Goal: Information Seeking & Learning: Learn about a topic

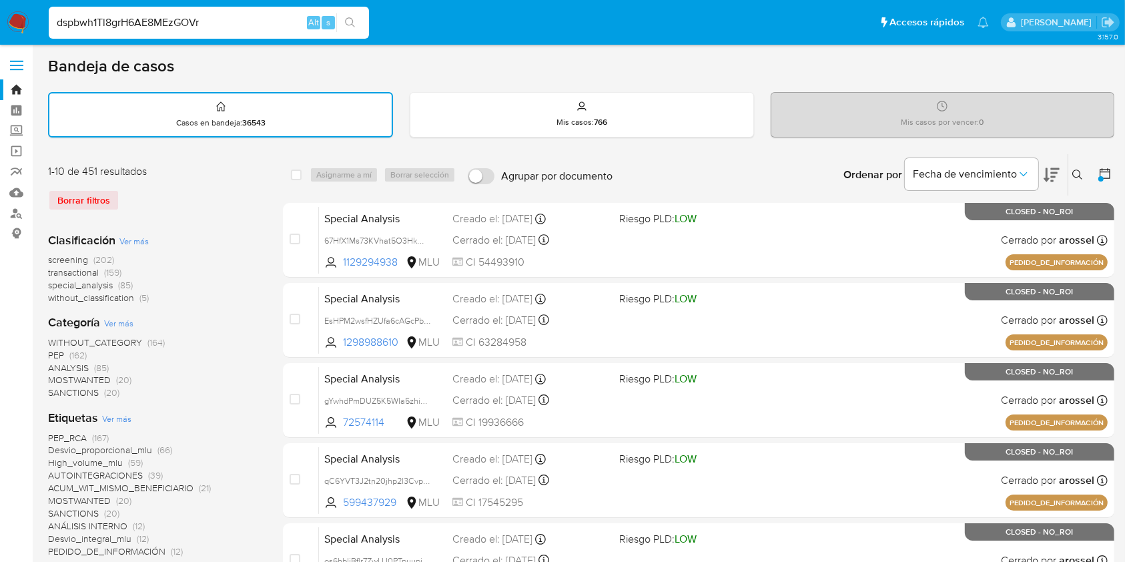
type input "dspbwh1Tl8grH6AE8MEzGOVr"
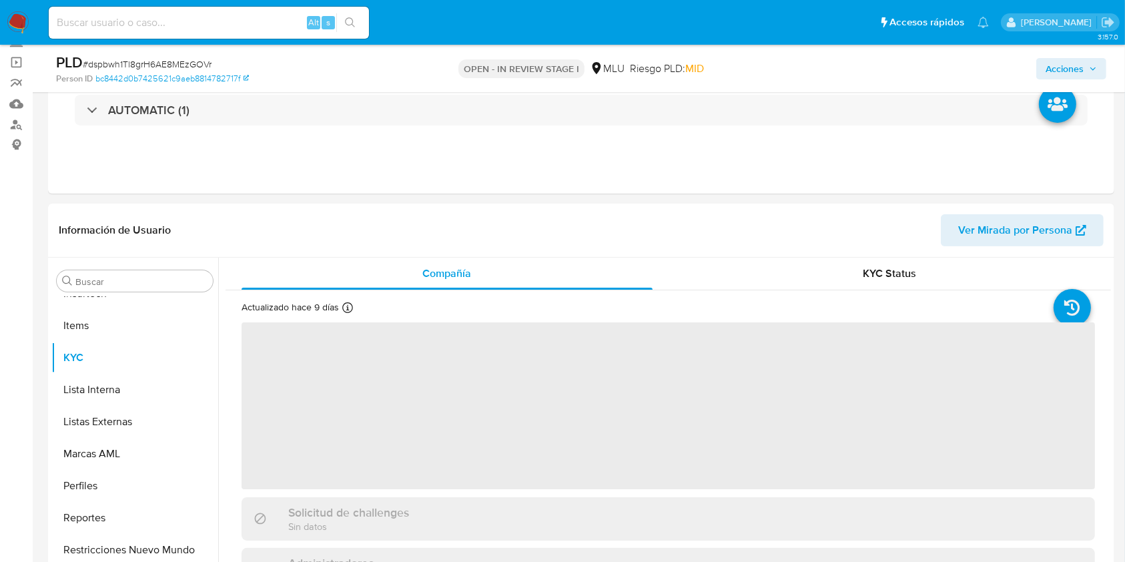
scroll to position [178, 0]
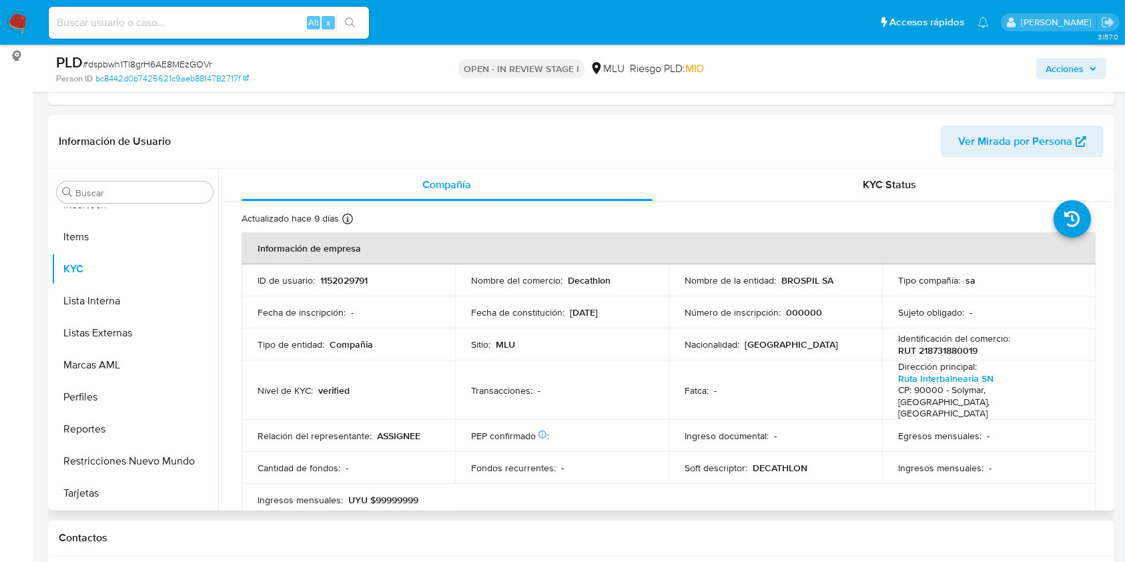
select select "10"
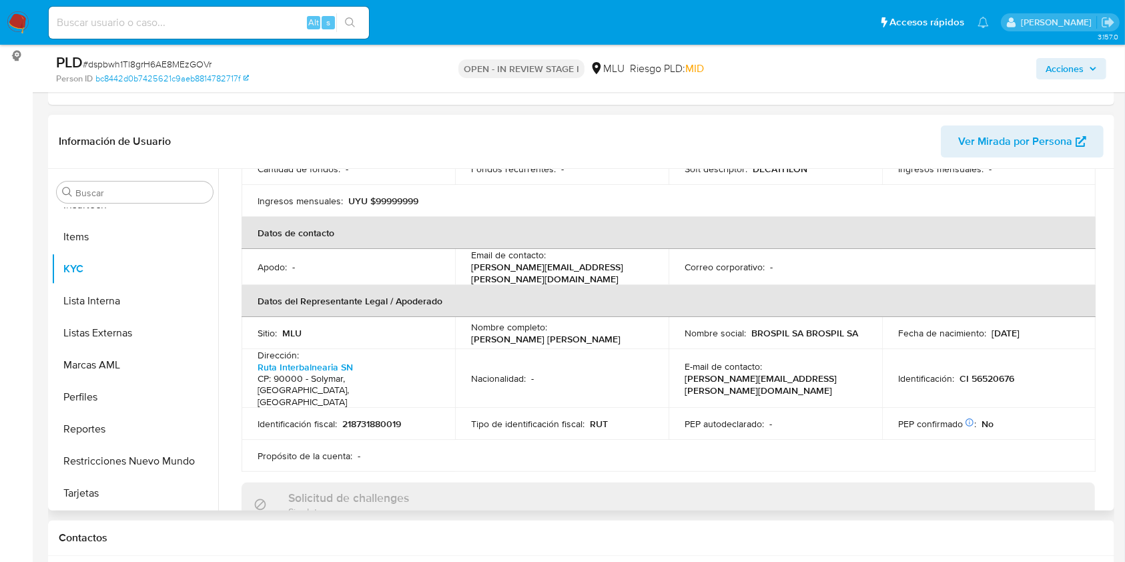
scroll to position [234, 0]
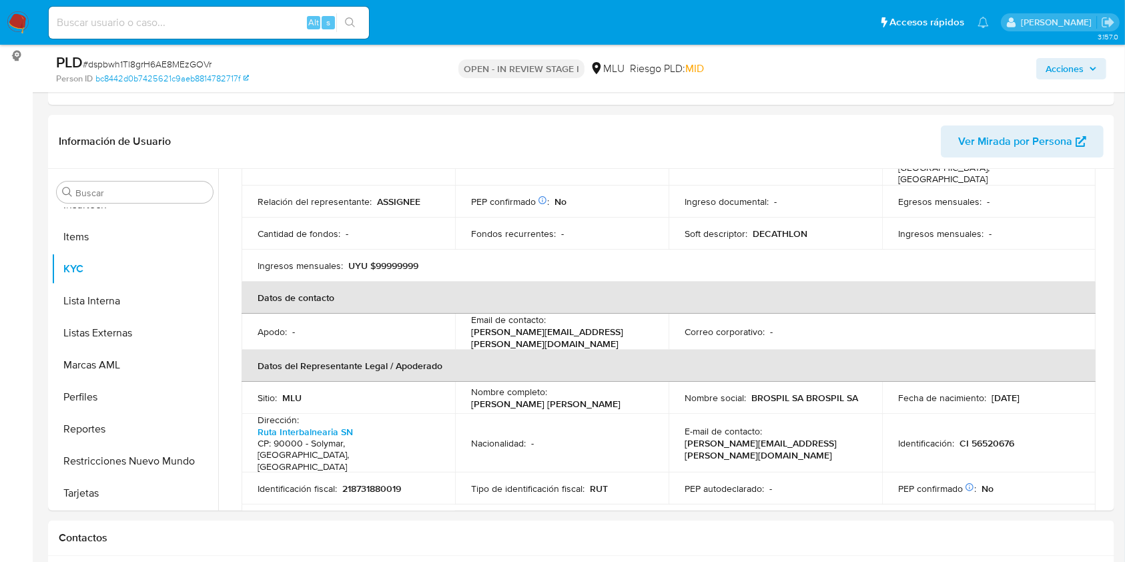
click at [21, 19] on img at bounding box center [18, 22] width 23 height 23
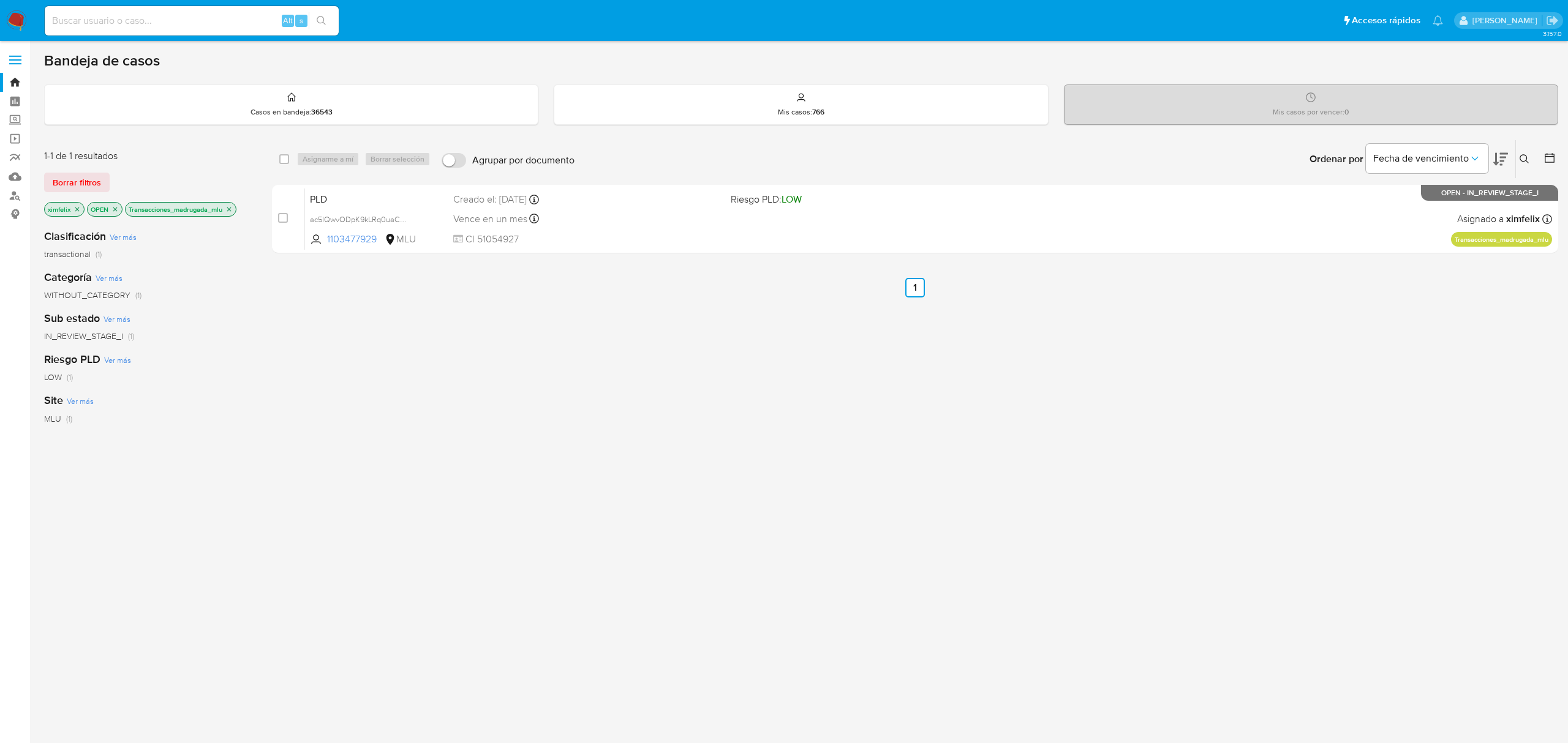
click at [20, 19] on img at bounding box center [17, 20] width 21 height 21
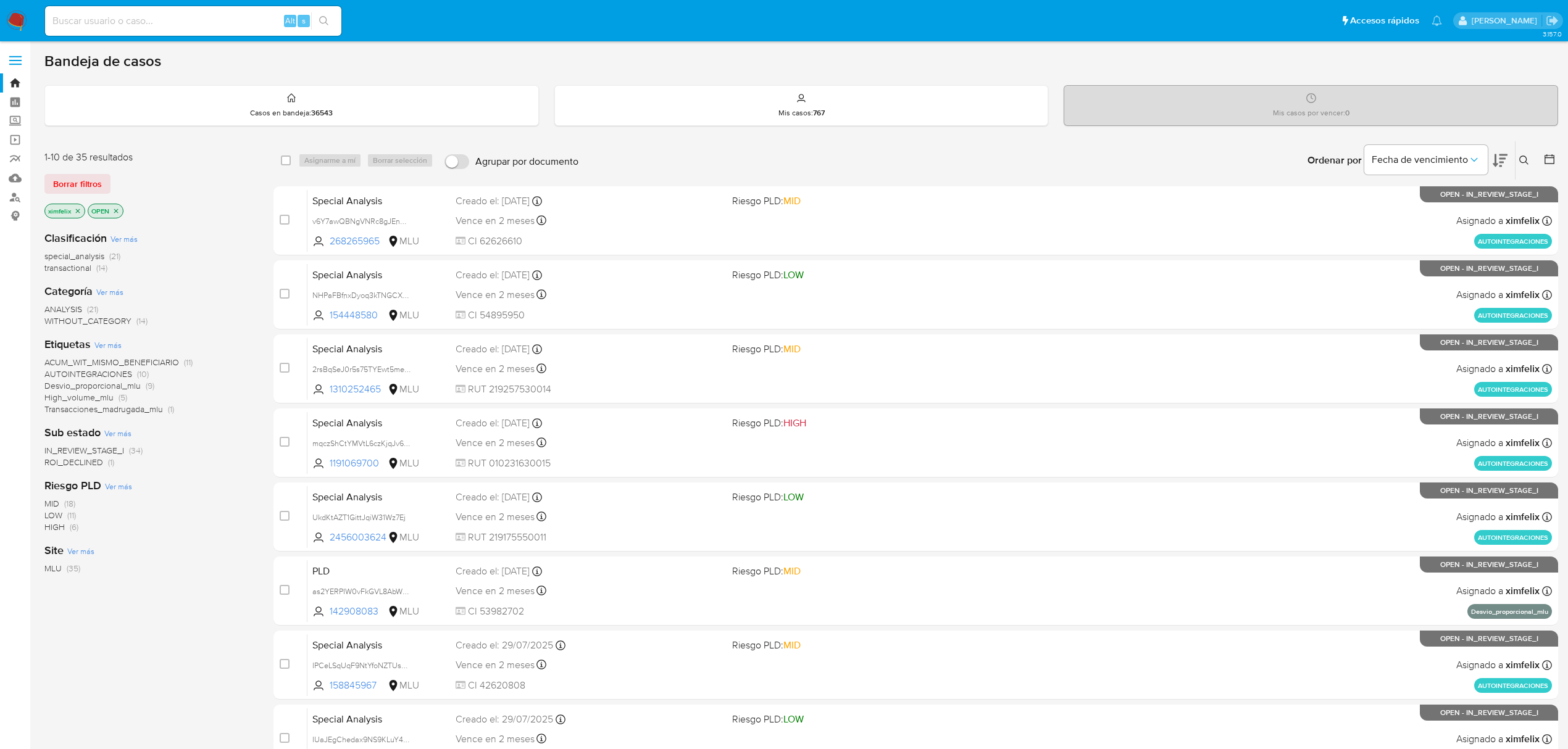
click at [92, 463] on span "ROI_DECLINED" at bounding box center [73, 461] width 58 height 12
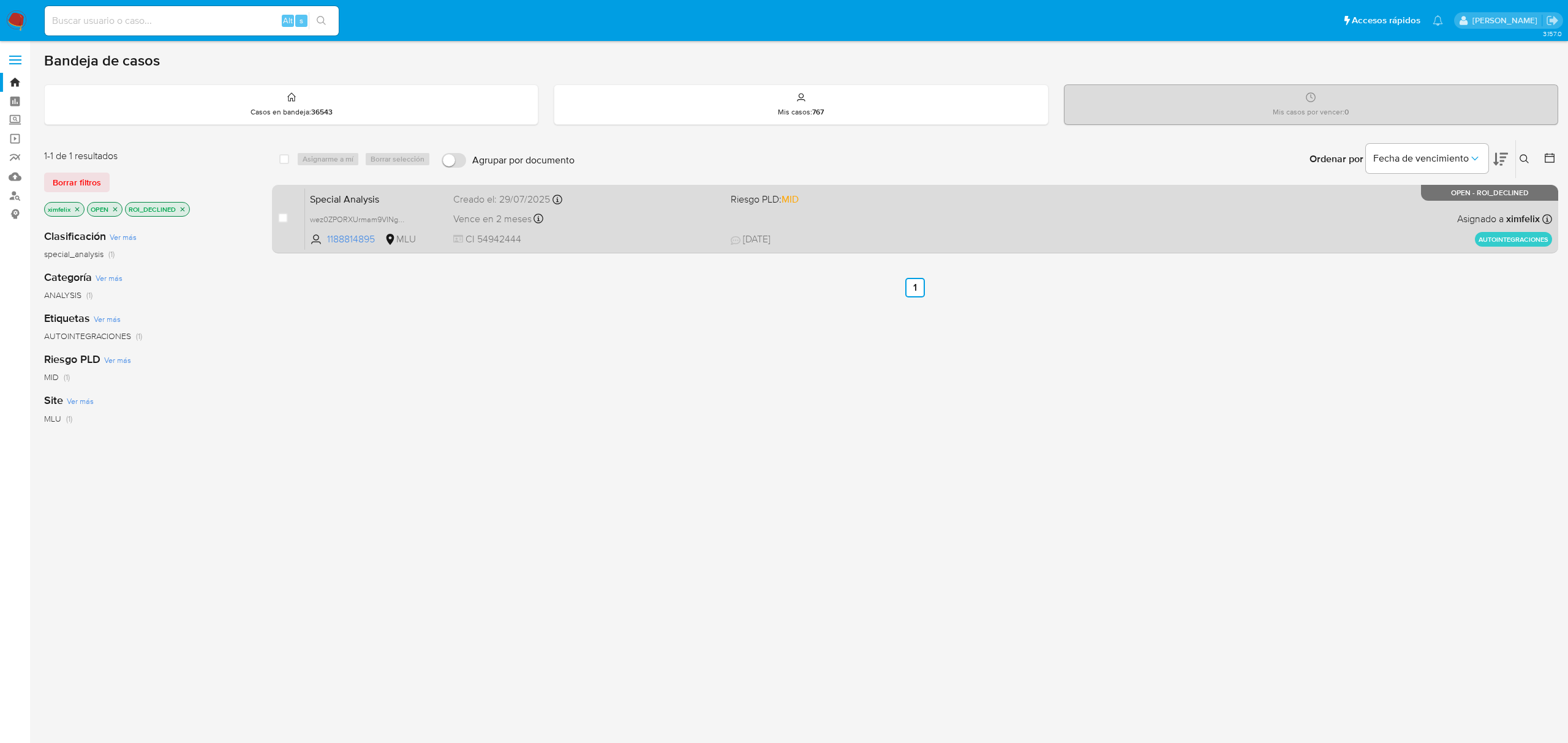
click at [645, 226] on div "Vence en 2 meses Vence el 27/10/2025 14:25:23" at bounding box center [586, 219] width 267 height 17
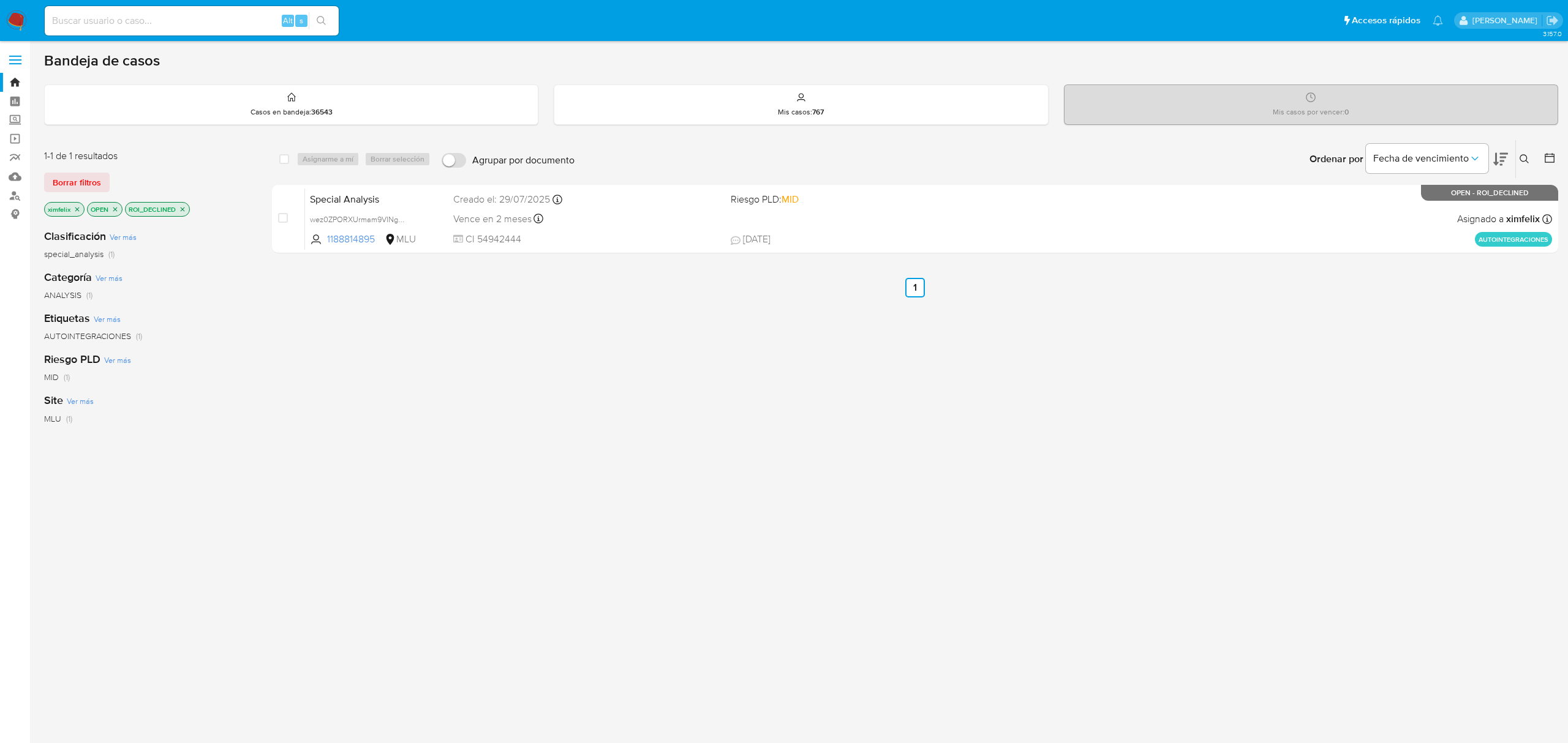
click at [8, 16] on img at bounding box center [17, 20] width 21 height 21
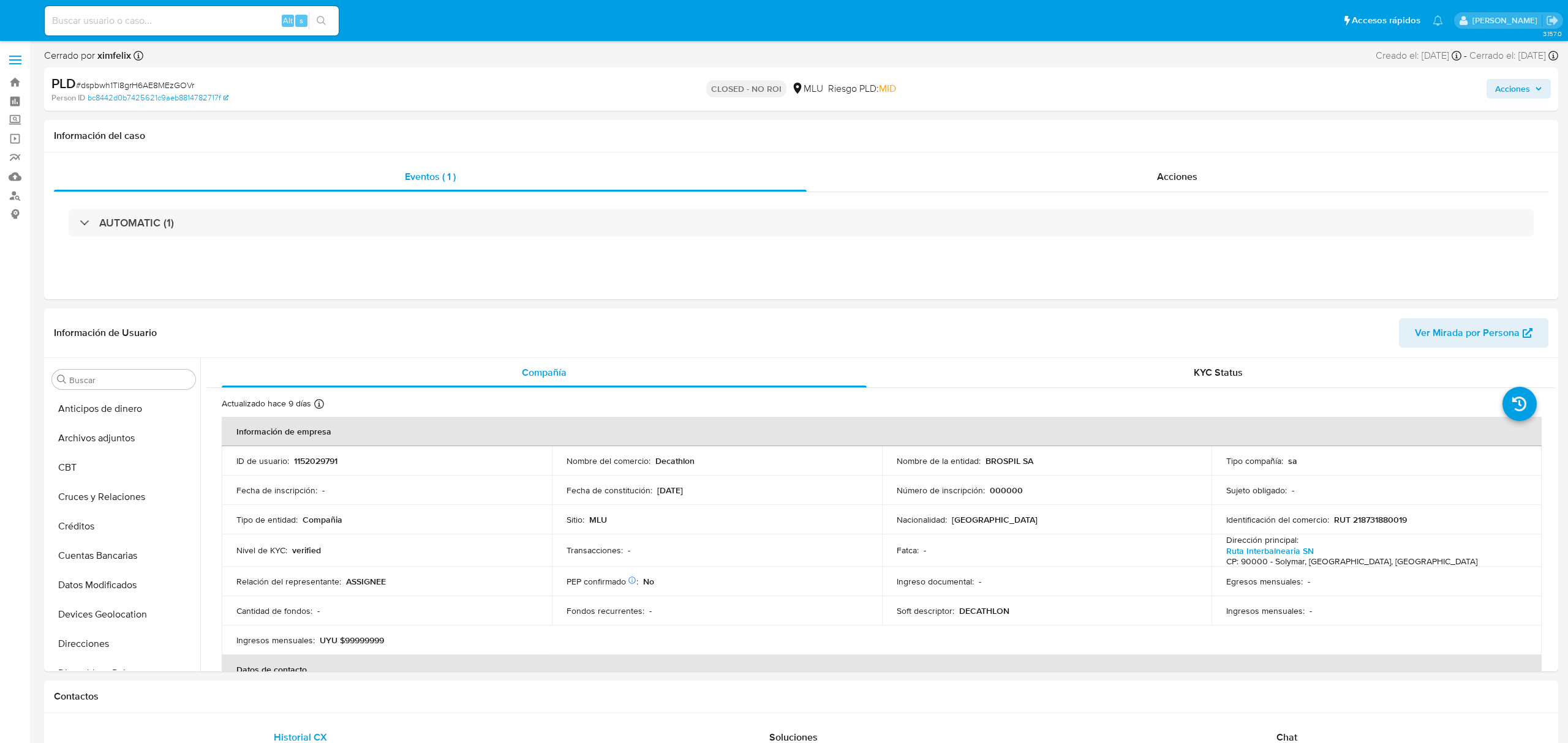
select select "10"
click at [172, 18] on input at bounding box center [192, 20] width 294 height 16
paste input "eGkBOHFpT8FS3x6ByhZMkcxJ"
type input "eGkBOHFpT8FS3x6ByhZMkcxJ"
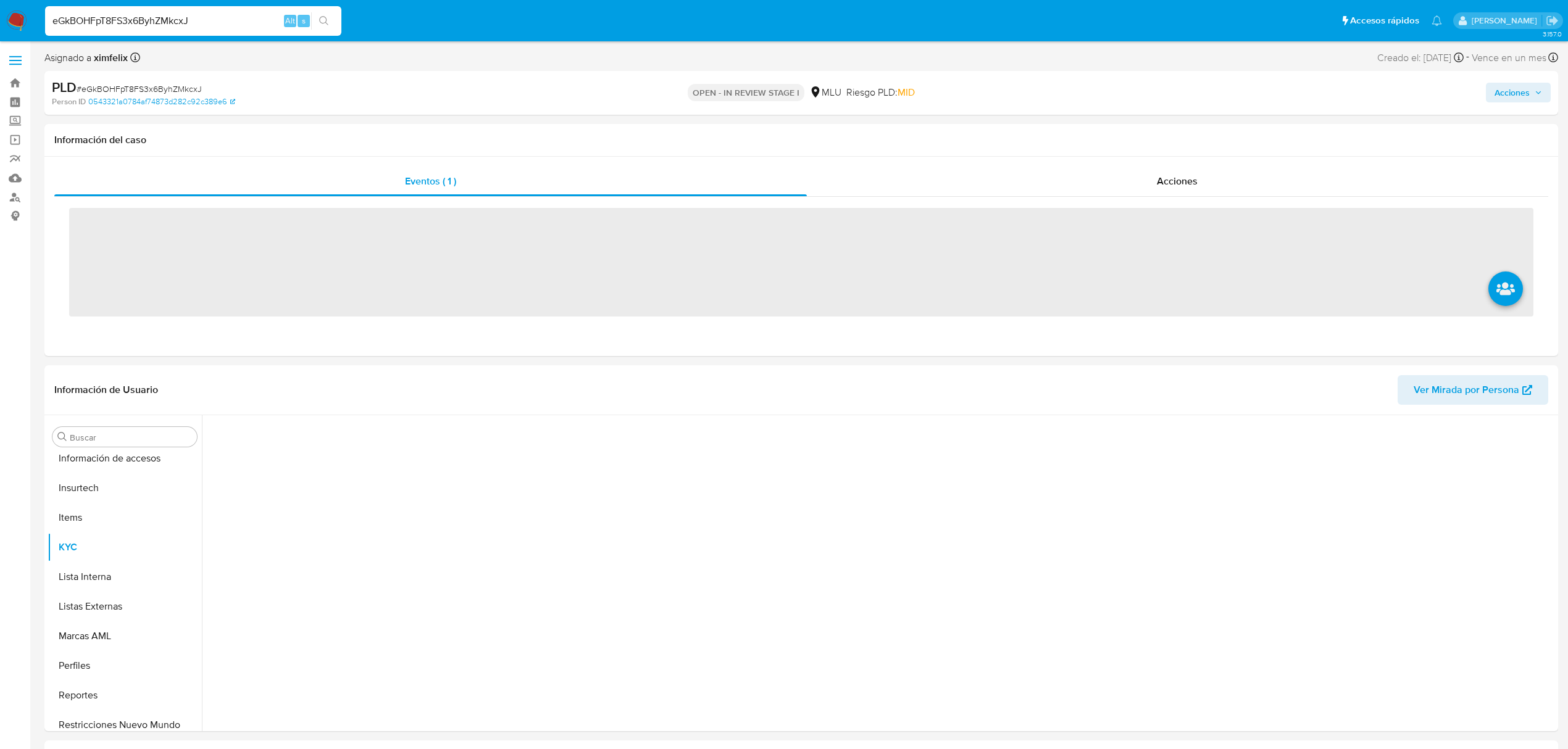
scroll to position [551, 0]
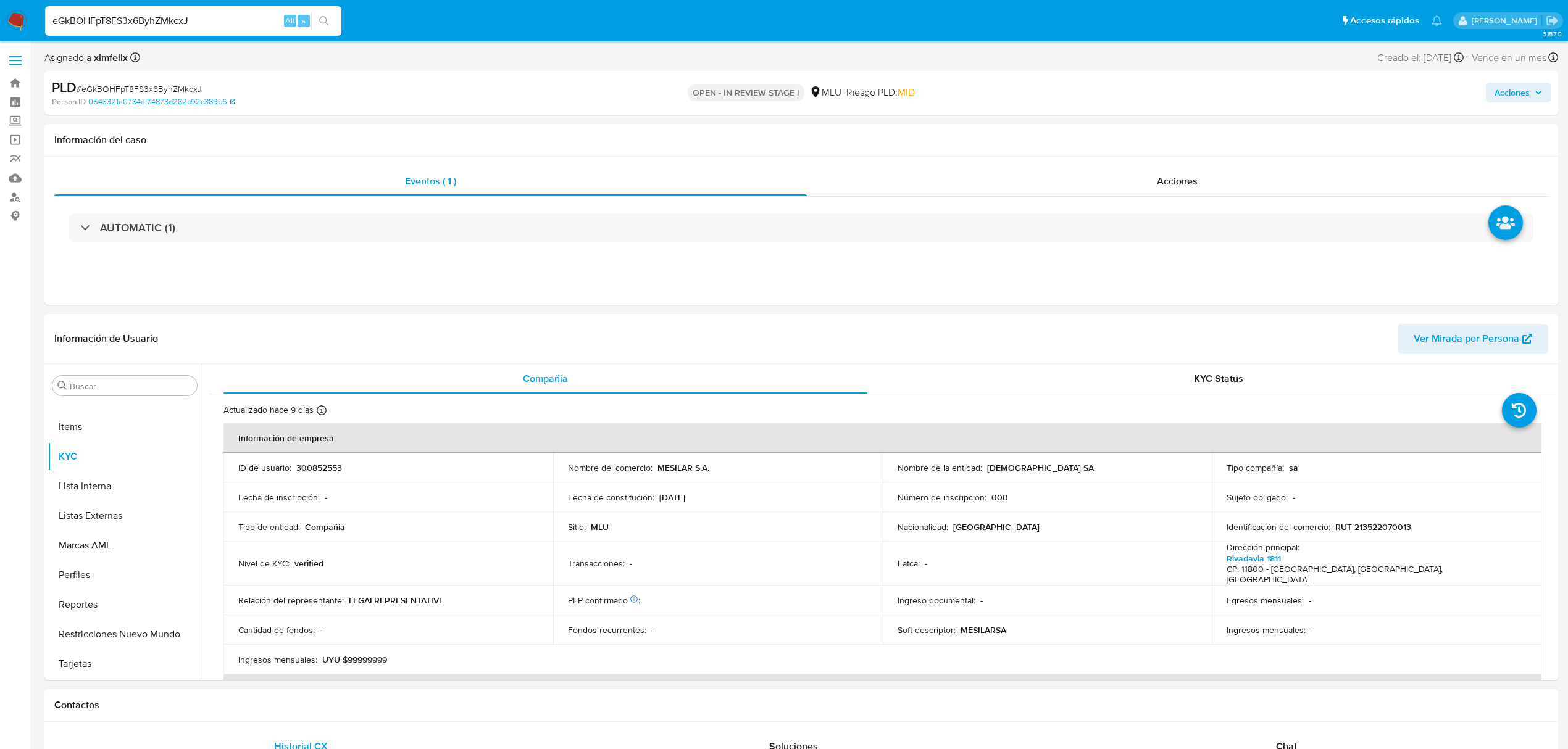
select select "10"
click at [159, 21] on input "eGkBOHFpT8FS3x6ByhZMkcxJ" at bounding box center [193, 20] width 296 height 16
click at [1434, 335] on span "Ver Mirada por Persona" at bounding box center [1466, 338] width 105 height 30
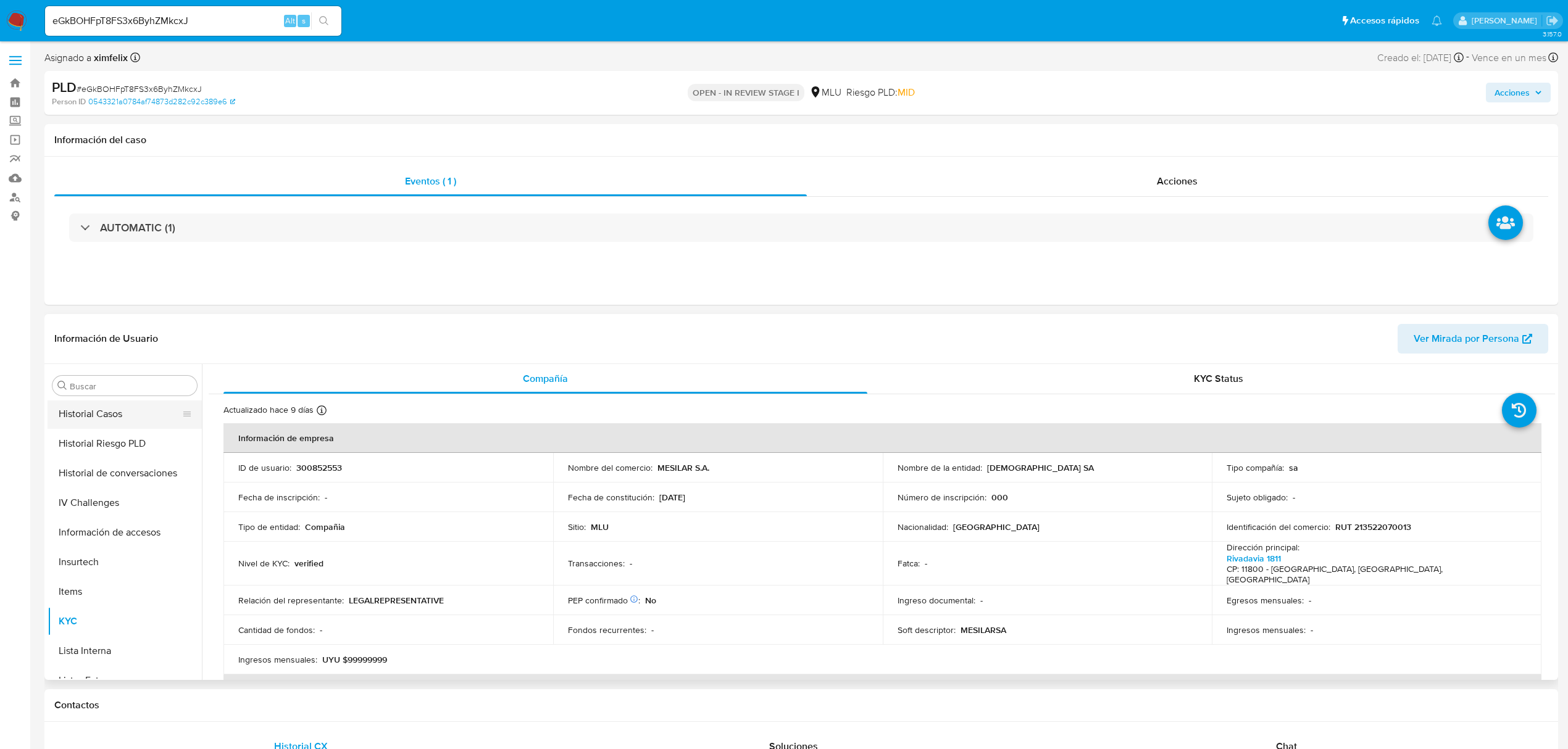
click at [127, 424] on button "Historial Casos" at bounding box center [119, 414] width 144 height 30
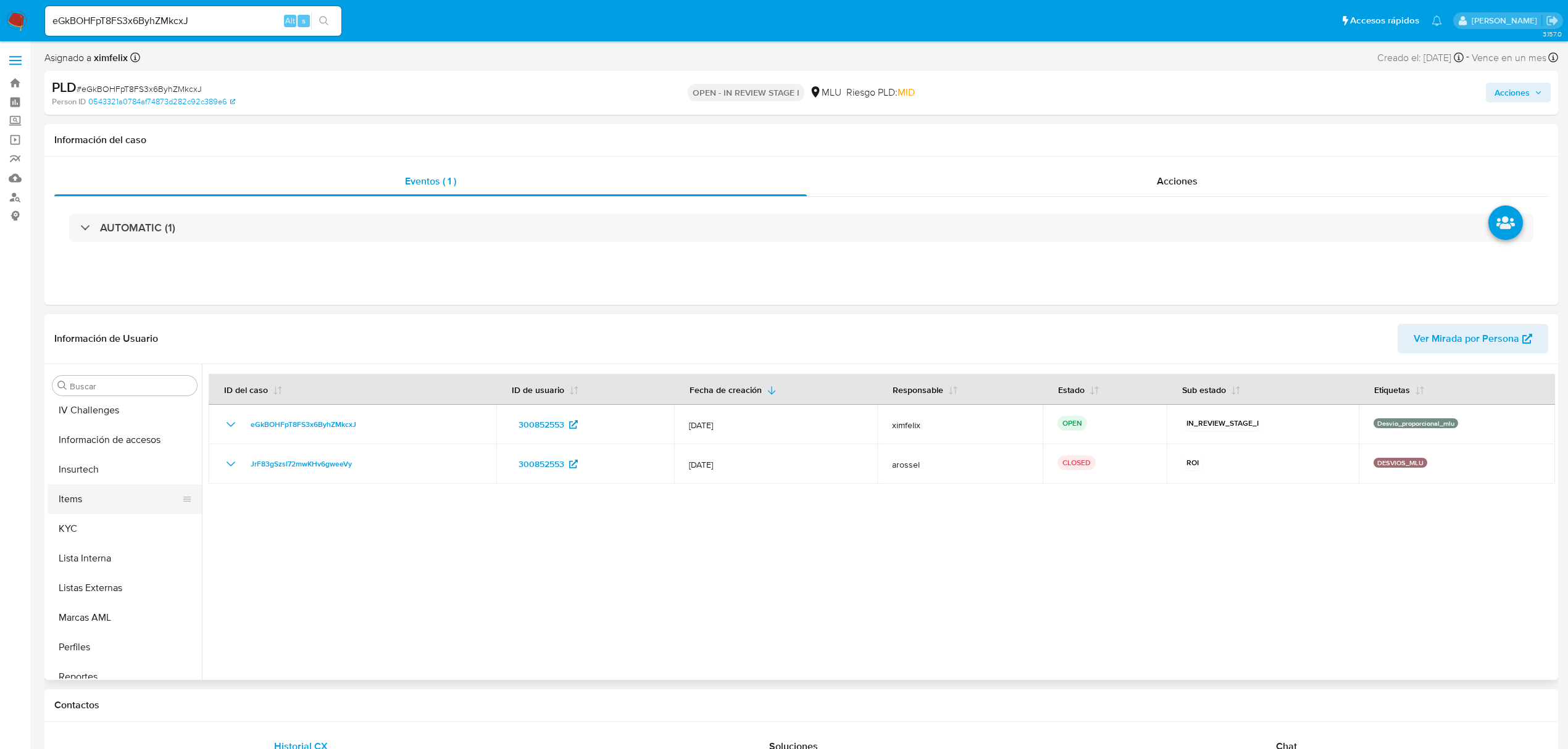
scroll to position [551, 0]
click at [124, 458] on button "KYC" at bounding box center [119, 457] width 144 height 30
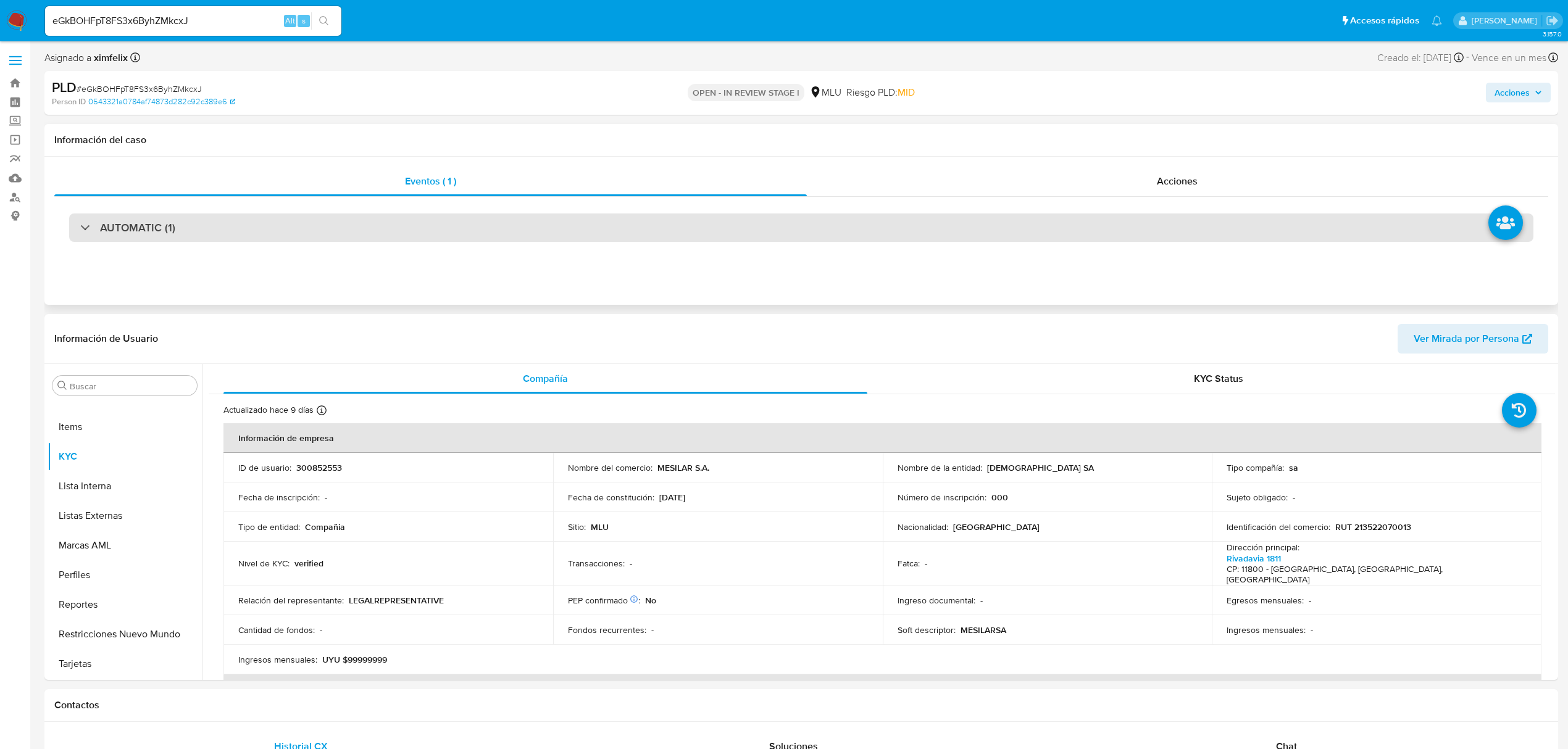
drag, startPoint x: 206, startPoint y: 230, endPoint x: 190, endPoint y: 239, distance: 18.4
click at [205, 230] on div "AUTOMATIC (1)" at bounding box center [801, 227] width 1464 height 29
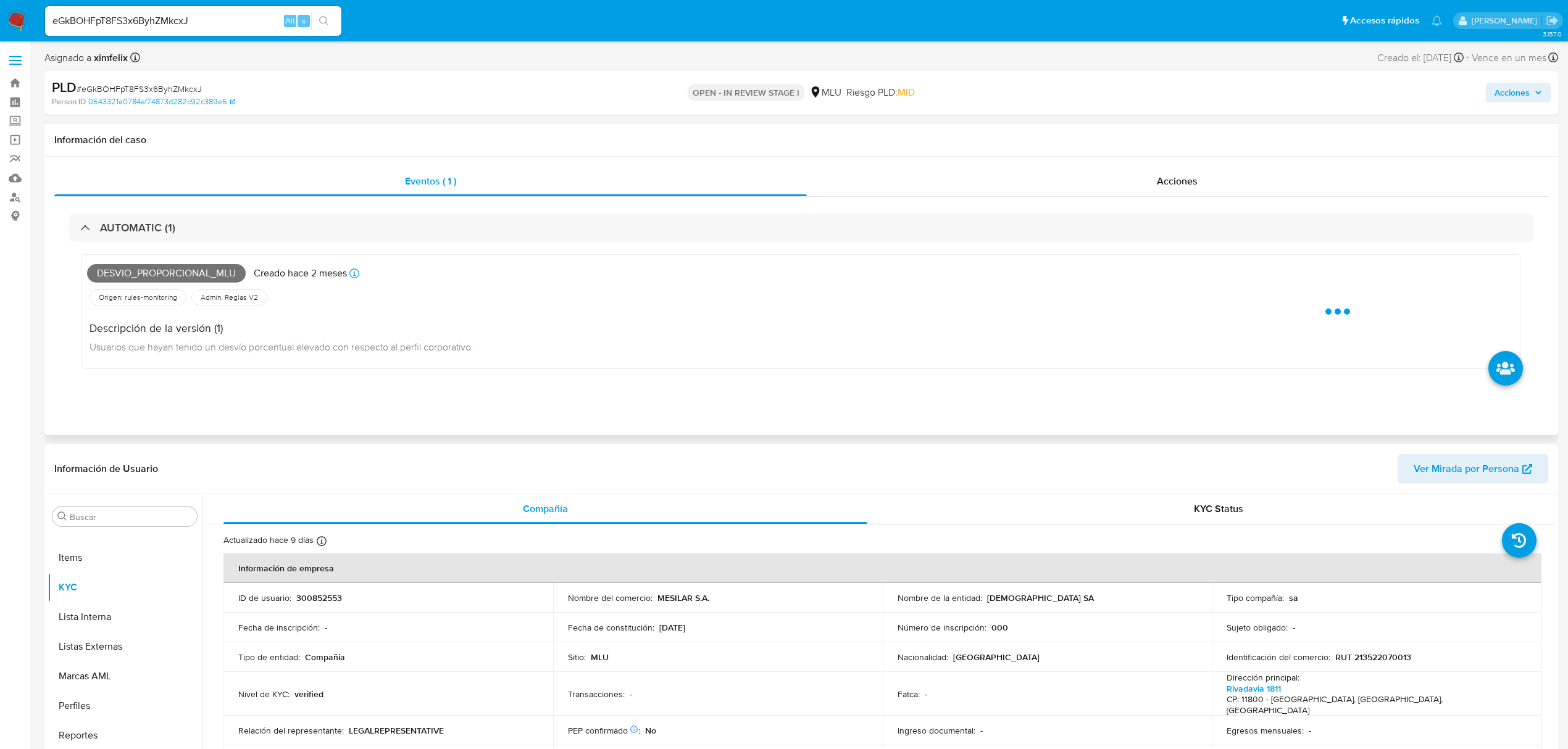
click at [169, 273] on span "Desvio_proporcional_mlu" at bounding box center [166, 274] width 159 height 18
copy span "Desvio_proporcional_mlu"
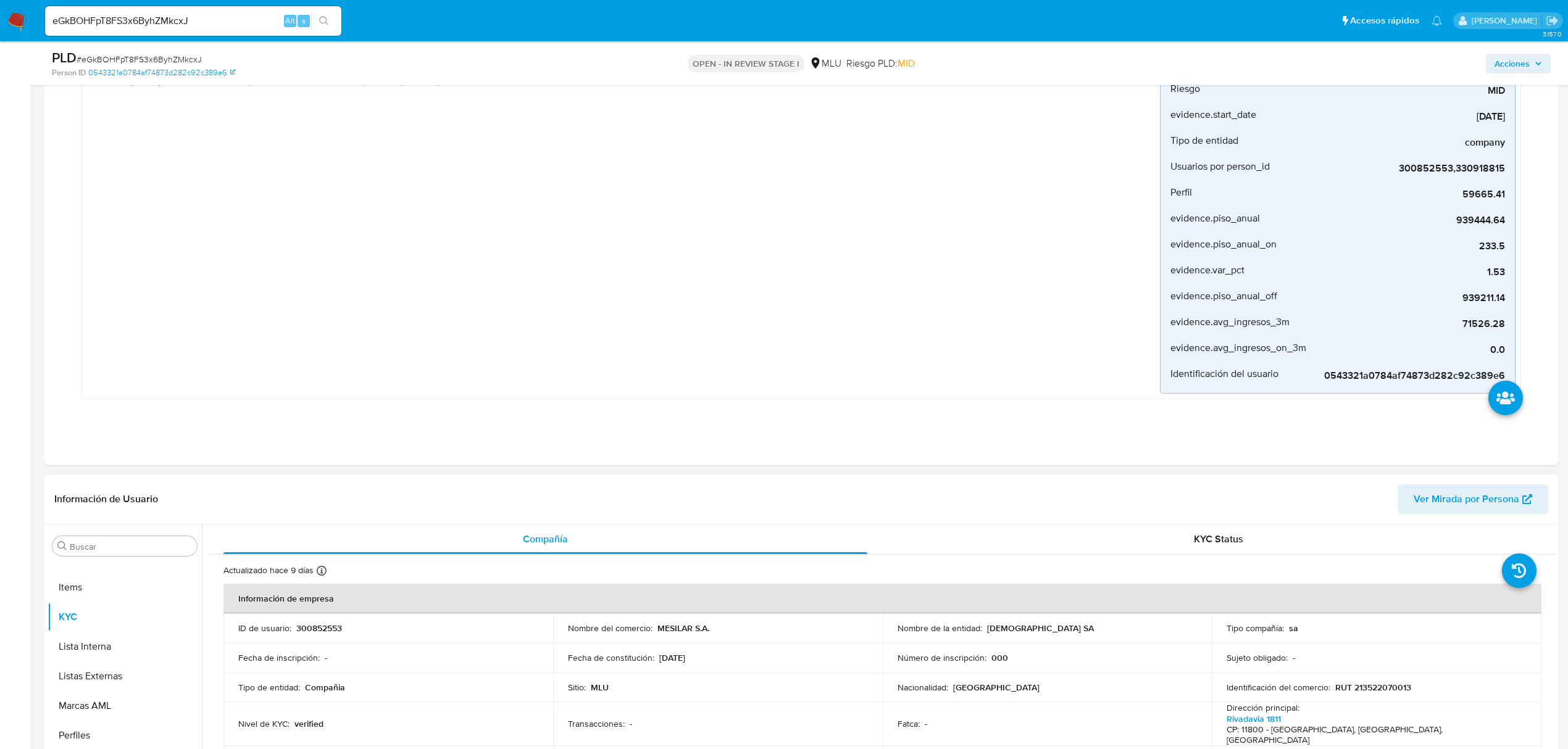
scroll to position [329, 0]
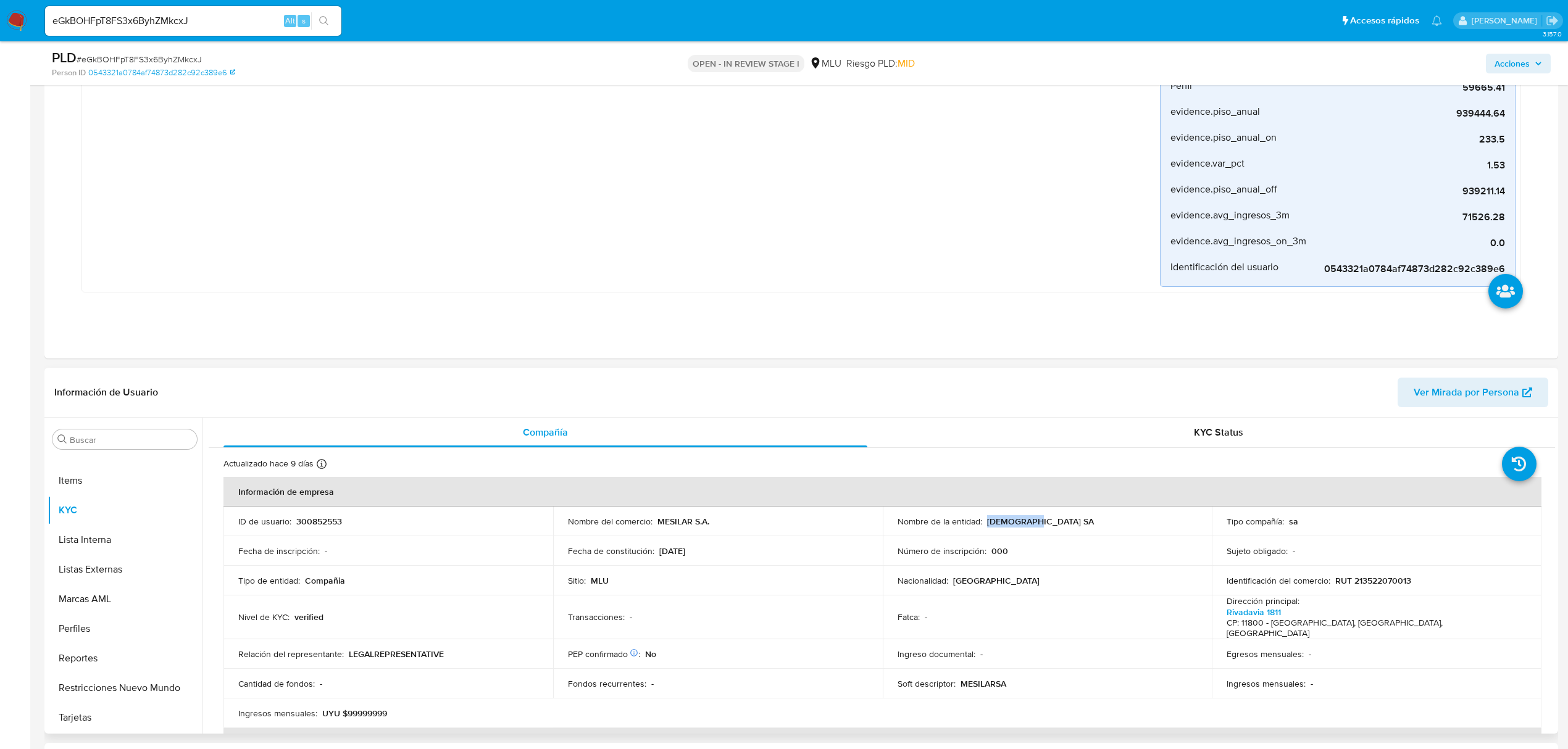
drag, startPoint x: 1037, startPoint y: 523, endPoint x: 983, endPoint y: 524, distance: 54.0
click at [983, 524] on div "Nombre de la entidad : MESILAR SA" at bounding box center [1047, 522] width 300 height 11
copy p "MESILAR SA"
click at [1361, 575] on p "RUT 213522070013" at bounding box center [1373, 581] width 76 height 11
click at [1362, 575] on p "RUT 213522070013" at bounding box center [1373, 581] width 76 height 11
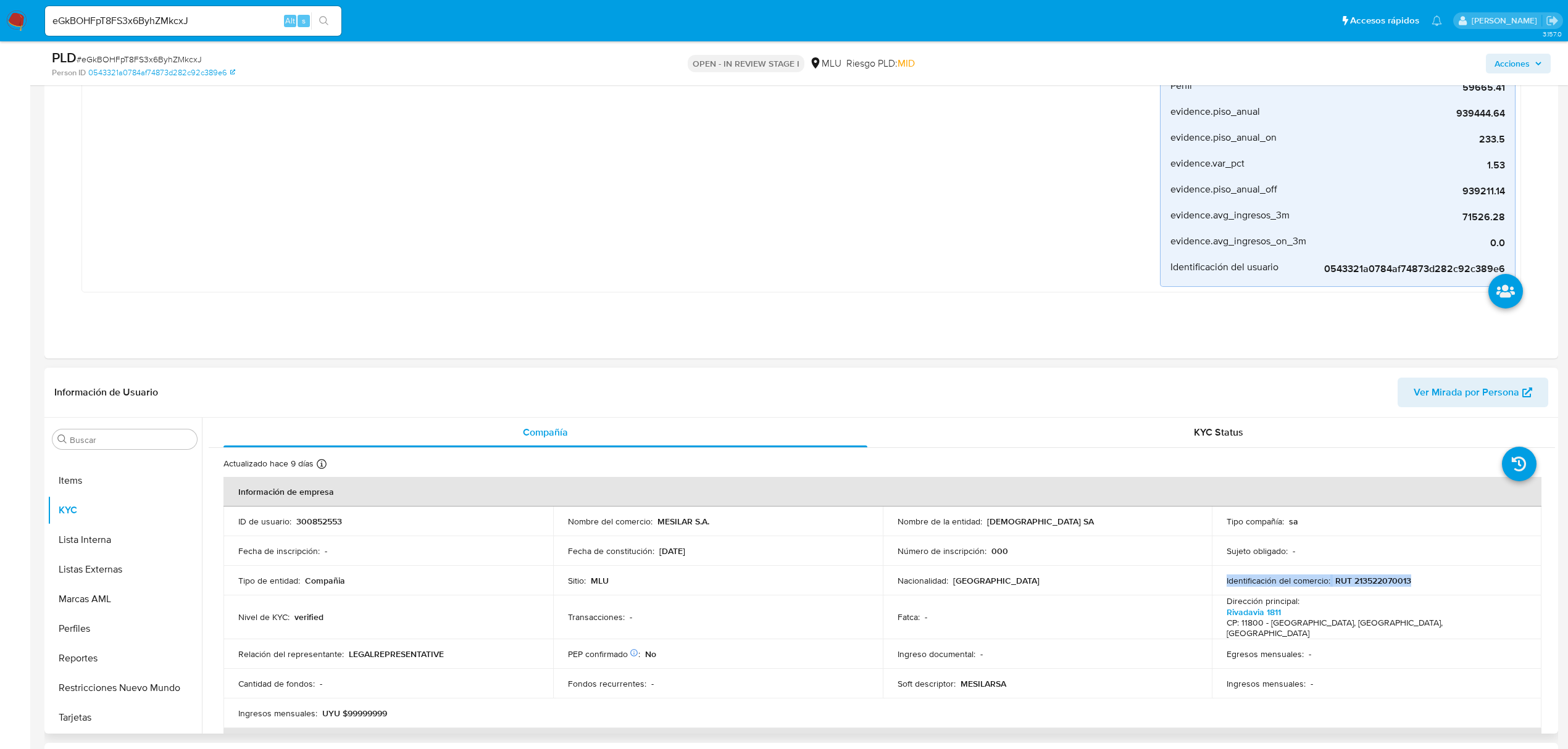
click at [1362, 575] on p "RUT 213522070013" at bounding box center [1373, 581] width 76 height 11
click at [1373, 585] on p "RUT 213522070013" at bounding box center [1373, 581] width 76 height 11
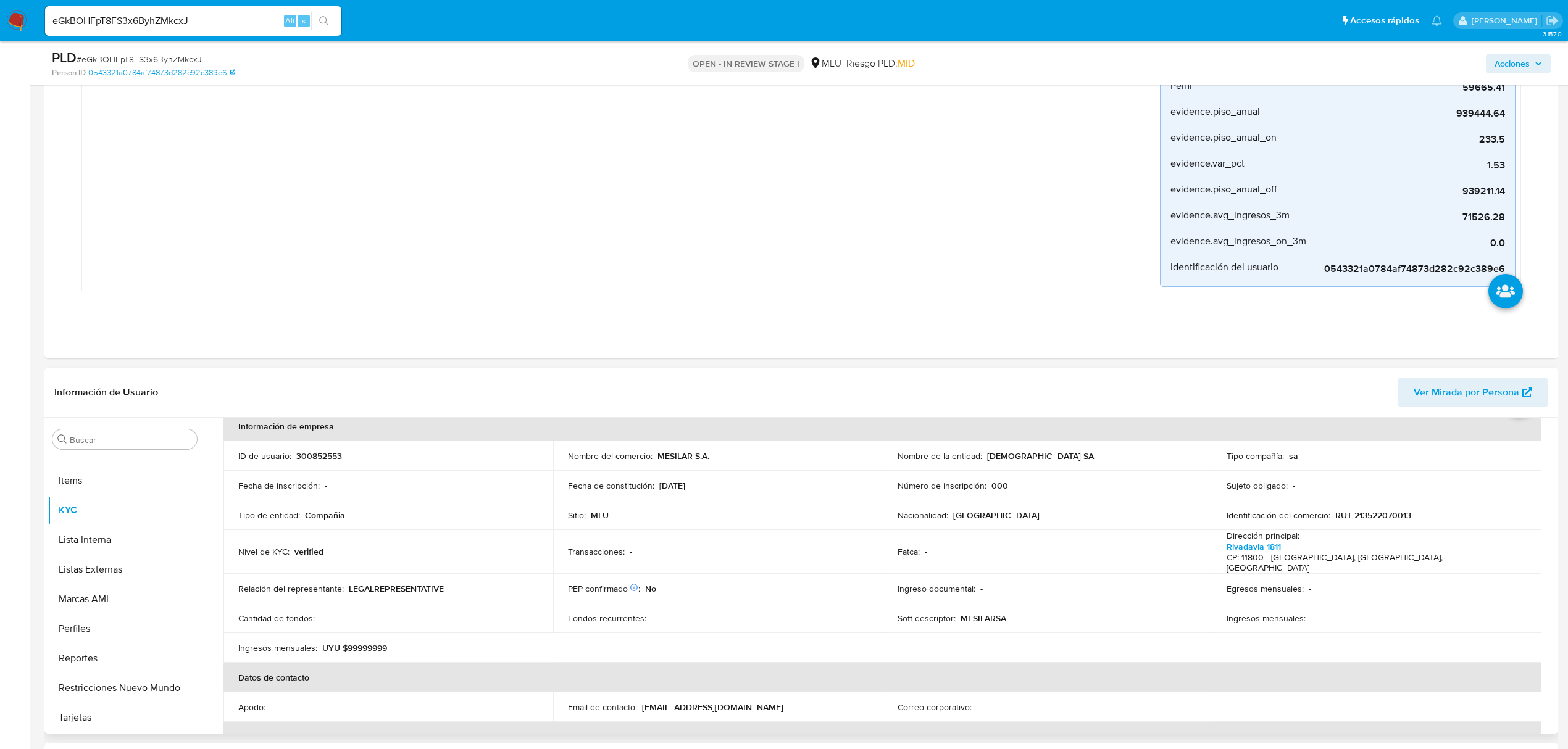
scroll to position [0, 0]
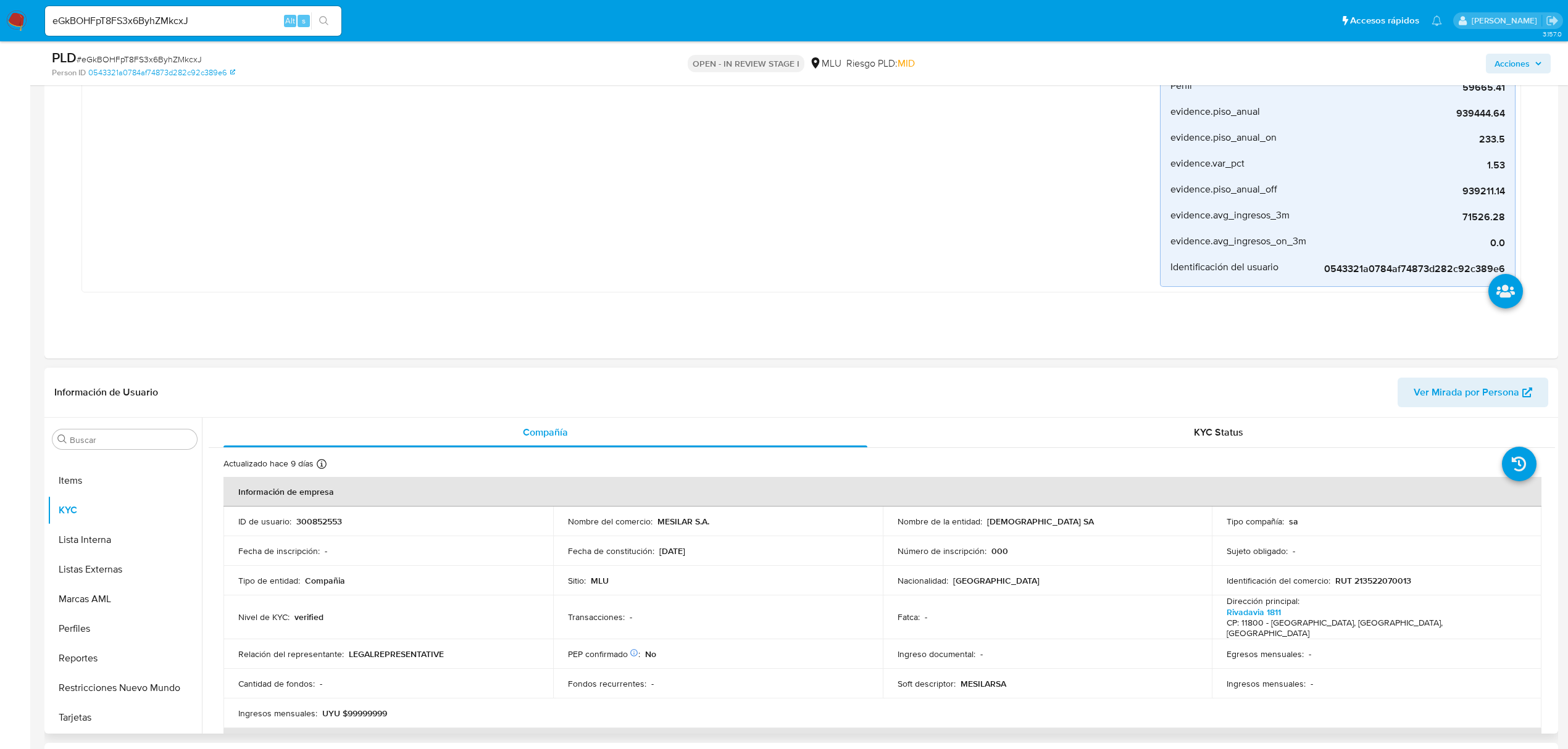
click at [305, 521] on p "300852553" at bounding box center [318, 522] width 45 height 11
copy p "300852553"
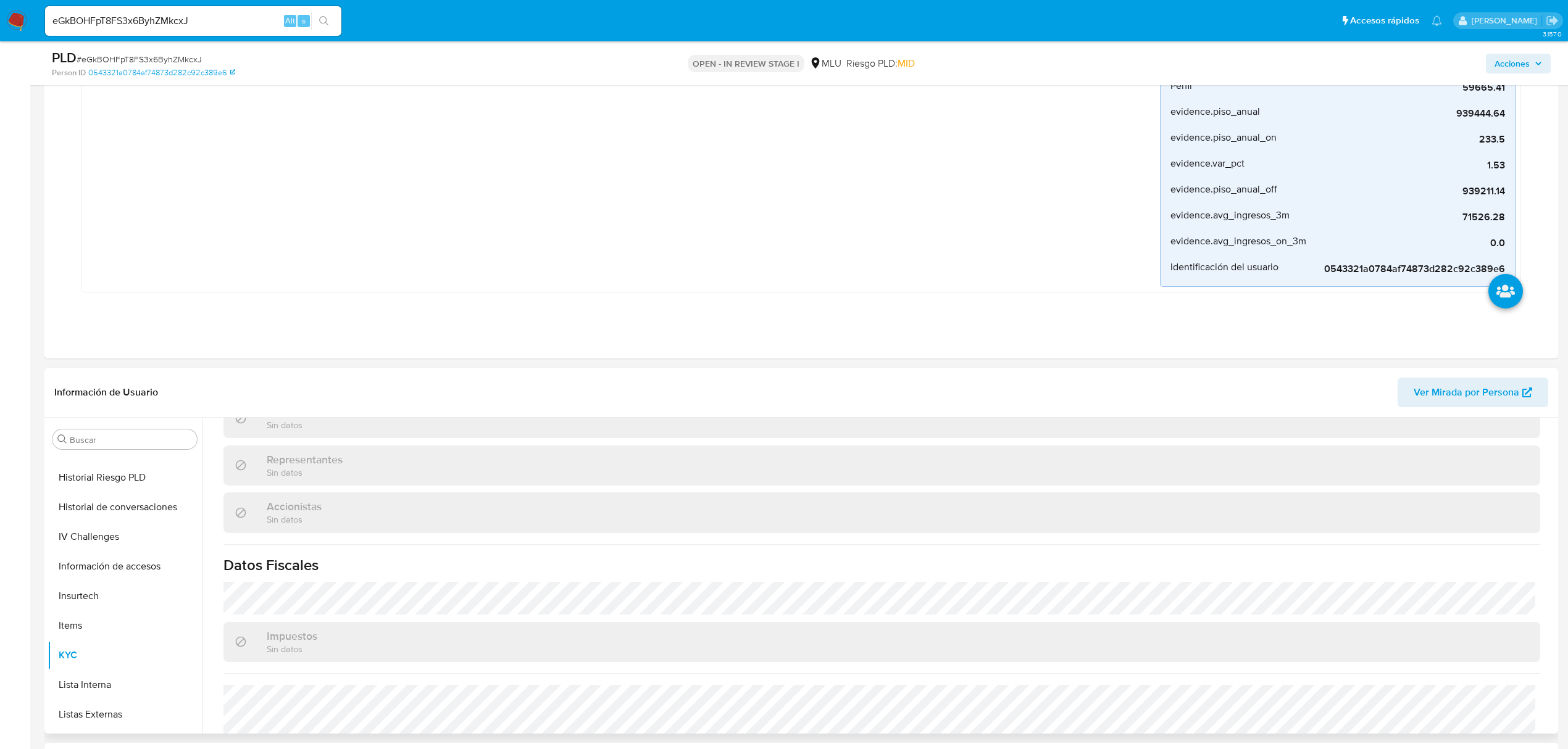
scroll to position [140, 0]
click at [109, 673] on button "General" at bounding box center [119, 685] width 144 height 30
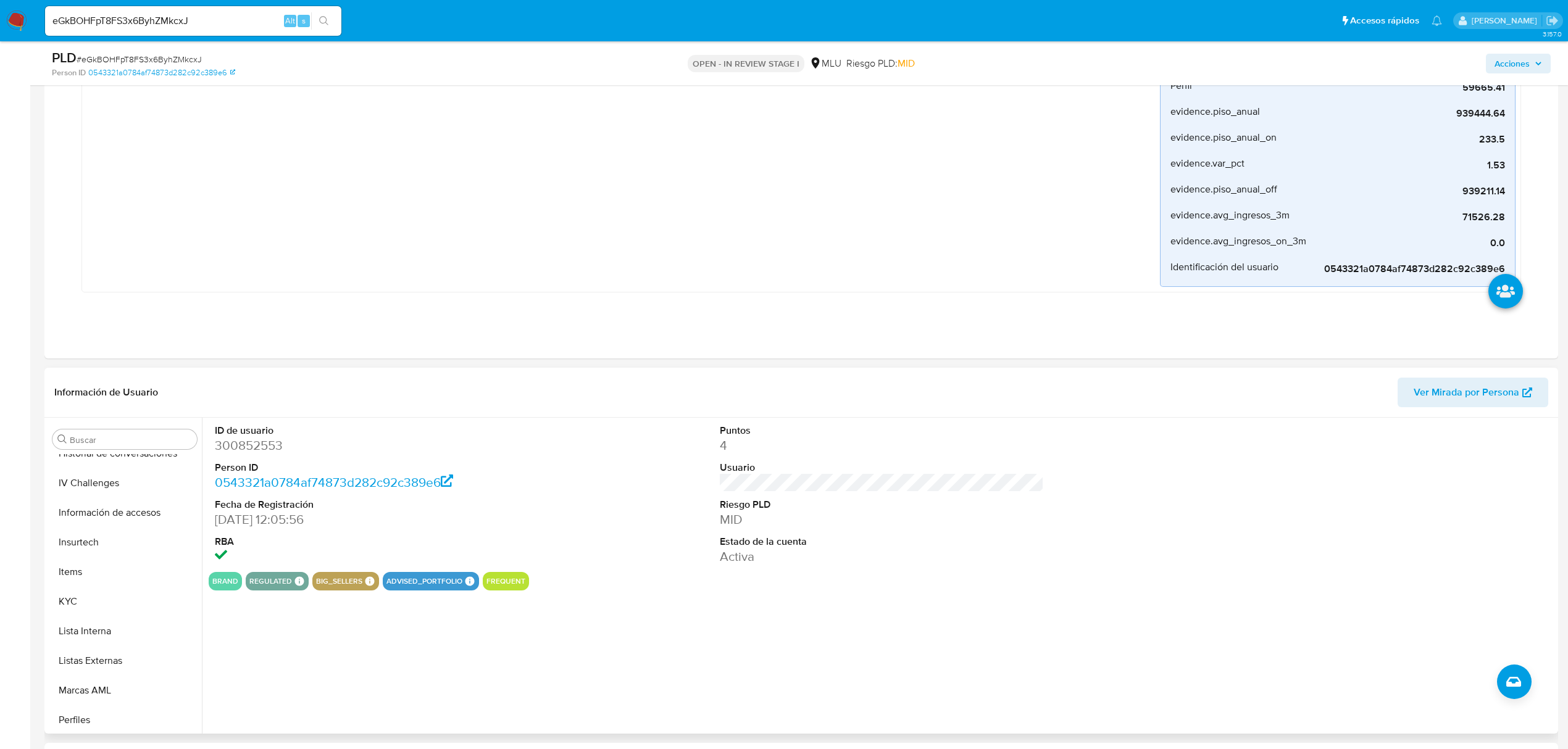
scroll to position [469, 0]
click at [109, 591] on button "KYC" at bounding box center [119, 593] width 144 height 30
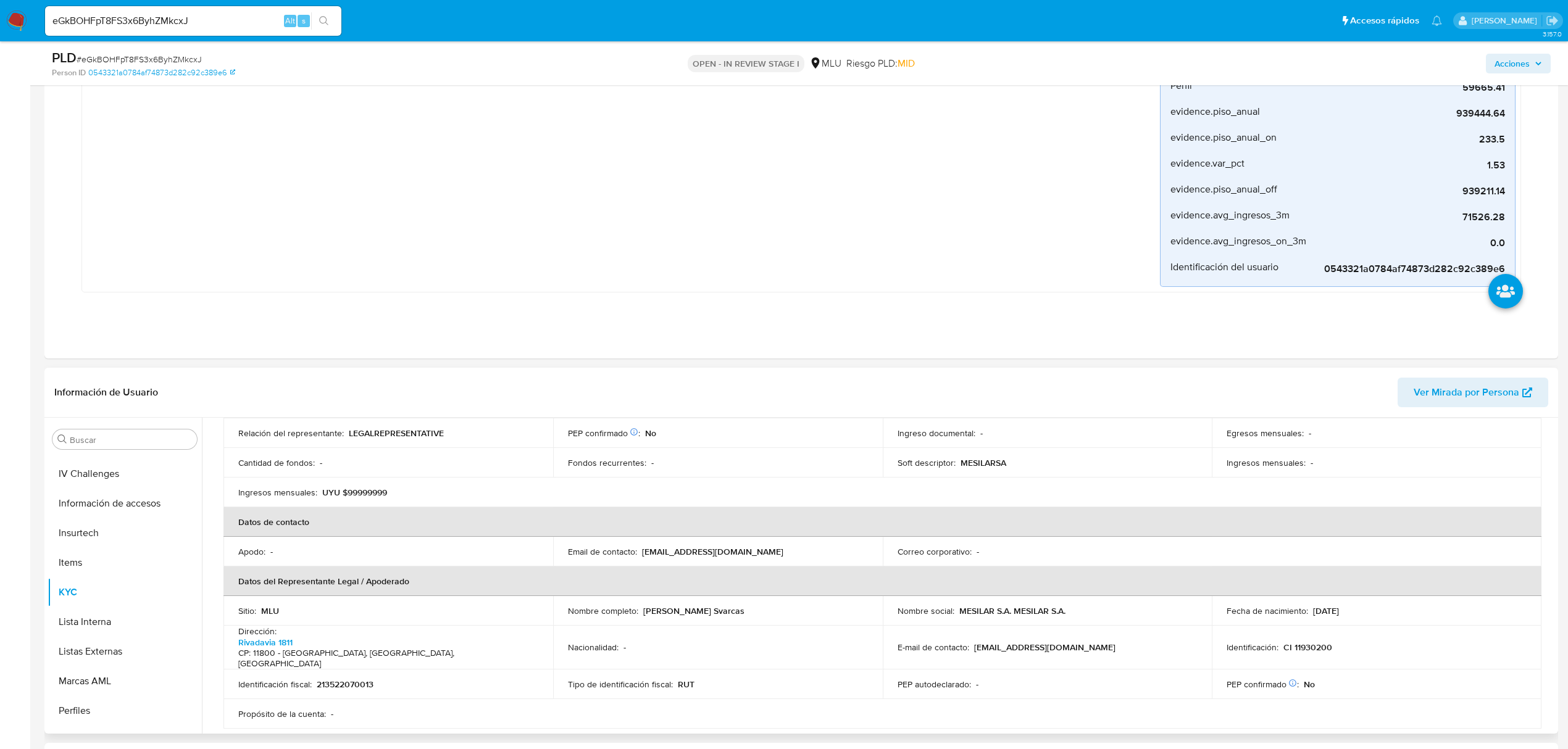
scroll to position [247, 0]
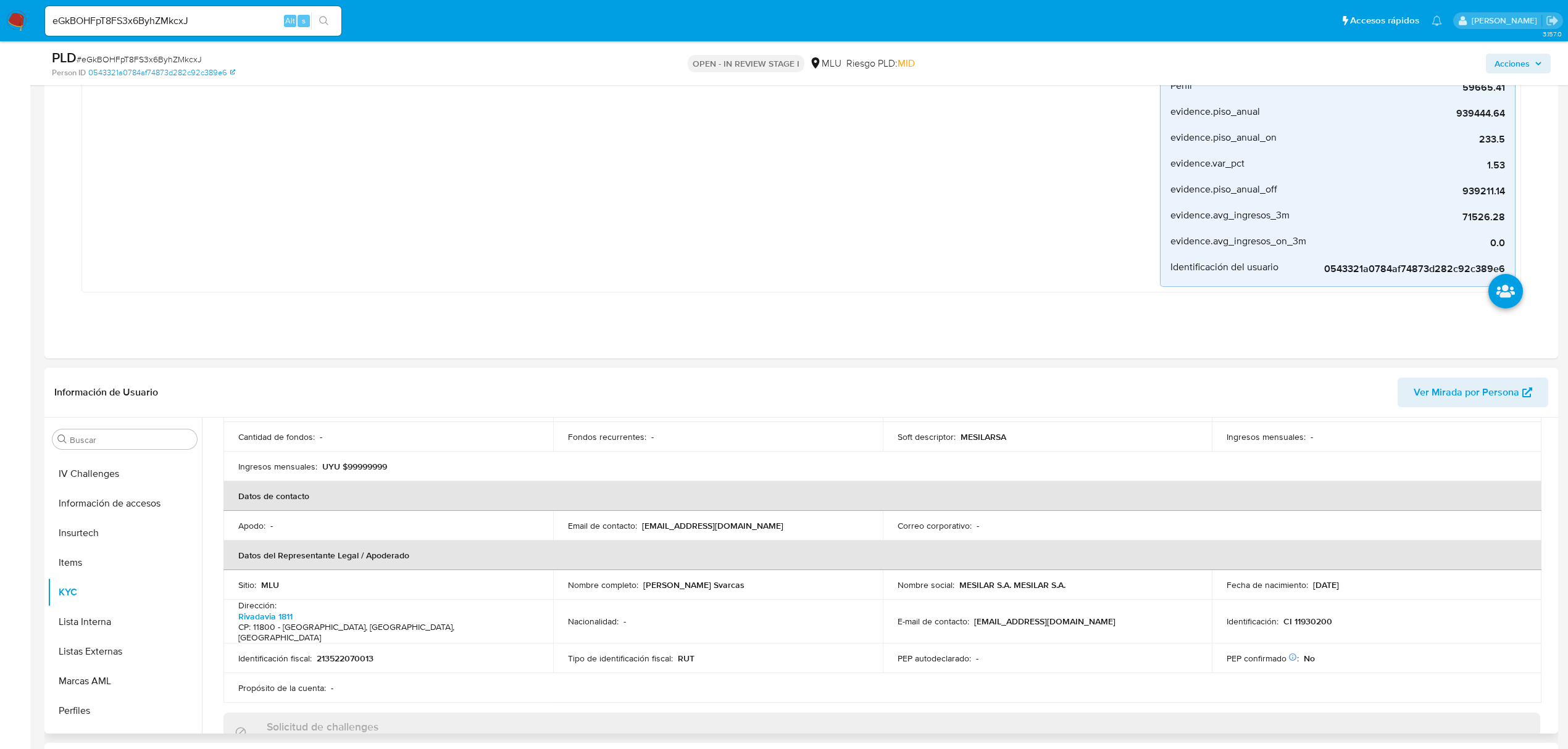
drag, startPoint x: 766, startPoint y: 574, endPoint x: 643, endPoint y: 576, distance: 123.0
click at [643, 580] on div "Nombre completo : Eduardo Feibuscheurez Svarcas" at bounding box center [717, 585] width 300 height 11
copy p "Eduardo Feibuscheurez Svarcas"
click at [1308, 616] on p "CI 11930200" at bounding box center [1307, 621] width 49 height 11
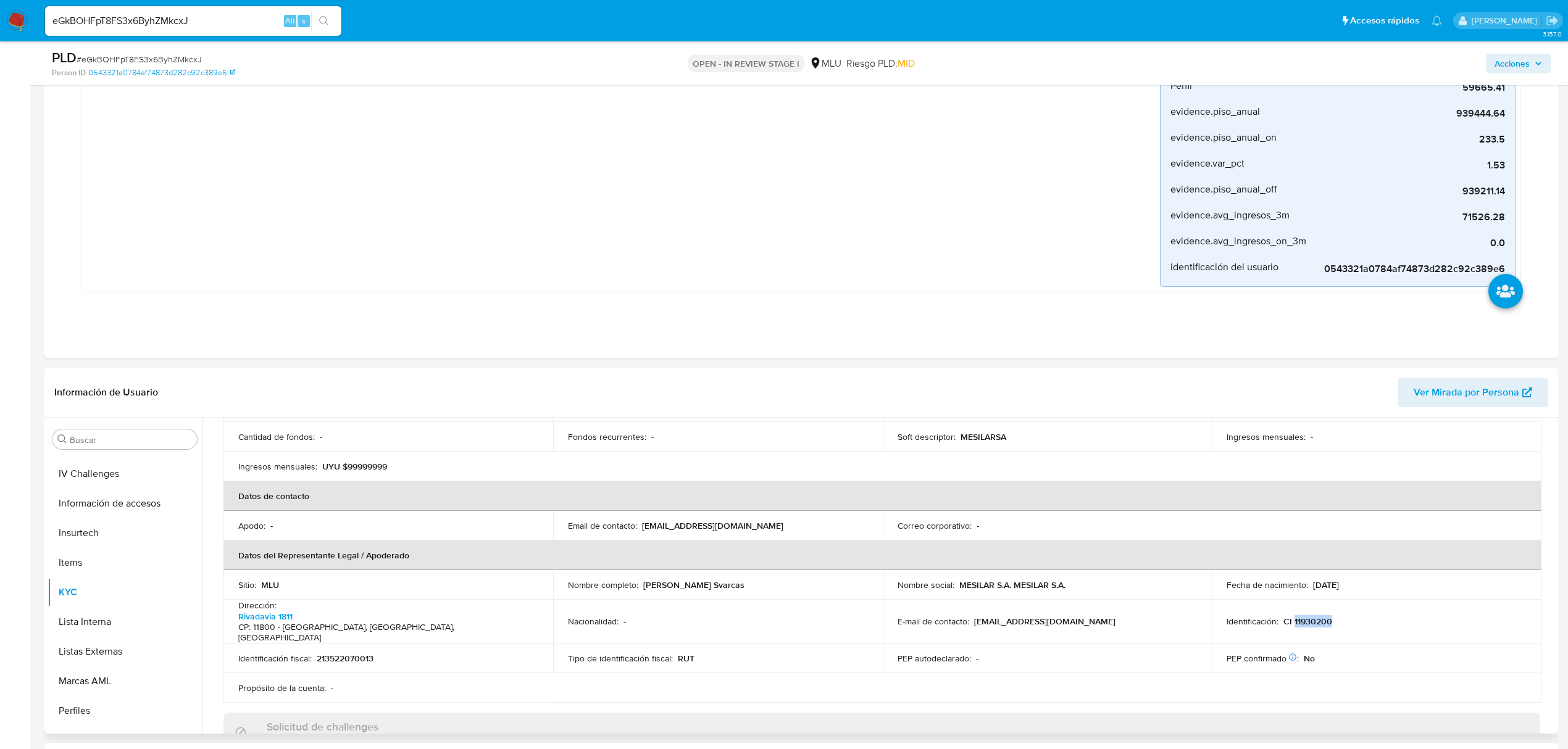
copy p "11930200"
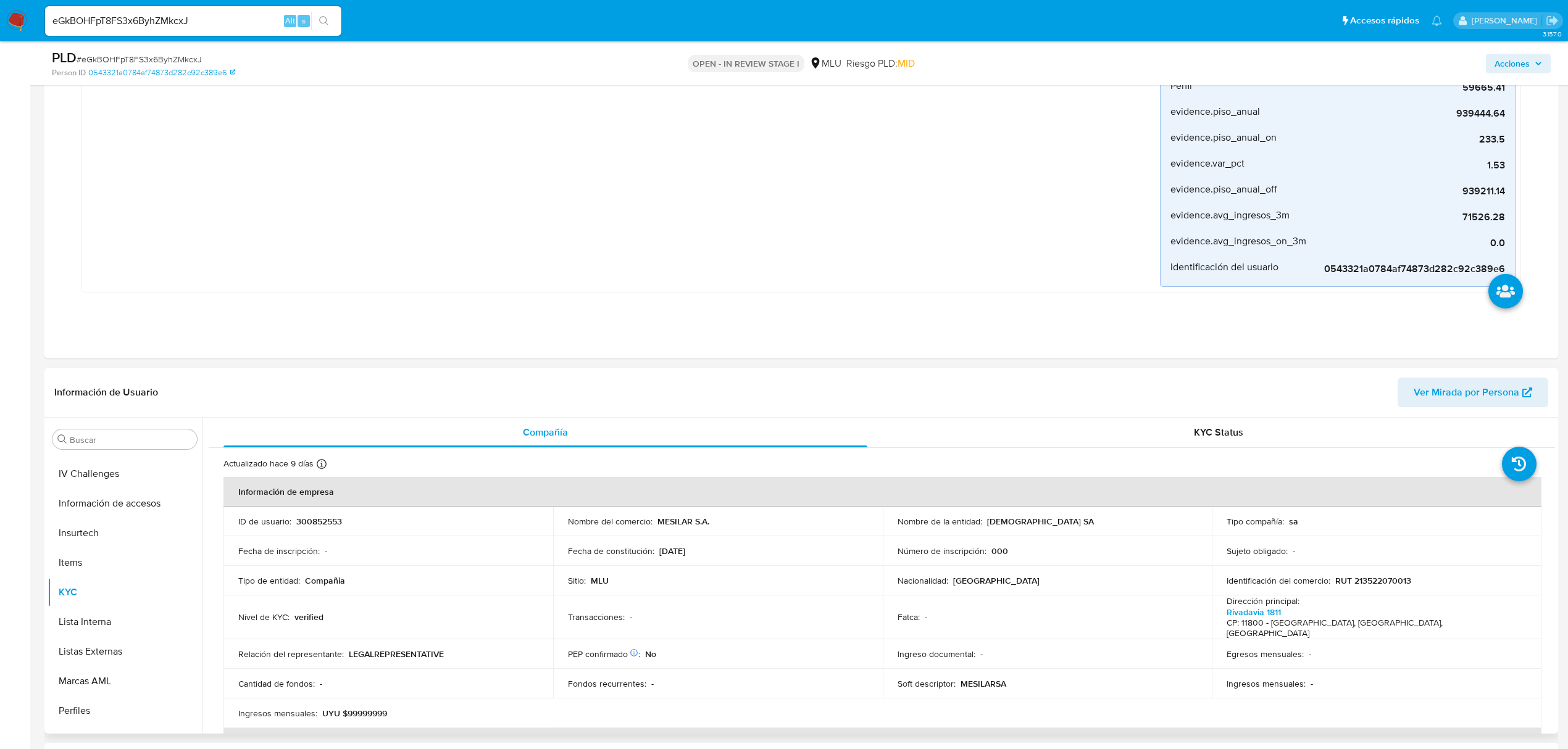
click at [1390, 571] on td "Identificación del comercio : RUT 213522070013" at bounding box center [1376, 581] width 329 height 30
click at [1388, 574] on td "Identificación del comercio : RUT 213522070013" at bounding box center [1376, 581] width 329 height 30
click at [1385, 578] on p "RUT 213522070013" at bounding box center [1373, 581] width 76 height 11
copy p "213522070013"
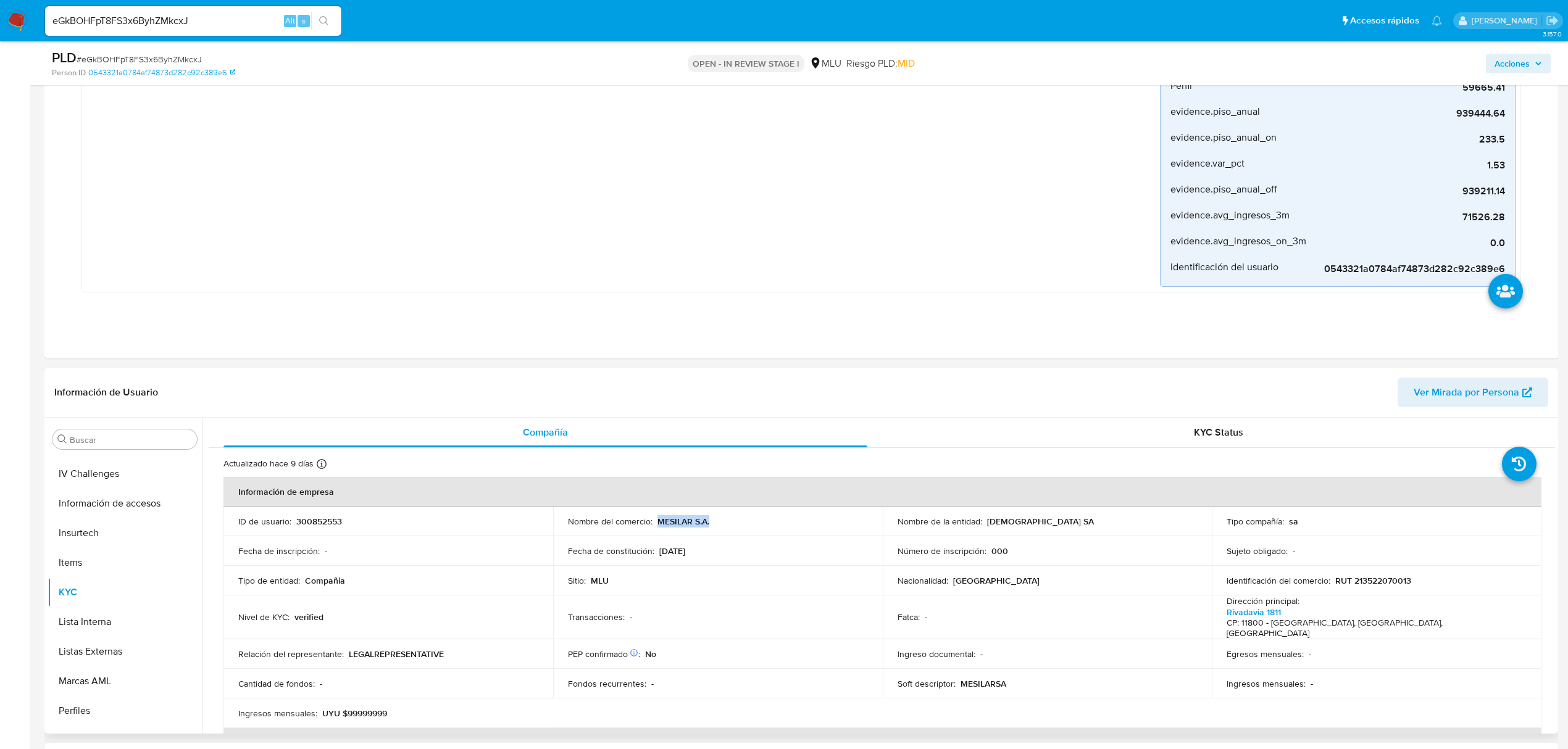
drag, startPoint x: 716, startPoint y: 524, endPoint x: 655, endPoint y: 524, distance: 61.0
click at [655, 524] on div "Nombre del comercio : MESILAR S.A." at bounding box center [717, 522] width 300 height 11
copy p "MESILAR S.A."
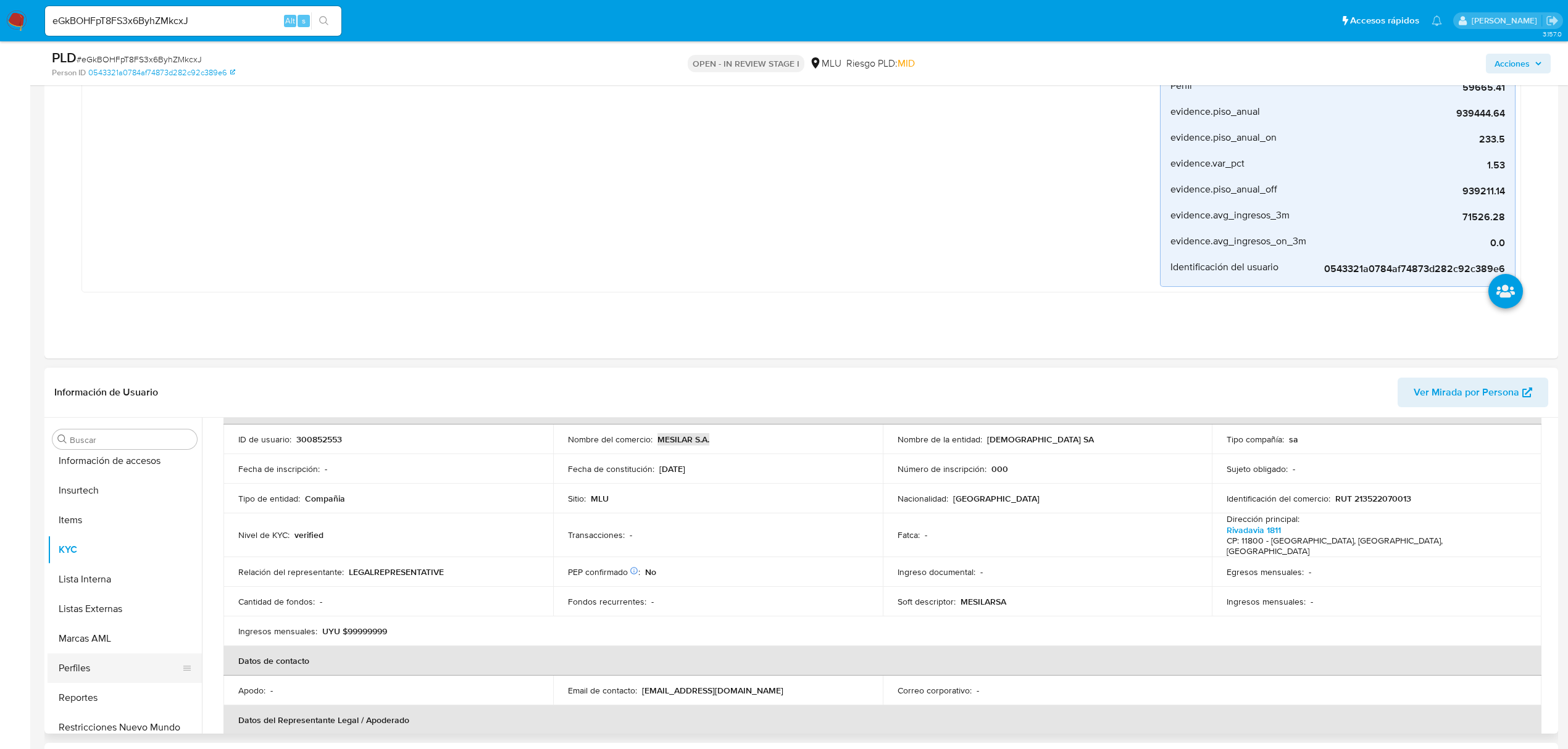
scroll to position [551, 0]
click at [118, 623] on button "Perfiles" at bounding box center [119, 629] width 144 height 30
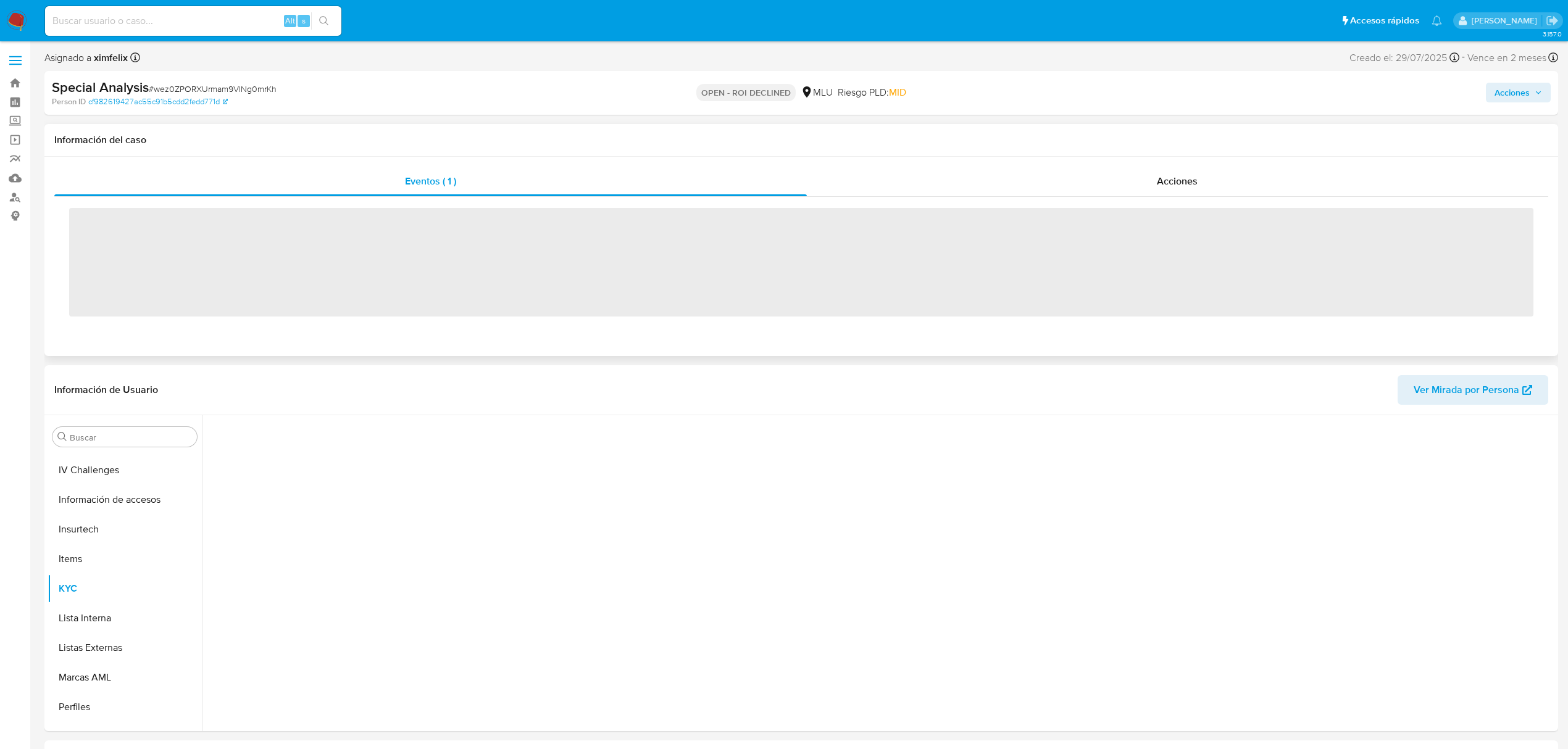
scroll to position [551, 0]
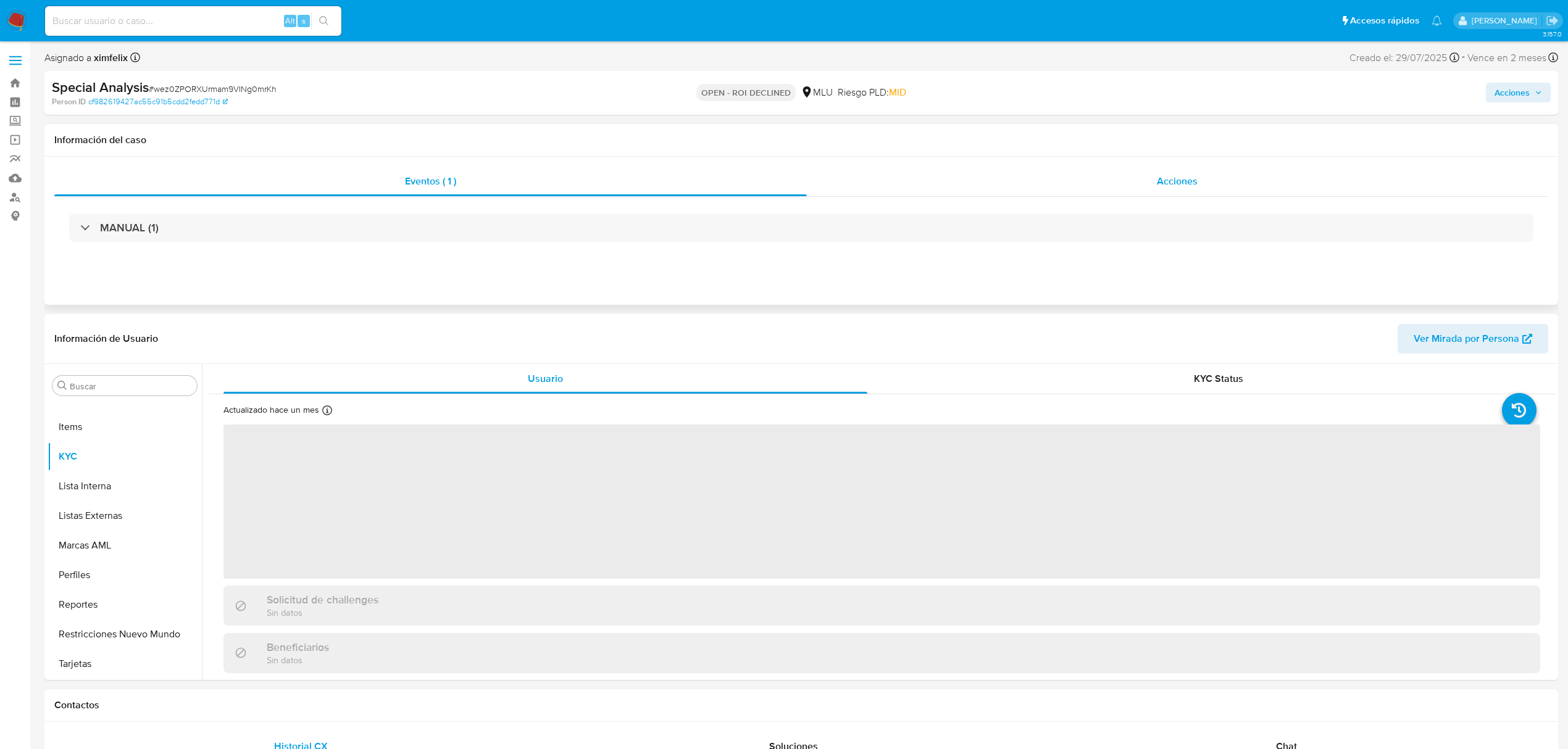
click at [1116, 191] on div "Acciones" at bounding box center [1177, 181] width 741 height 30
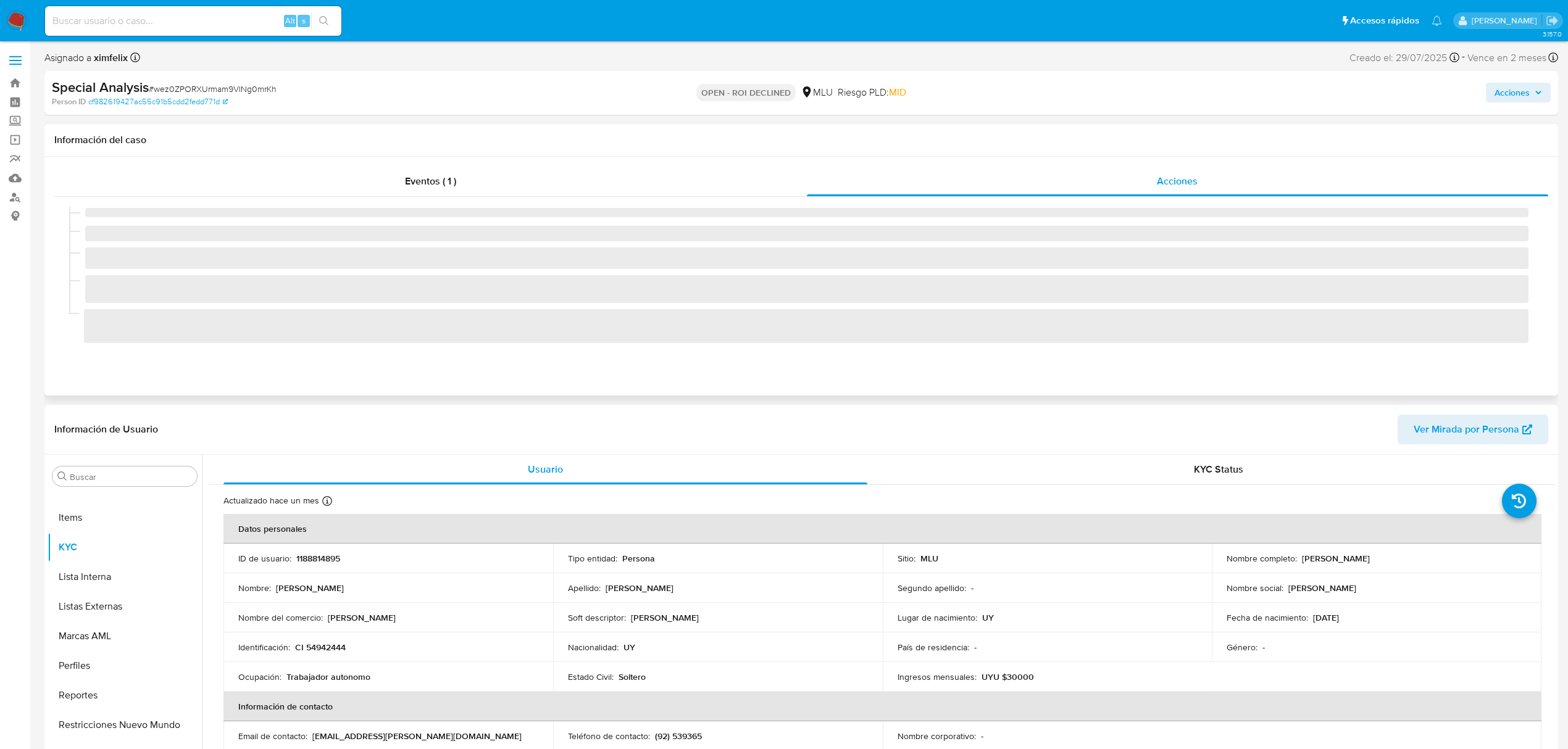
select select "10"
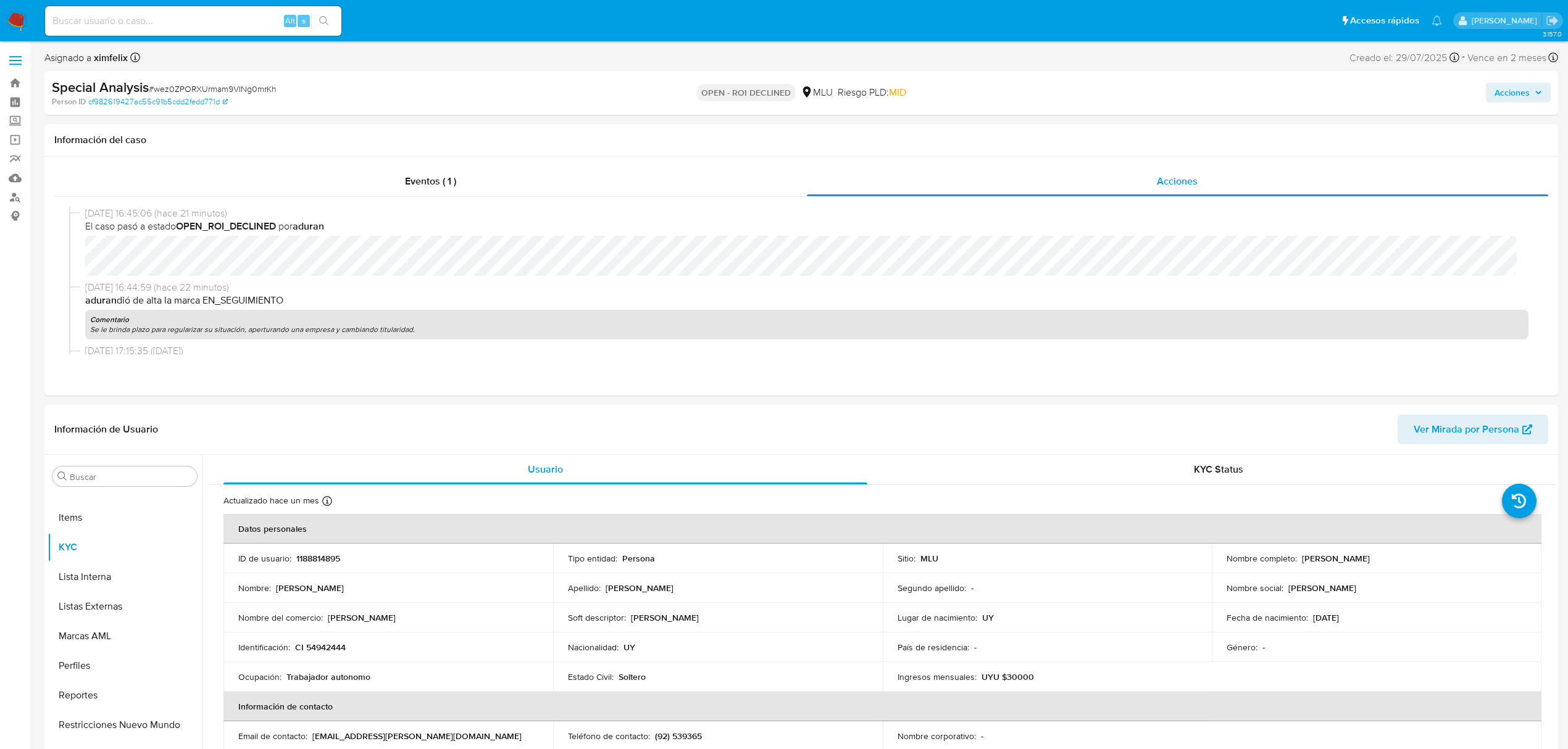
click at [1526, 97] on span "Acciones" at bounding box center [1512, 92] width 35 height 19
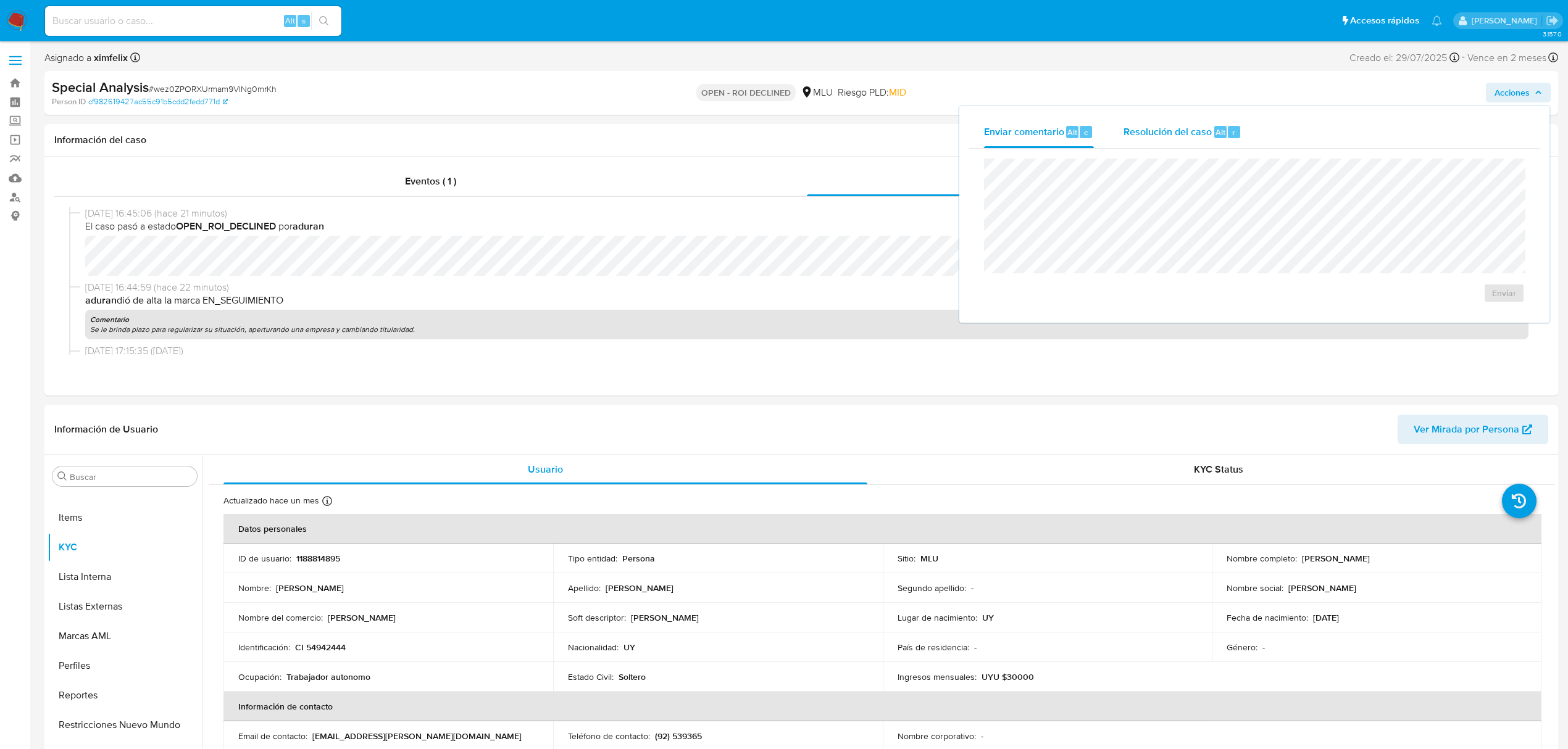
click at [1154, 137] on span "Resolución del caso" at bounding box center [1167, 131] width 88 height 14
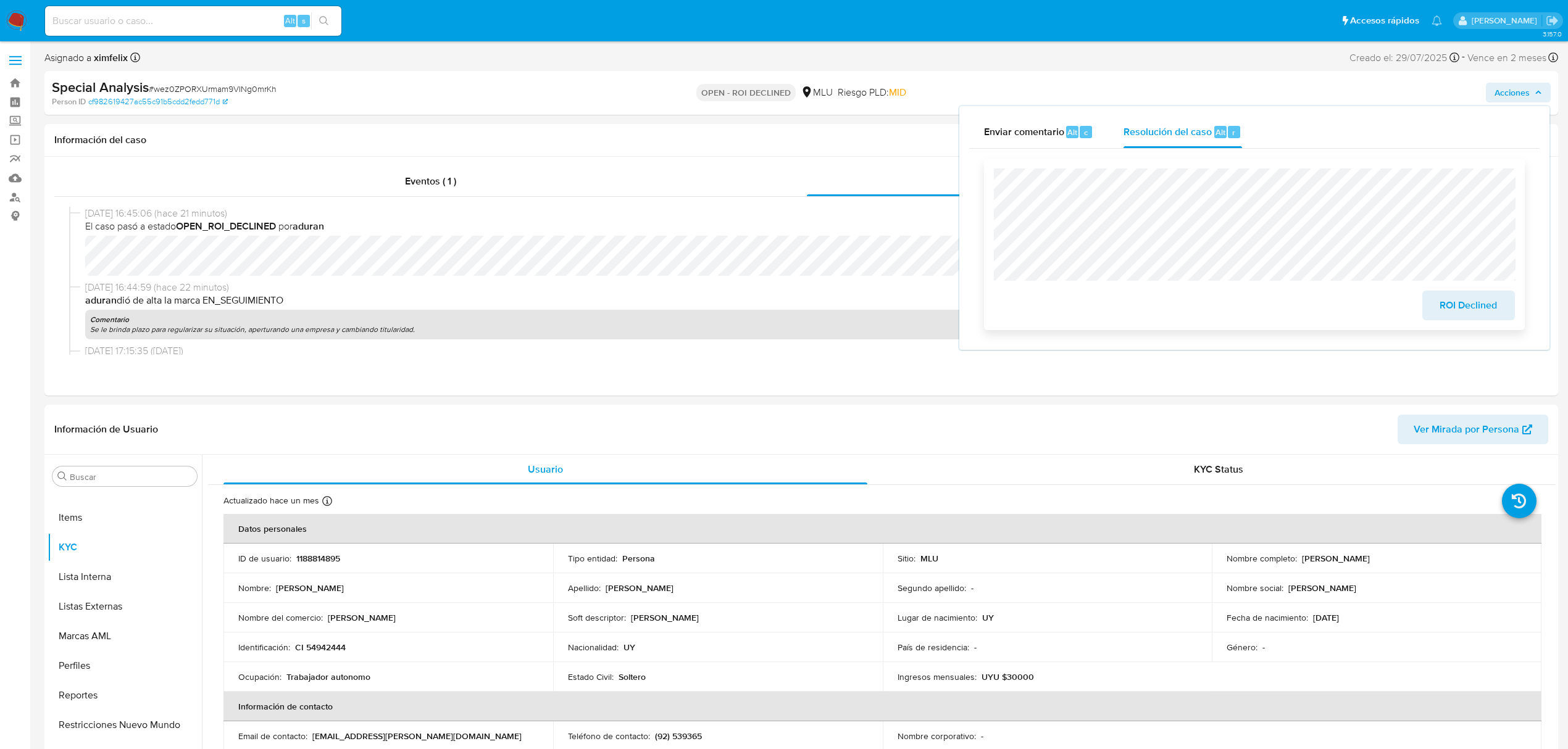
click at [1459, 307] on span "ROI Declined" at bounding box center [1467, 305] width 60 height 27
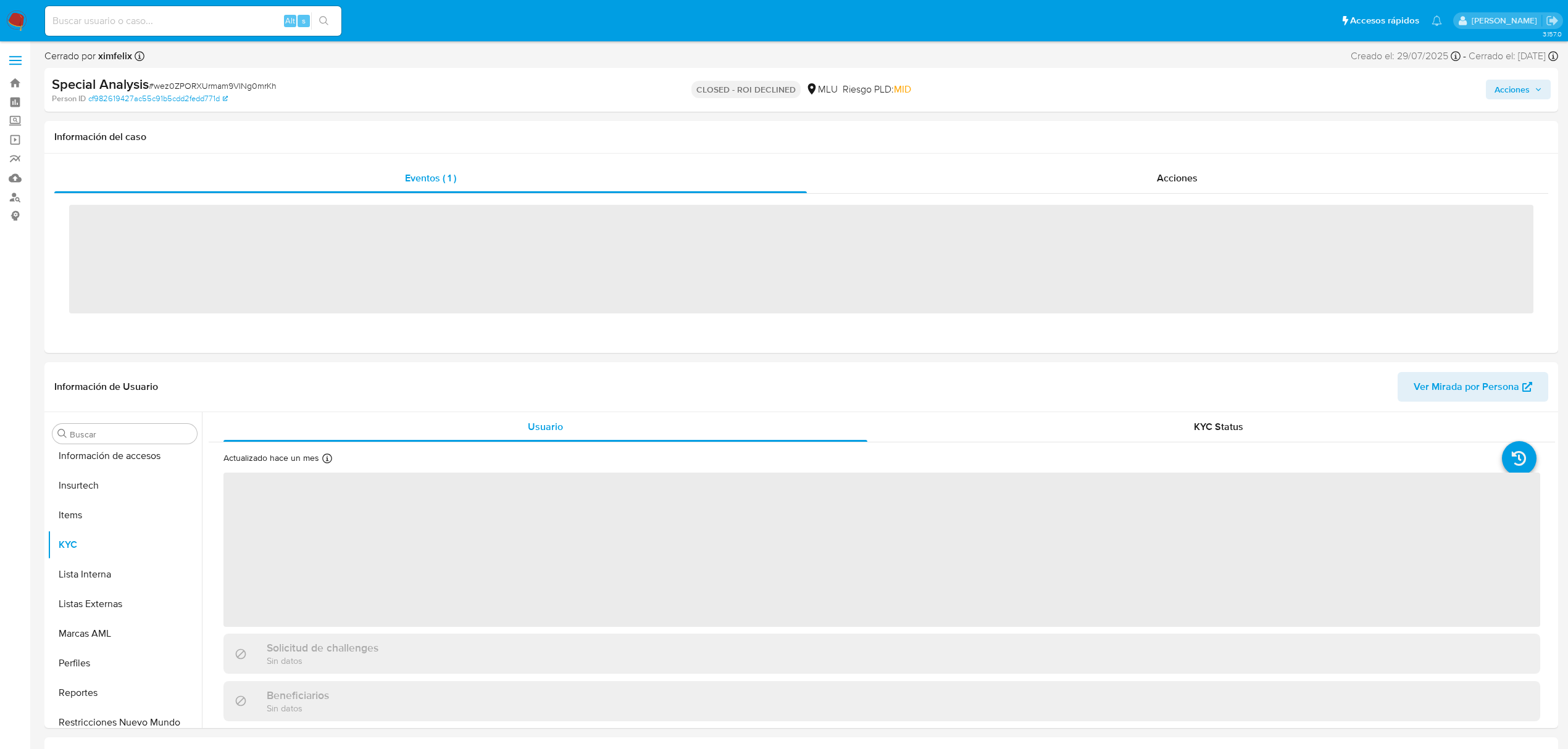
scroll to position [551, 0]
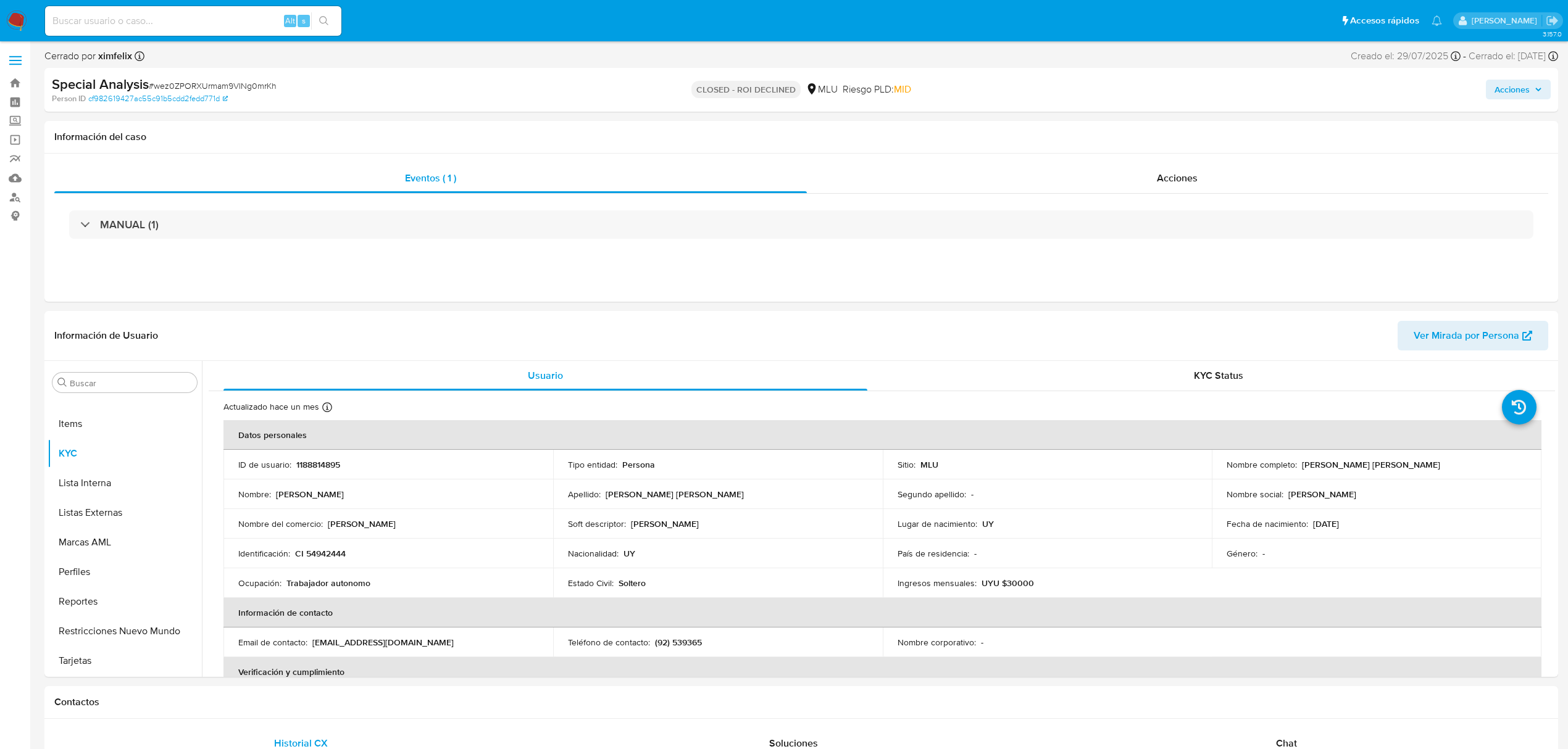
select select "10"
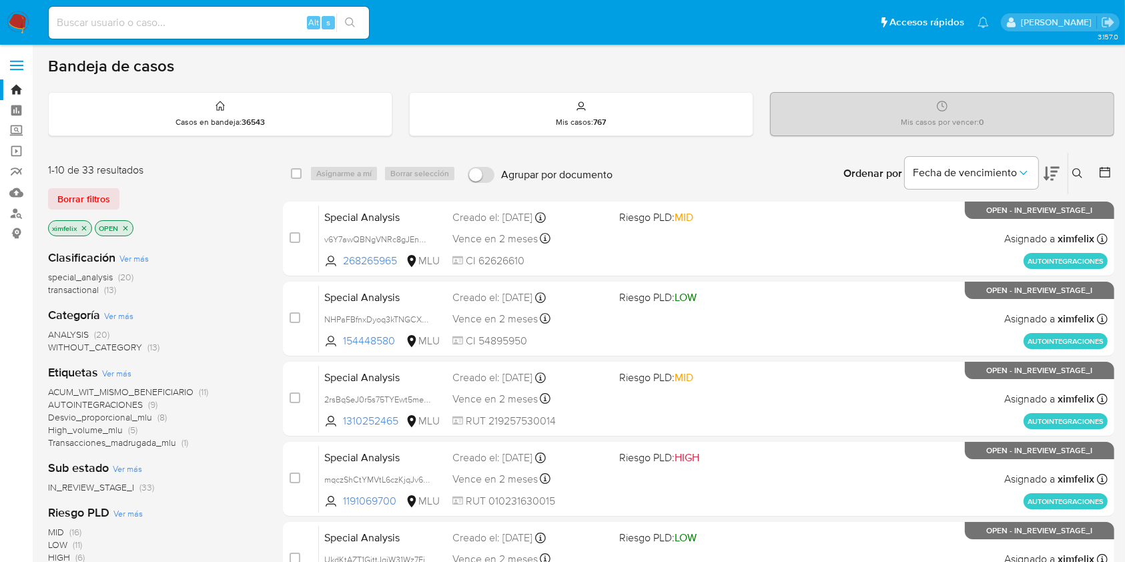
click at [85, 226] on icon "close-filter" at bounding box center [84, 228] width 5 height 5
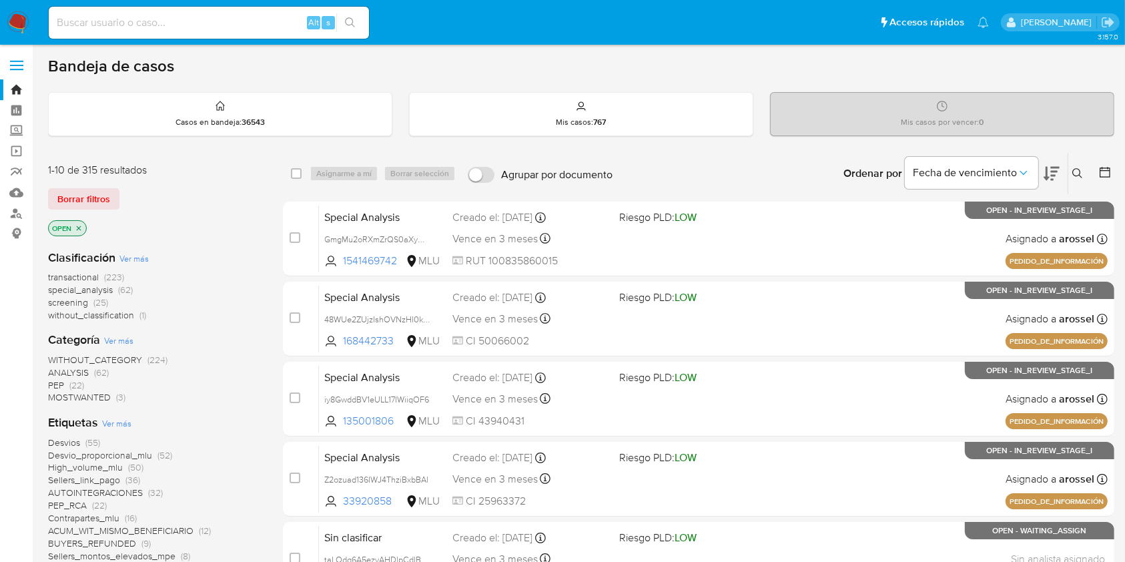
click at [81, 227] on icon "close-filter" at bounding box center [79, 228] width 8 height 8
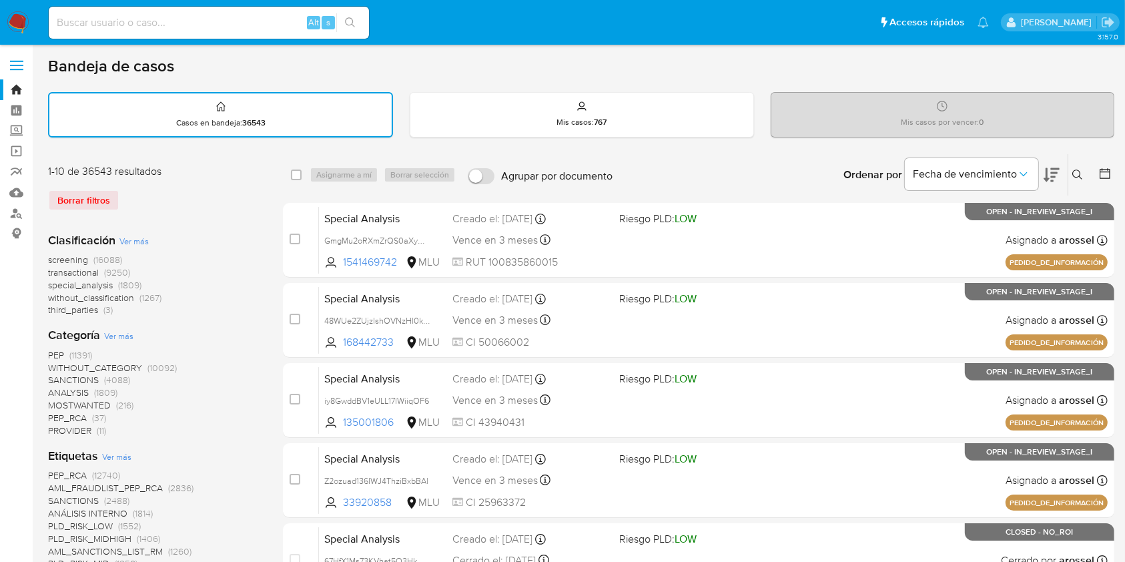
click at [1104, 170] on icon at bounding box center [1105, 173] width 11 height 11
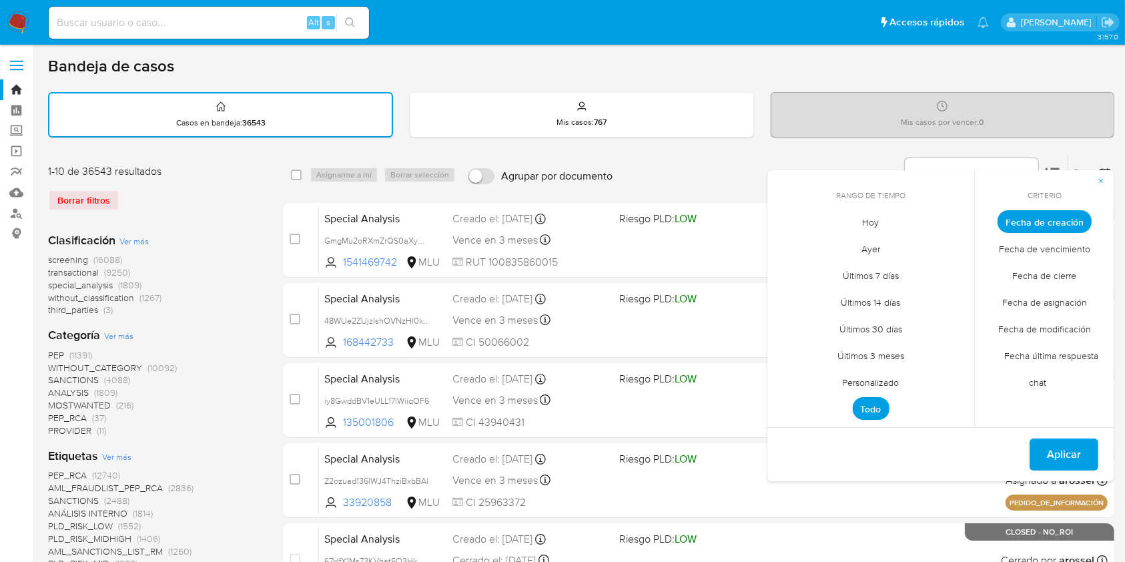
click at [883, 386] on span "Personalizado" at bounding box center [871, 382] width 85 height 27
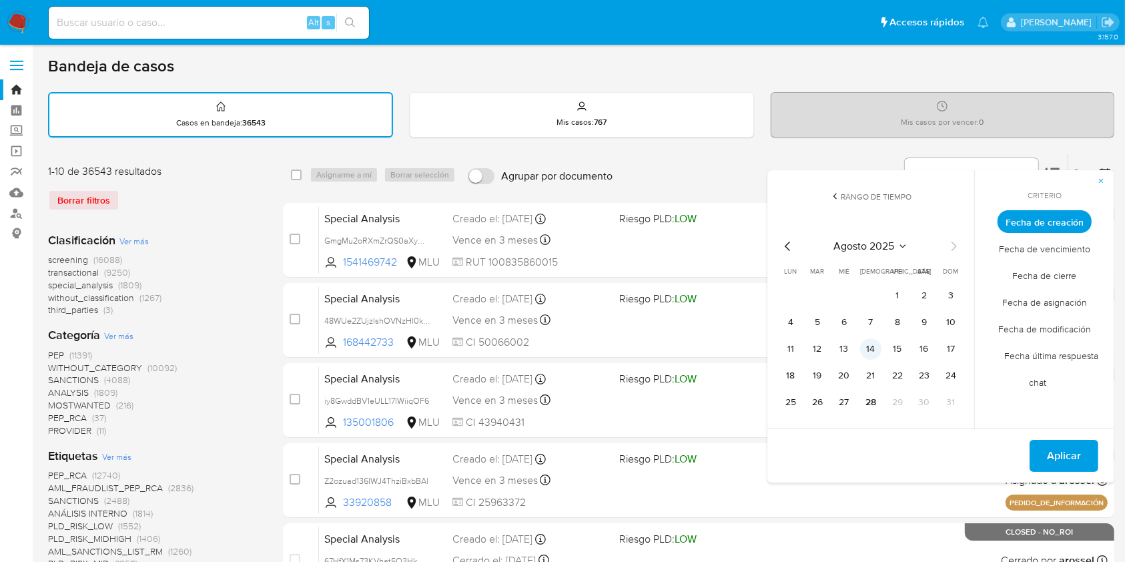
drag, startPoint x: 893, startPoint y: 292, endPoint x: 868, endPoint y: 356, distance: 68.7
click at [894, 296] on button "1" at bounding box center [897, 295] width 21 height 21
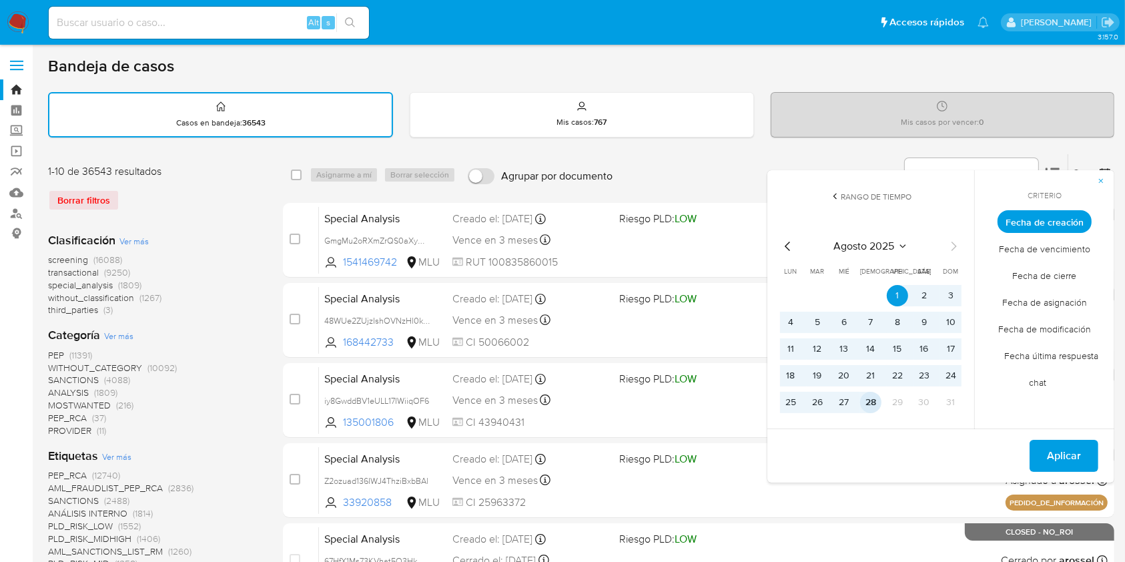
click at [867, 400] on button "28" at bounding box center [870, 402] width 21 height 21
click at [1046, 279] on span "Fecha de cierre" at bounding box center [1045, 275] width 92 height 27
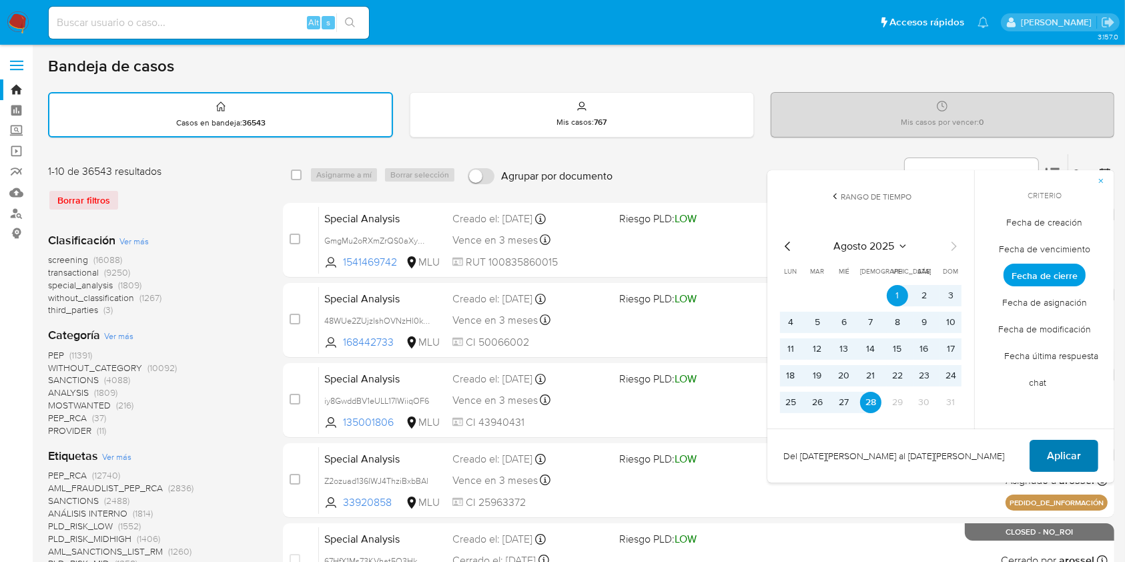
click at [1065, 451] on span "Aplicar" at bounding box center [1064, 455] width 34 height 29
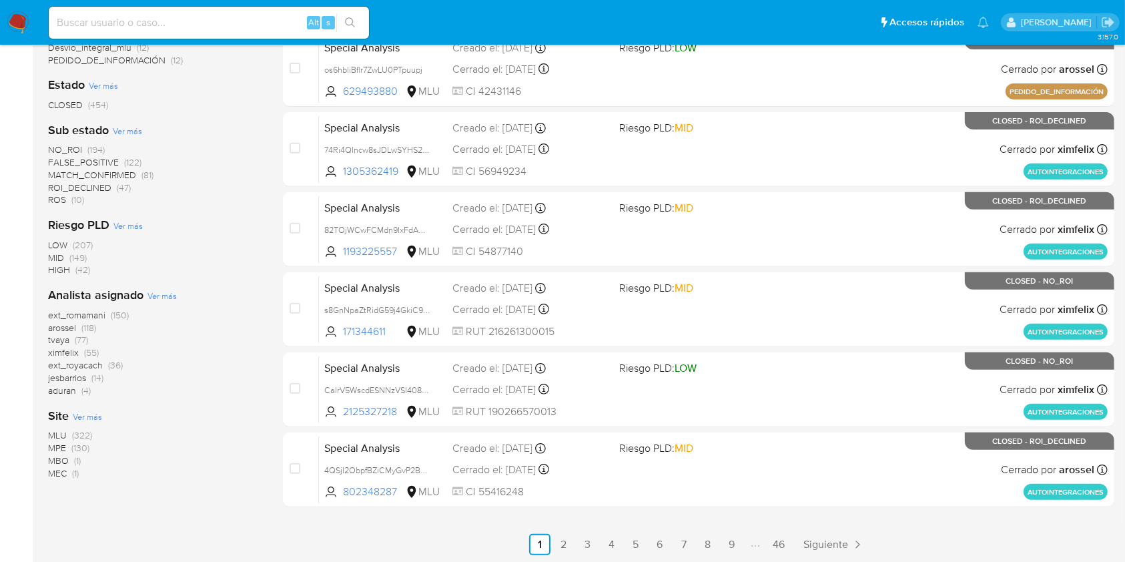
scroll to position [492, 0]
click at [218, 419] on div "Site Ver más MLU (322) MPE (130) MBO (1) MEC (1)" at bounding box center [155, 443] width 214 height 72
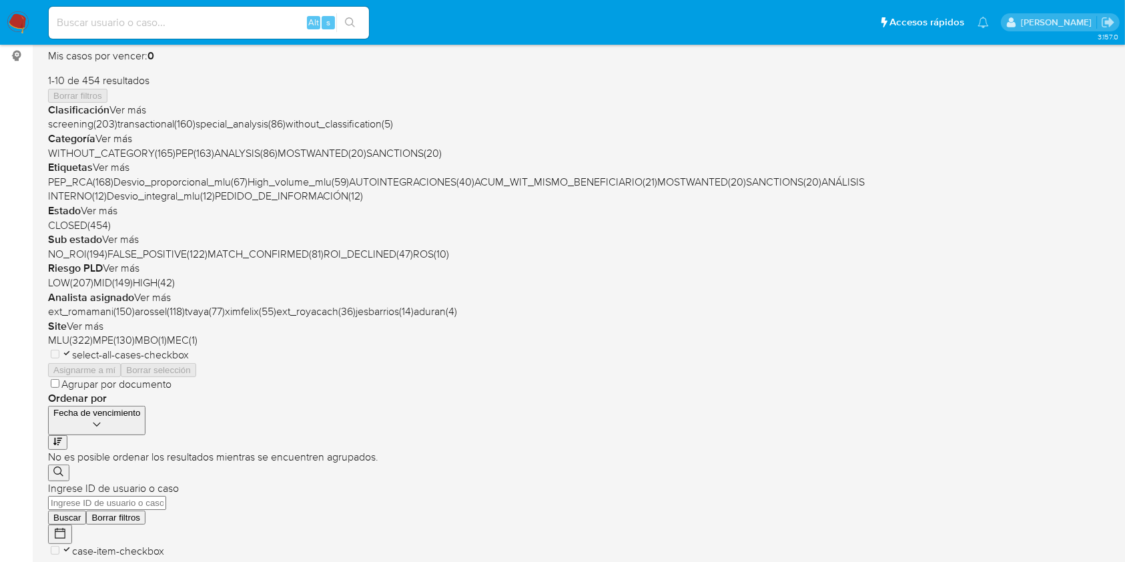
scroll to position [356, 0]
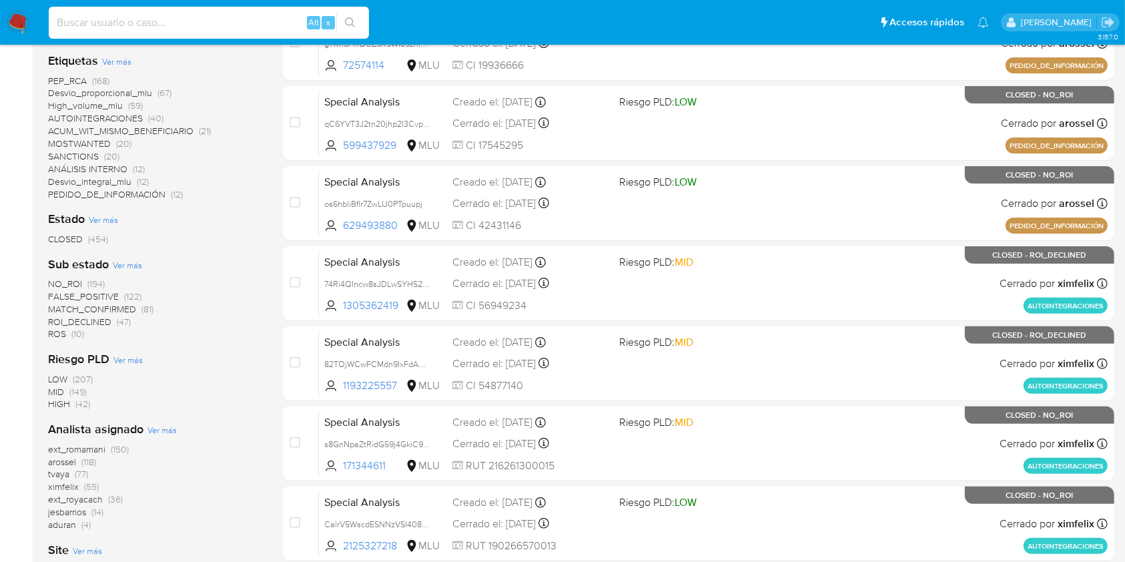
click at [187, 19] on input at bounding box center [209, 22] width 320 height 17
paste input "2183201325"
type input "2183201325"
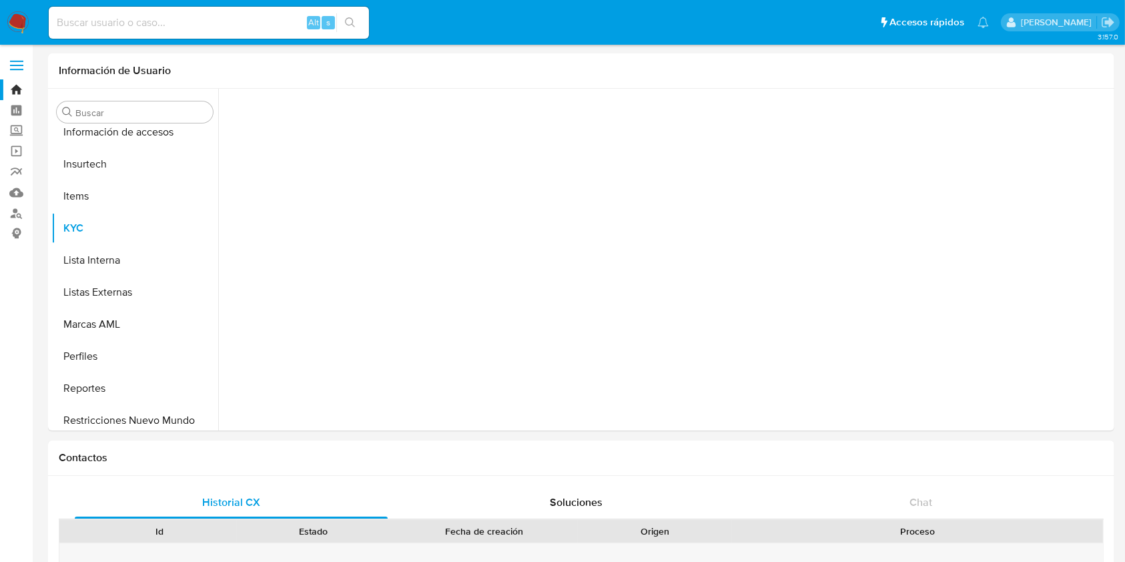
scroll to position [596, 0]
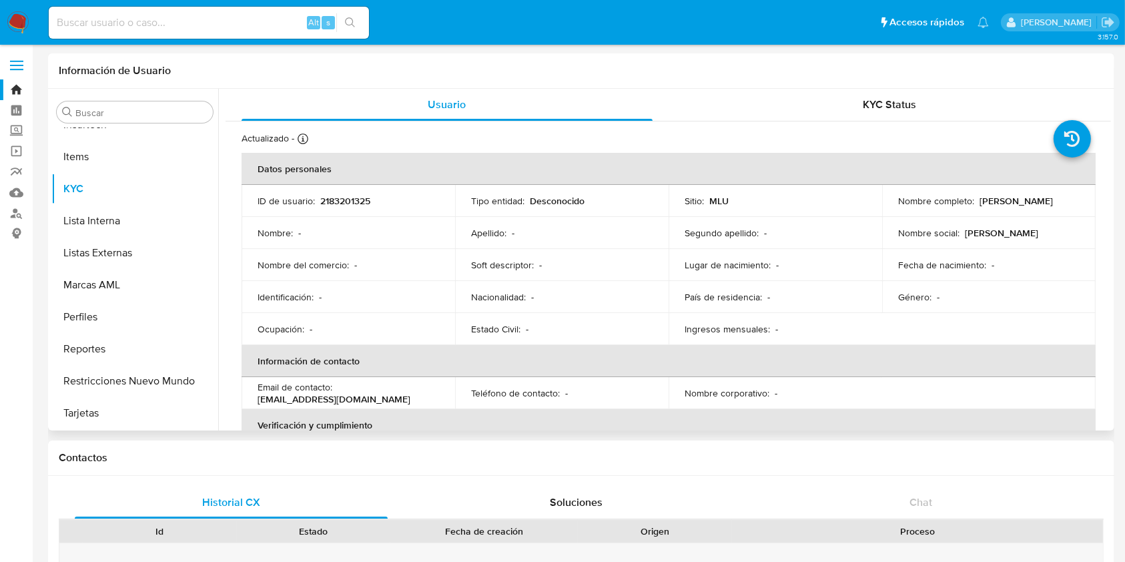
select select "10"
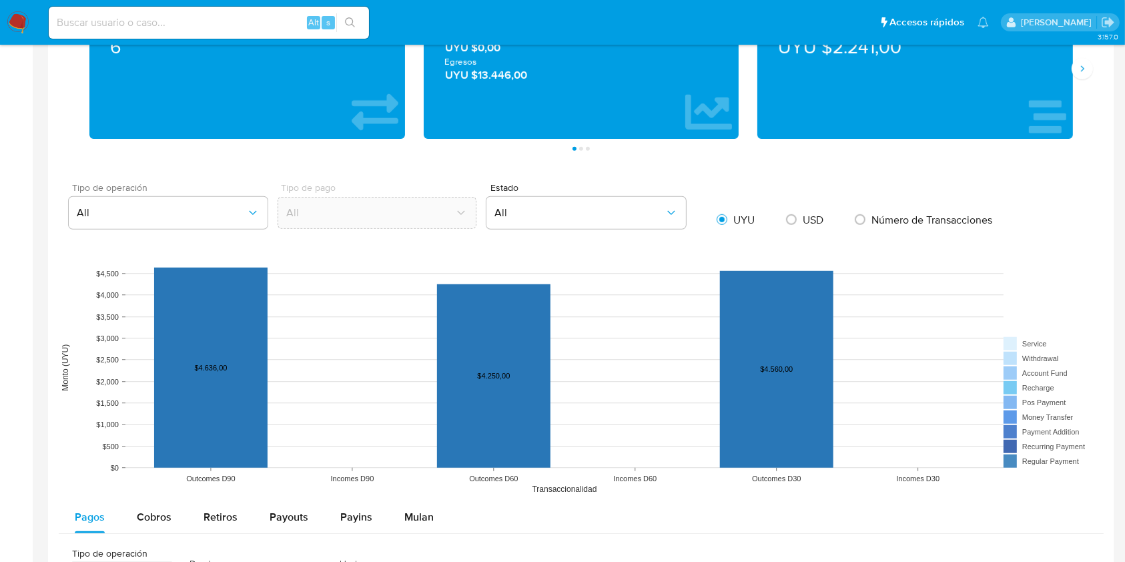
scroll to position [890, 0]
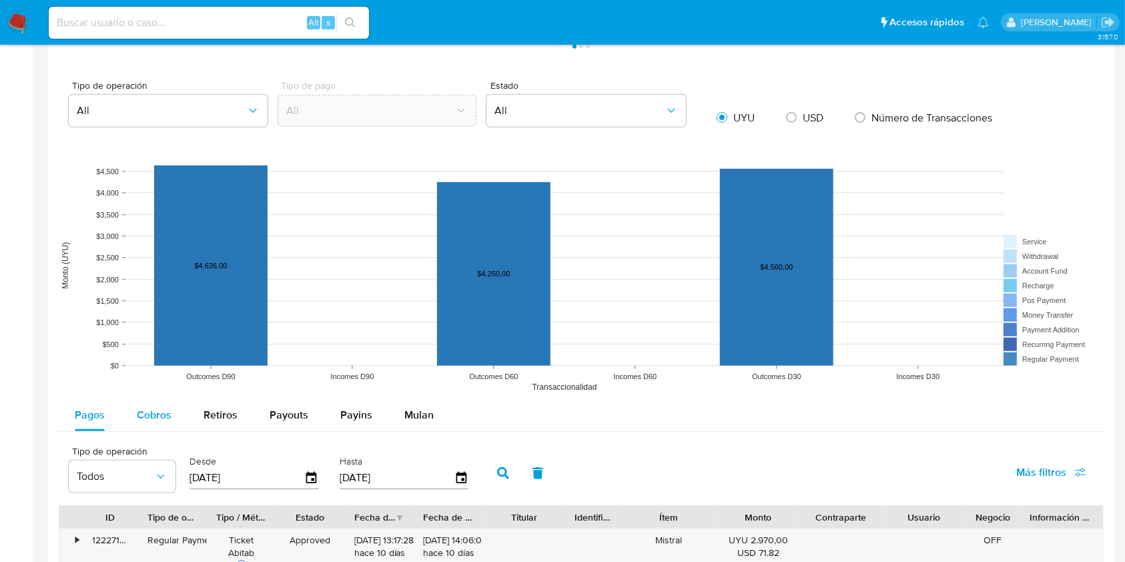
click at [158, 417] on span "Cobros" at bounding box center [154, 414] width 35 height 15
select select "10"
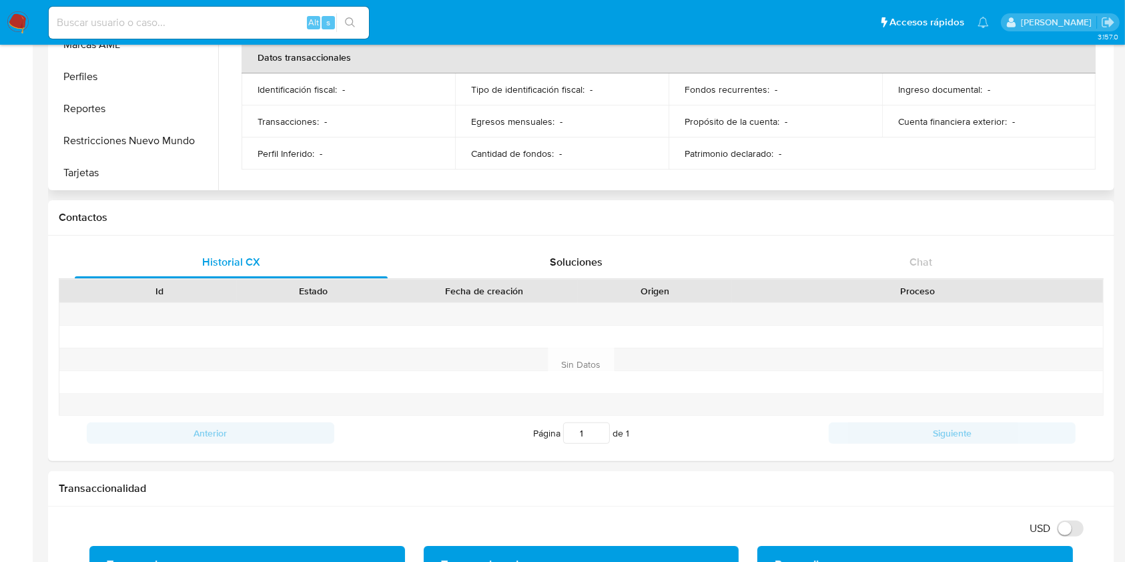
scroll to position [0, 0]
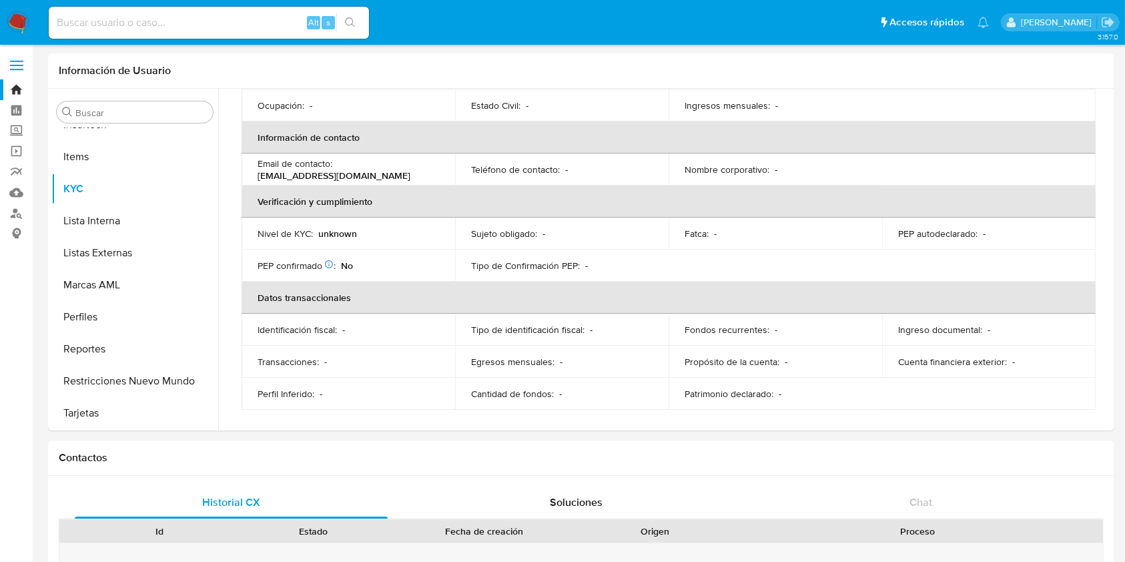
click at [234, 17] on input at bounding box center [209, 22] width 320 height 17
paste input "149584021"
type input "149584021"
click at [360, 11] on div "149584021 Alt s" at bounding box center [209, 23] width 320 height 32
click at [352, 21] on icon "search-icon" at bounding box center [350, 22] width 11 height 11
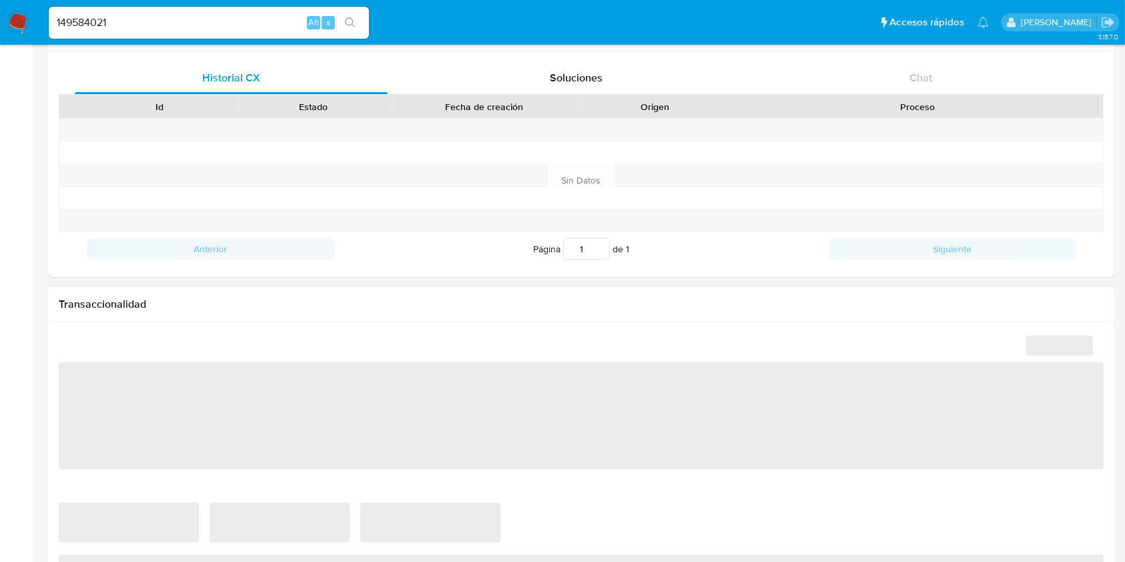
scroll to position [670, 0]
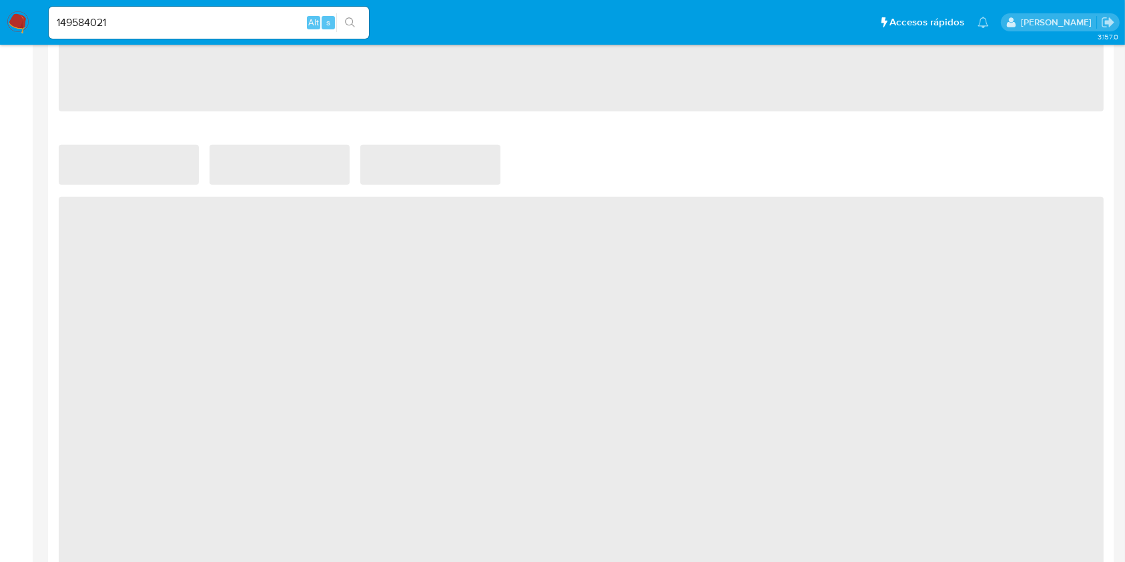
select select "10"
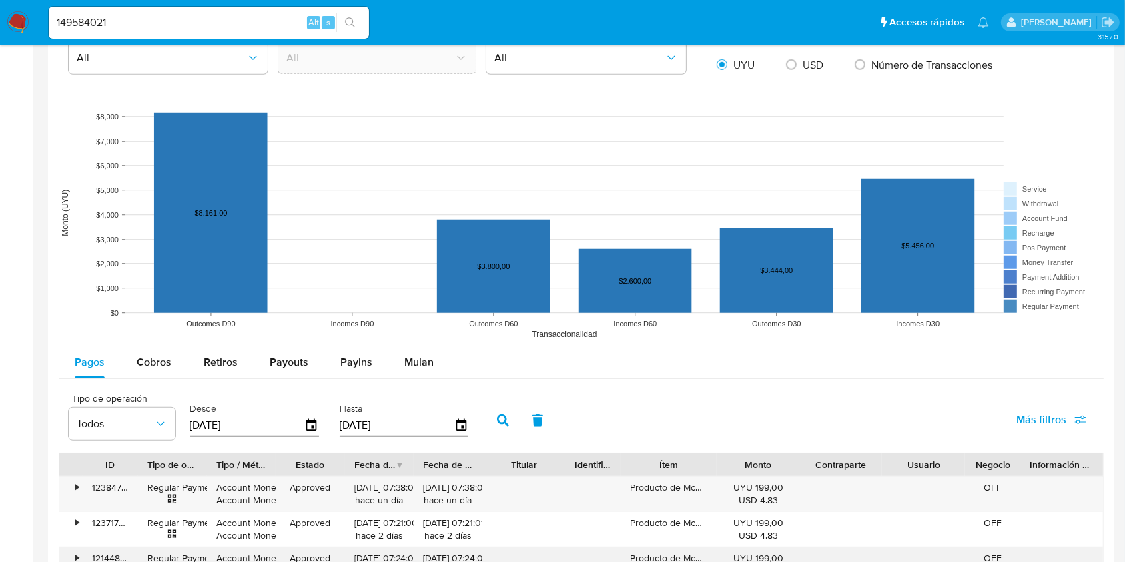
scroll to position [1157, 0]
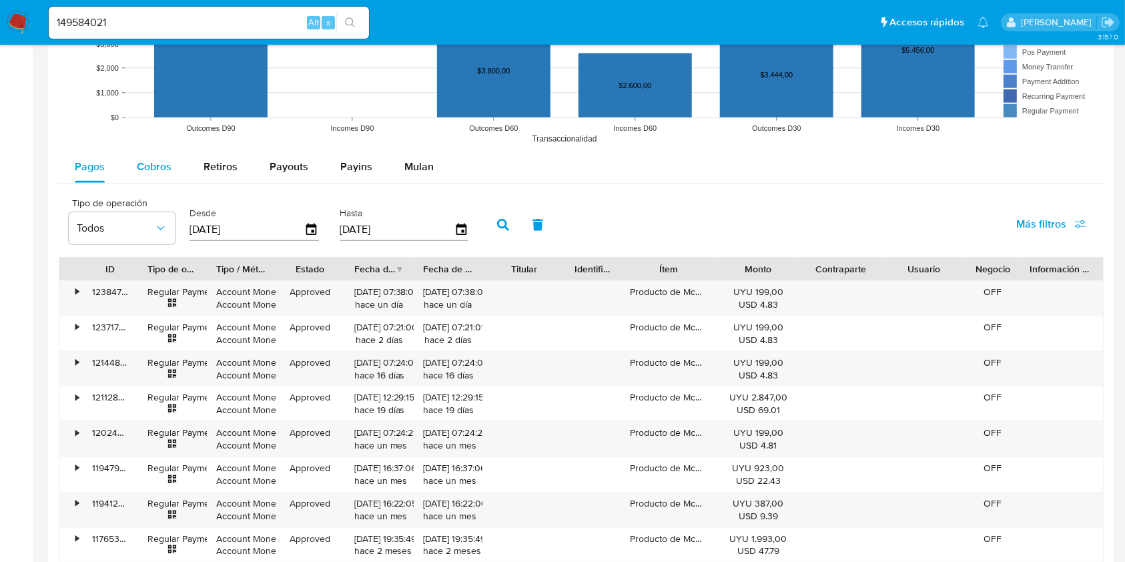
click at [173, 166] on button "Cobros" at bounding box center [154, 167] width 67 height 32
select select "10"
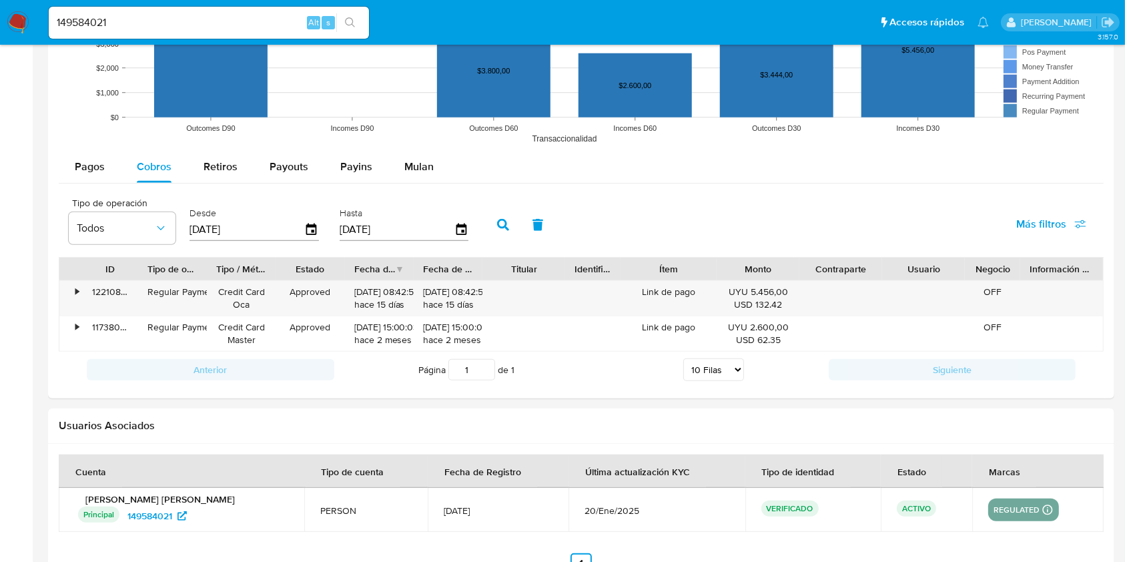
click at [194, 24] on input "149584021" at bounding box center [209, 22] width 320 height 17
paste input "eGkBOHFpT8FS3x6ByhZMkcxJ"
type input "eGkBOHFpT8FS3x6ByhZMkcxJ"
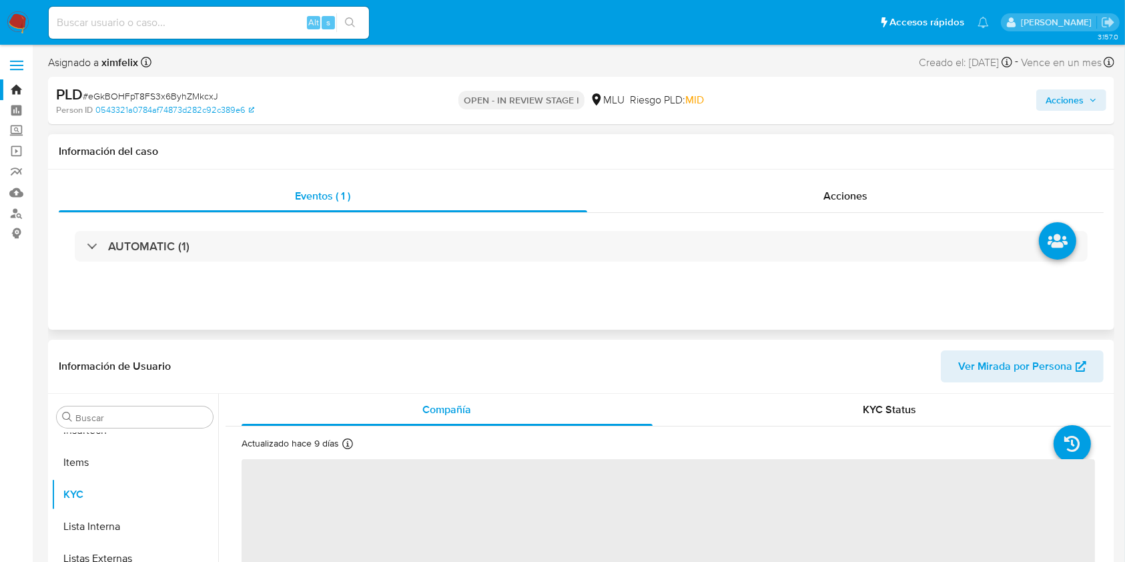
scroll to position [596, 0]
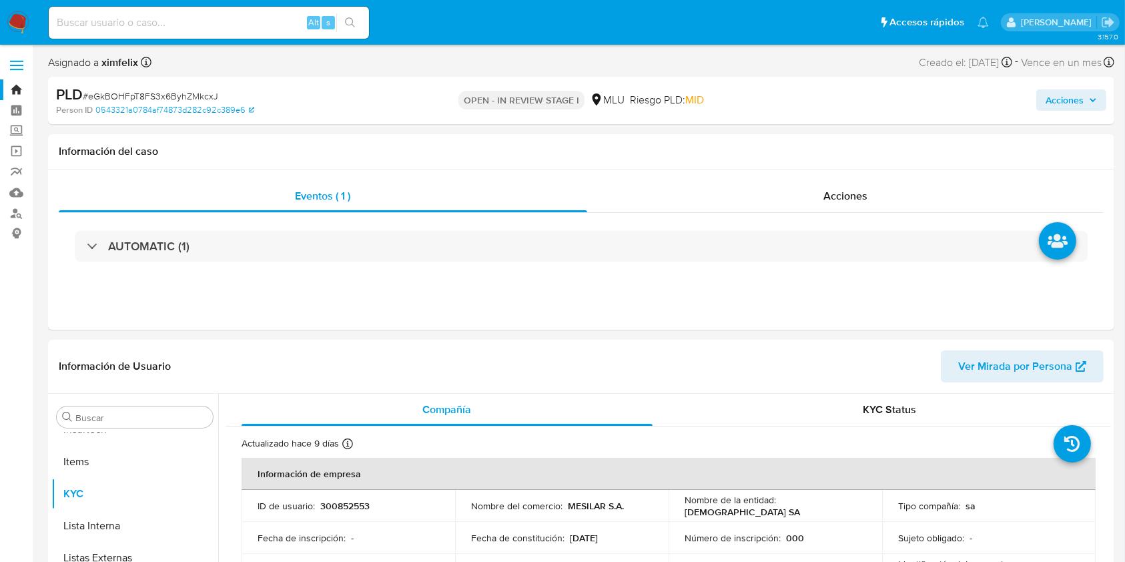
select select "10"
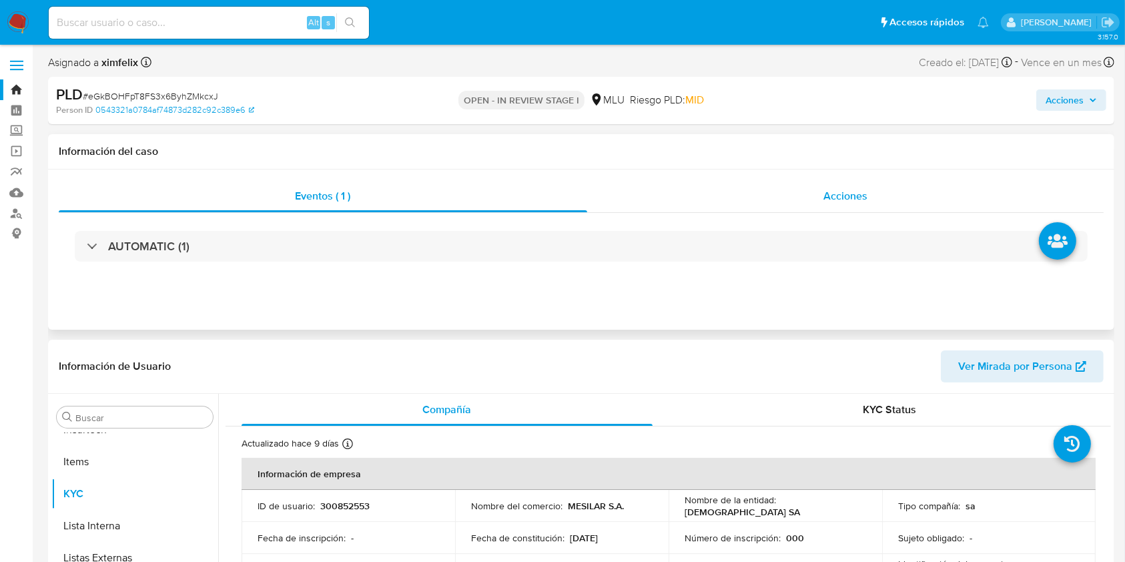
drag, startPoint x: 925, startPoint y: 222, endPoint x: 888, endPoint y: 188, distance: 49.1
click at [925, 222] on div "AUTOMATIC (1)" at bounding box center [581, 246] width 1045 height 67
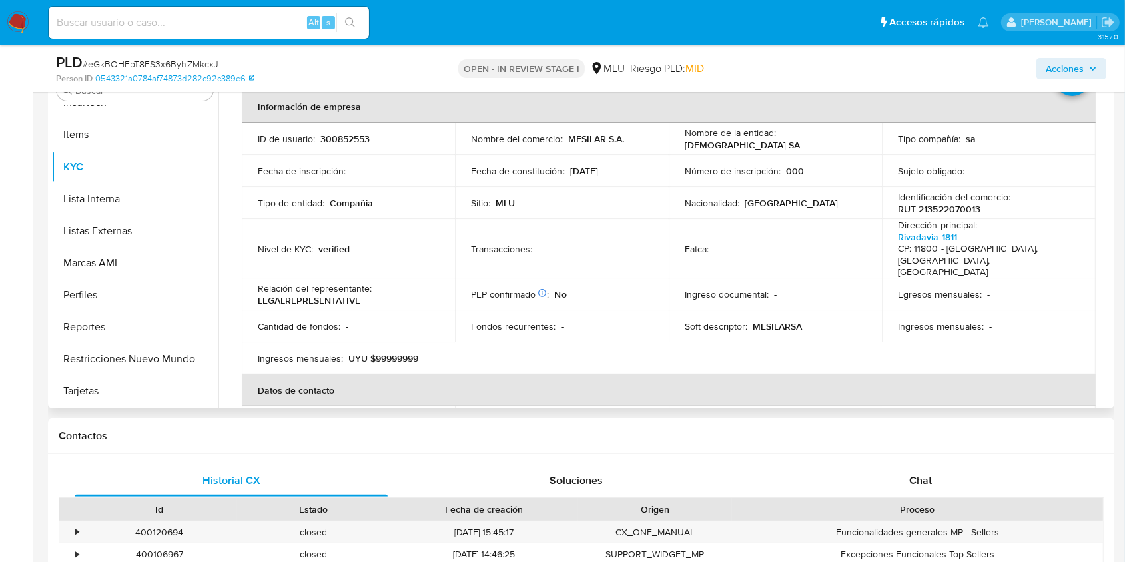
scroll to position [45, 0]
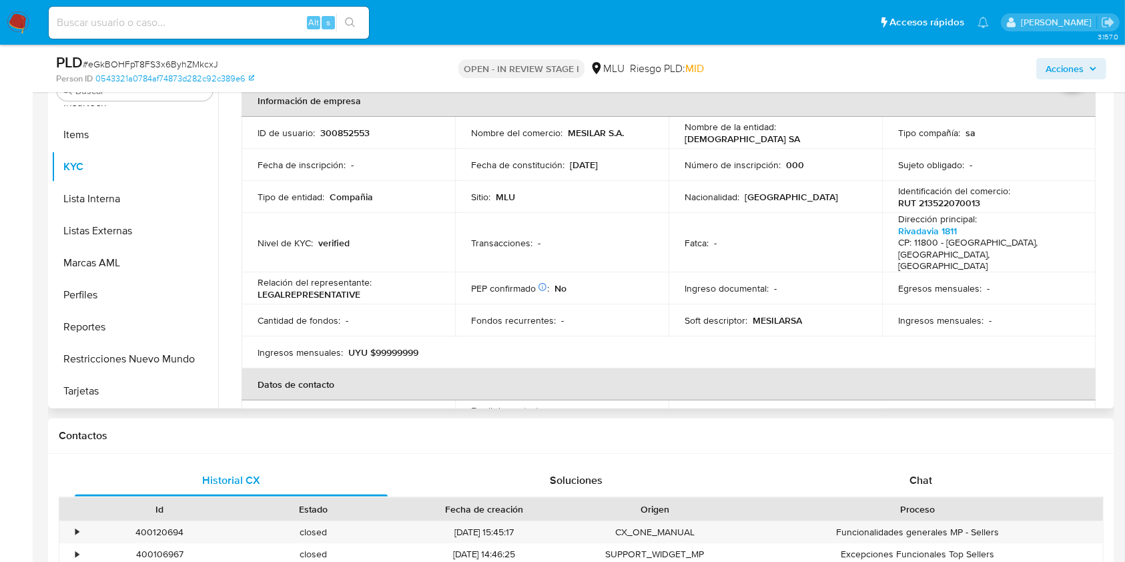
click at [901, 382] on table "Información de empresa ID de usuario : 300852553 Nombre del comercio : MESILAR …" at bounding box center [669, 352] width 854 height 535
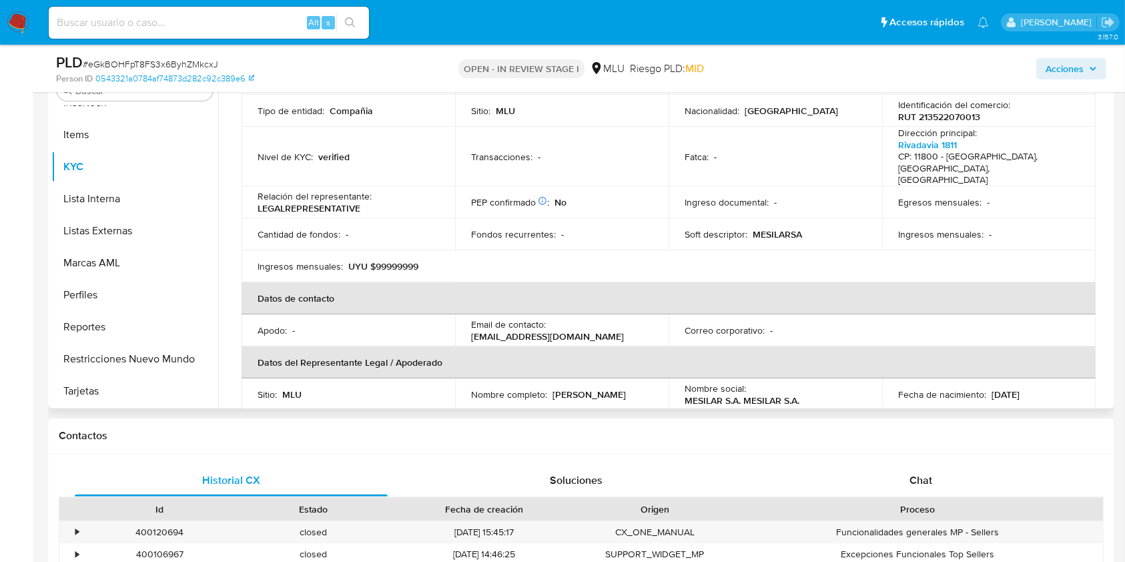
scroll to position [220, 0]
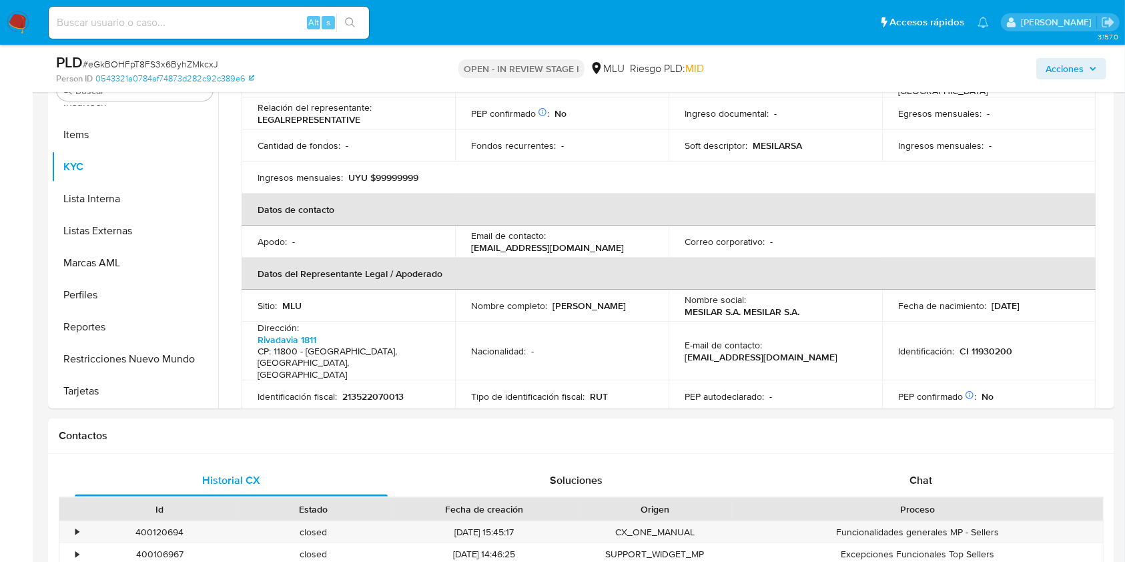
click at [896, 51] on div "PLD # eGkBOHFpT8FS3x6ByhZMkcxJ Person ID 0543321a0784af74873d282c92c389e6 OPEN …" at bounding box center [581, 68] width 1067 height 47
click at [15, 17] on img at bounding box center [18, 22] width 23 height 23
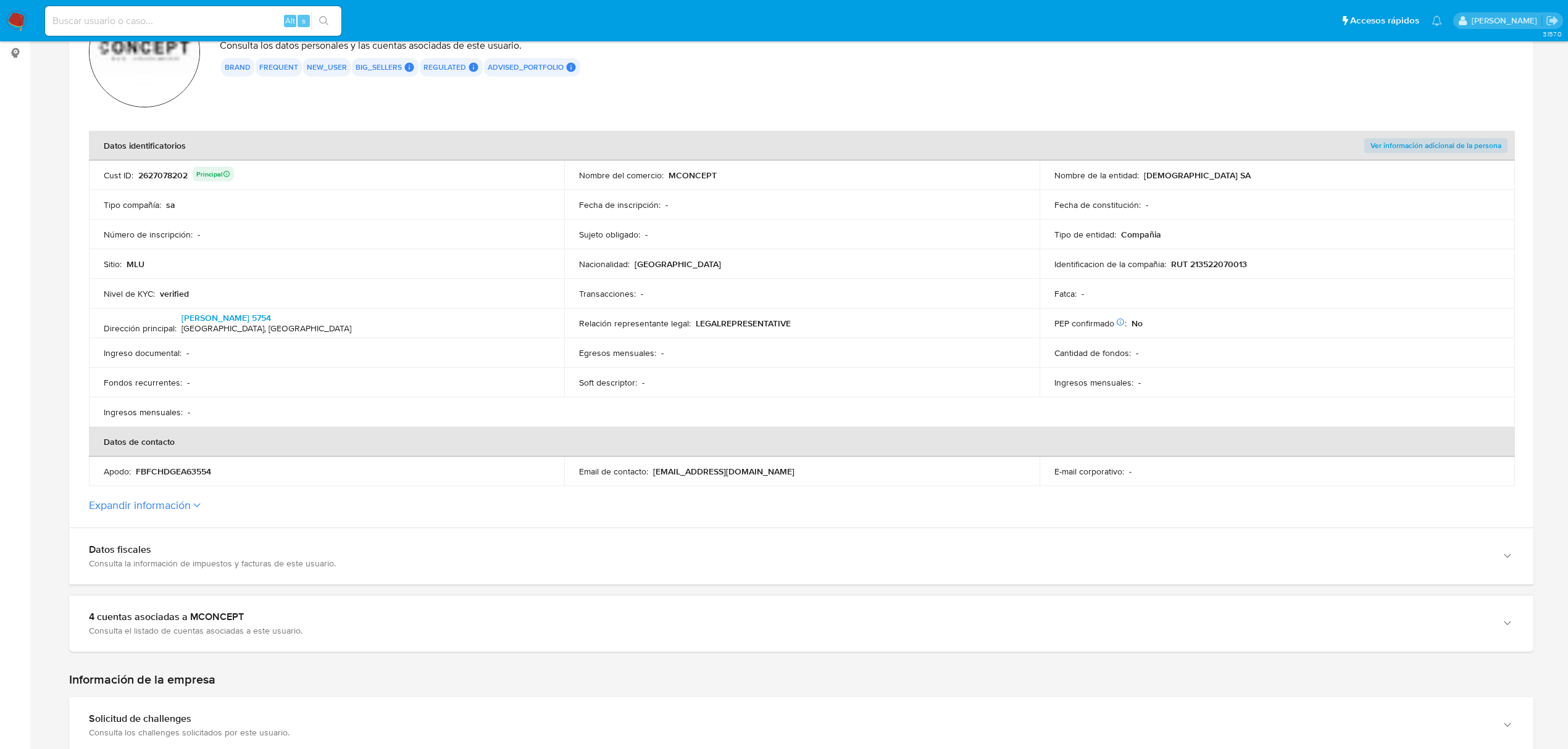
scroll to position [165, 0]
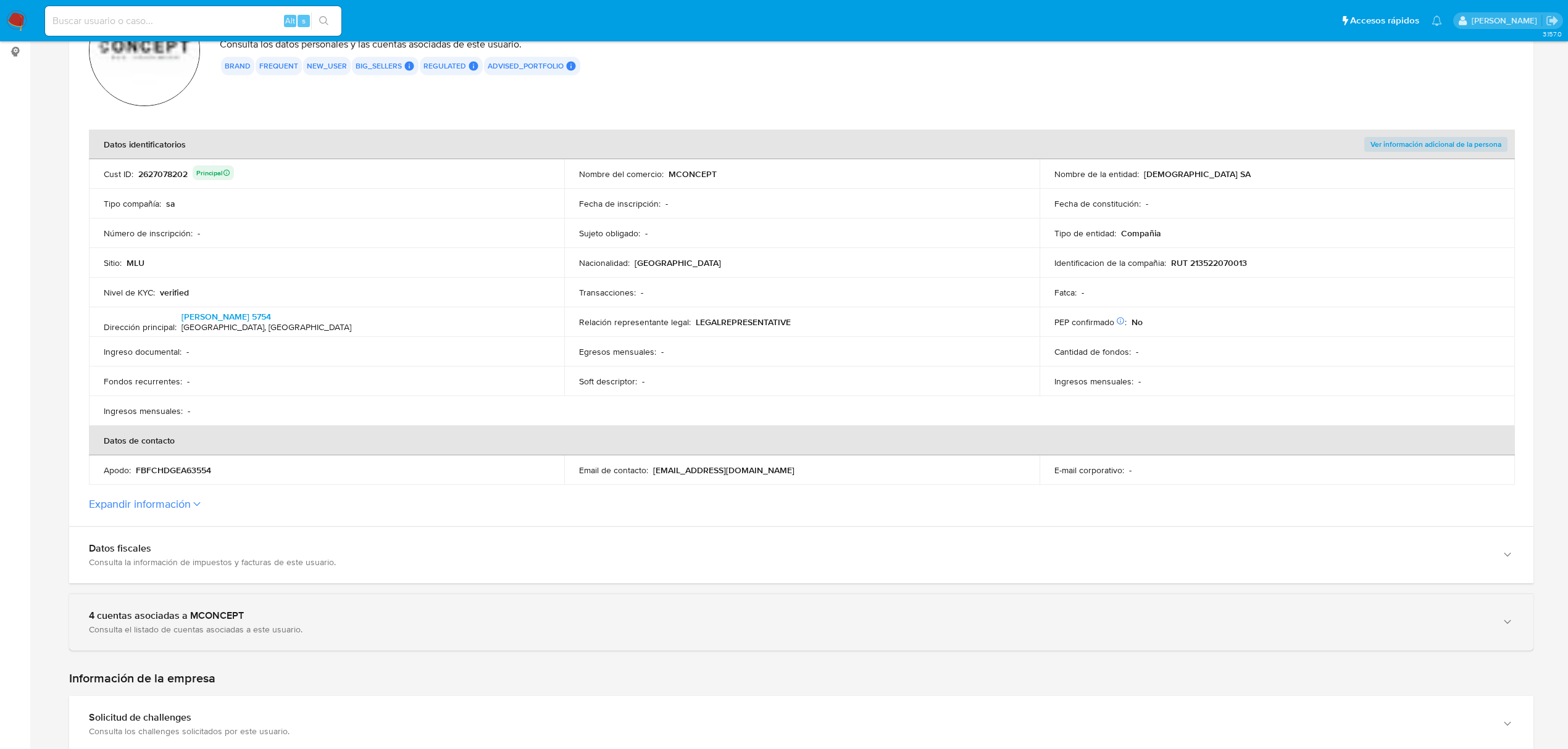
click at [417, 628] on div "Consulta el listado de cuentas asociadas a este usuario." at bounding box center [789, 630] width 1400 height 11
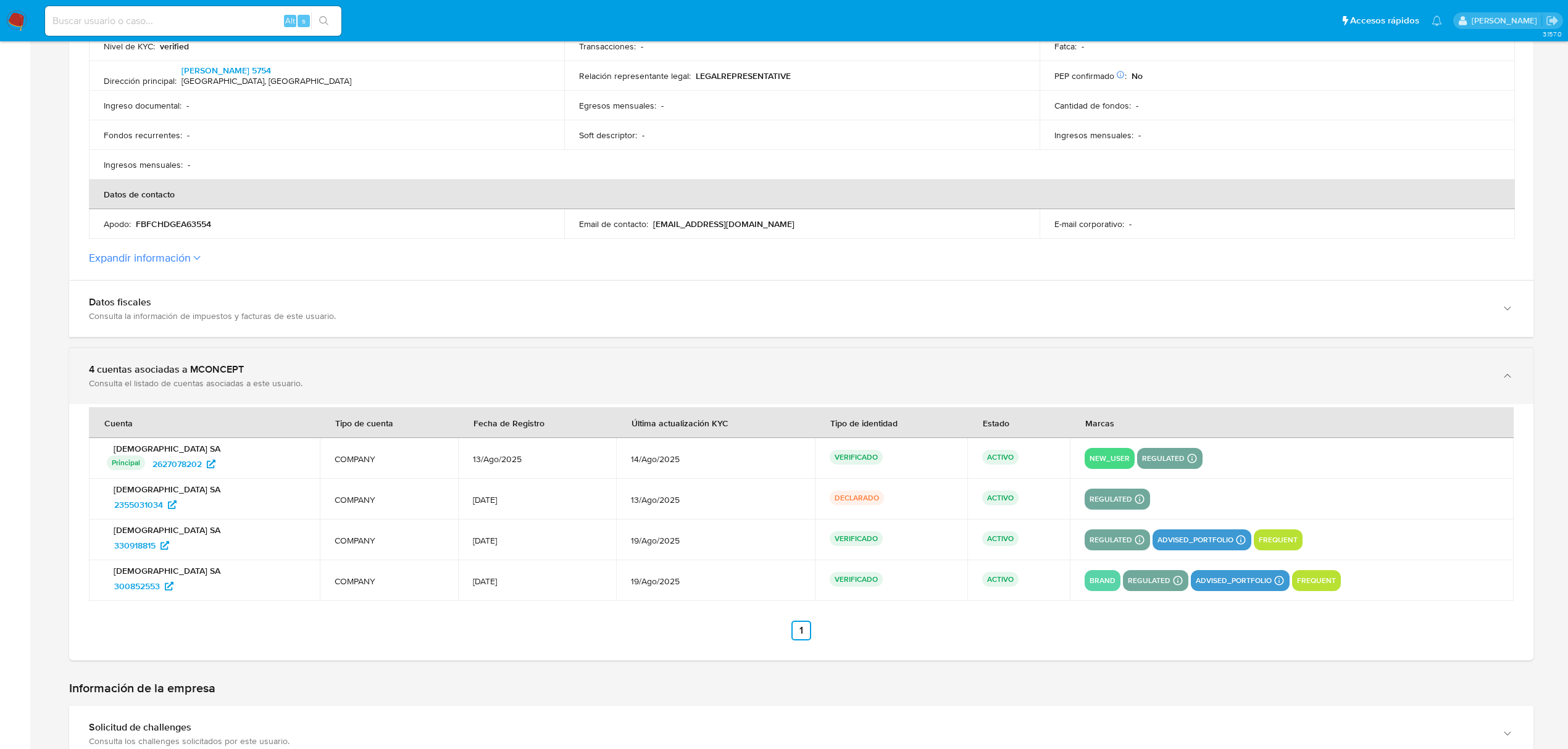
scroll to position [411, 0]
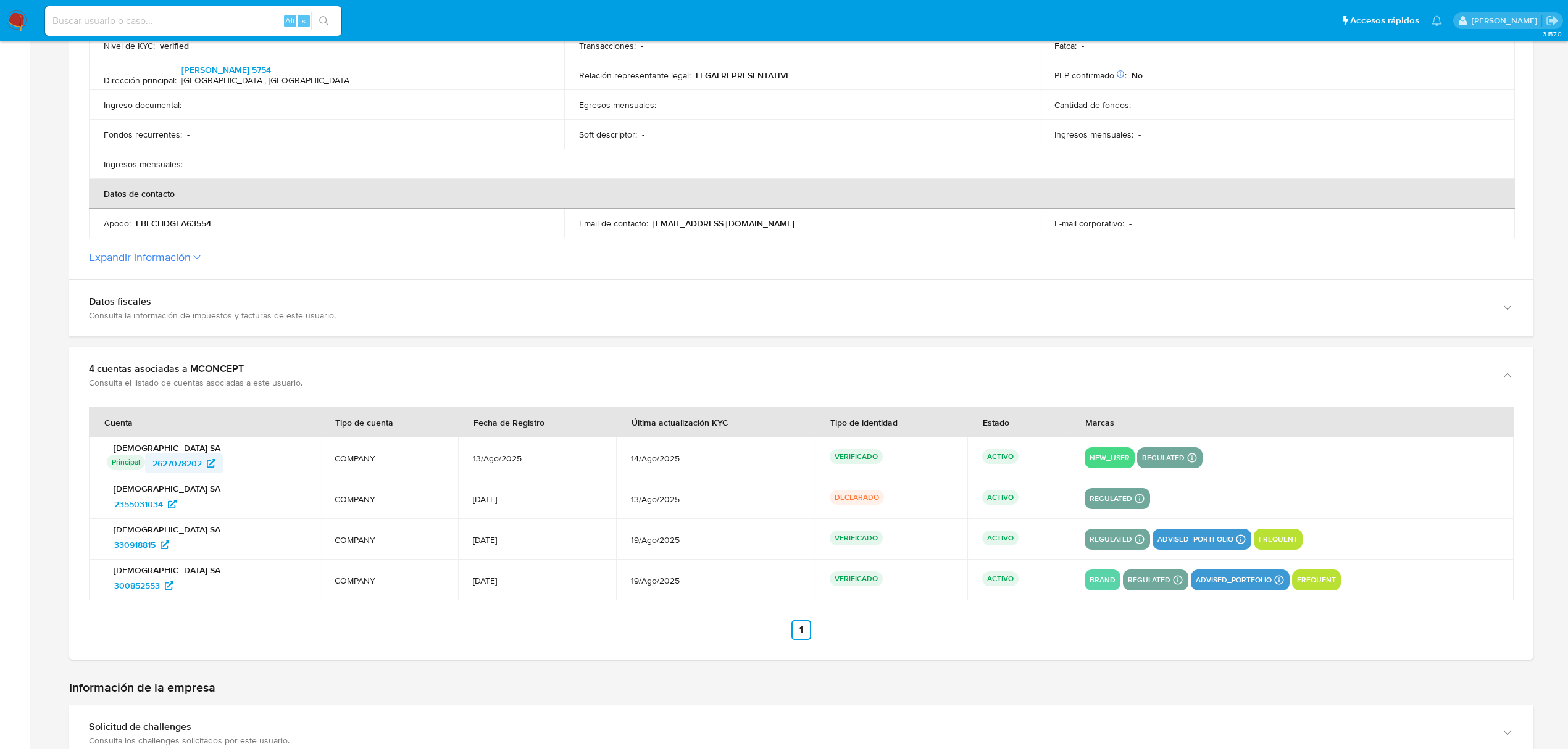
drag, startPoint x: 225, startPoint y: 465, endPoint x: 154, endPoint y: 465, distance: 71.0
click at [154, 465] on div "Principal Identificado como usuario principal 2627078202" at bounding box center [205, 463] width 198 height 19
drag, startPoint x: 190, startPoint y: 554, endPoint x: 108, endPoint y: 549, distance: 82.2
click at [108, 549] on div "330918815" at bounding box center [205, 545] width 198 height 19
drag, startPoint x: 216, startPoint y: 502, endPoint x: 97, endPoint y: 505, distance: 119.0
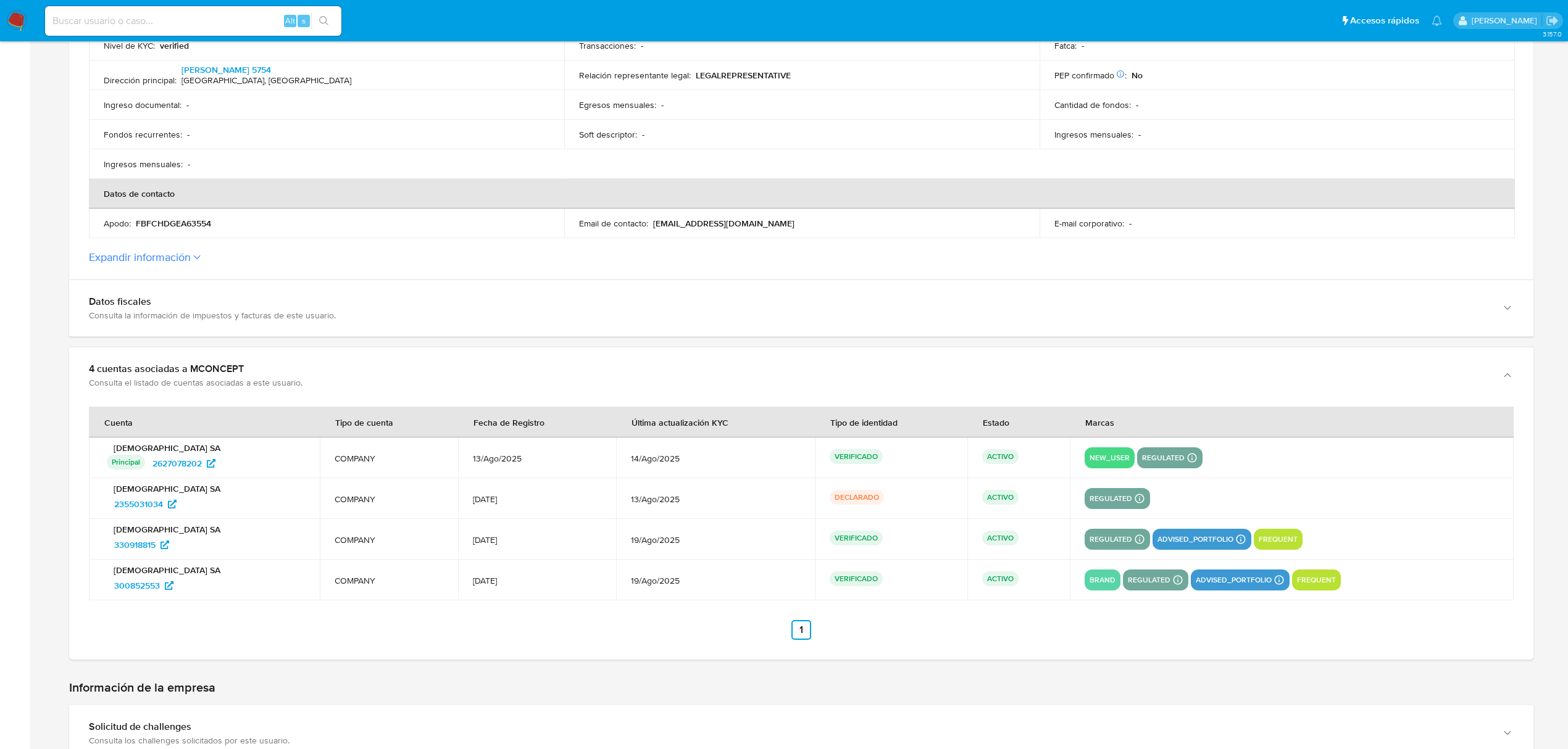
click at [97, 505] on td "MESILAR SA 2355031034" at bounding box center [204, 498] width 231 height 41
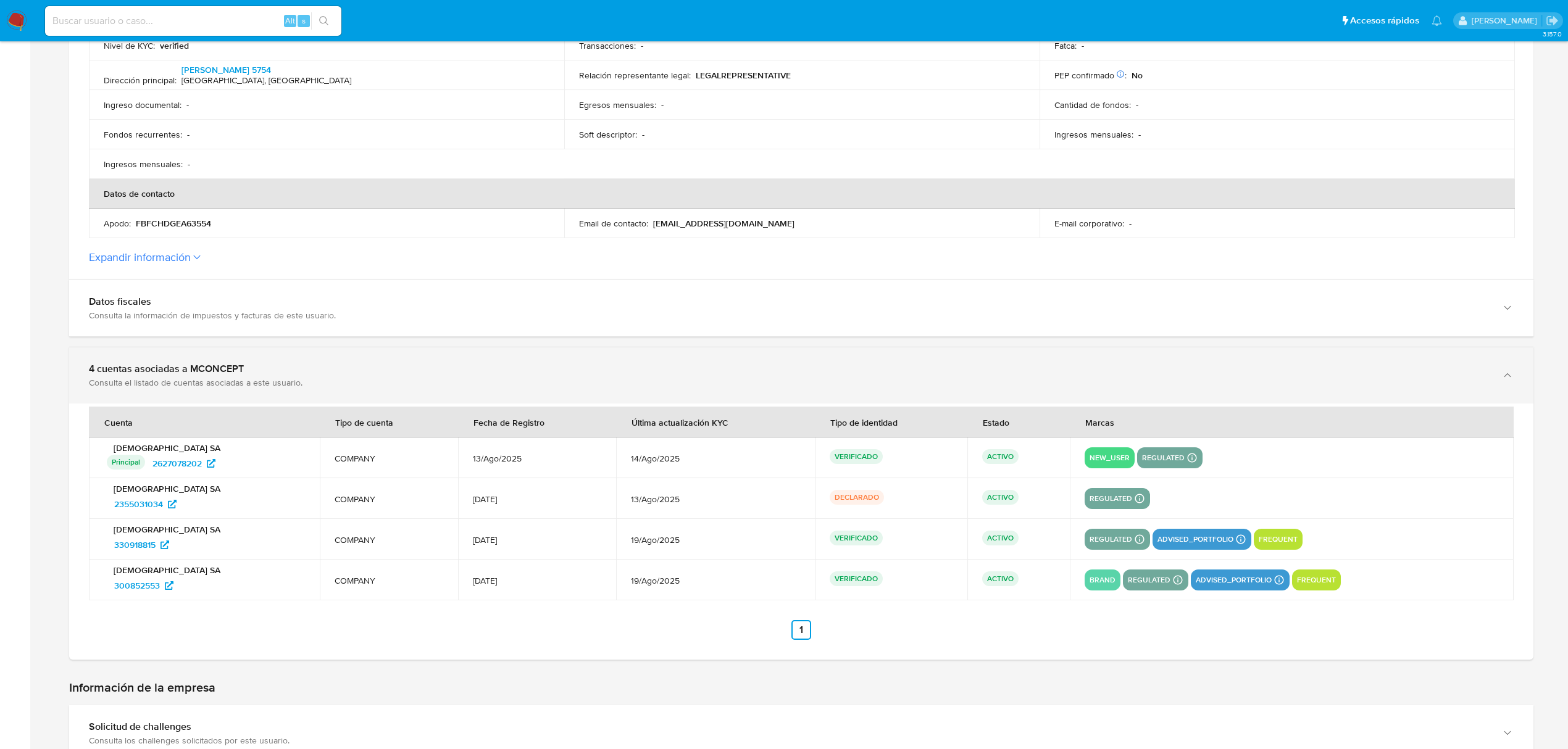
scroll to position [247, 0]
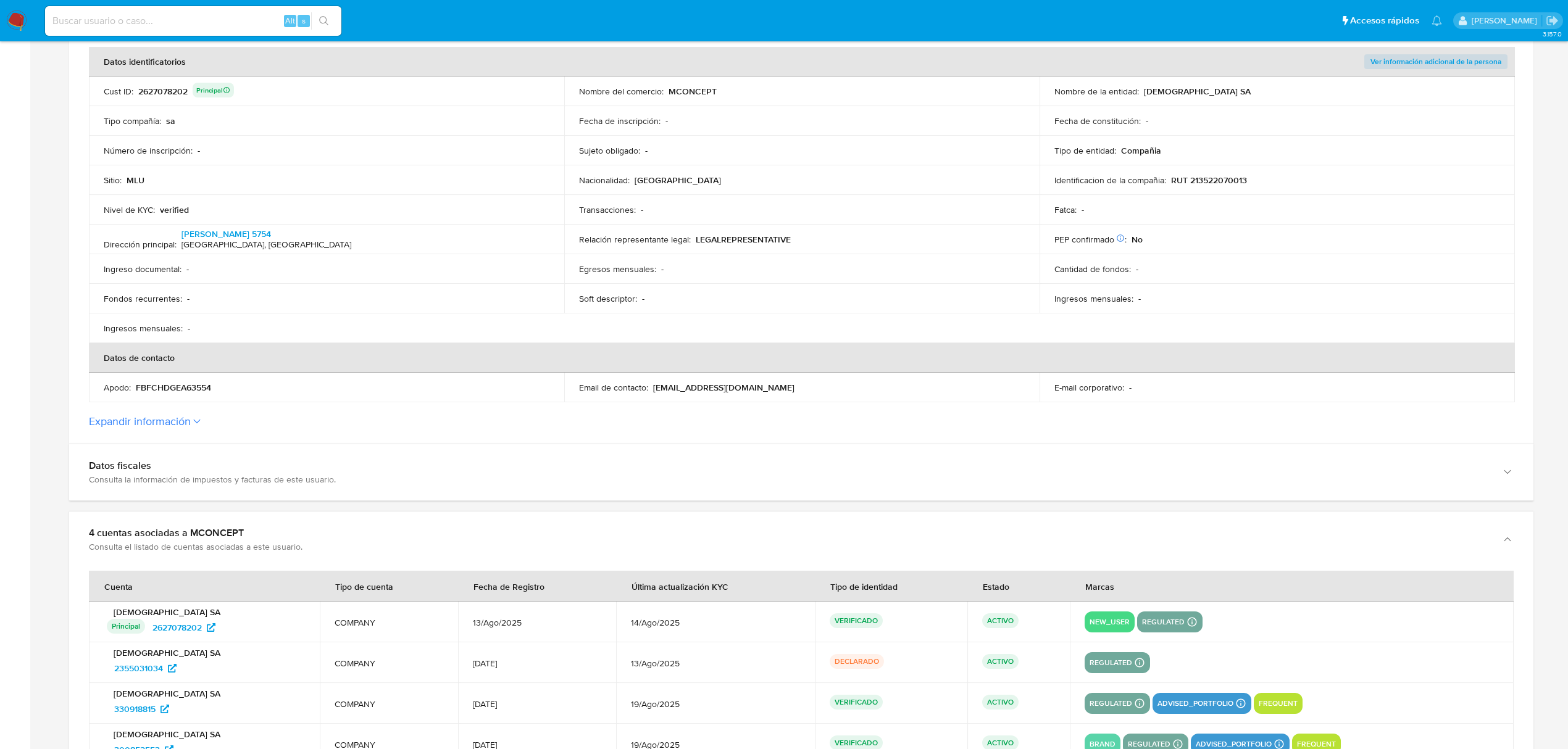
click at [696, 88] on p "MCONCEPT" at bounding box center [692, 92] width 48 height 11
click at [148, 664] on span "2355031034" at bounding box center [138, 668] width 49 height 19
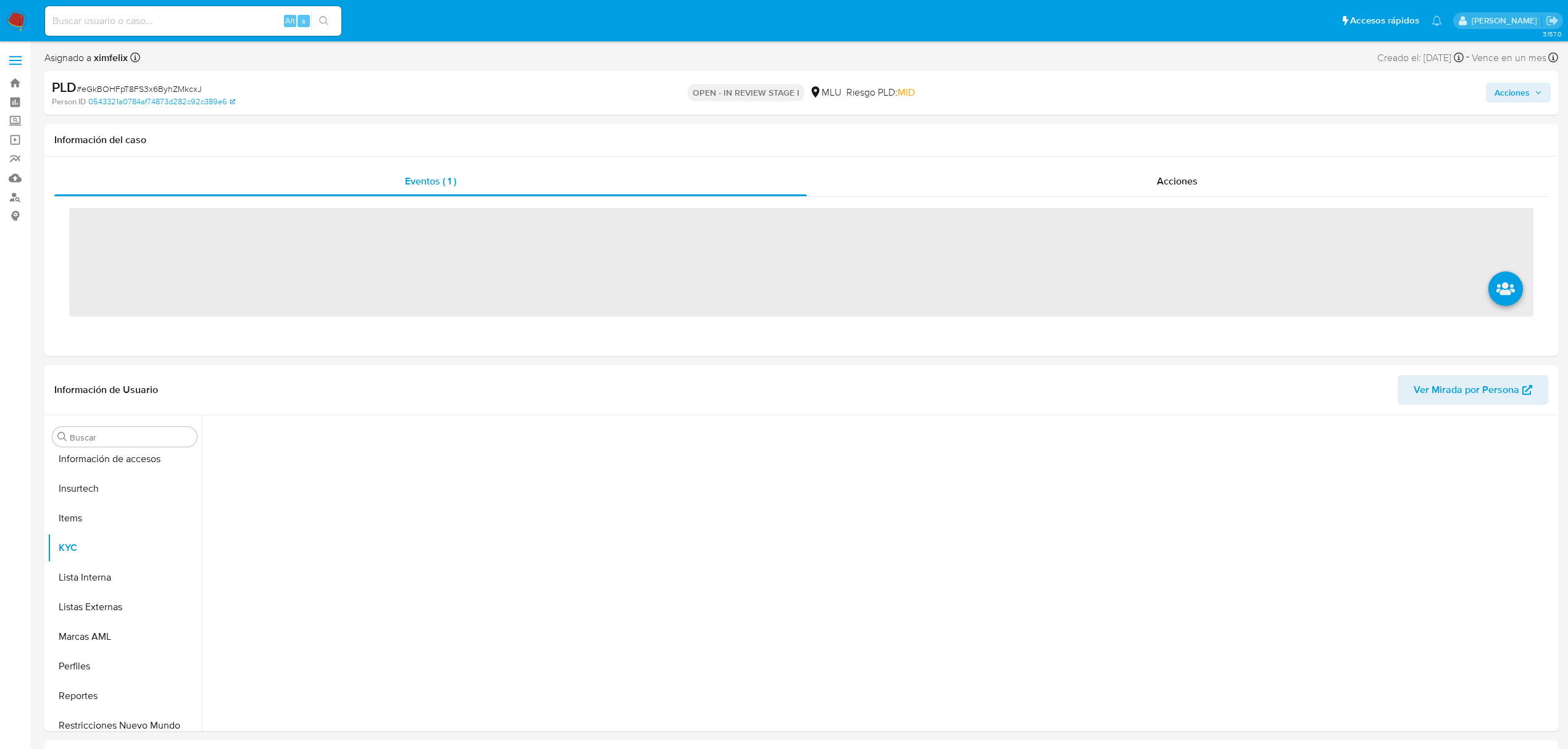
scroll to position [551, 0]
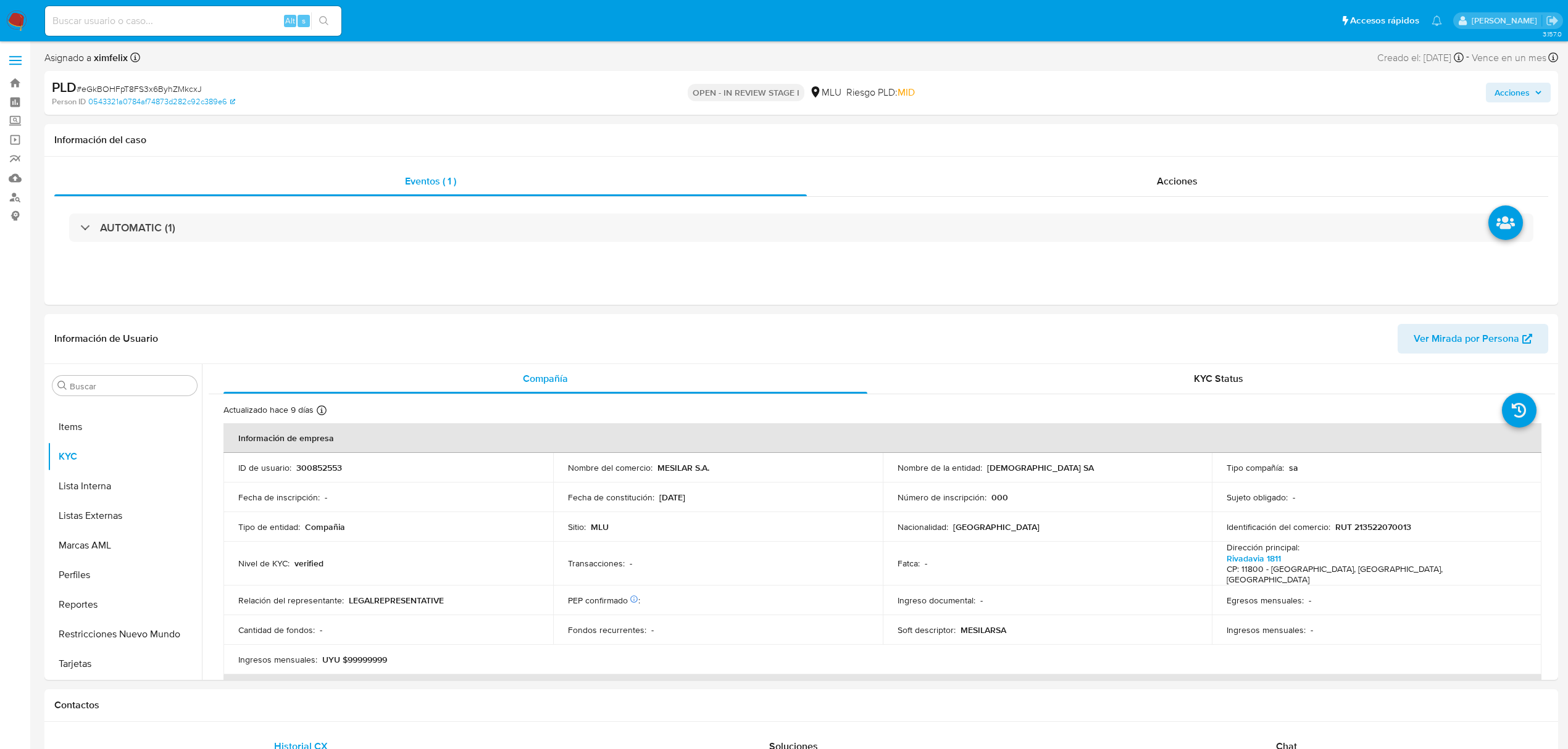
select select "10"
click at [93, 452] on button "Archivos adjuntos" at bounding box center [119, 445] width 144 height 30
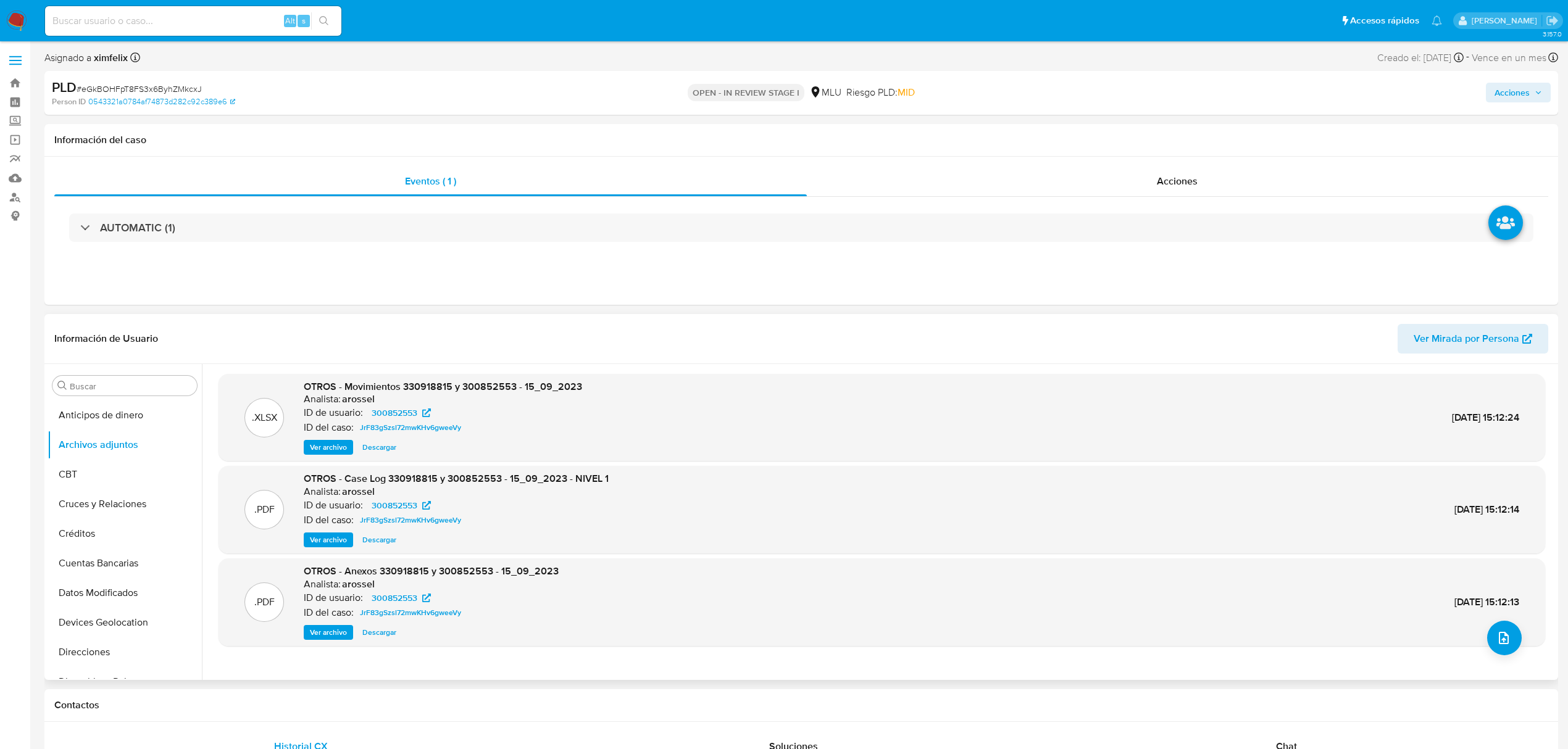
click at [332, 635] on span "Ver archivo" at bounding box center [328, 632] width 37 height 12
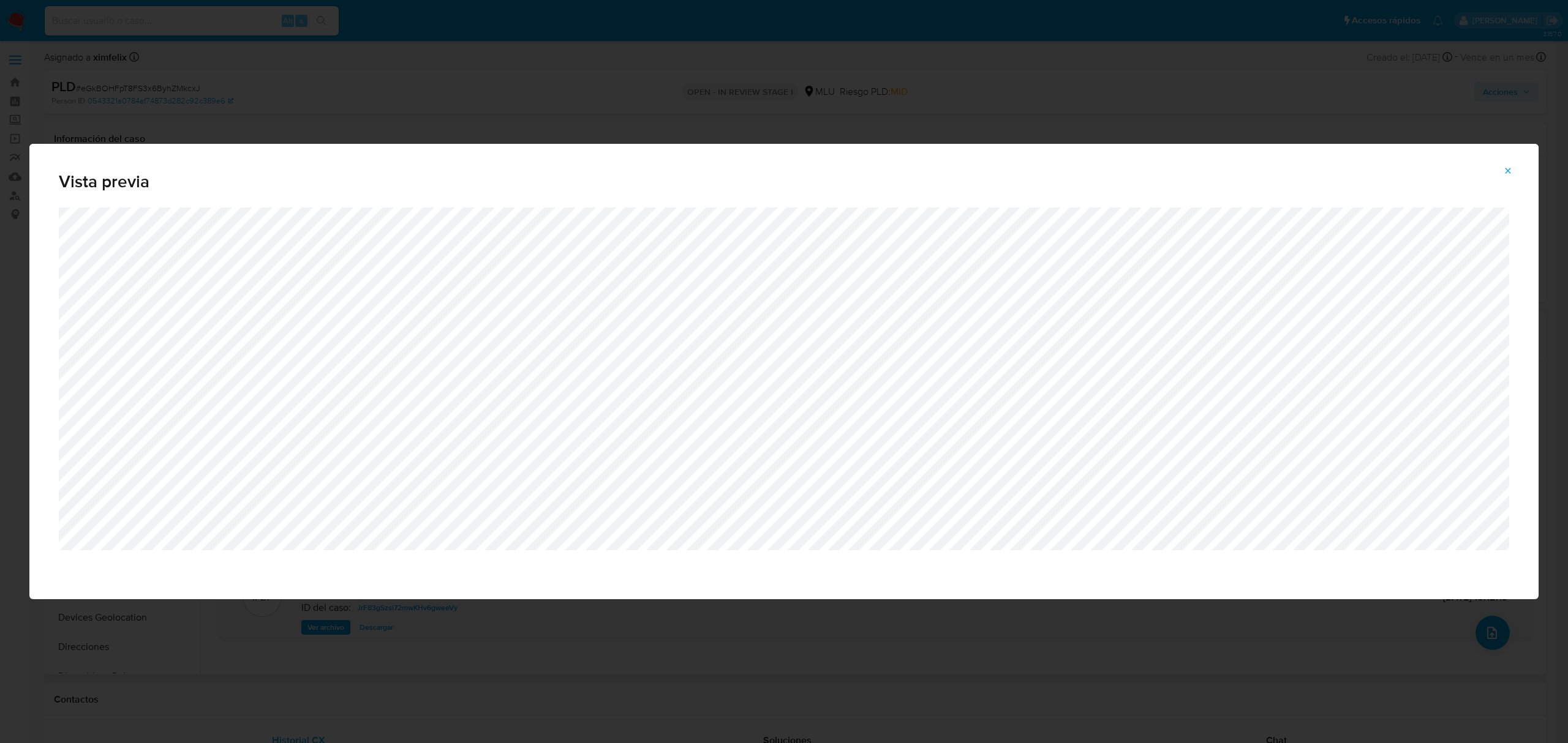
drag, startPoint x: 1511, startPoint y: 179, endPoint x: 1465, endPoint y: 171, distance: 46.7
click at [1511, 179] on span "Attachment preview" at bounding box center [1507, 171] width 10 height 17
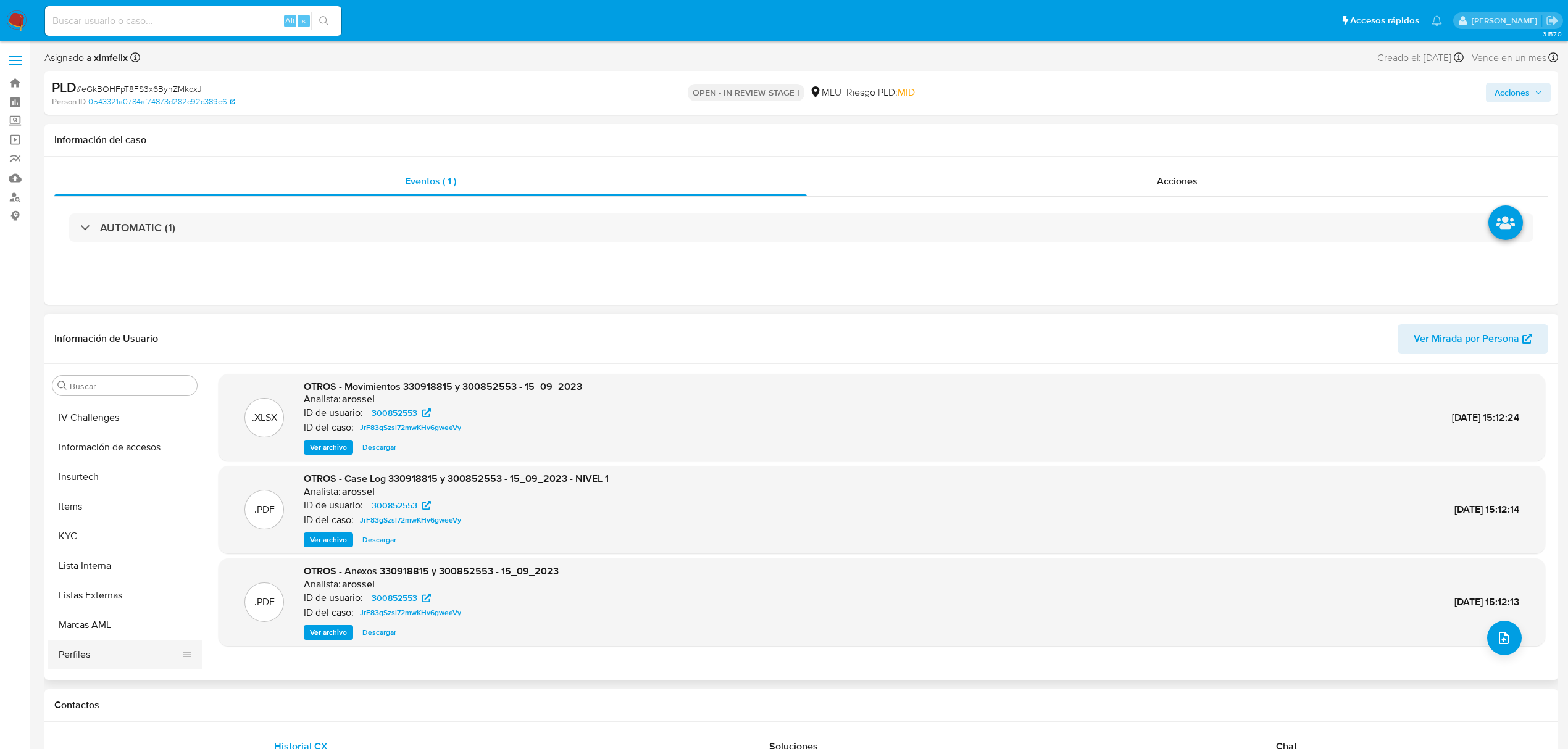
scroll to position [551, 0]
click at [96, 578] on button "Perfiles" at bounding box center [119, 575] width 144 height 30
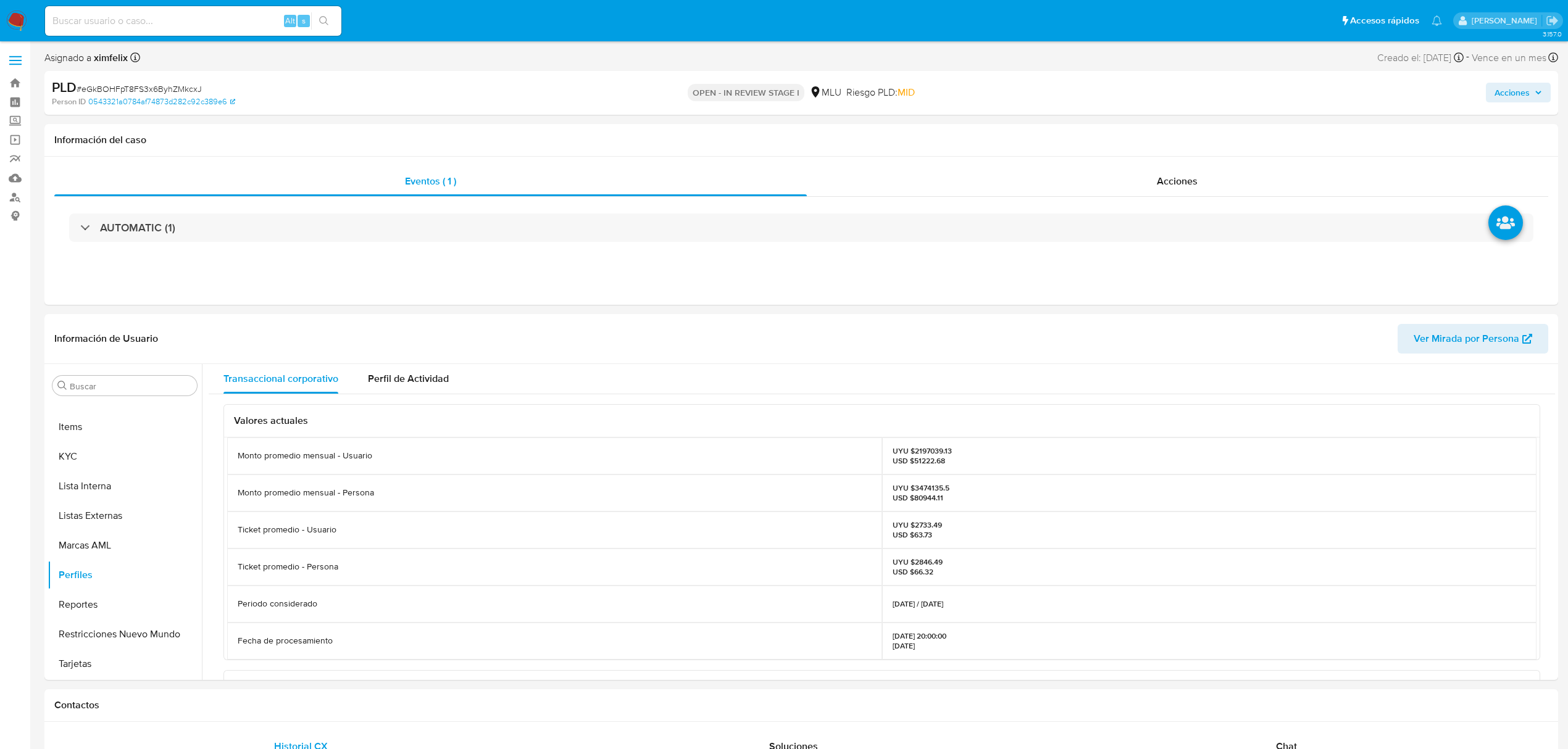
click at [927, 489] on p "UYU $3474135.5 USD $80944.11" at bounding box center [920, 493] width 56 height 19
copy p "3474135.5"
click at [104, 447] on button "KYC" at bounding box center [119, 457] width 144 height 30
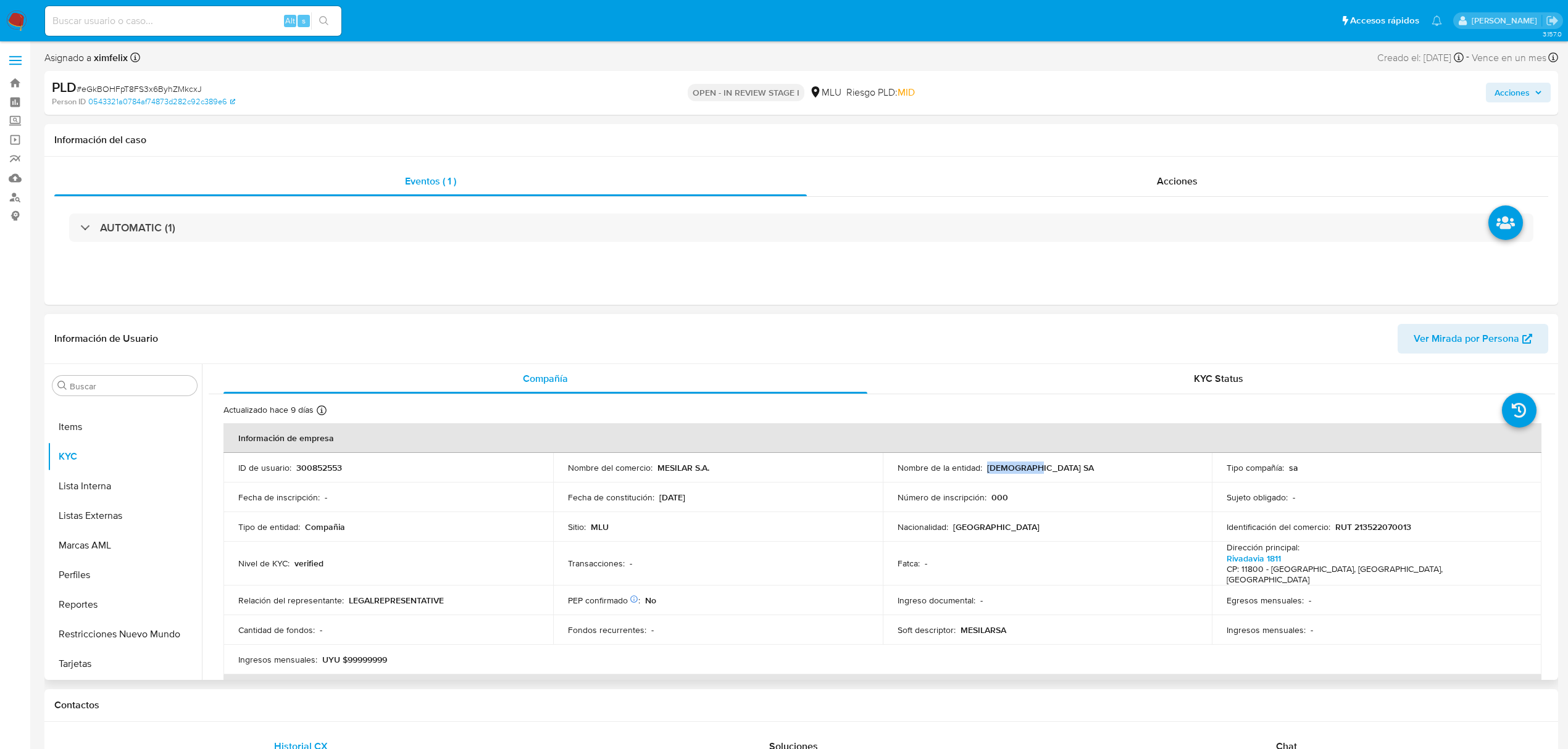
drag, startPoint x: 1038, startPoint y: 467, endPoint x: 985, endPoint y: 470, distance: 53.1
click at [985, 470] on div "Nombre de la entidad : MESILAR SA" at bounding box center [1047, 468] width 300 height 11
copy p "MESILAR SA"
drag, startPoint x: 1413, startPoint y: 531, endPoint x: 1332, endPoint y: 531, distance: 81.0
click at [1332, 531] on div "Identificación del comercio : RUT 213522070013" at bounding box center [1376, 527] width 300 height 11
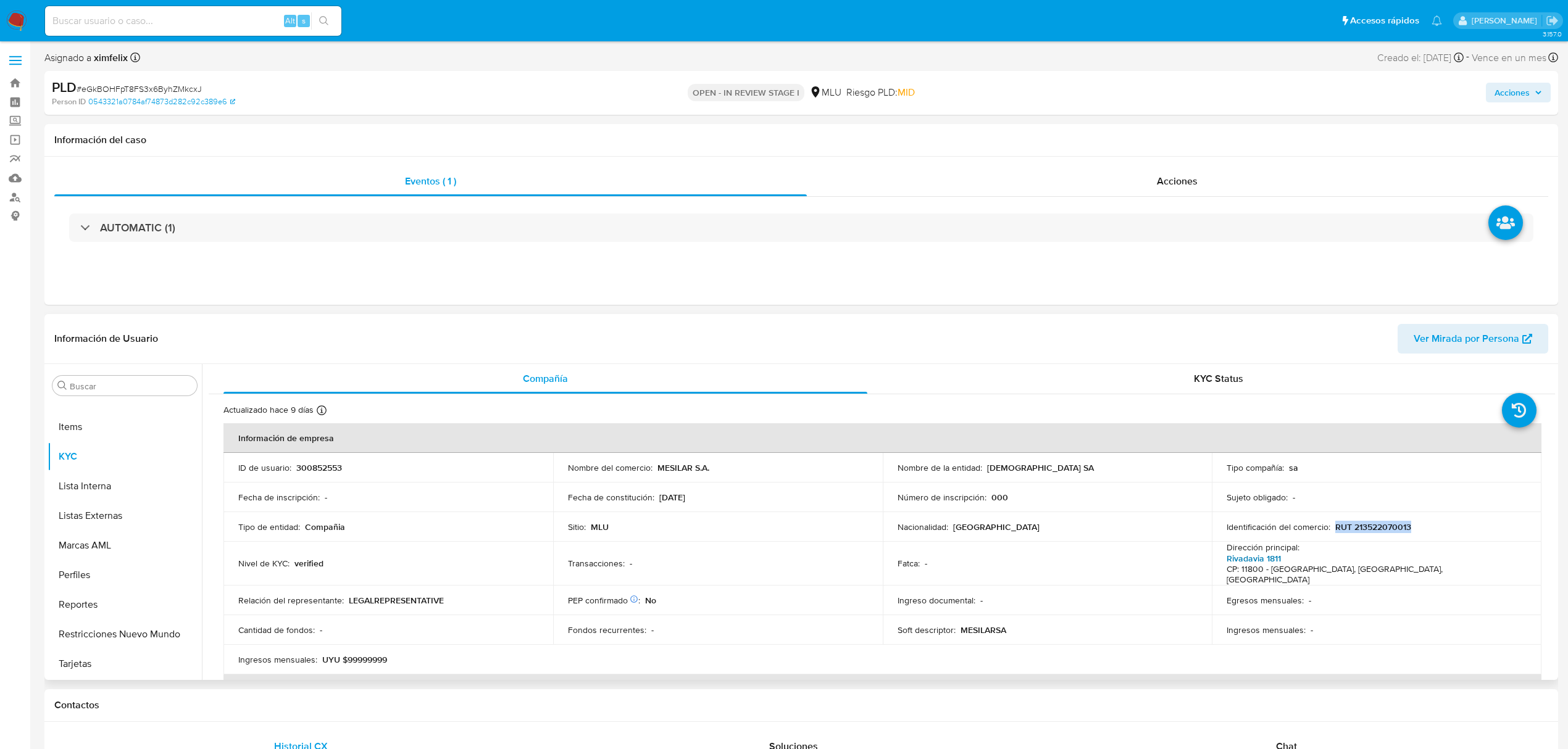
copy p "RUT 213522070013"
click at [141, 515] on button "Cuentas Bancarias" at bounding box center [119, 506] width 144 height 30
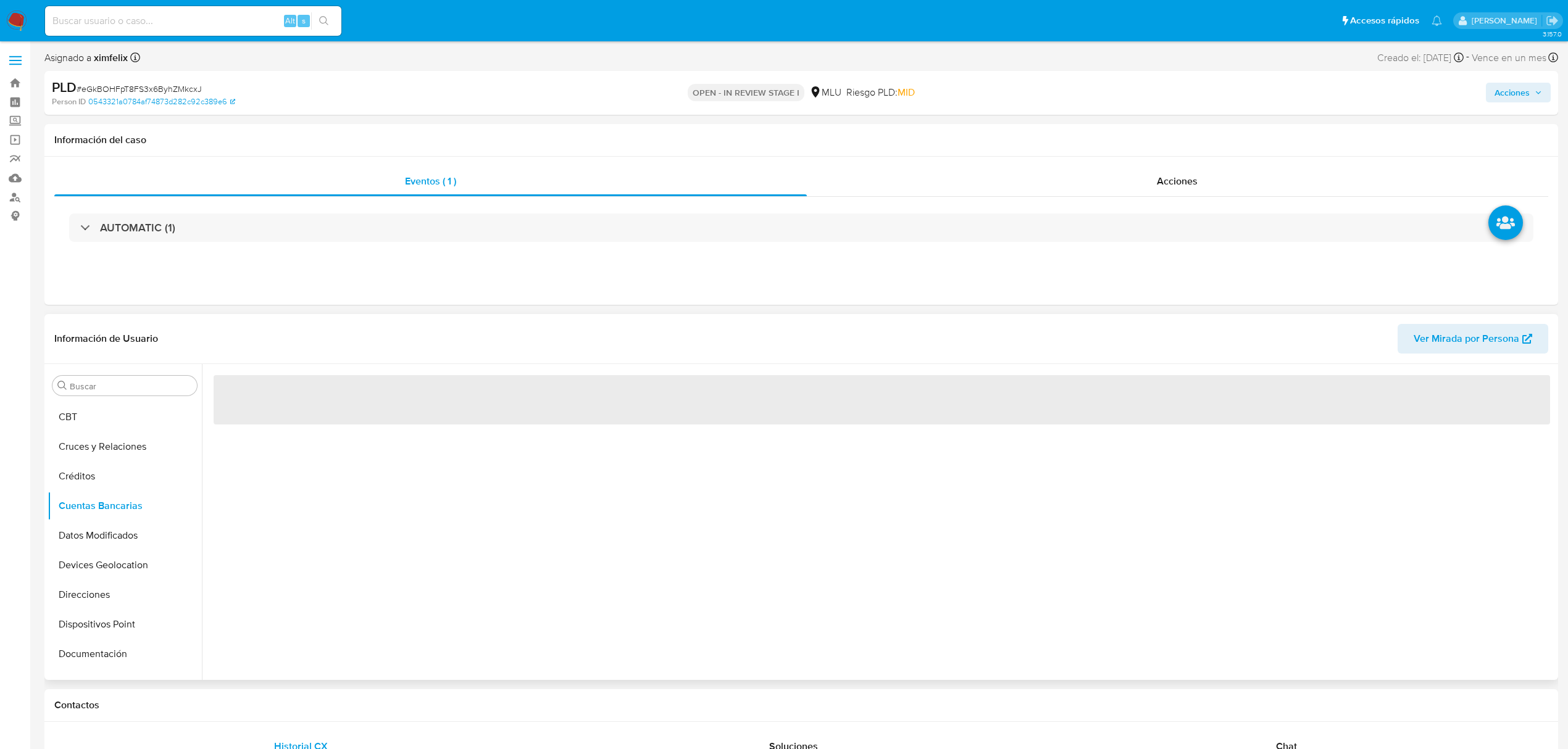
click at [261, 546] on div "‌" at bounding box center [877, 522] width 1353 height 316
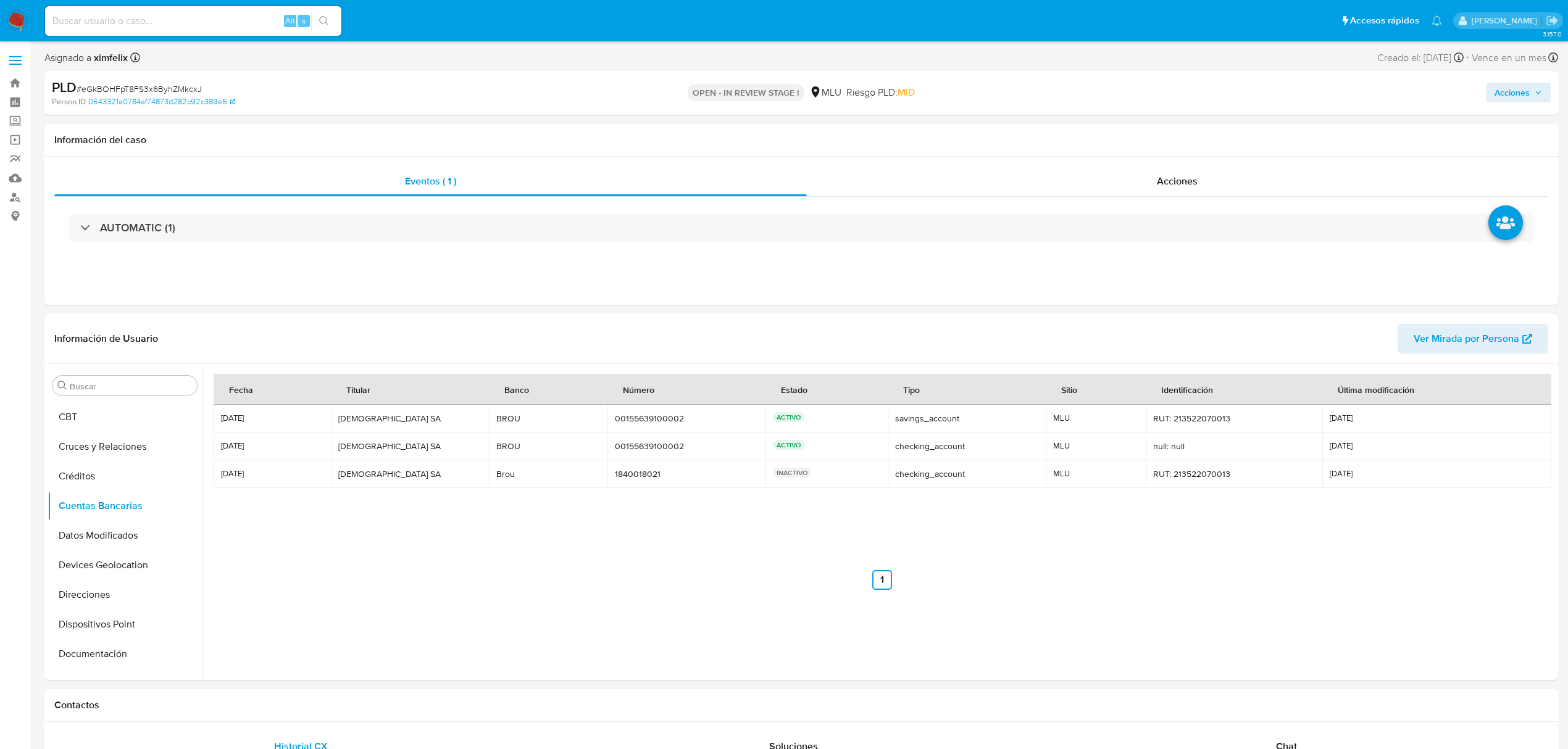
click at [449, 537] on div "Fecha Titular Banco Número Estado Tipo Sitio Identificación Última modificación…" at bounding box center [881, 483] width 1336 height 216
click at [134, 464] on button "Documentación" at bounding box center [119, 465] width 144 height 30
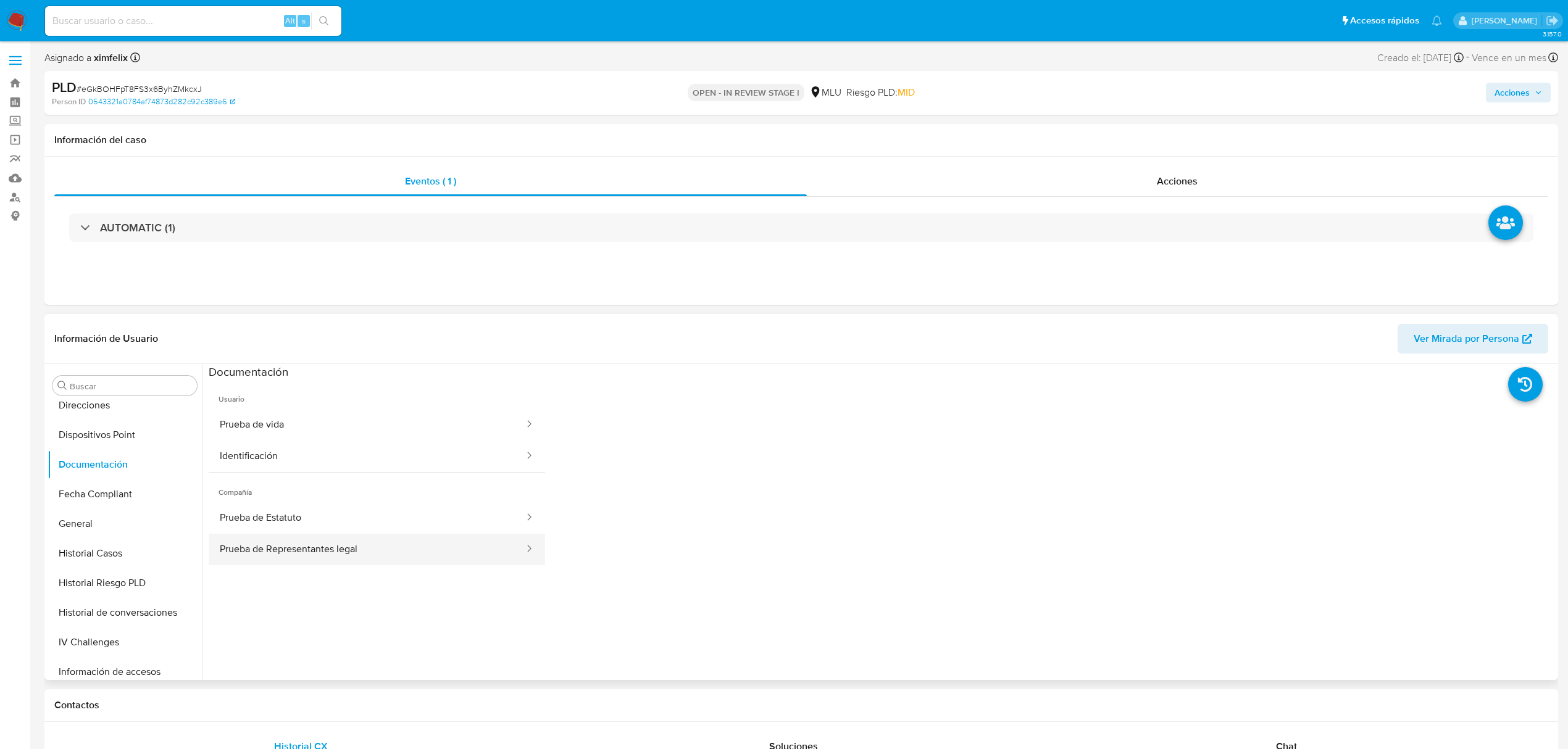
click at [259, 546] on button "Prueba de Representantes legal" at bounding box center [367, 549] width 316 height 31
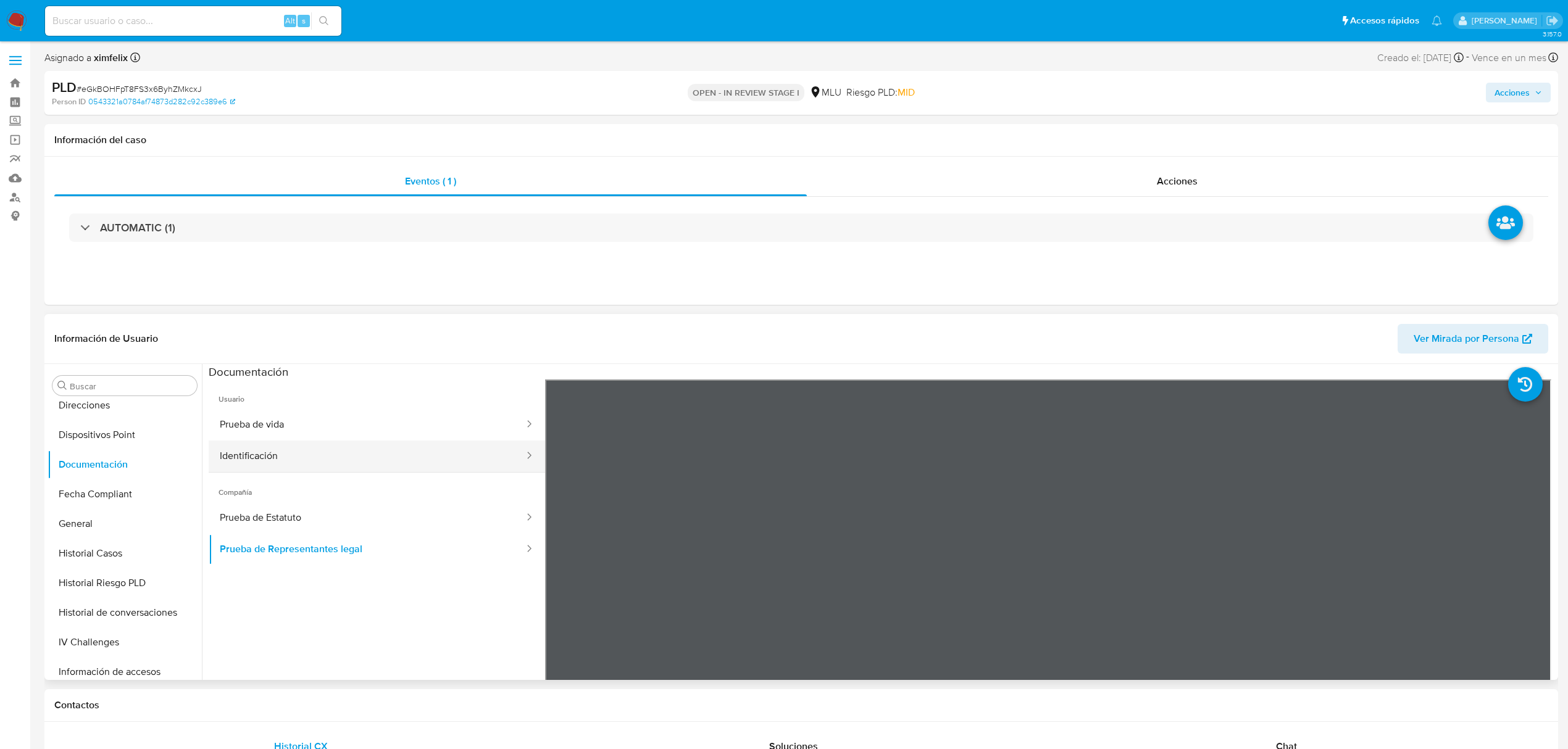
drag, startPoint x: 296, startPoint y: 432, endPoint x: 299, endPoint y: 449, distance: 17.3
click at [296, 432] on button "Prueba de vida" at bounding box center [367, 425] width 316 height 31
click at [297, 462] on button "Identificación" at bounding box center [367, 457] width 316 height 31
click at [255, 534] on button "Prueba de Representantes legal" at bounding box center [367, 549] width 316 height 31
click at [404, 512] on button "Prueba de Estatuto" at bounding box center [367, 518] width 316 height 31
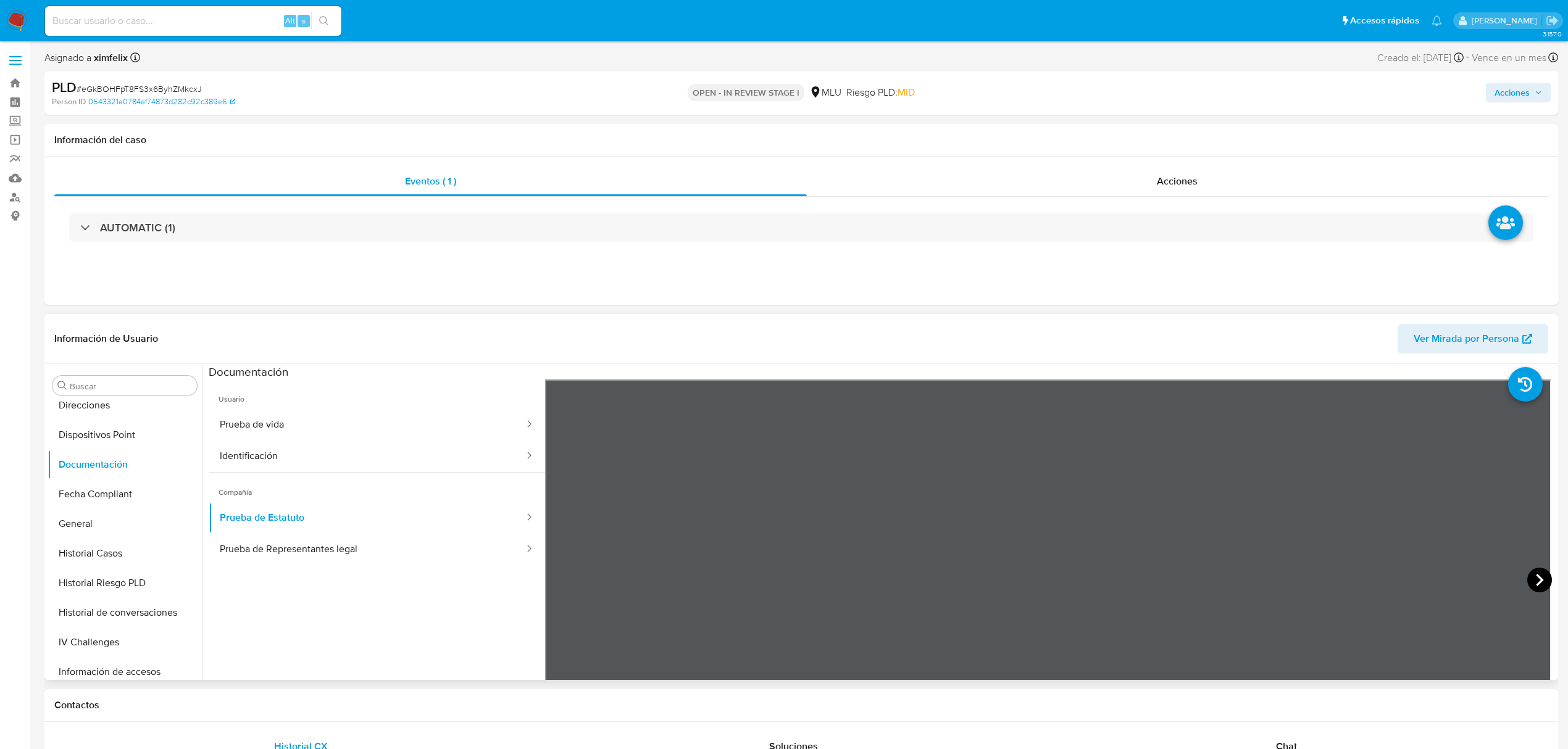
click at [1537, 576] on icon at bounding box center [1538, 580] width 25 height 25
click at [100, 573] on button "Perfiles" at bounding box center [119, 575] width 144 height 30
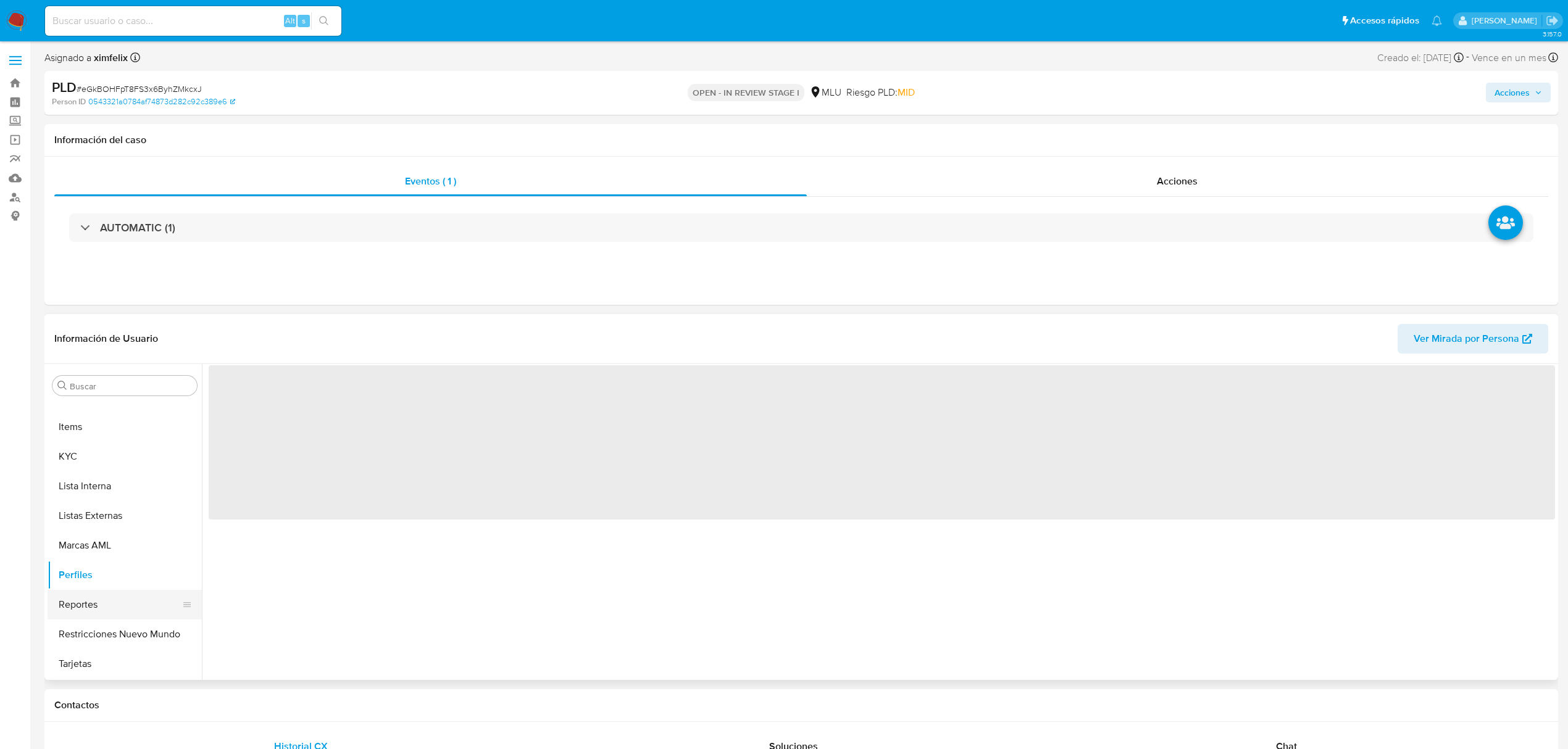
click at [99, 597] on button "Reportes" at bounding box center [119, 605] width 144 height 30
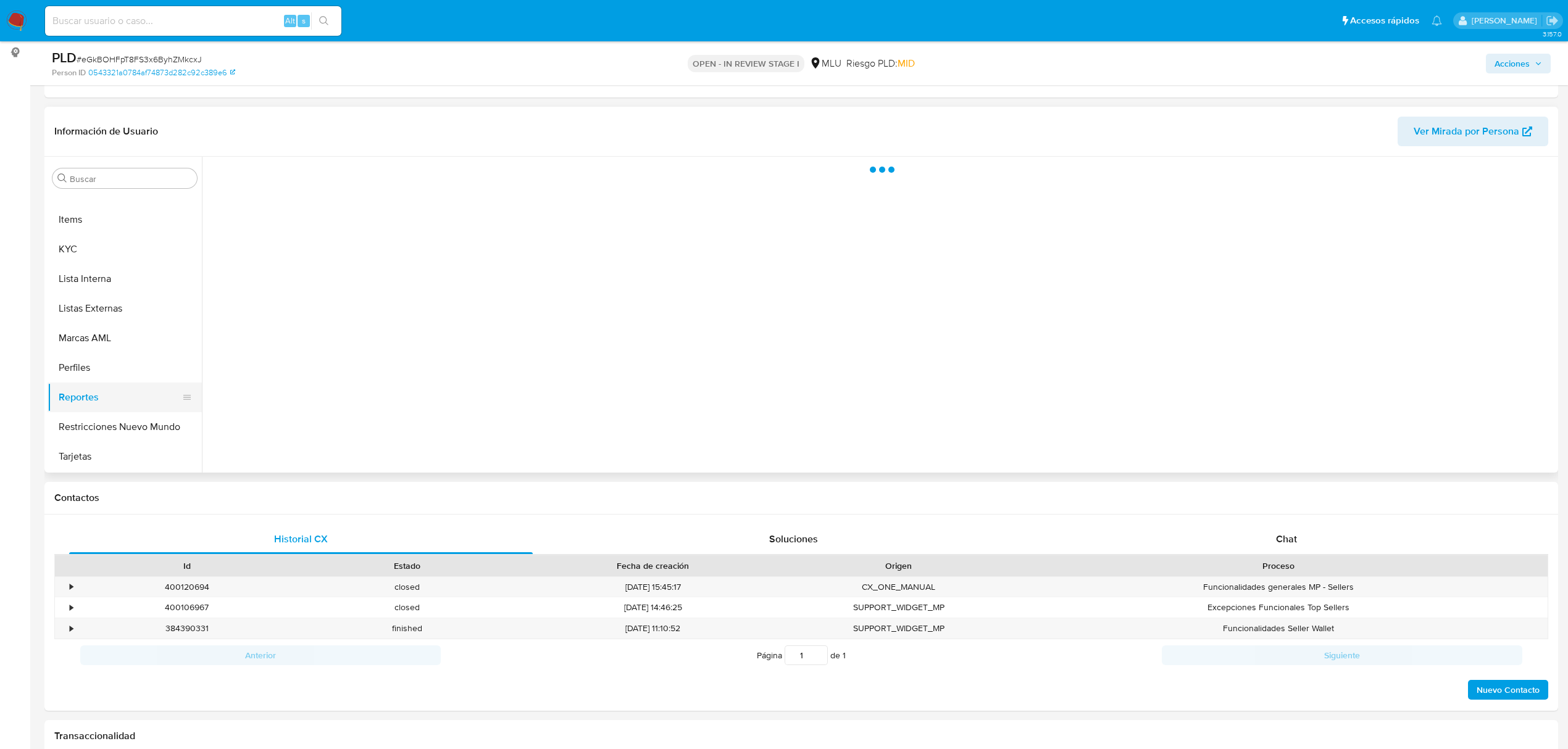
scroll to position [165, 0]
click at [109, 420] on button "Restricciones Nuevo Mundo" at bounding box center [119, 426] width 144 height 30
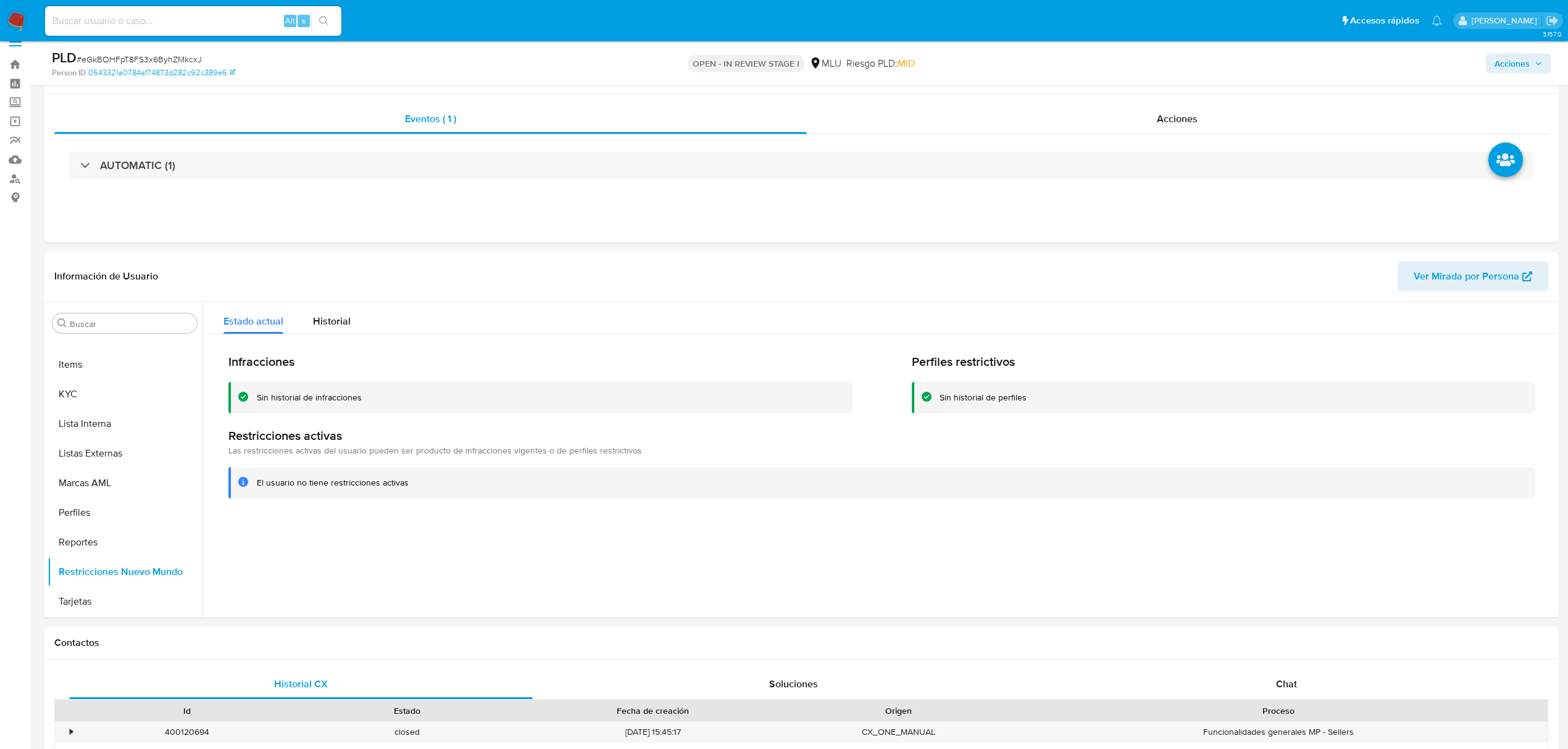
scroll to position [0, 0]
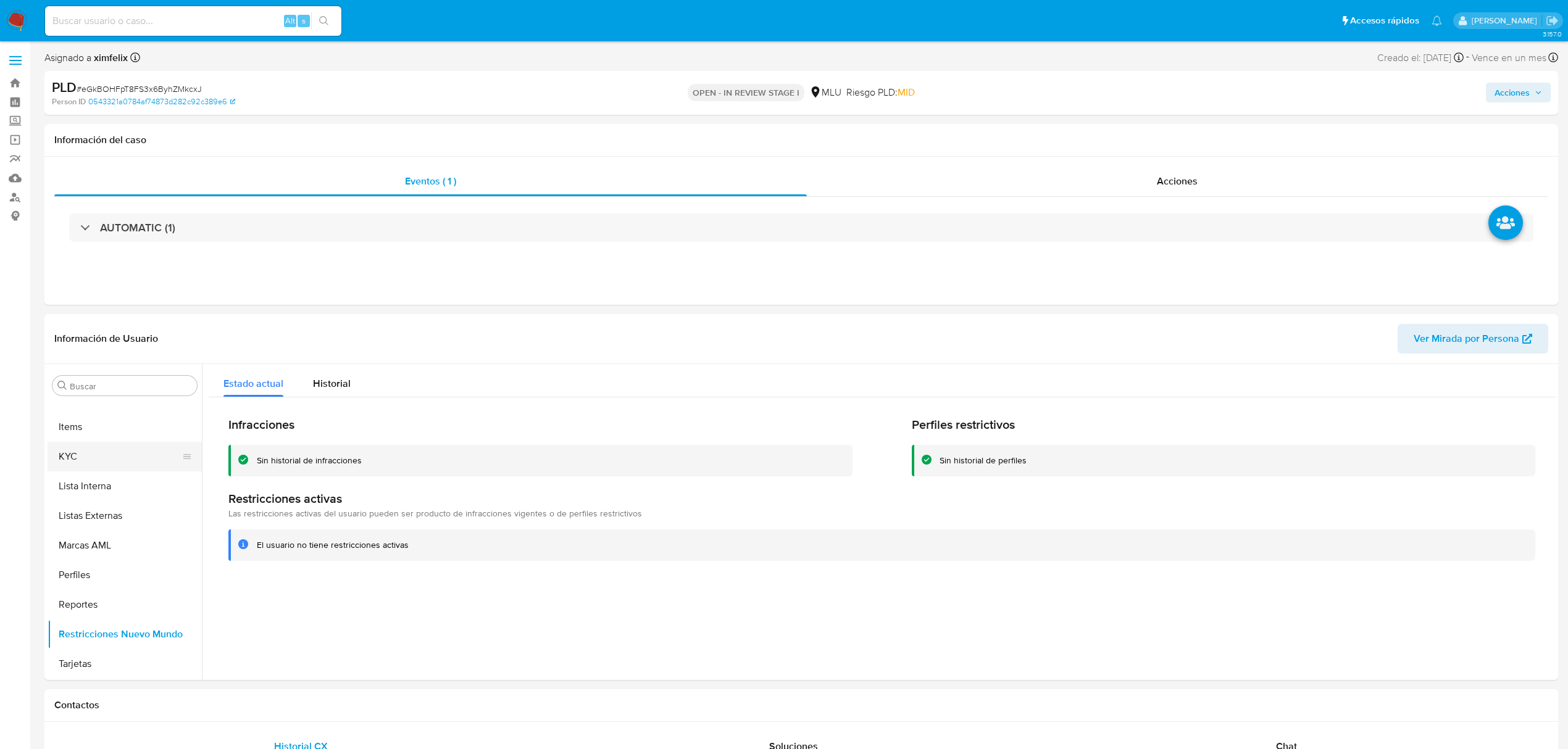
click at [110, 463] on button "KYC" at bounding box center [119, 457] width 144 height 30
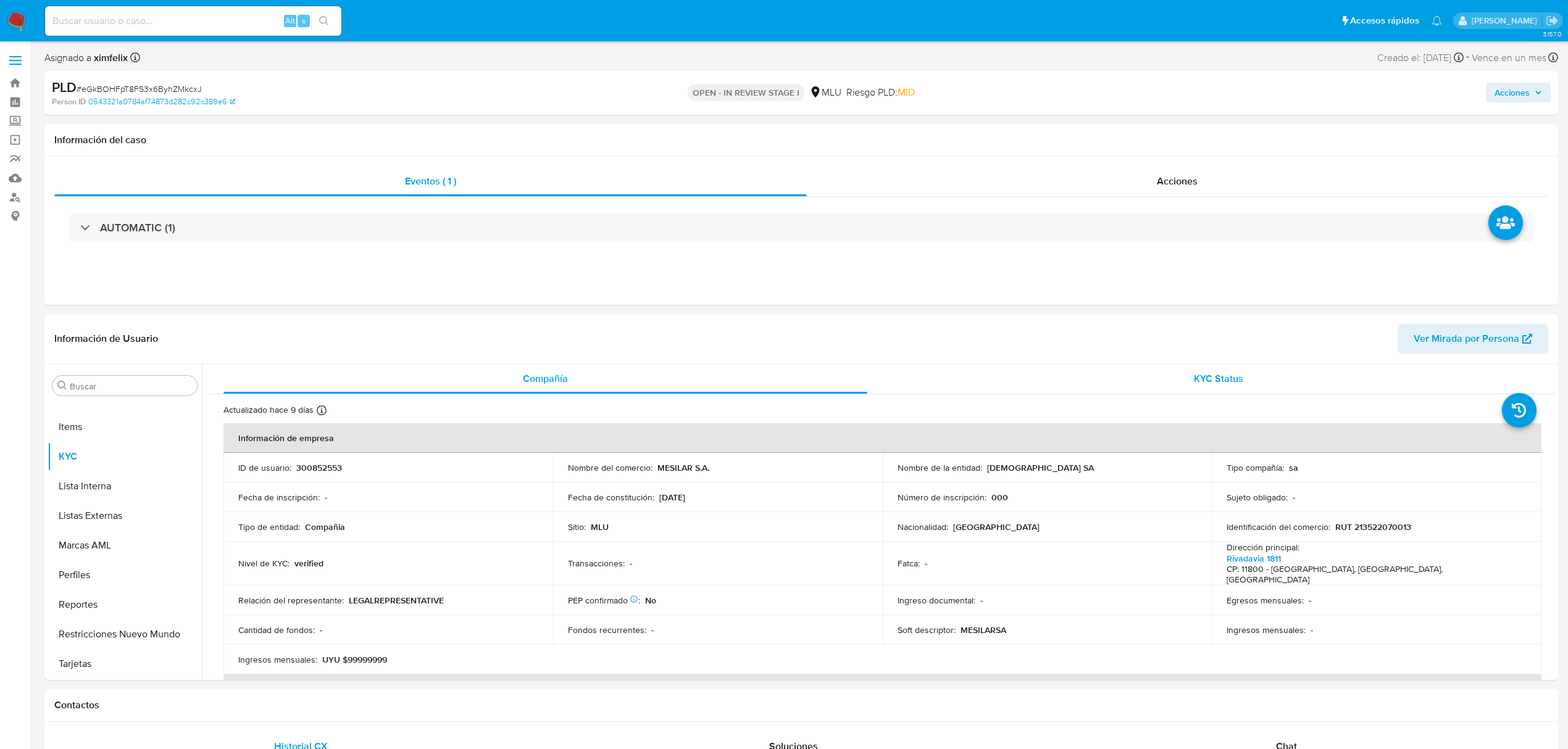
click at [1179, 378] on div "KYC Status" at bounding box center [1219, 379] width 643 height 30
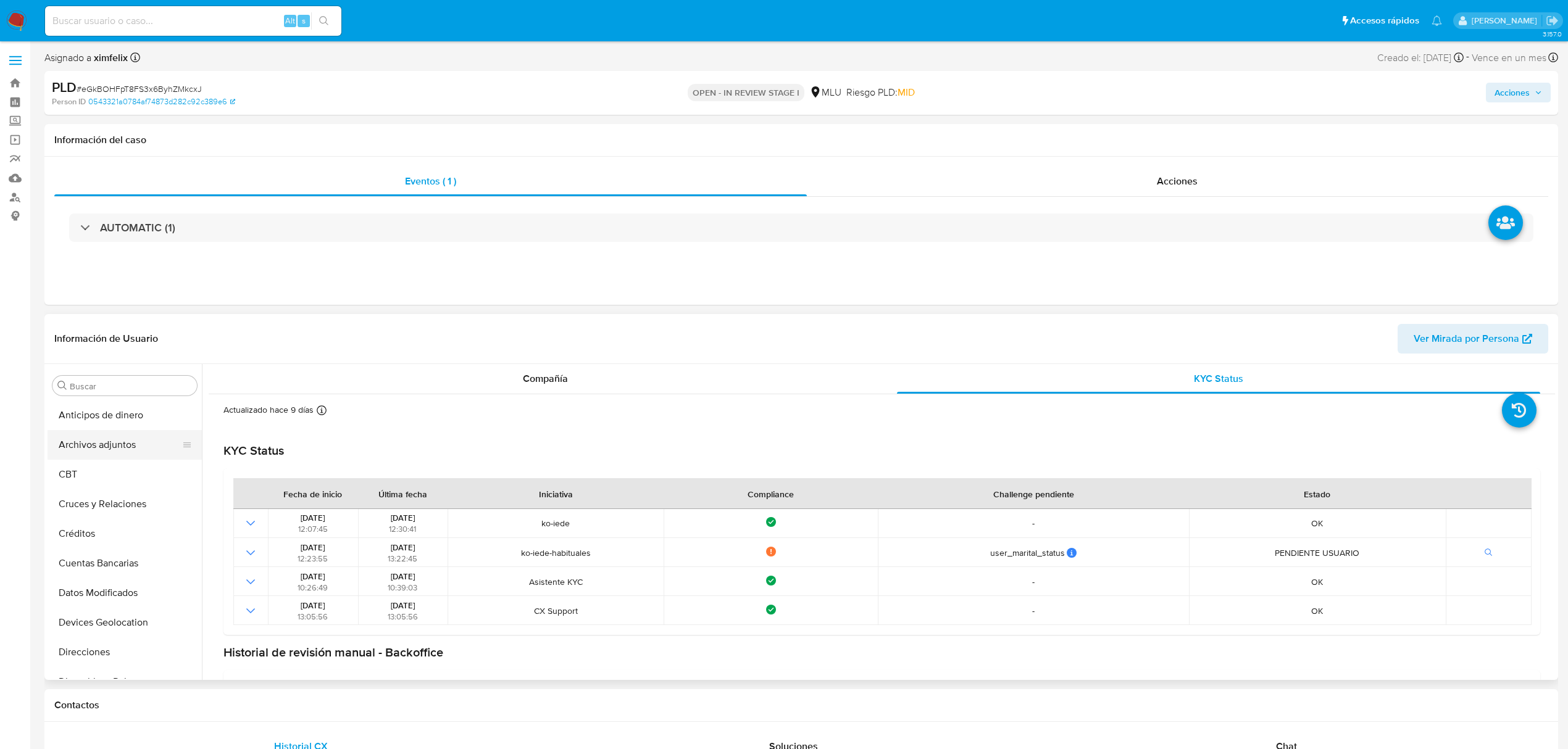
click at [135, 448] on button "Archivos adjuntos" at bounding box center [119, 445] width 144 height 30
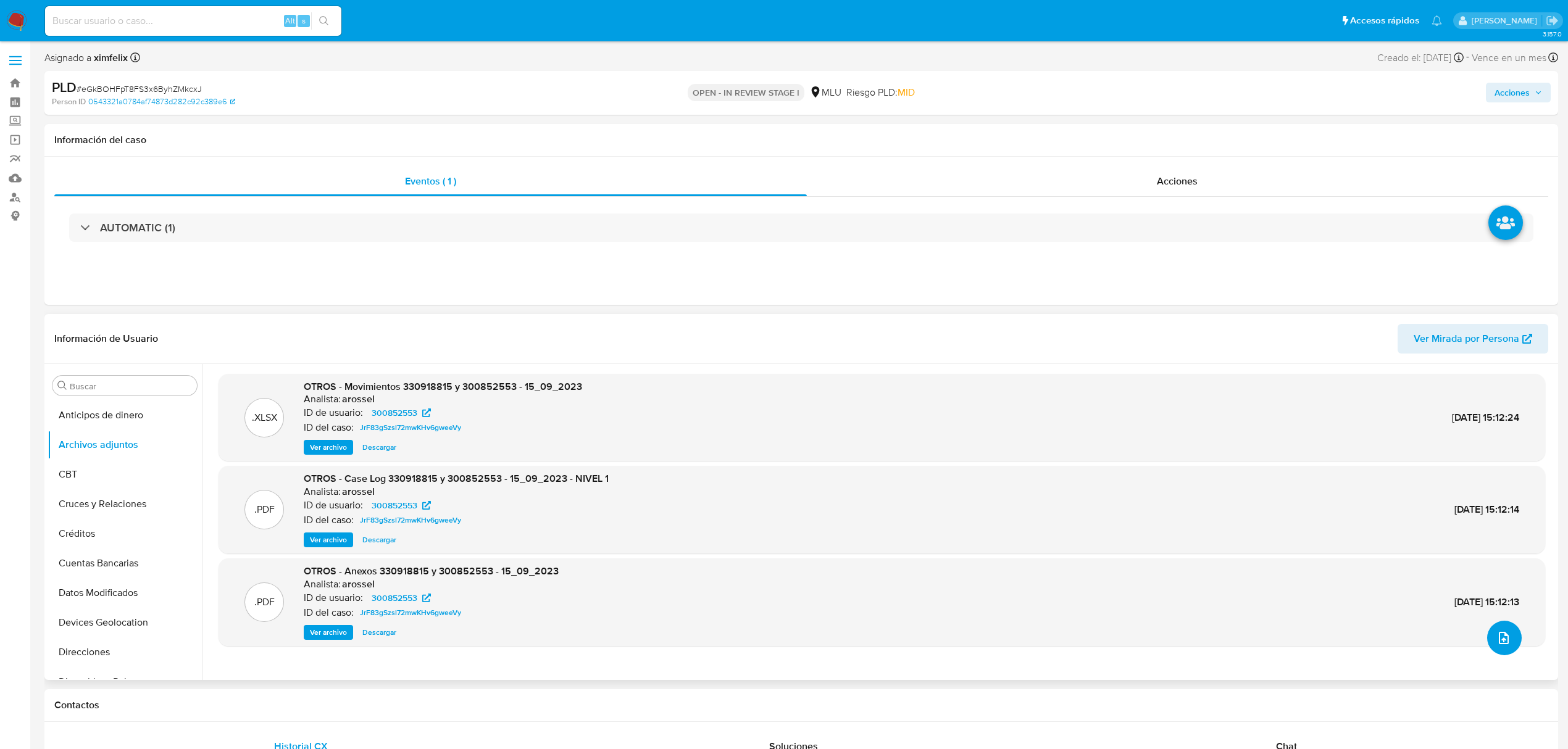
click at [1504, 647] on button "upload-file" at bounding box center [1503, 638] width 34 height 34
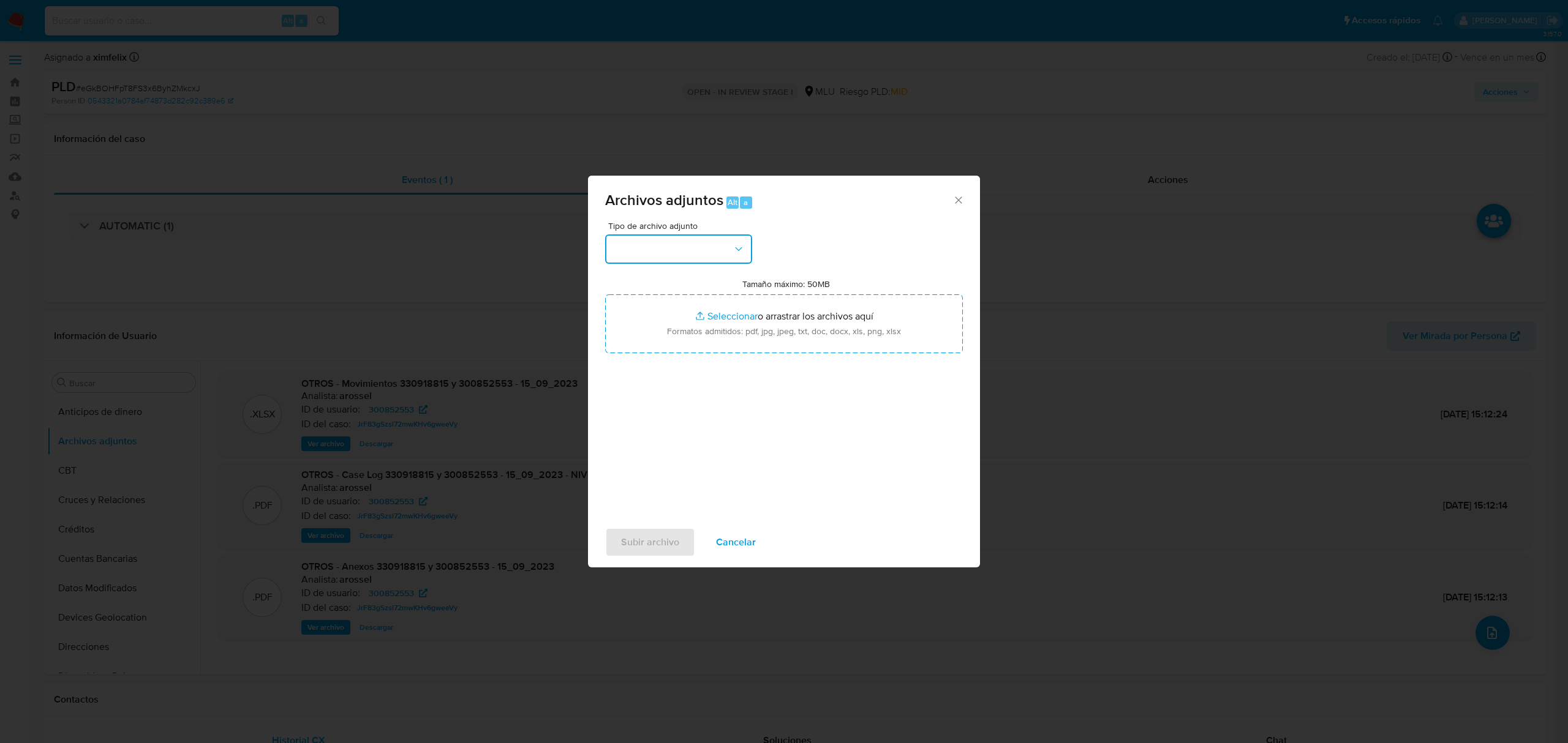
click at [686, 248] on button "button" at bounding box center [679, 250] width 147 height 29
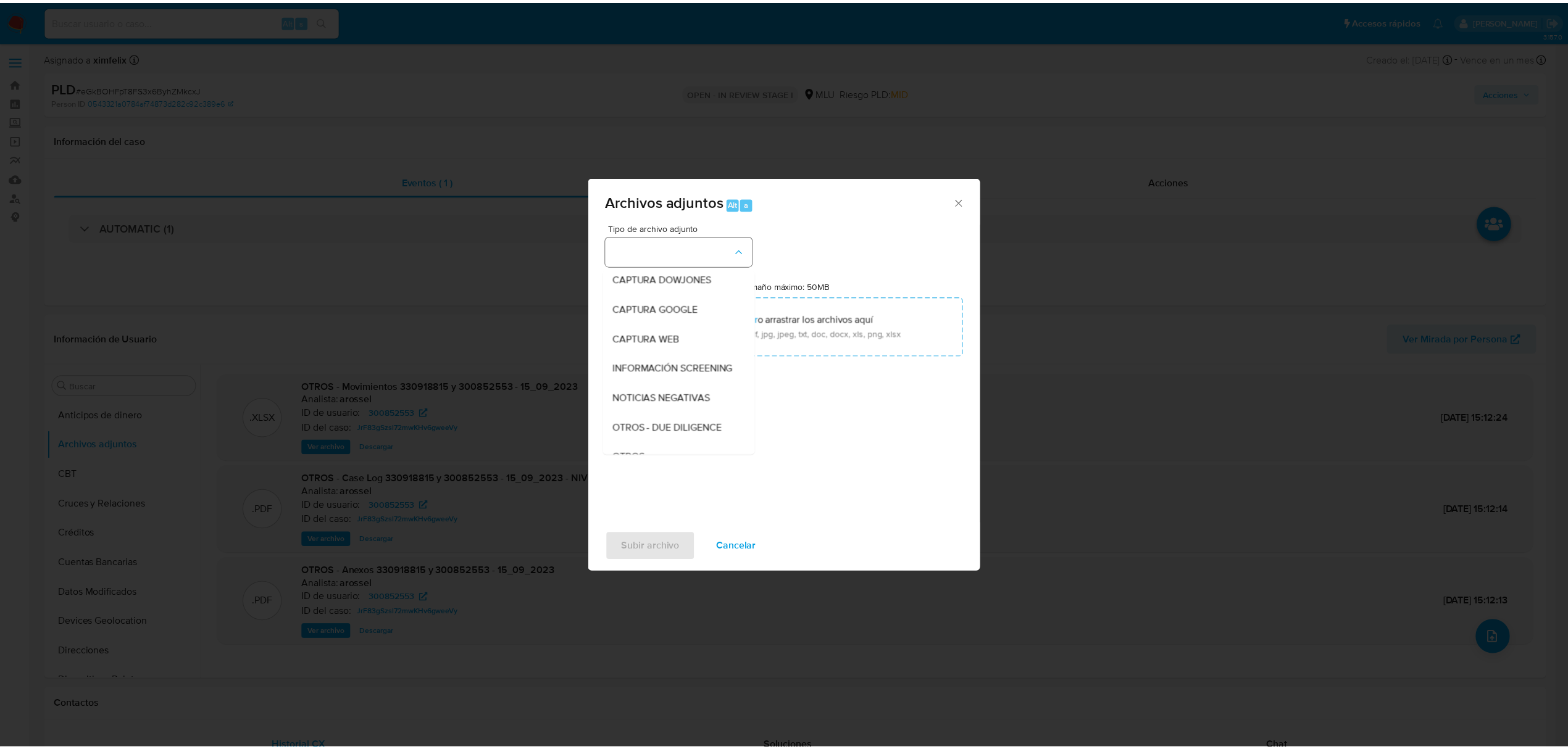
scroll to position [64, 0]
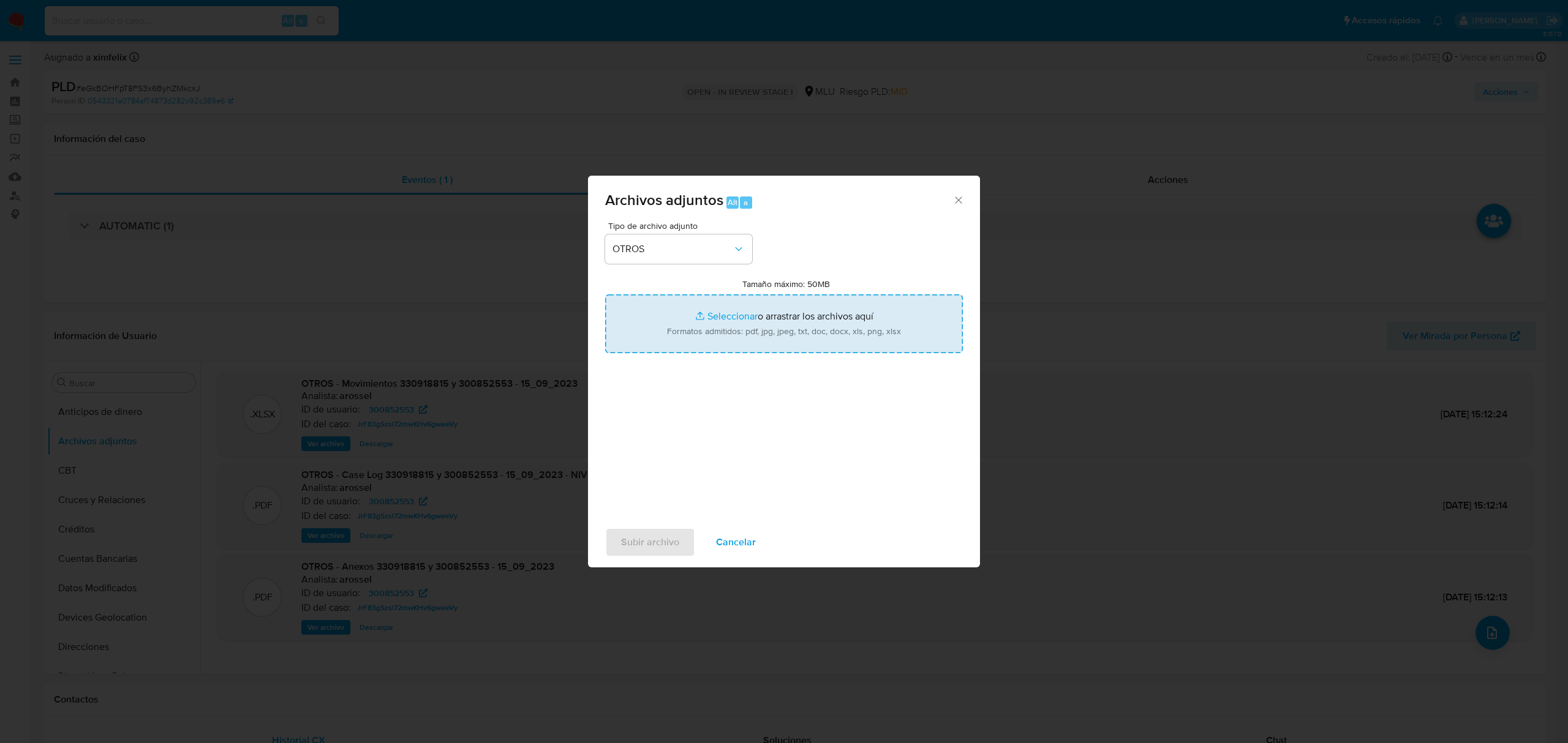
type input "C:\fakepath\Anexo 300852553 28_08_2025.pdf"
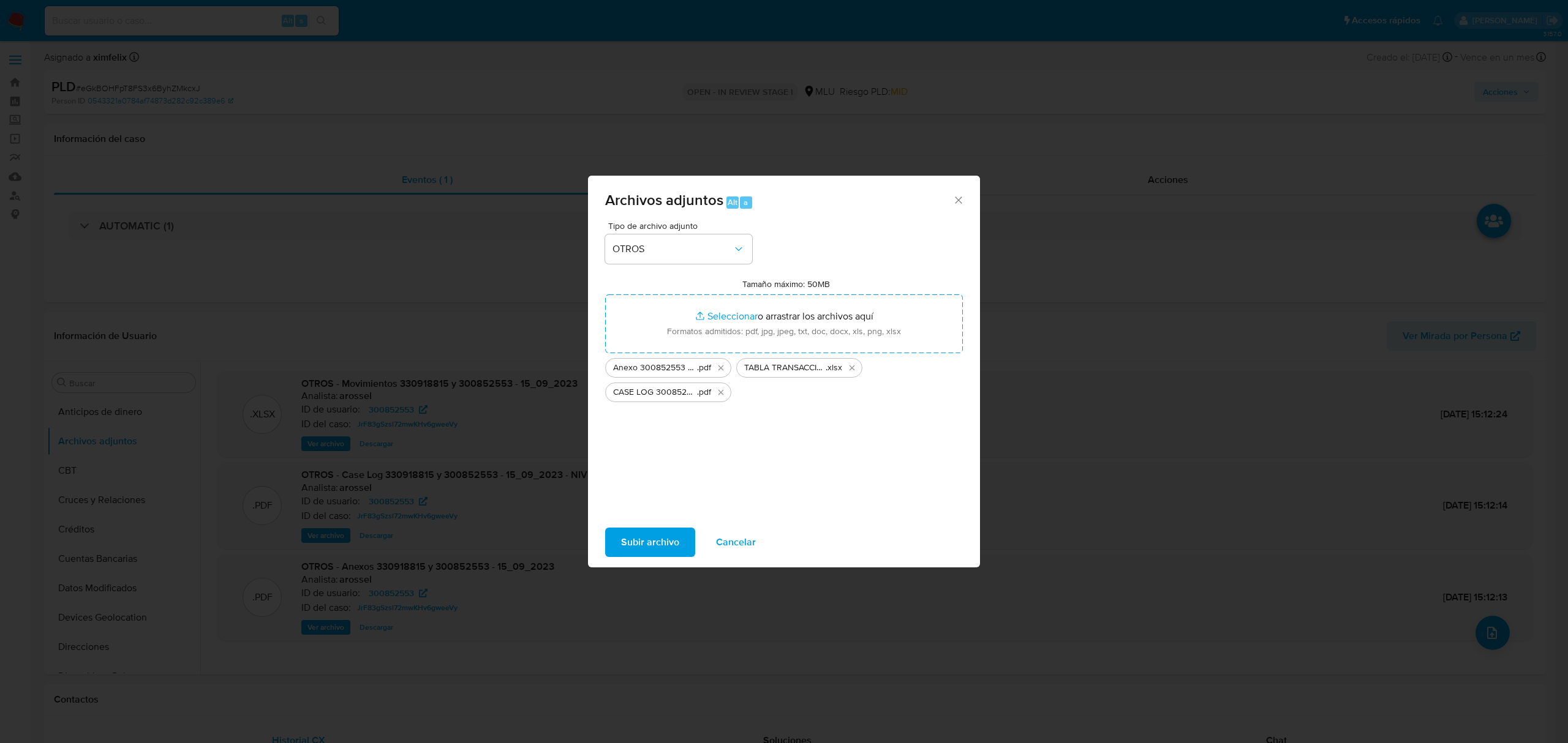
click at [635, 546] on span "Subir archivo" at bounding box center [650, 542] width 58 height 27
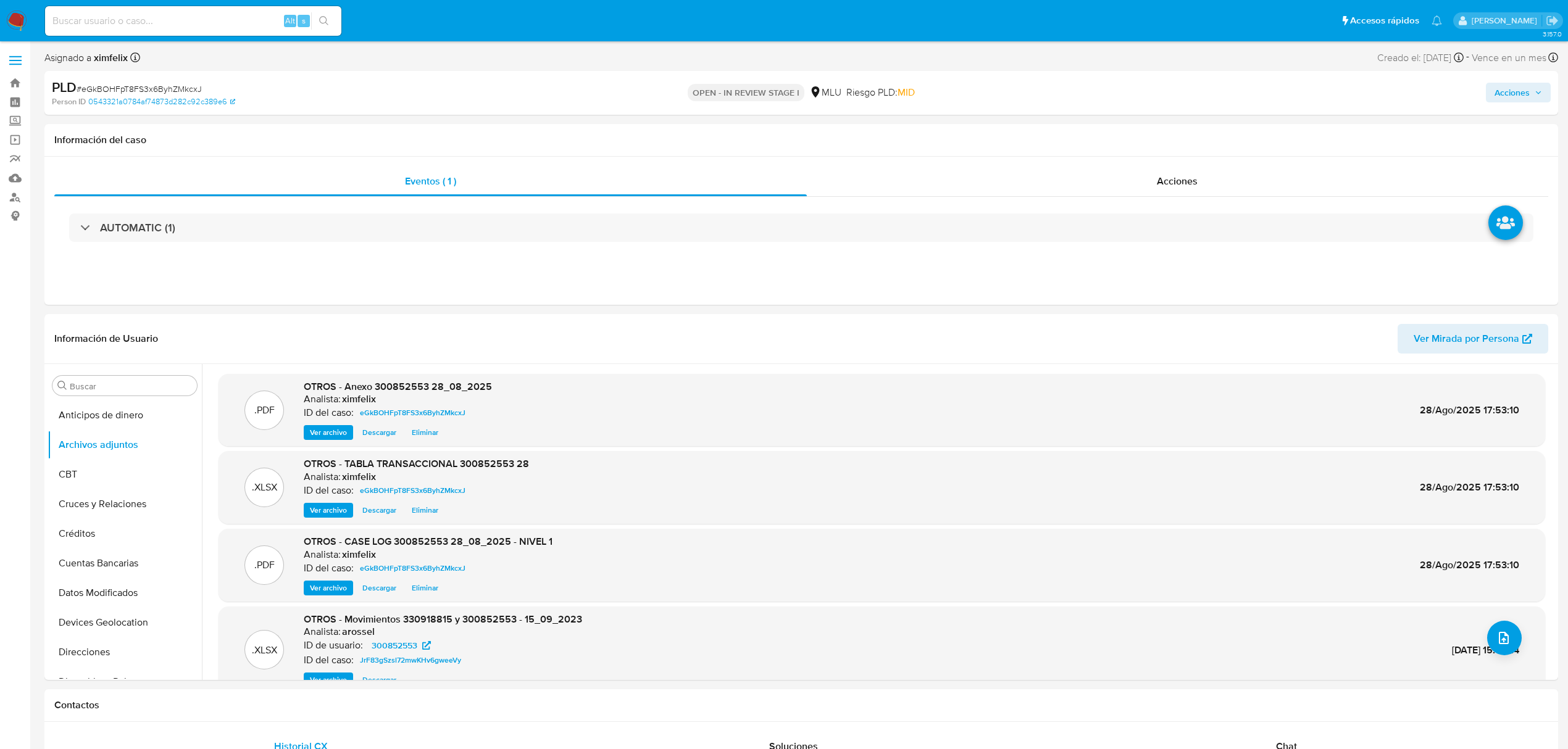
click at [1533, 87] on span "Acciones" at bounding box center [1517, 92] width 47 height 18
drag, startPoint x: 1228, startPoint y: 124, endPoint x: 1215, endPoint y: 140, distance: 20.6
click at [1228, 122] on div "Resolución del caso Alt r" at bounding box center [1182, 131] width 117 height 32
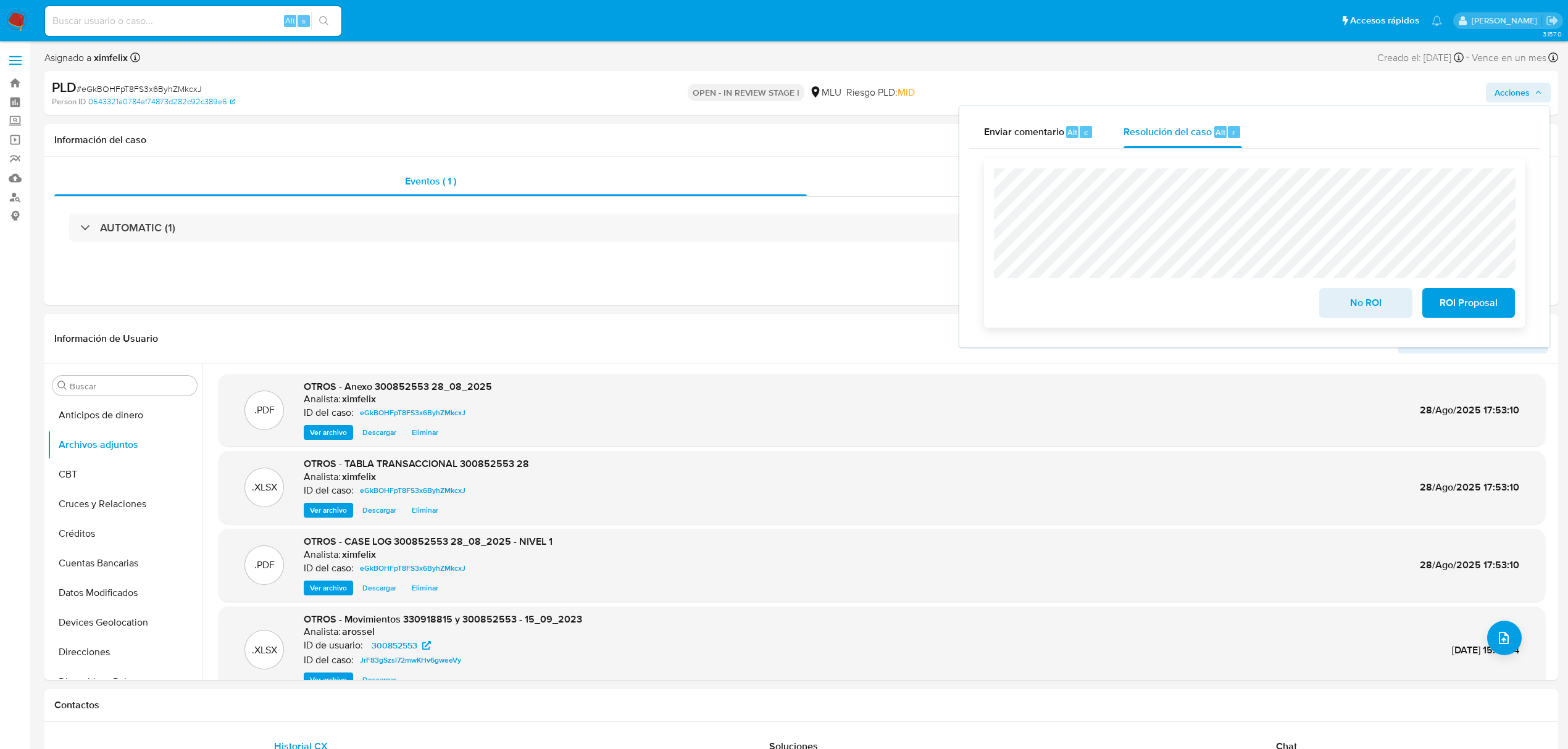
click at [1327, 309] on button "No ROI" at bounding box center [1366, 303] width 92 height 30
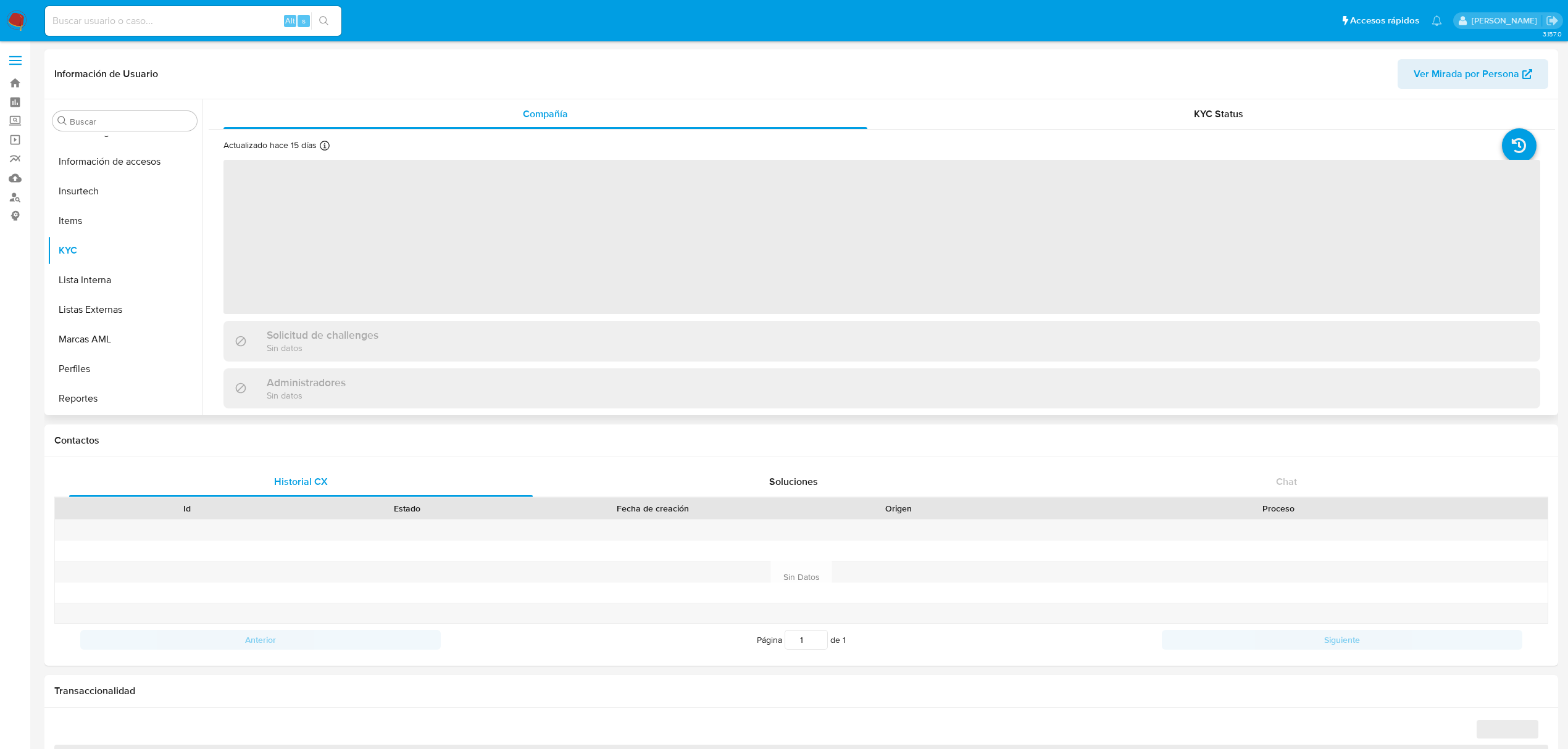
scroll to position [550, 0]
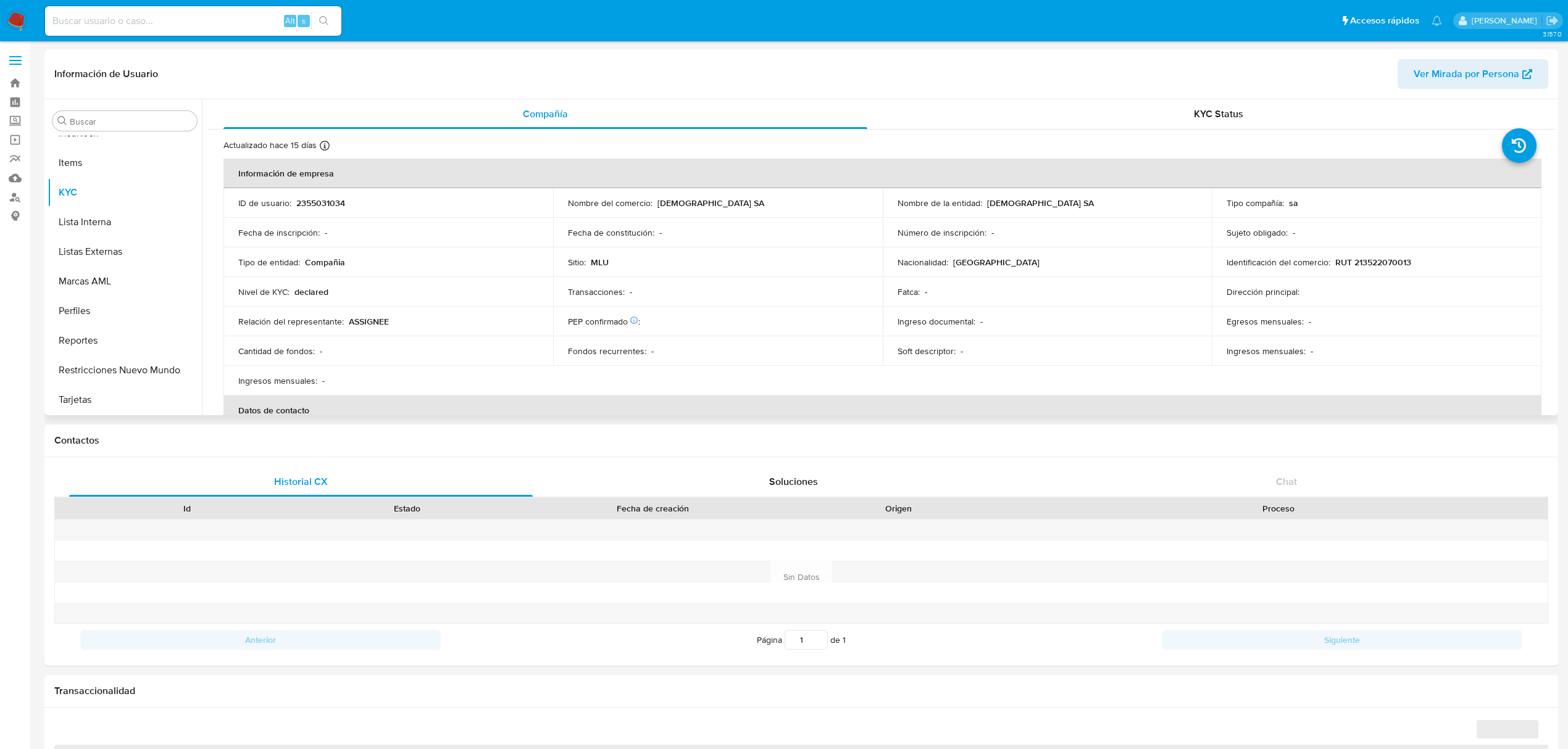
select select "10"
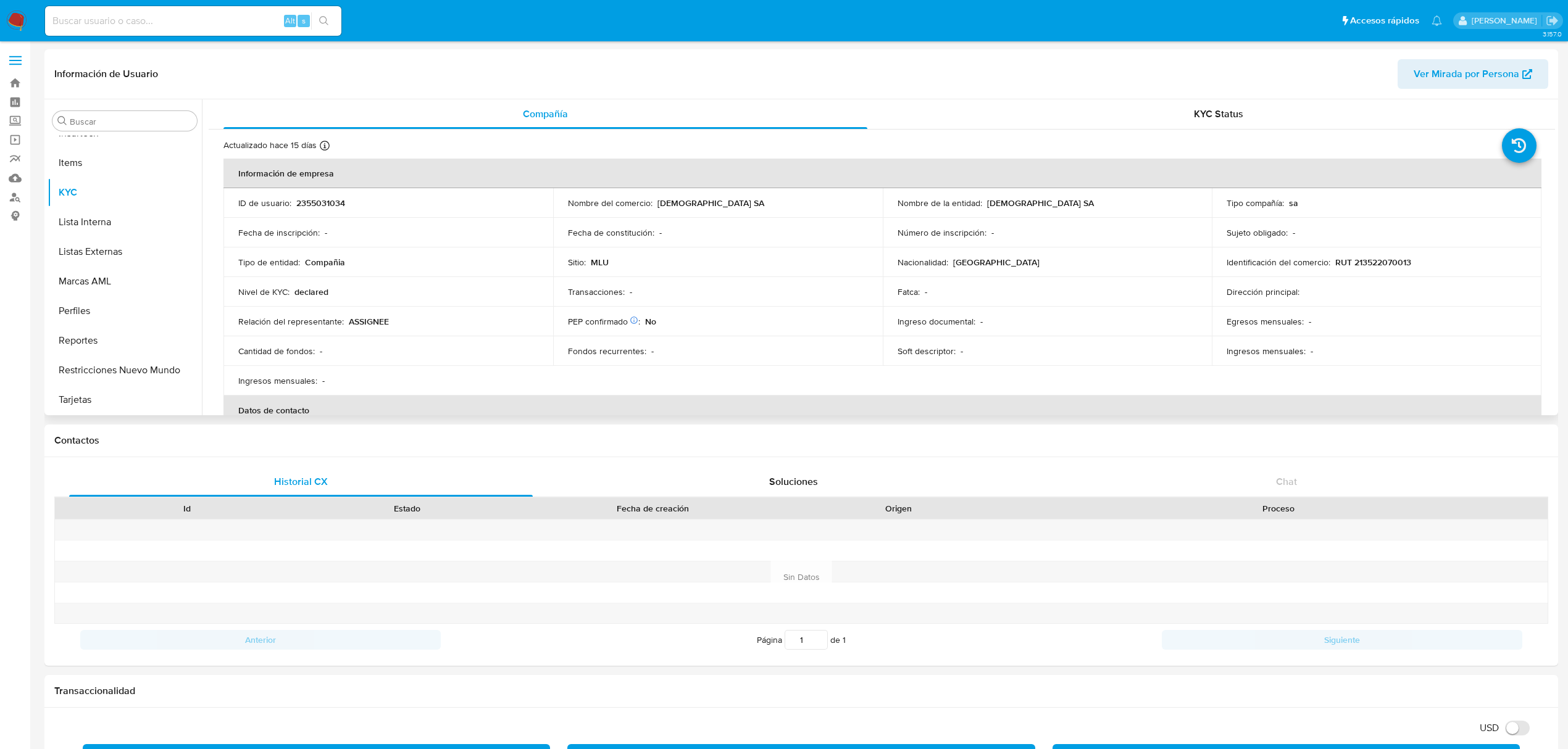
click at [1011, 198] on p "[DEMOGRAPHIC_DATA] SA" at bounding box center [1039, 203] width 106 height 11
click at [1042, 202] on div "Nombre de la entidad : MESILAR SA" at bounding box center [1047, 203] width 300 height 11
drag, startPoint x: 1038, startPoint y: 202, endPoint x: 984, endPoint y: 203, distance: 54.0
click at [984, 203] on div "Nombre de la entidad : MESILAR SA" at bounding box center [1047, 203] width 300 height 11
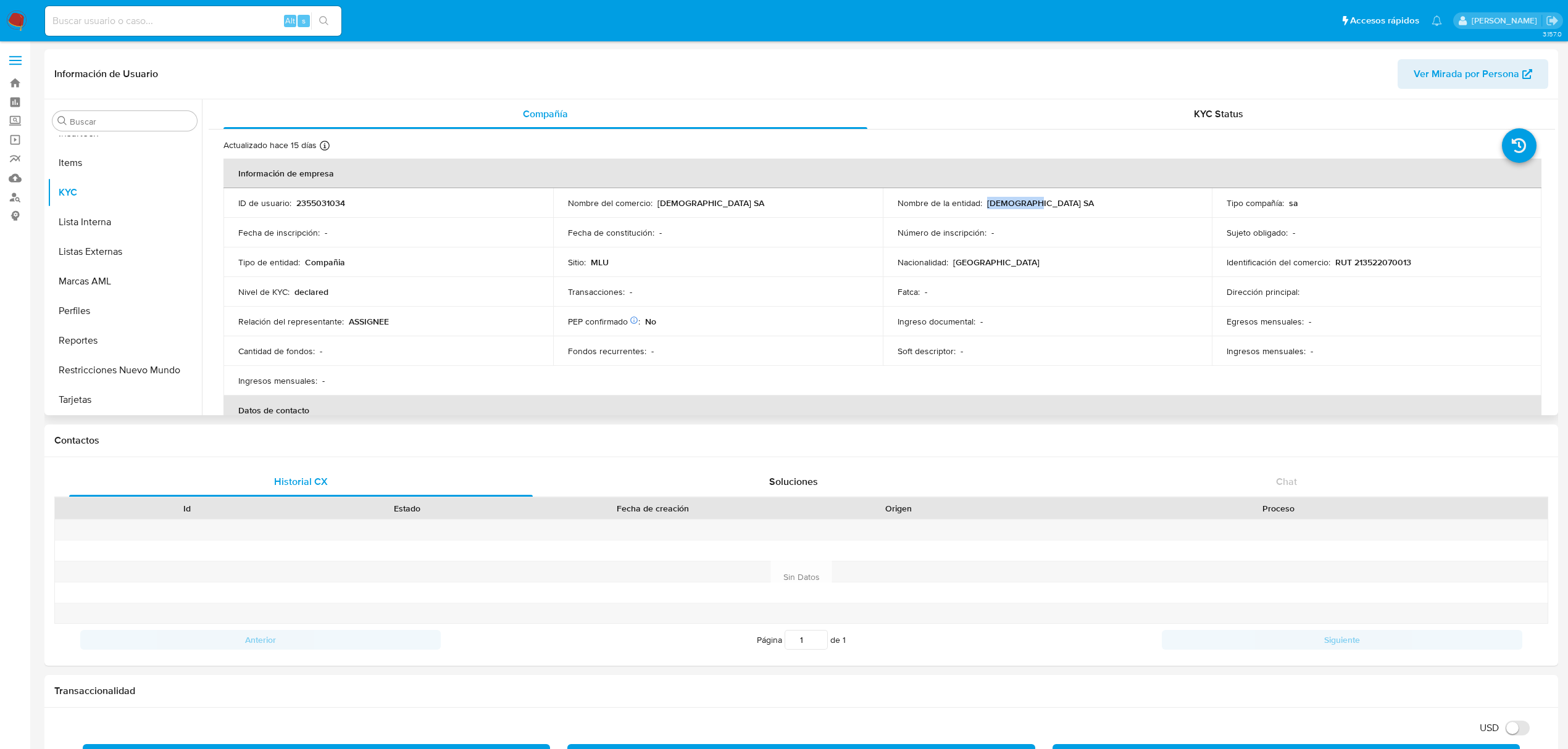
copy p "[DEMOGRAPHIC_DATA] SA"
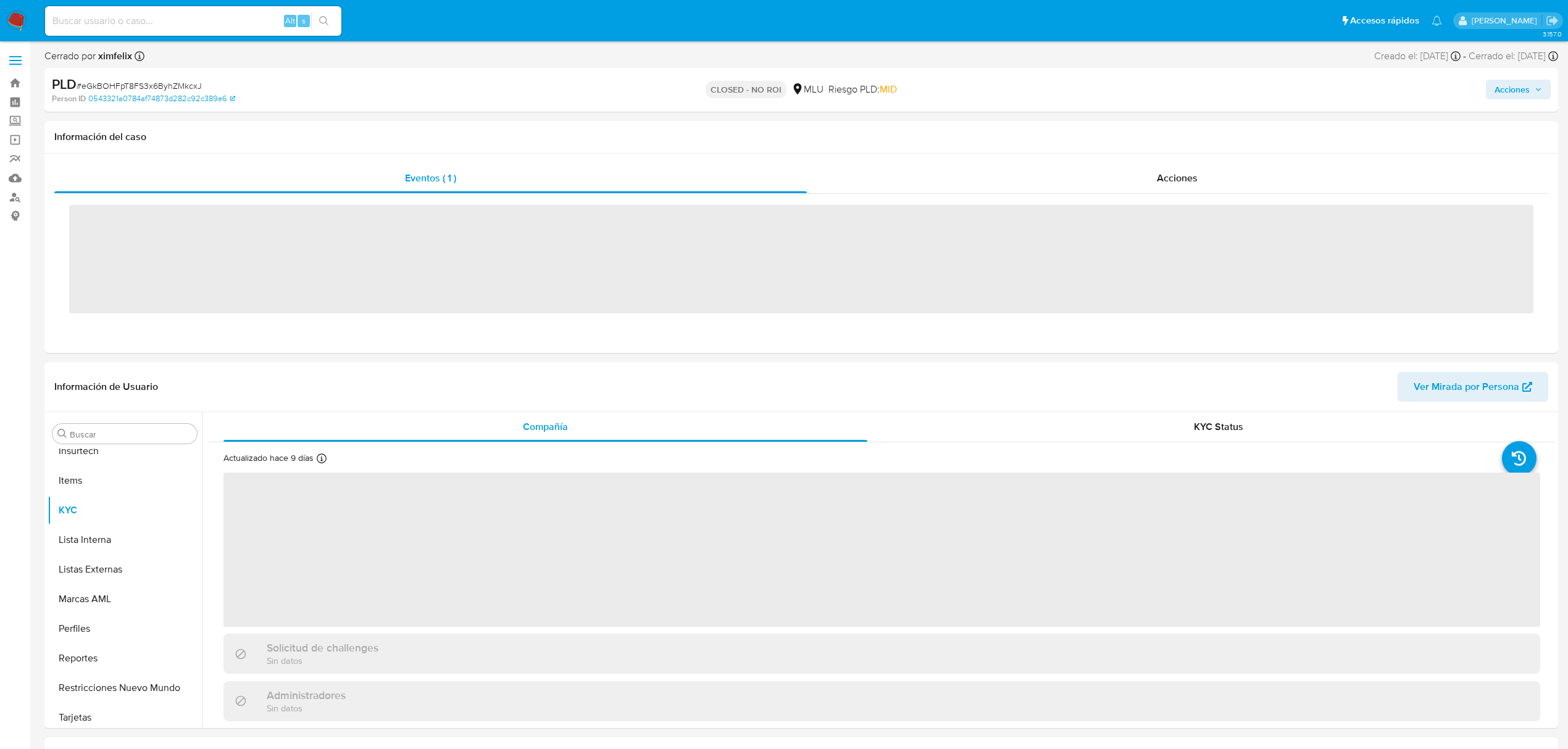
scroll to position [551, 0]
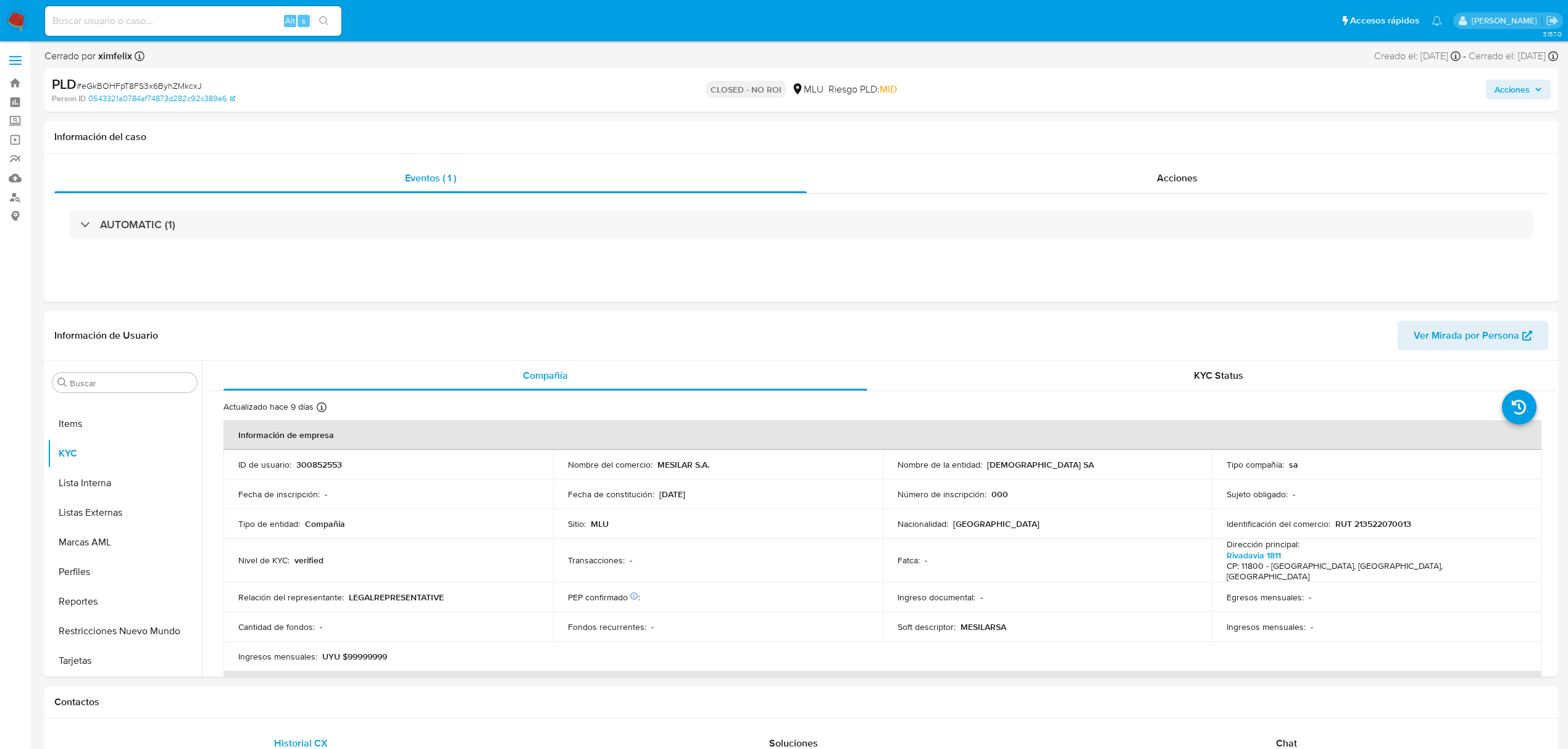
select select "10"
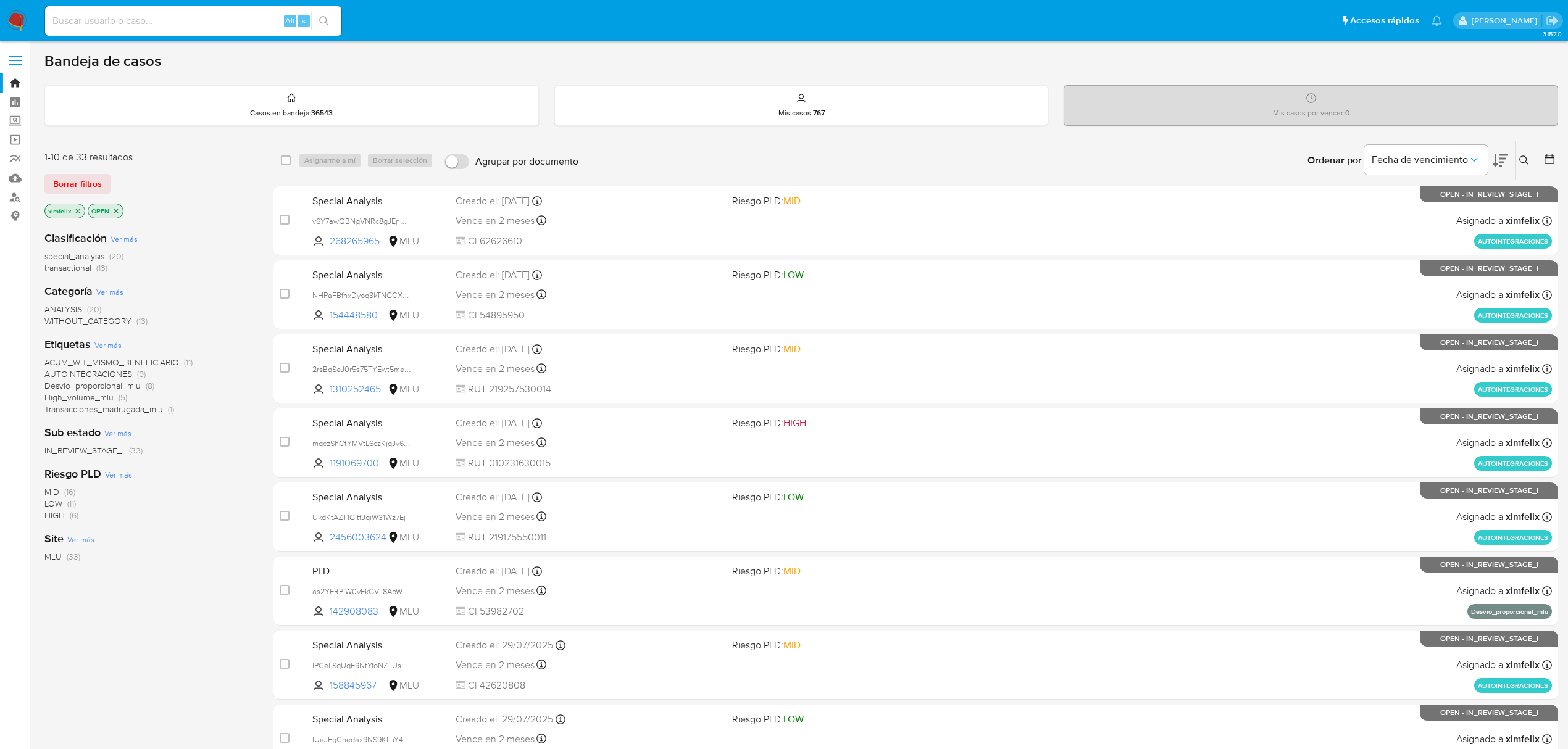
drag, startPoint x: 15, startPoint y: 23, endPoint x: 71, endPoint y: 7, distance: 58.2
click at [16, 22] on img at bounding box center [17, 20] width 21 height 21
click at [84, 461] on span "ROI_DECLINED" at bounding box center [73, 461] width 58 height 12
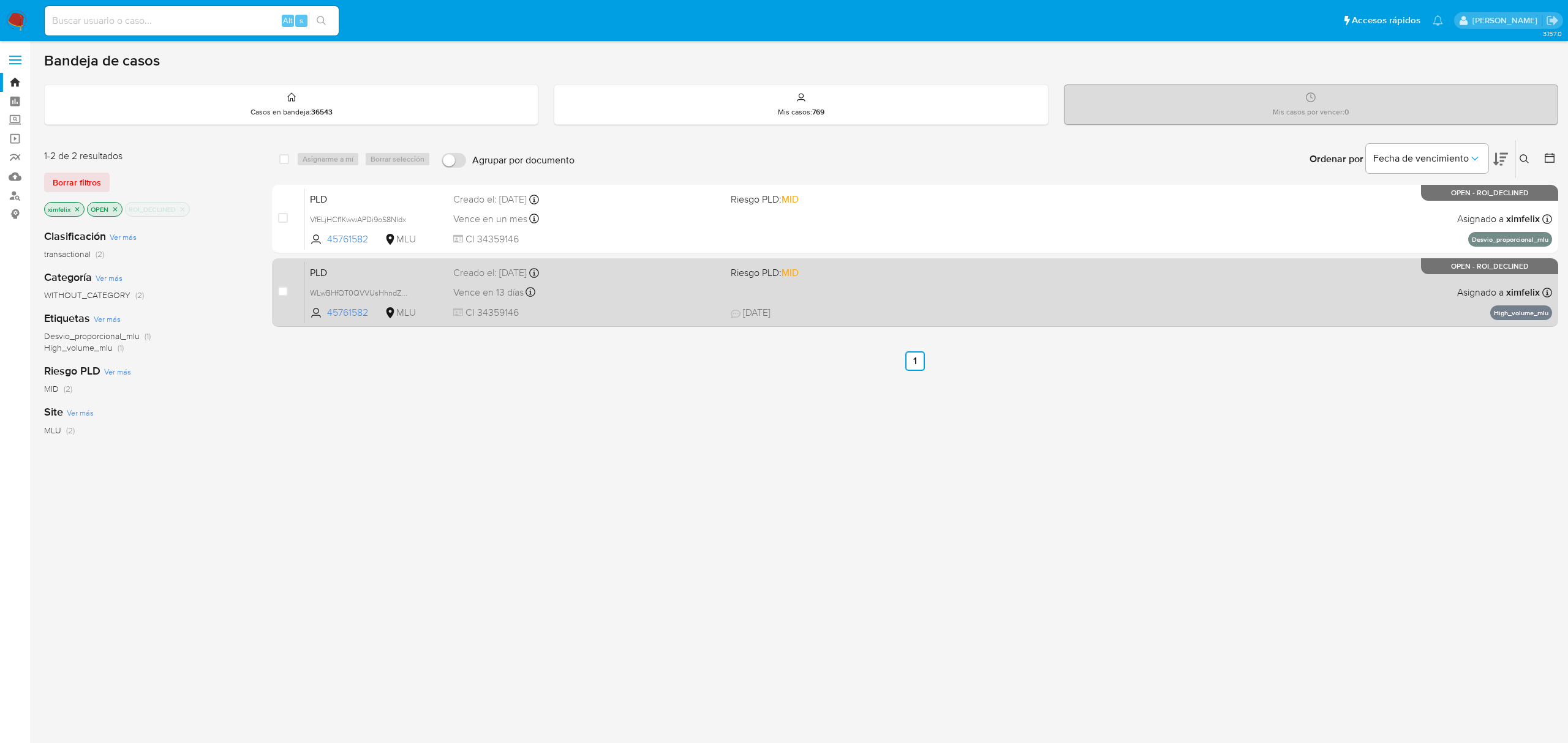
click at [591, 309] on span "CI 34359146" at bounding box center [586, 313] width 267 height 14
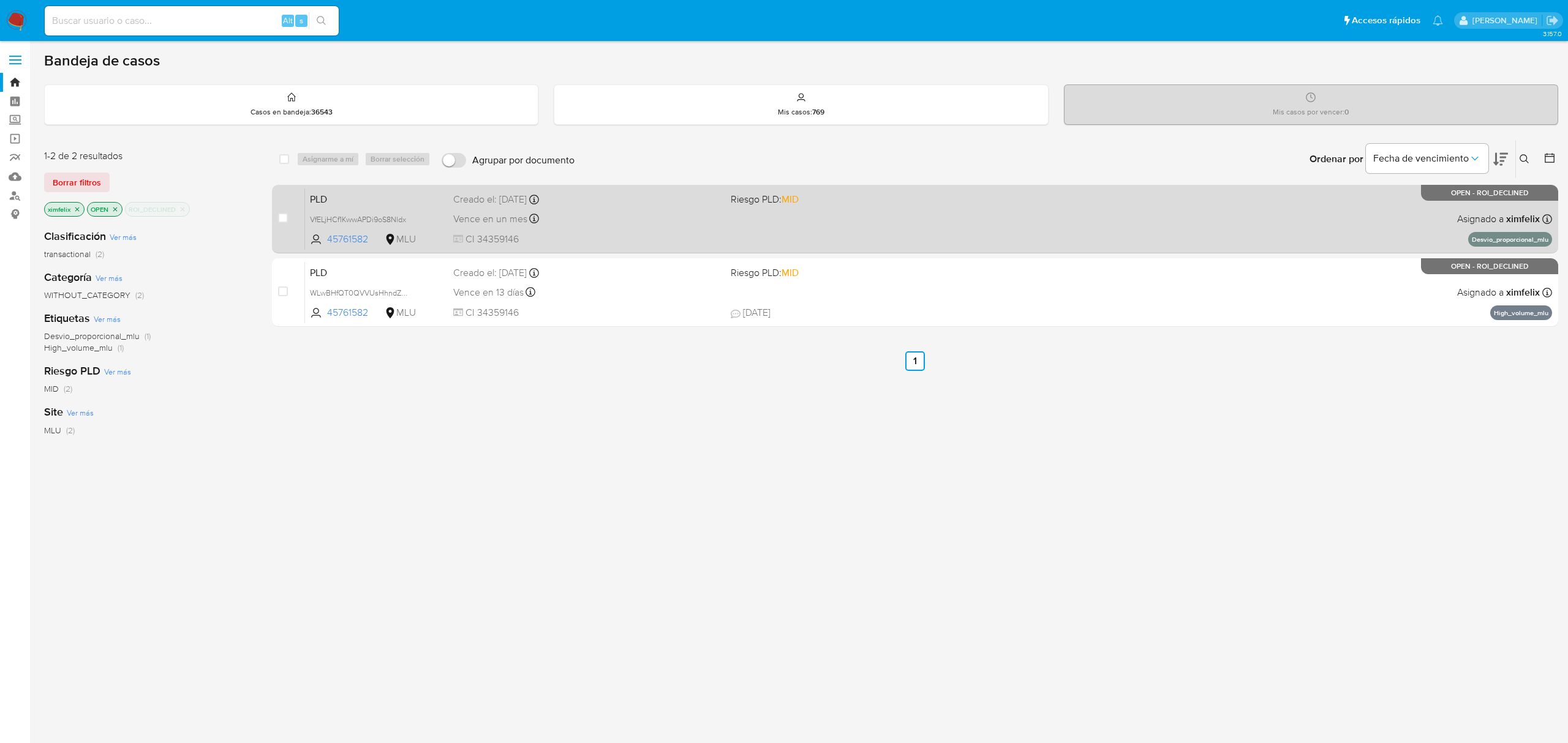
click at [653, 206] on div "PLD VfELjHCf1KwwAPDi9oS8Nldx 45761582 MLU Riesgo PLD: MID Creado el: [DATE] Cre…" at bounding box center [928, 218] width 1247 height 61
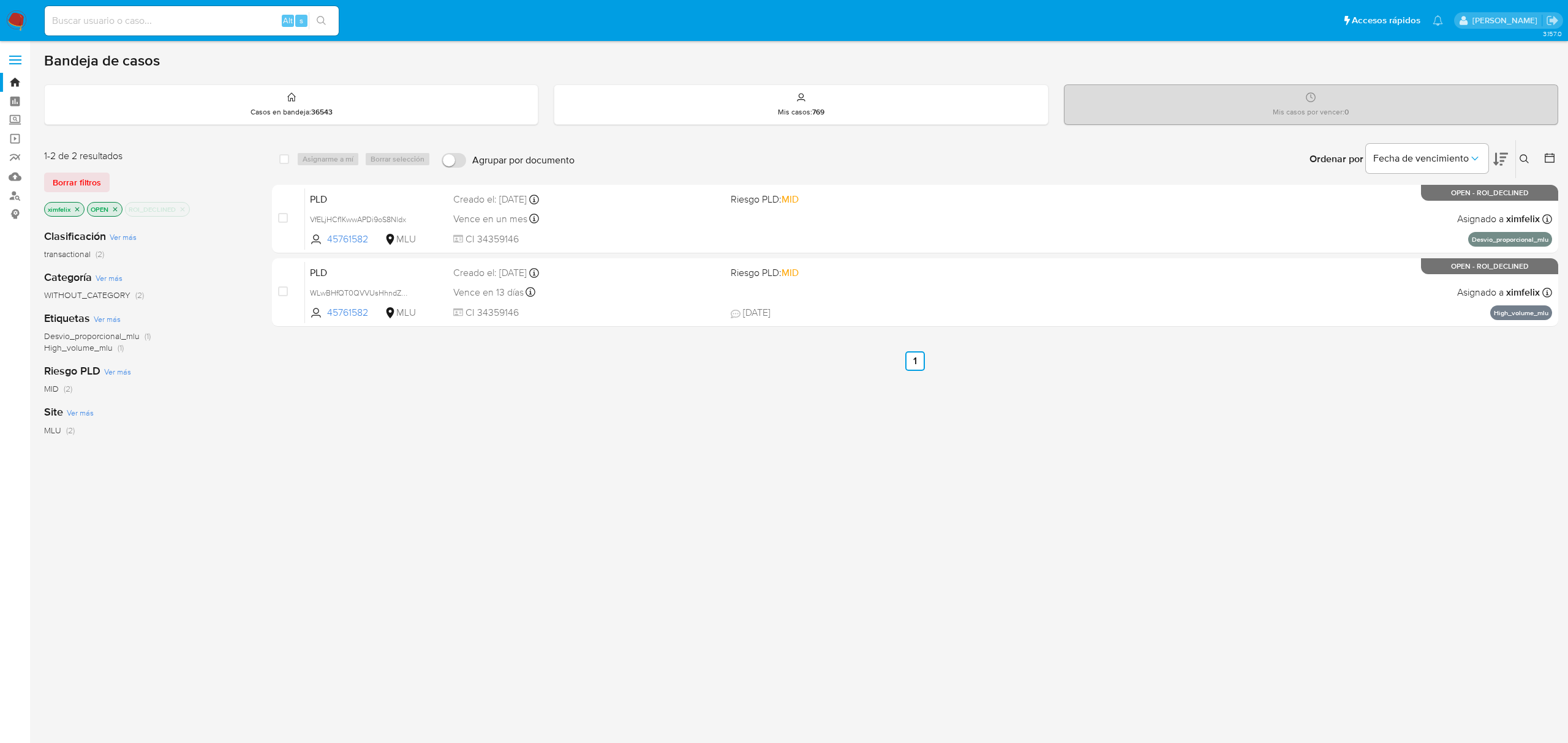
click at [16, 25] on img at bounding box center [17, 20] width 21 height 21
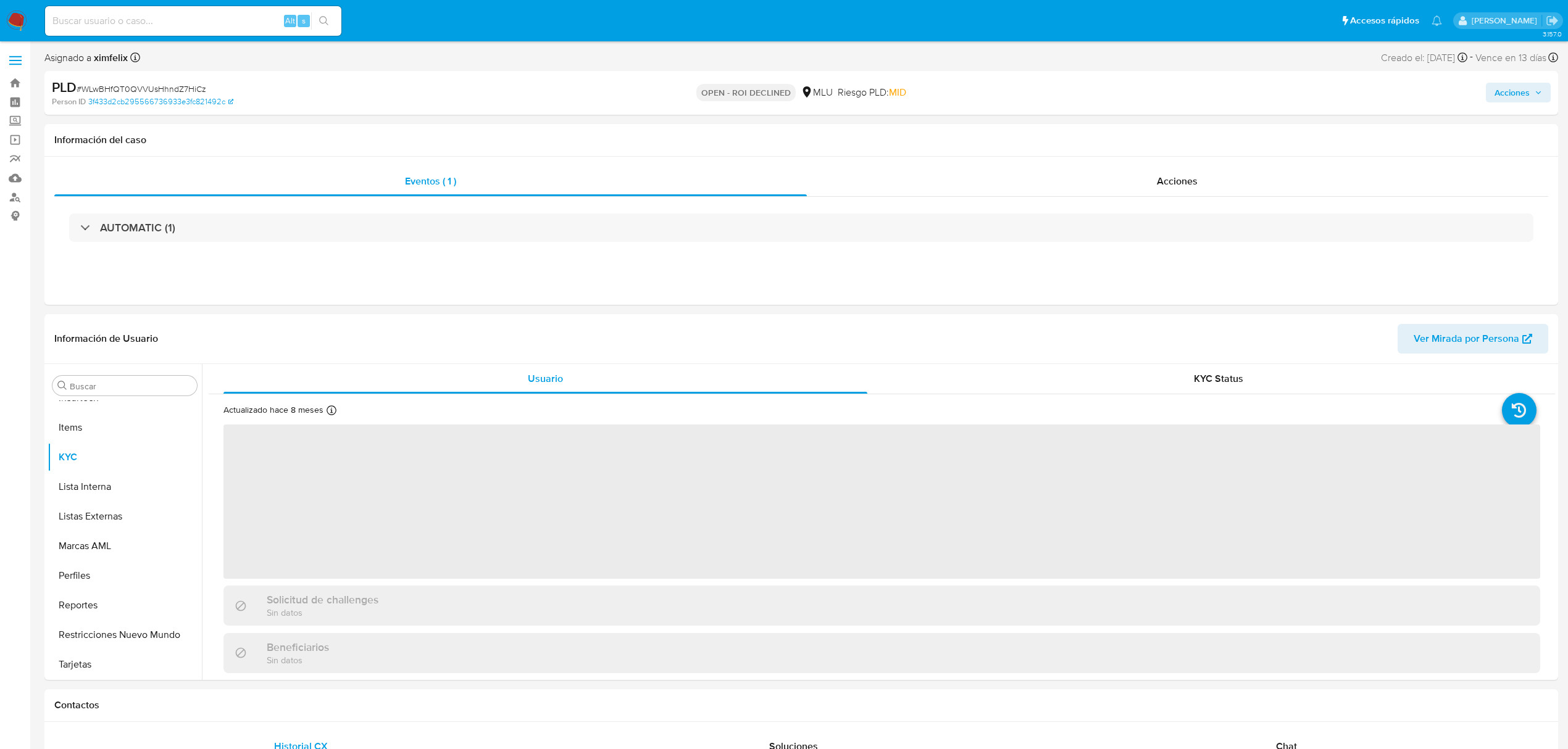
scroll to position [551, 0]
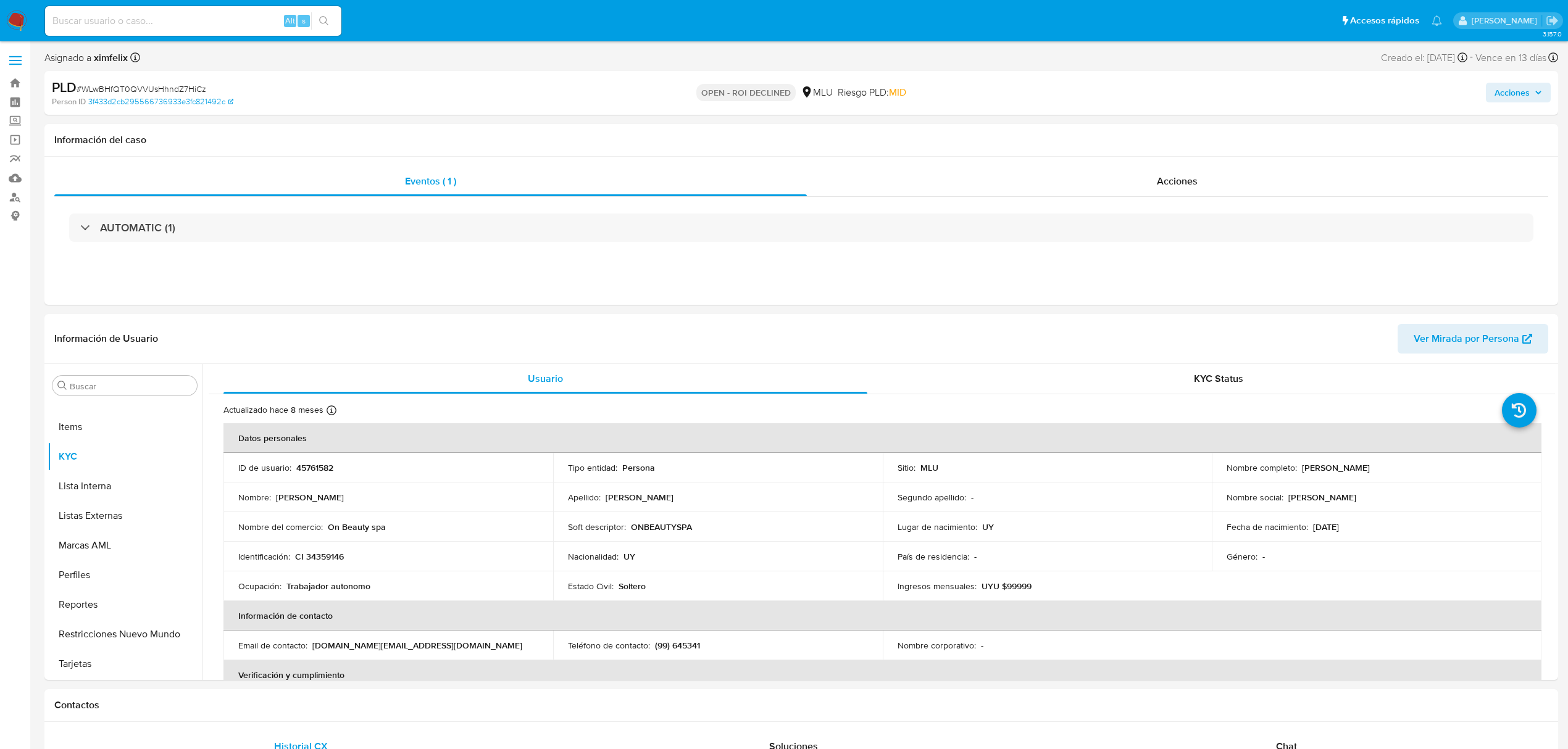
select select "10"
click at [1108, 176] on div "Acciones" at bounding box center [1177, 181] width 741 height 30
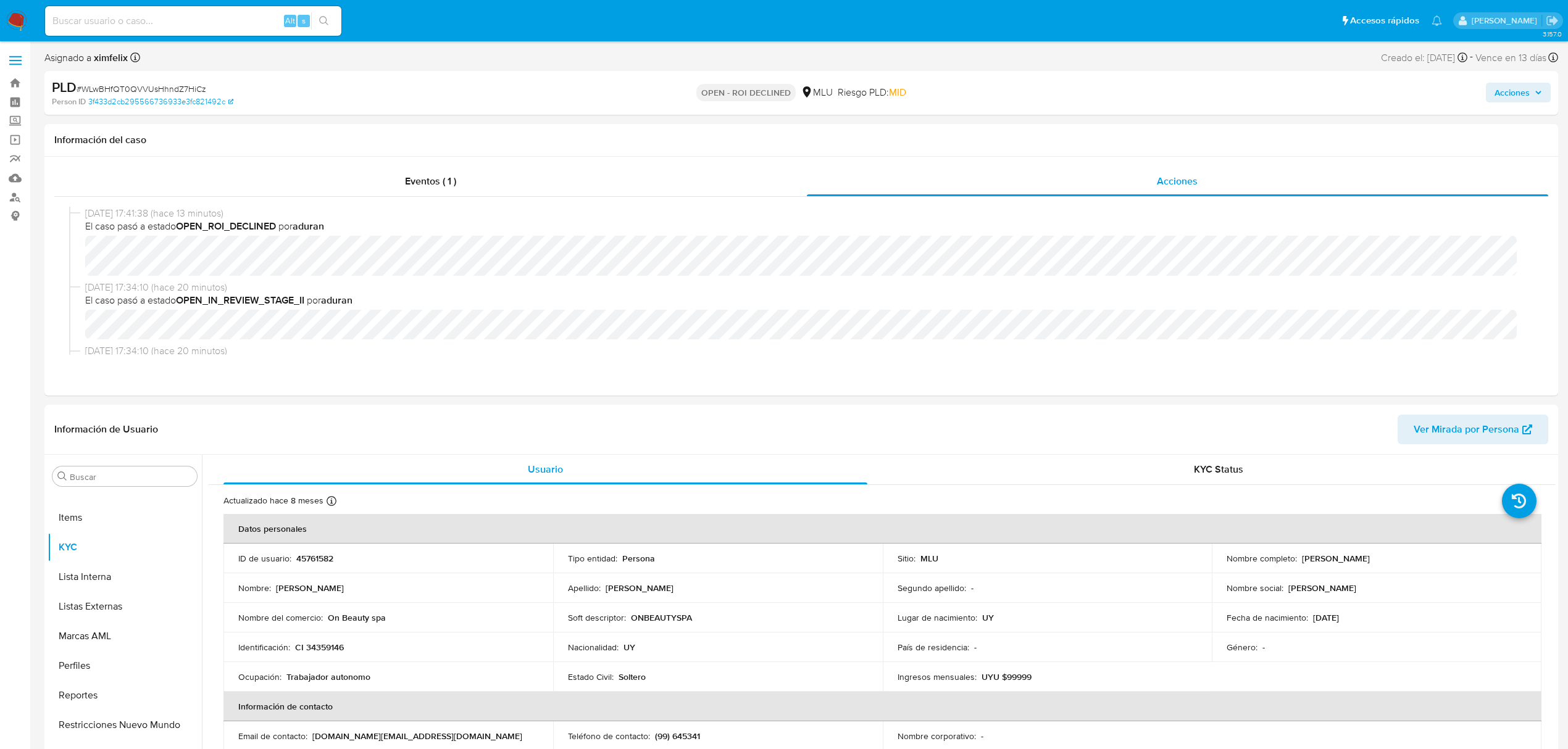
click at [1494, 96] on span "Acciones" at bounding box center [1512, 92] width 35 height 19
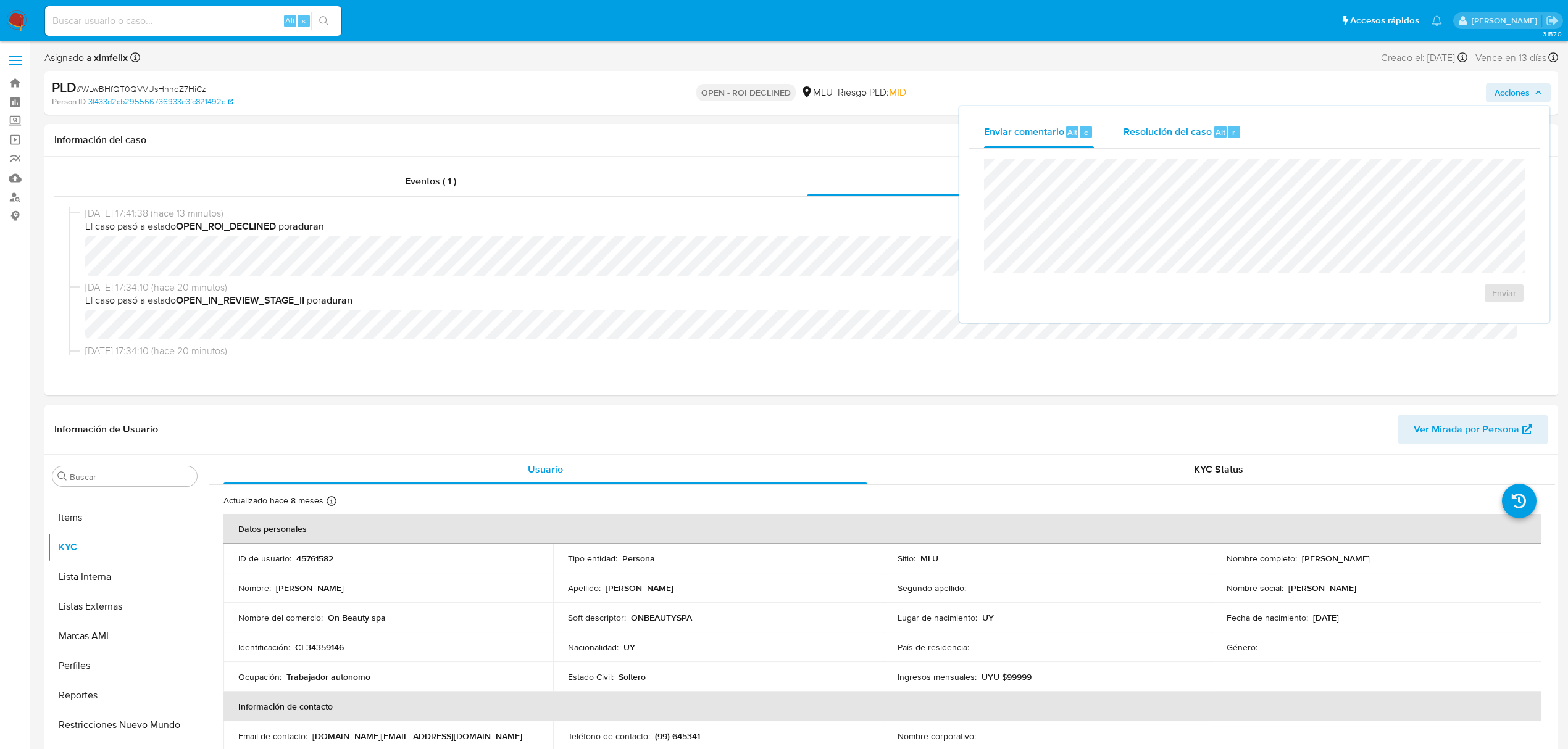
click at [1194, 143] on div "Resolución del caso Alt r" at bounding box center [1182, 131] width 117 height 32
click at [1457, 300] on span "ROI Declined" at bounding box center [1467, 305] width 60 height 27
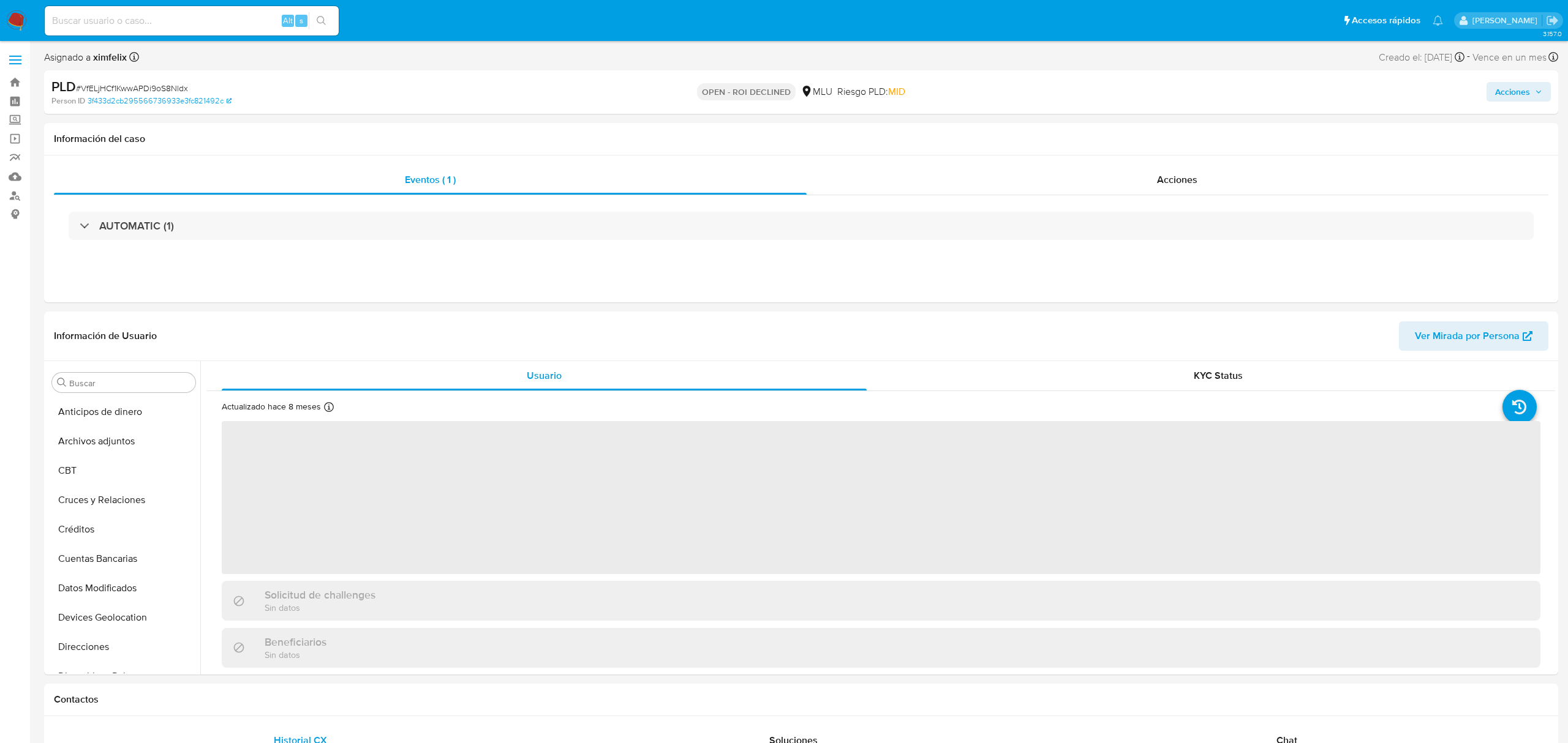
select select "10"
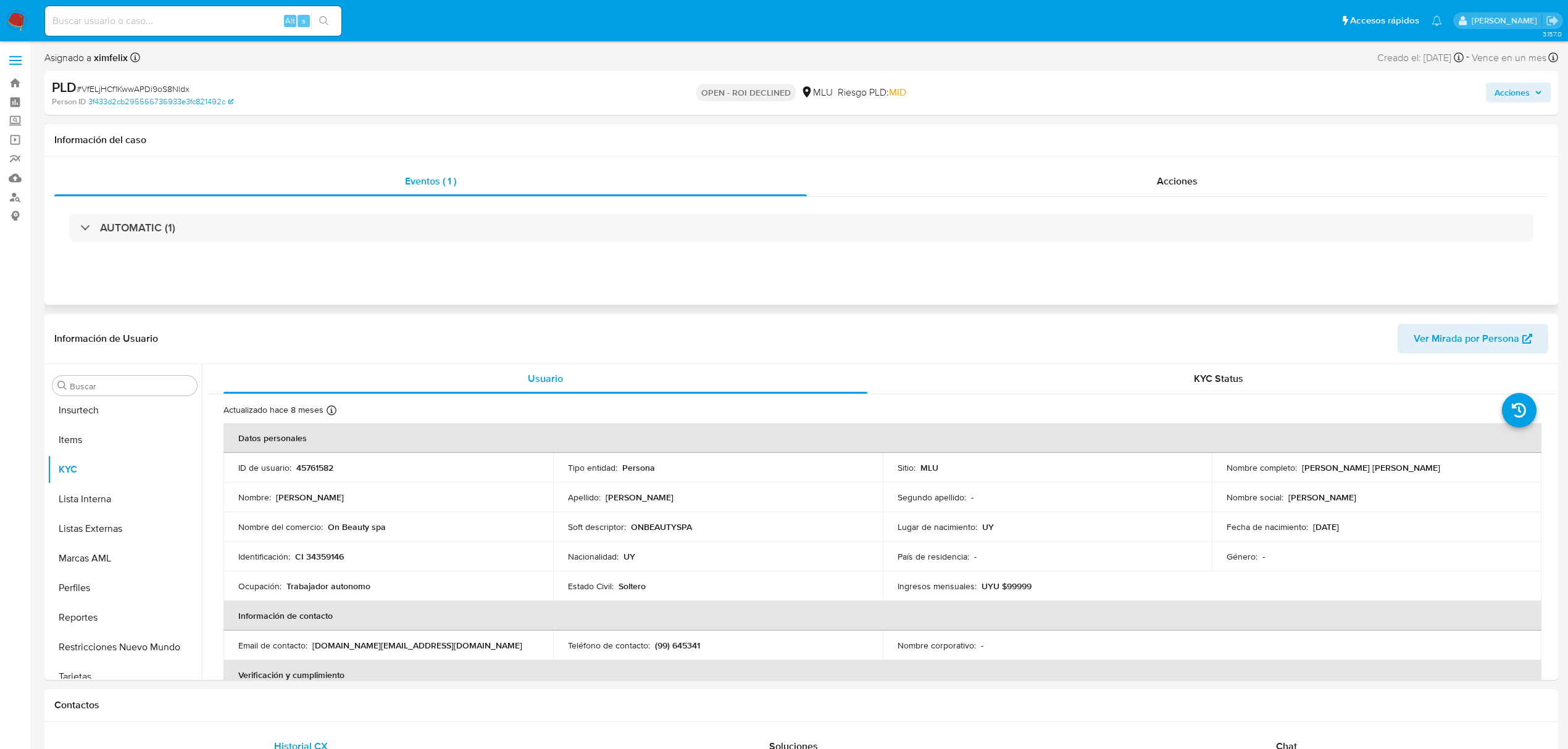
scroll to position [551, 0]
click at [1366, 187] on div "Acciones" at bounding box center [1177, 181] width 741 height 30
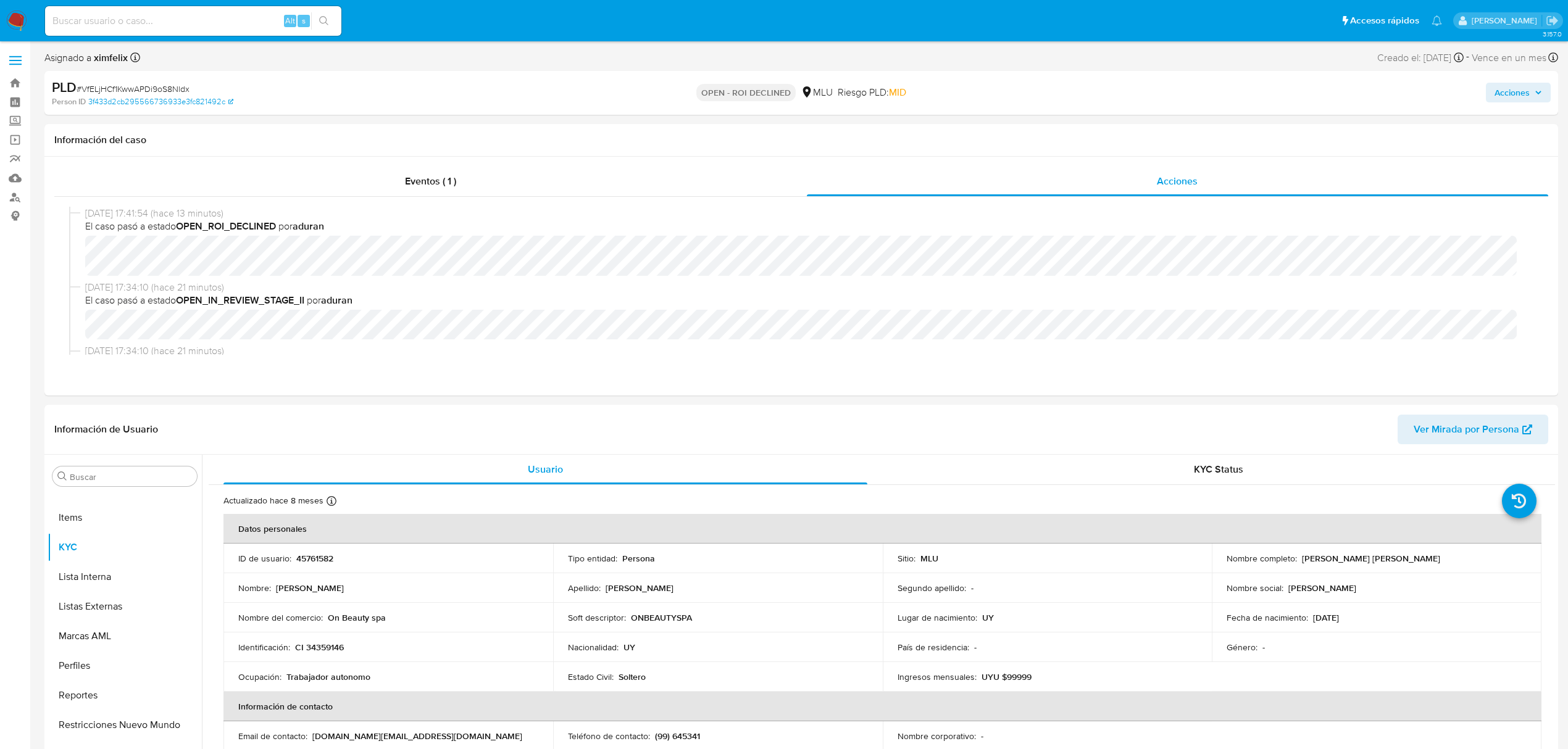
click at [1506, 92] on span "Acciones" at bounding box center [1512, 92] width 35 height 19
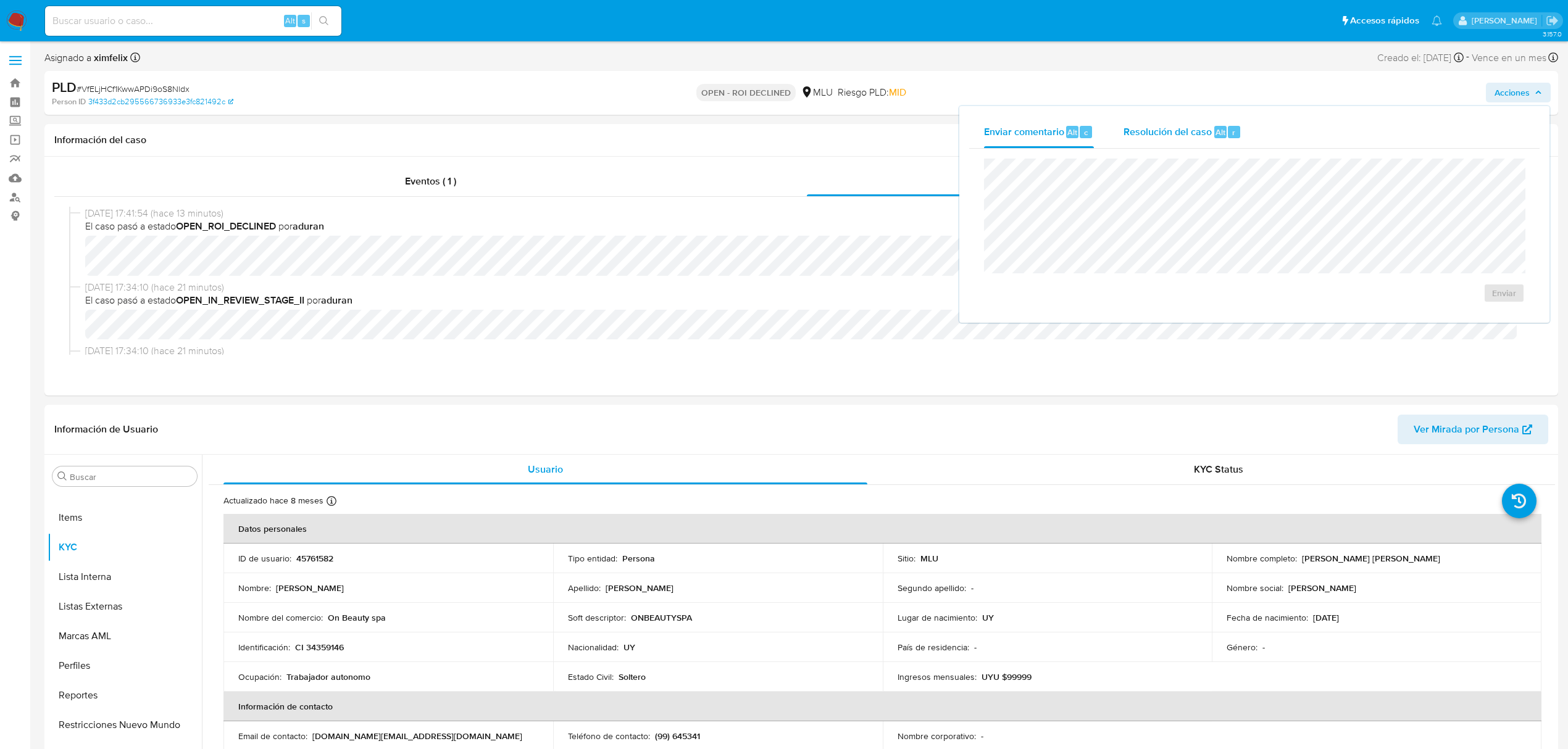
click at [1146, 137] on span "Resolución del caso" at bounding box center [1167, 131] width 88 height 14
click at [1457, 312] on span "ROI Declined" at bounding box center [1467, 305] width 60 height 27
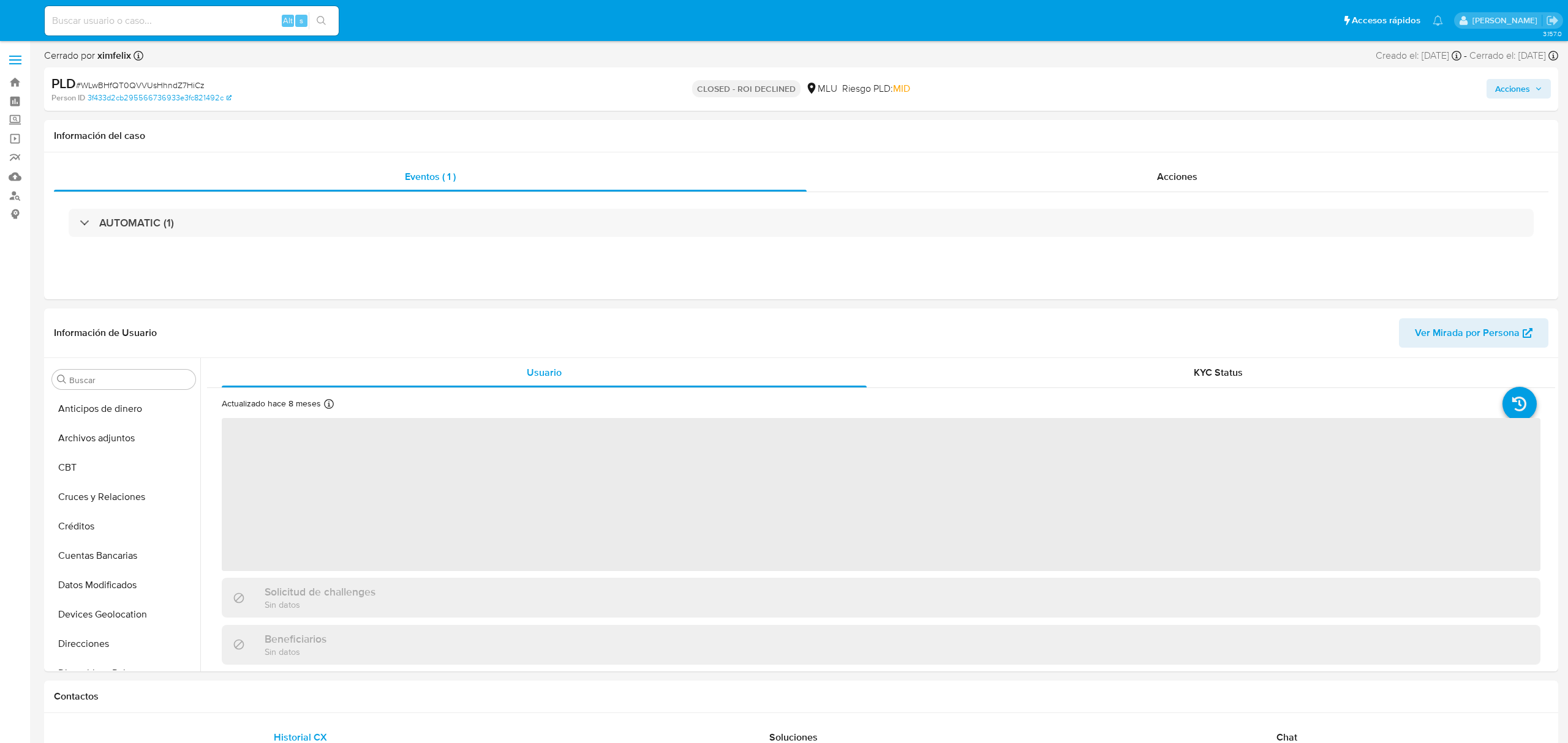
select select "10"
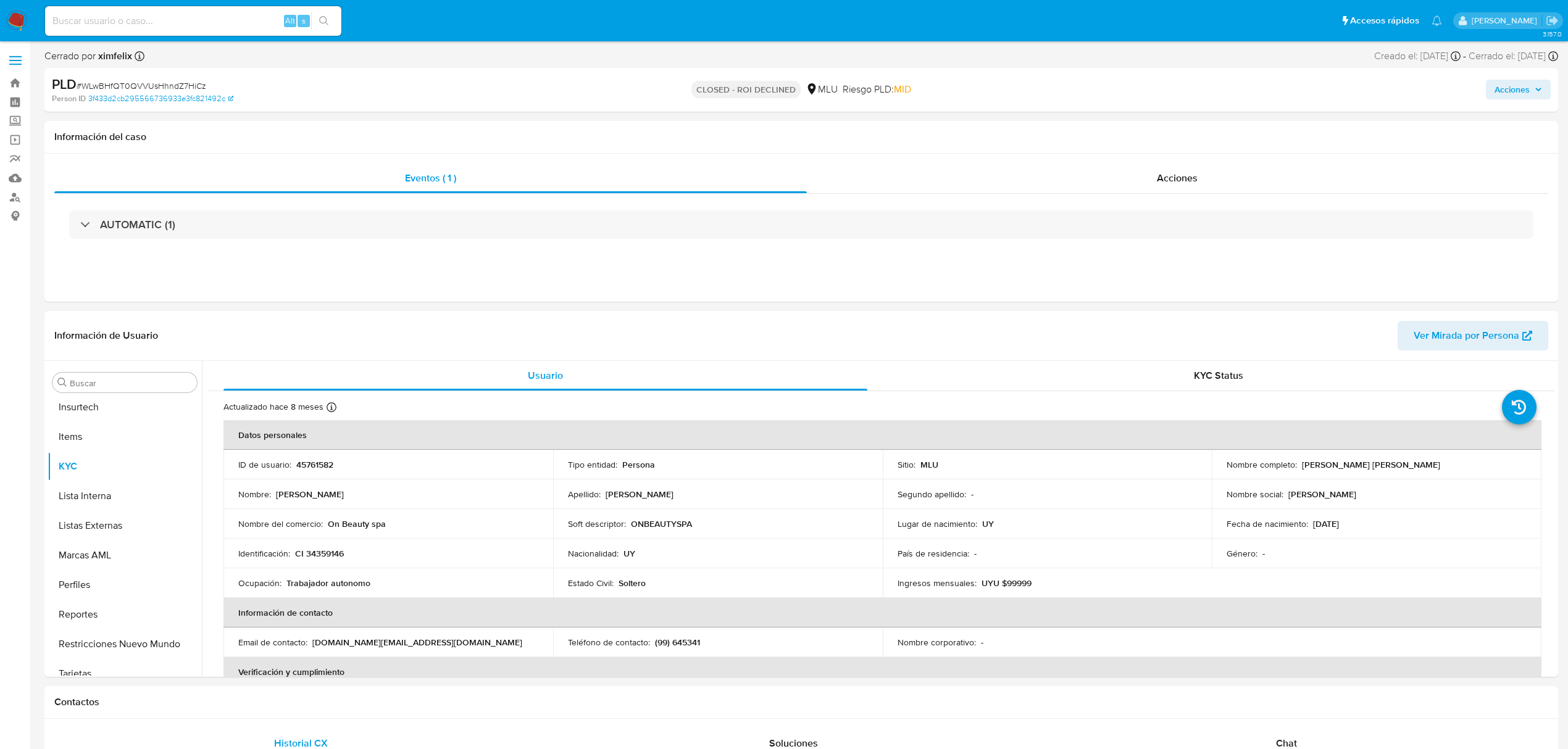
scroll to position [551, 0]
click at [166, 21] on input at bounding box center [193, 20] width 296 height 16
paste input "WYRPUrJvMQyywQNVBXJ4GEKM"
type input "WYRPUrJvMQyywQNVBXJ4GEKM"
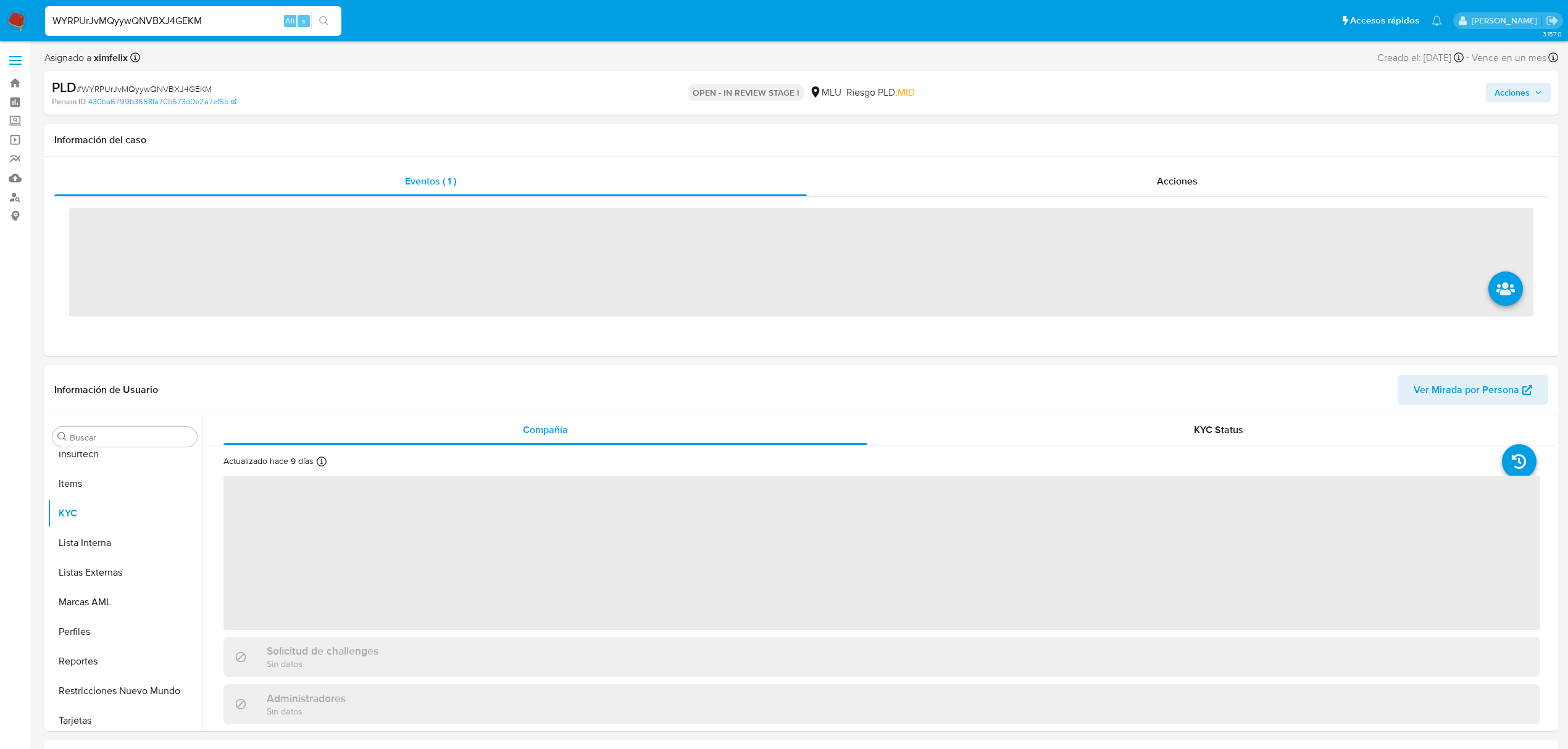
scroll to position [551, 0]
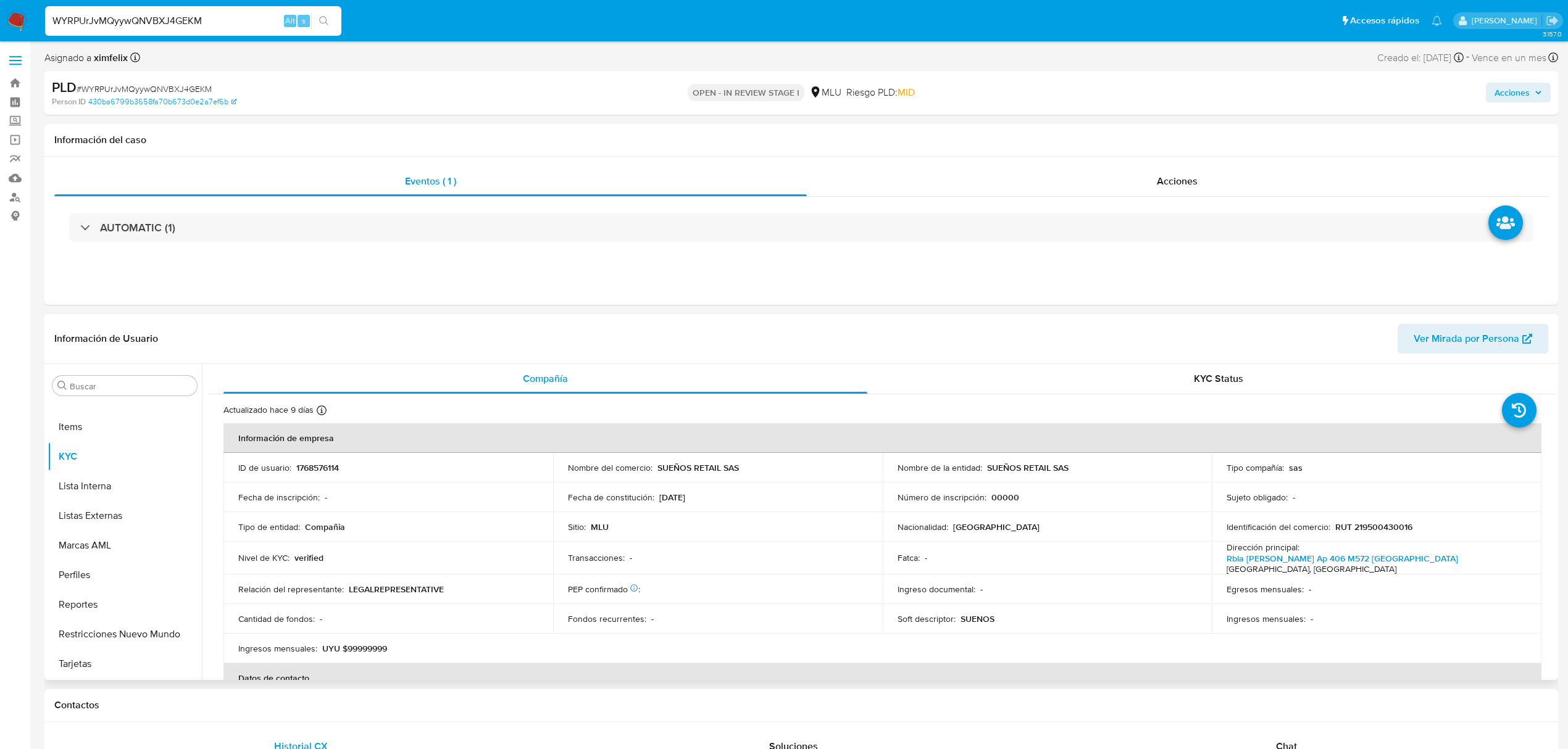
select select "10"
click at [122, 580] on button "Historial Casos" at bounding box center [119, 578] width 144 height 30
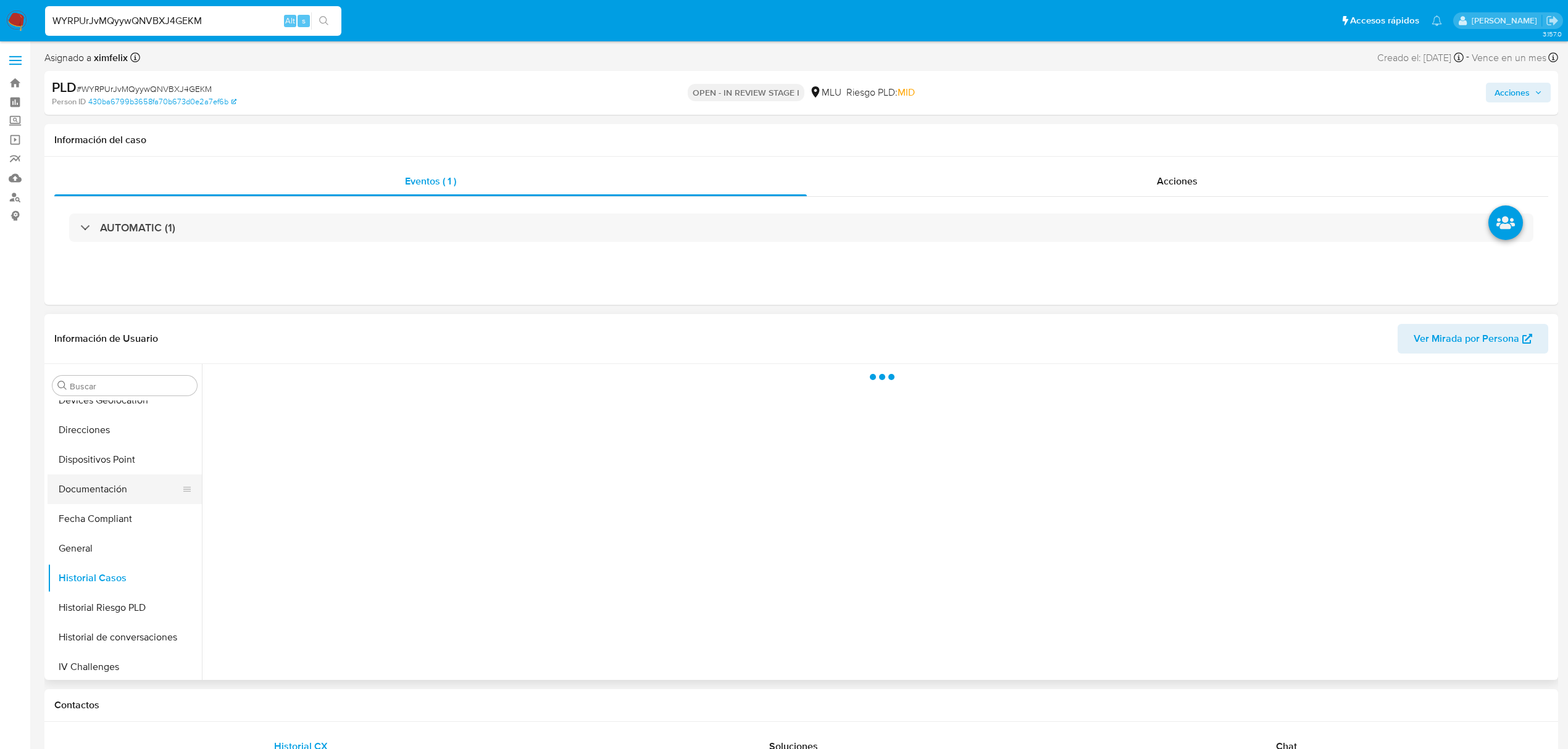
scroll to position [0, 0]
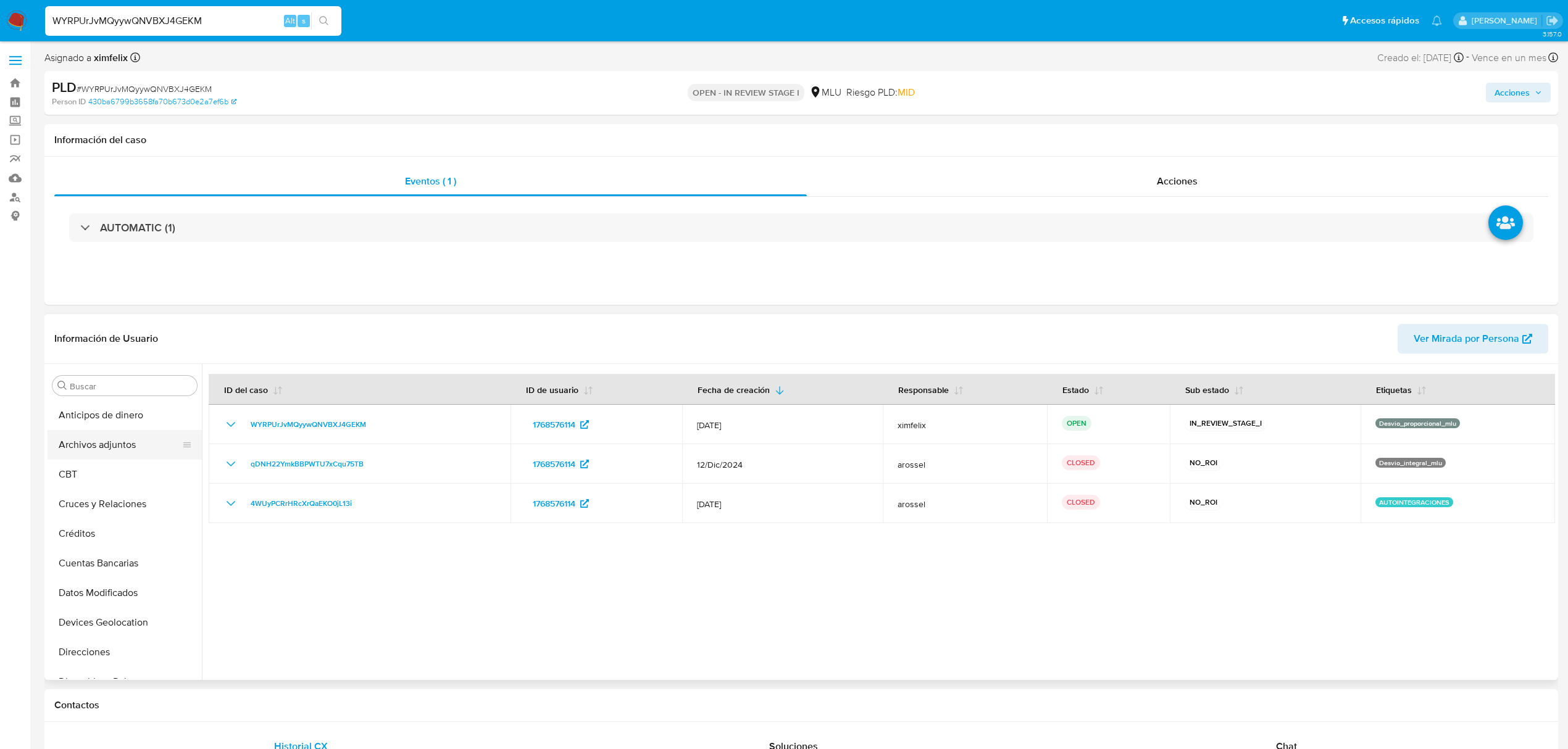
click at [125, 445] on button "Archivos adjuntos" at bounding box center [119, 445] width 144 height 30
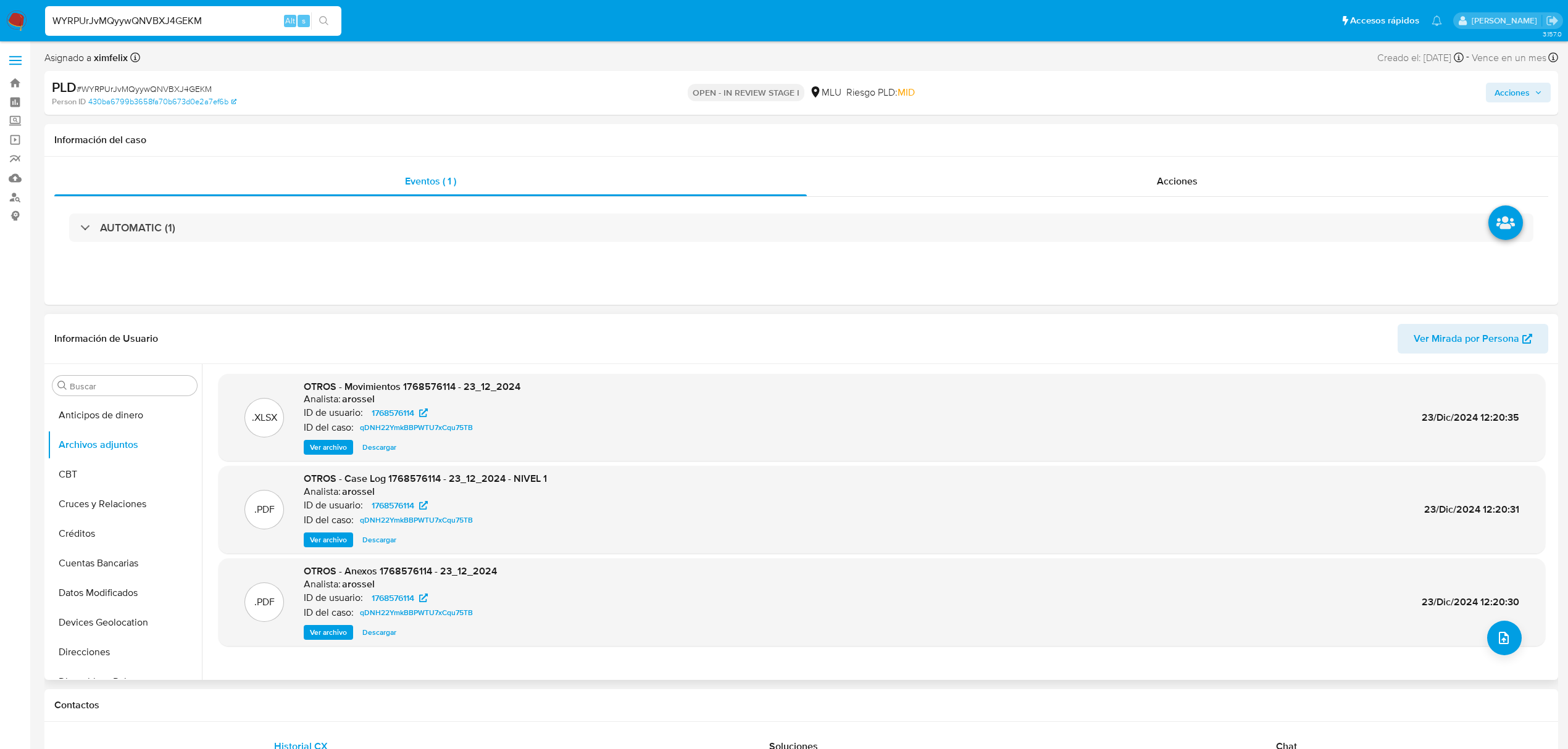
click at [337, 542] on span "Ver archivo" at bounding box center [328, 539] width 37 height 12
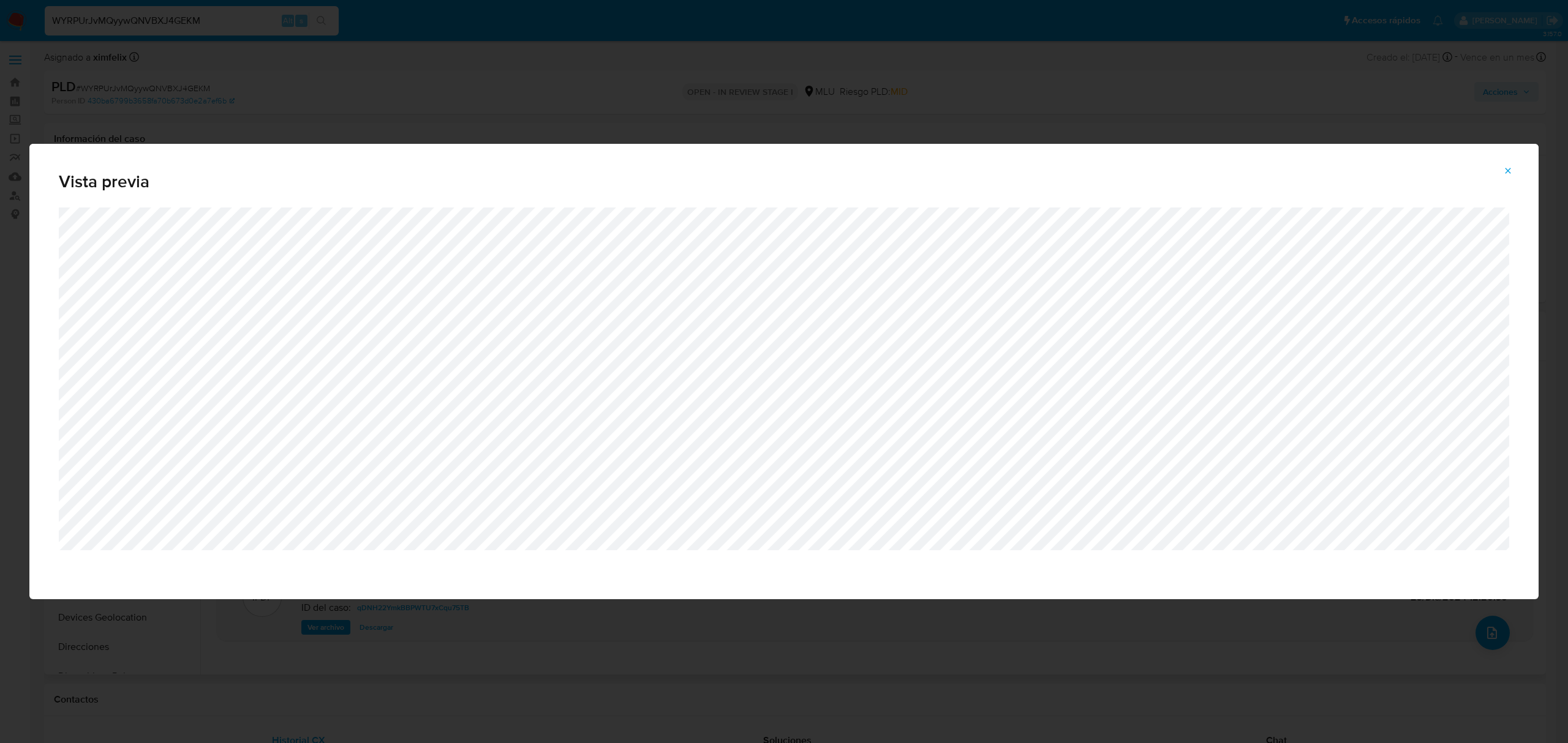
click at [1499, 167] on button "Attachment preview" at bounding box center [1507, 171] width 27 height 19
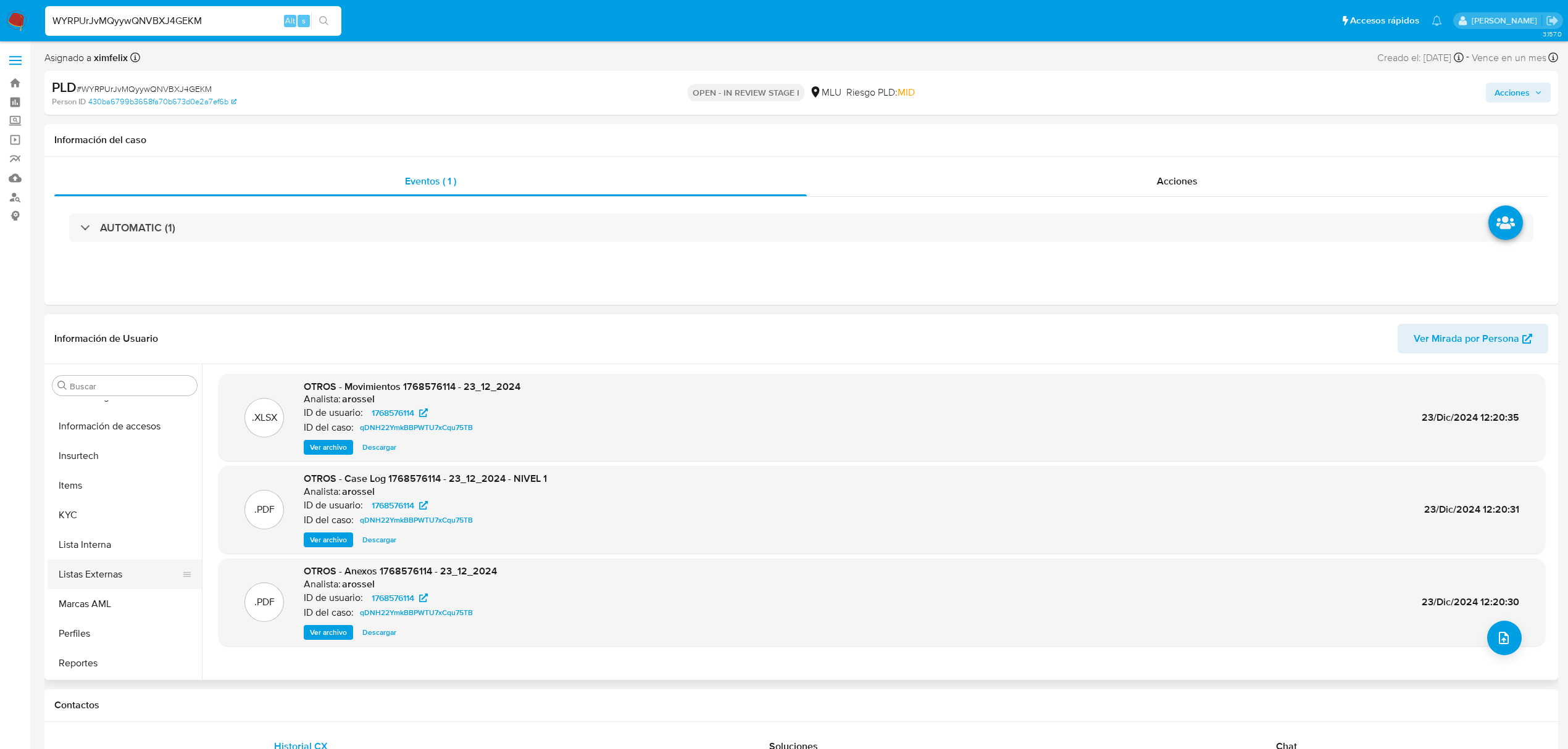
scroll to position [494, 0]
drag, startPoint x: 96, startPoint y: 523, endPoint x: 181, endPoint y: 471, distance: 99.6
click at [96, 523] on button "KYC" at bounding box center [124, 514] width 154 height 30
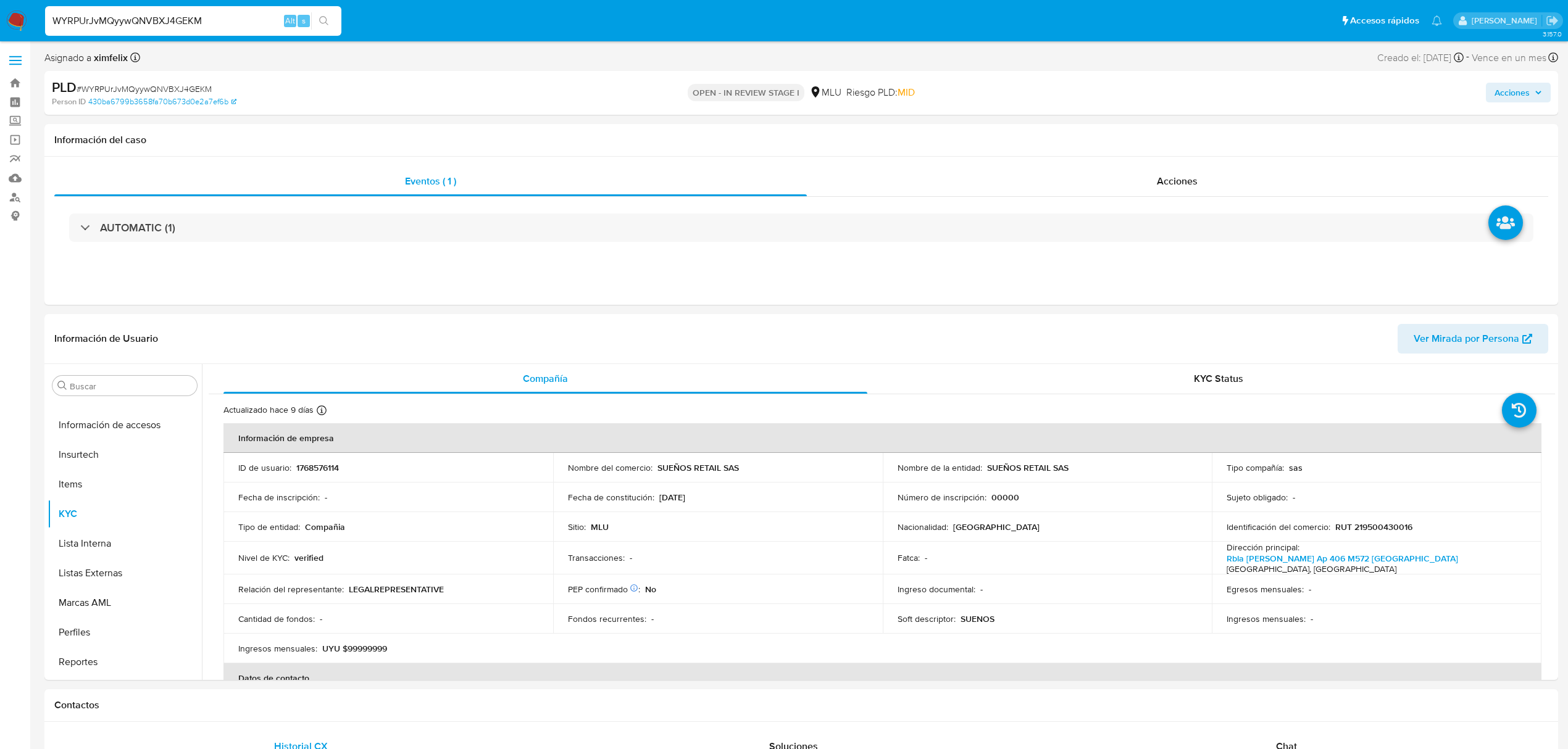
click at [1393, 526] on p "RUT 219500430016" at bounding box center [1373, 527] width 77 height 11
copy p "219500430016"
drag, startPoint x: 1079, startPoint y: 471, endPoint x: 985, endPoint y: 469, distance: 94.0
click at [985, 469] on div "Nombre de la entidad : SUEÑOS RETAIL SAS" at bounding box center [1047, 468] width 300 height 11
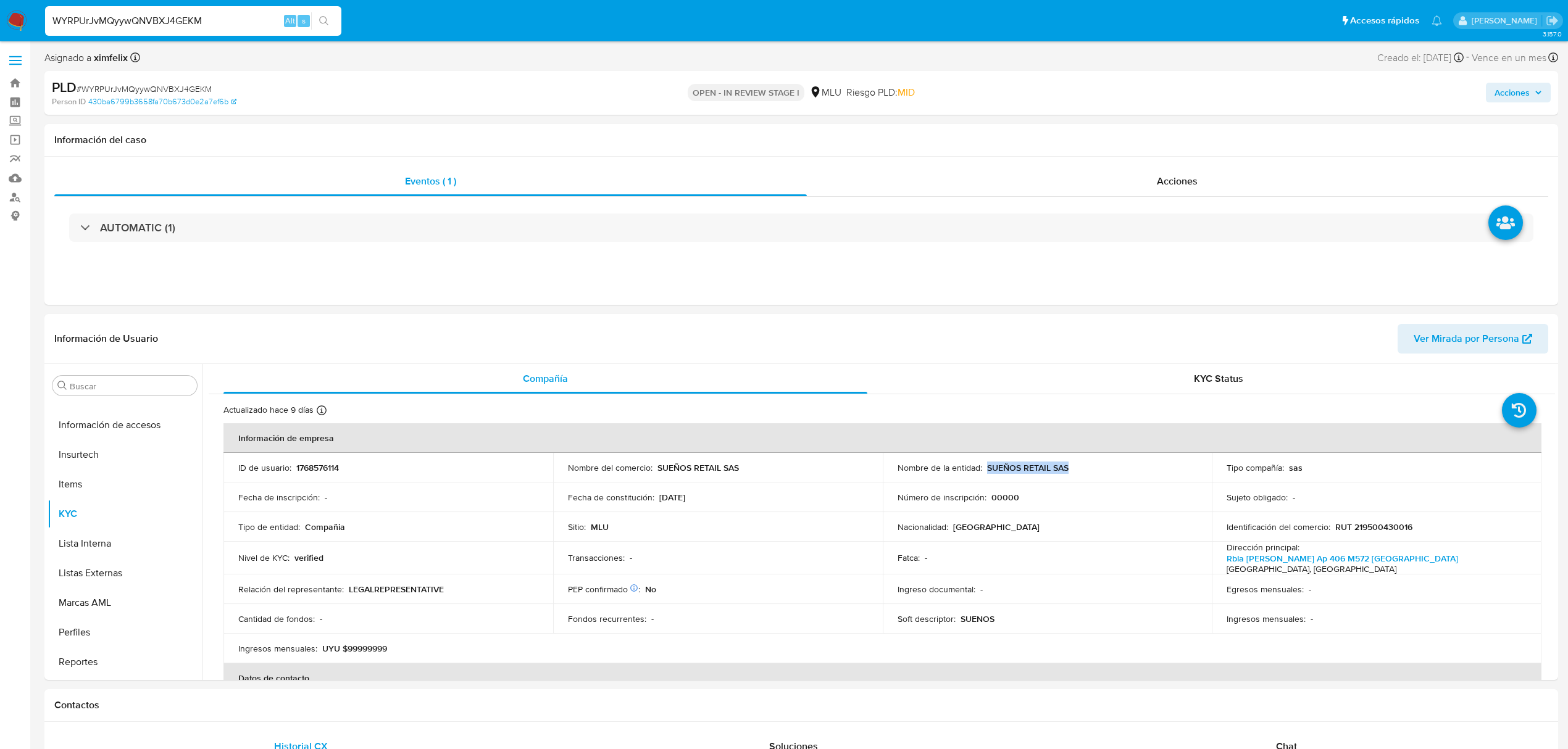
copy p "SUEÑOS RETAIL SAS"
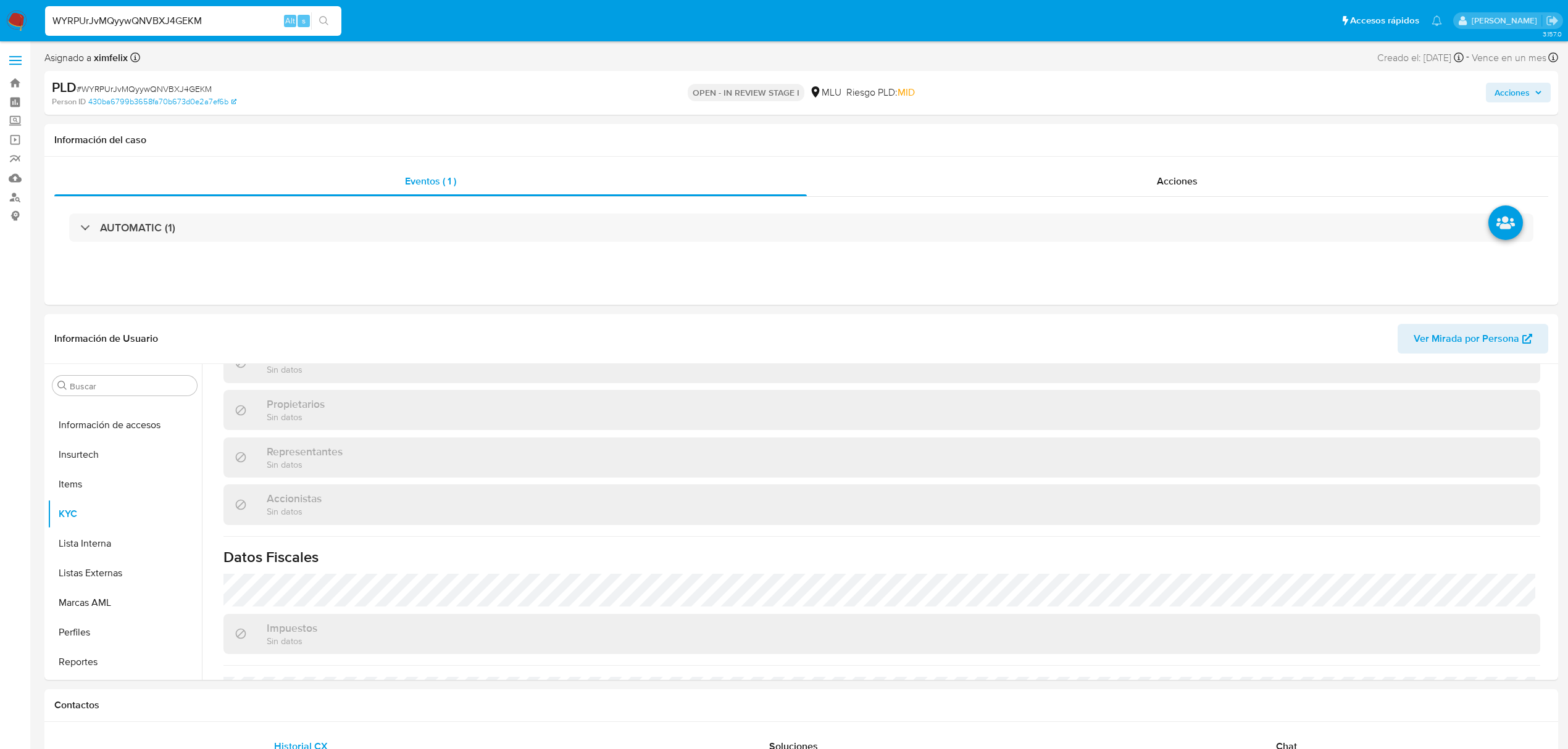
scroll to position [703, 0]
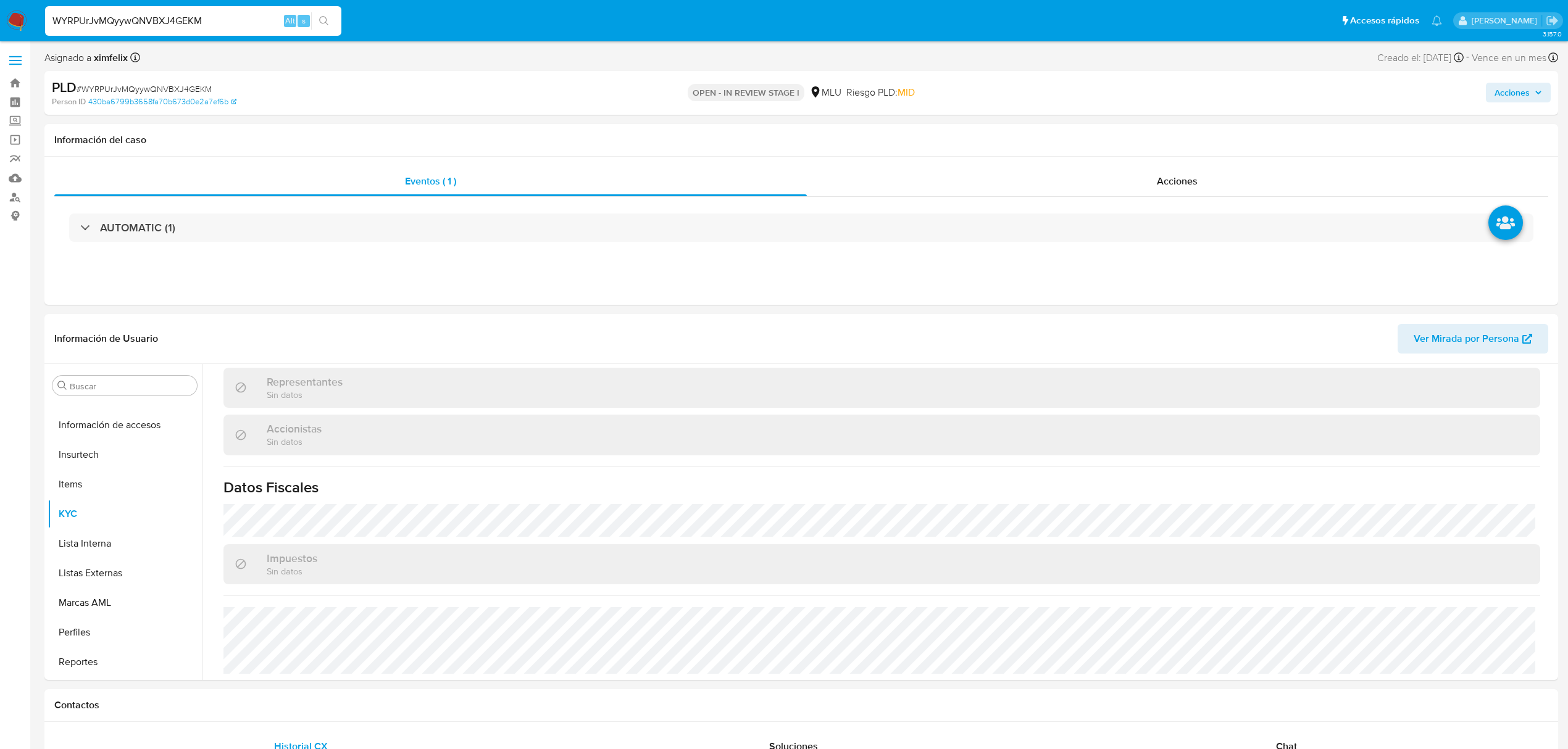
click at [1537, 336] on button "Ver Mirada por Persona" at bounding box center [1472, 338] width 151 height 30
click at [179, 18] on input "WYRPUrJvMQyywQNVBXJ4GEKM" at bounding box center [193, 20] width 296 height 16
paste input "Sf1PSo5roHDr6PPZNGUcnW1Y"
type input "Sf1PSo5roHDr6PPZNGUcnW1Y"
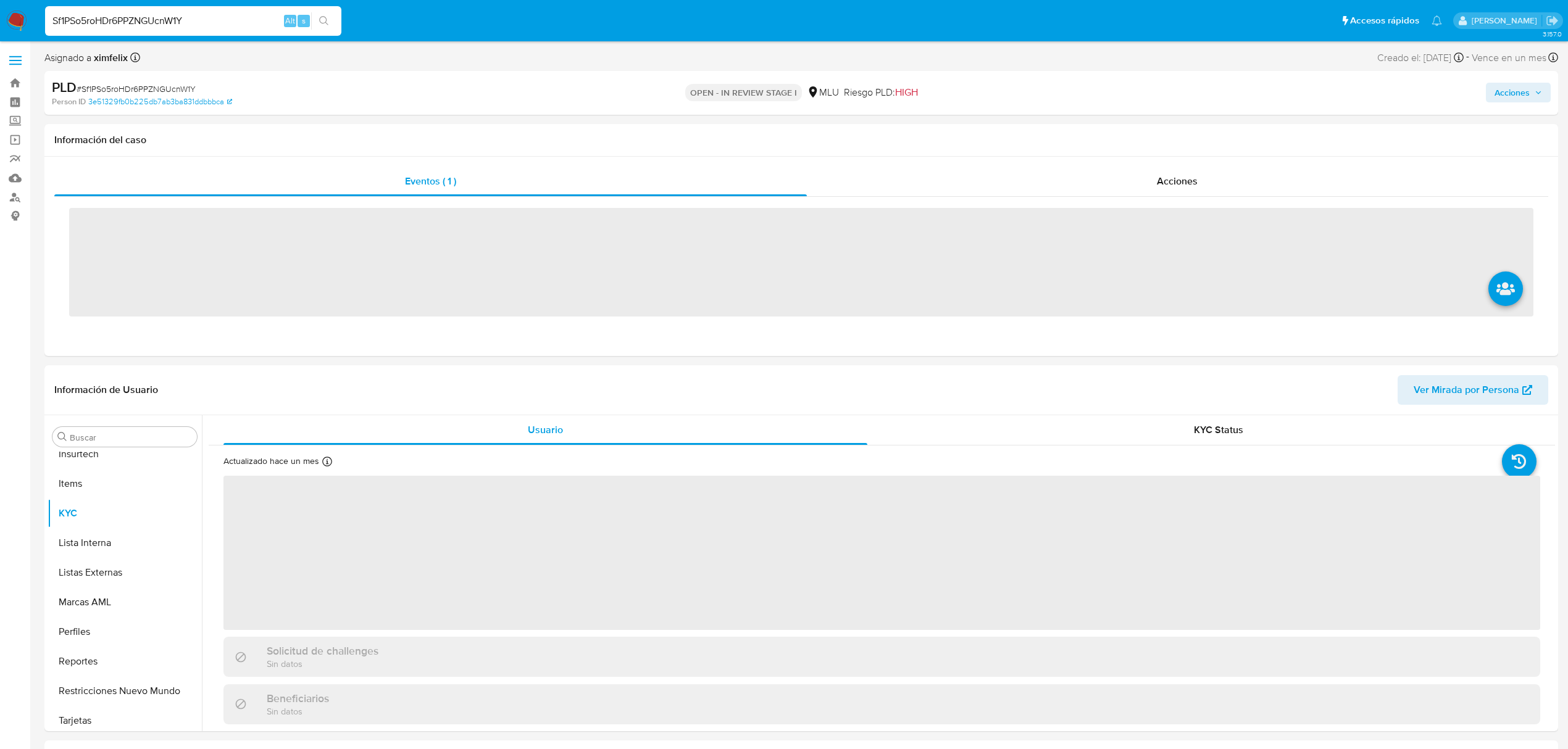
scroll to position [551, 0]
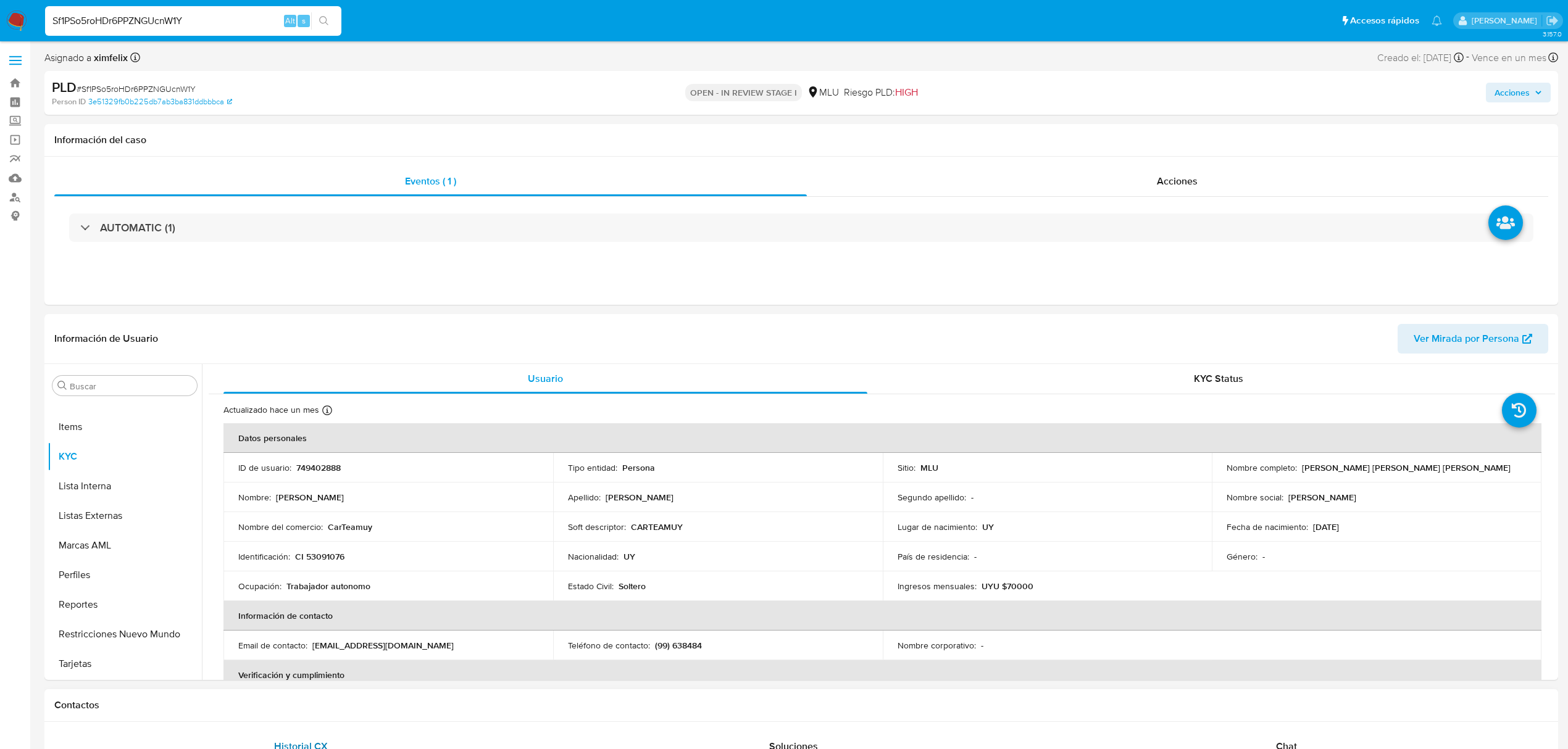
select select "10"
click at [103, 405] on button "Historial Casos" at bounding box center [119, 414] width 144 height 30
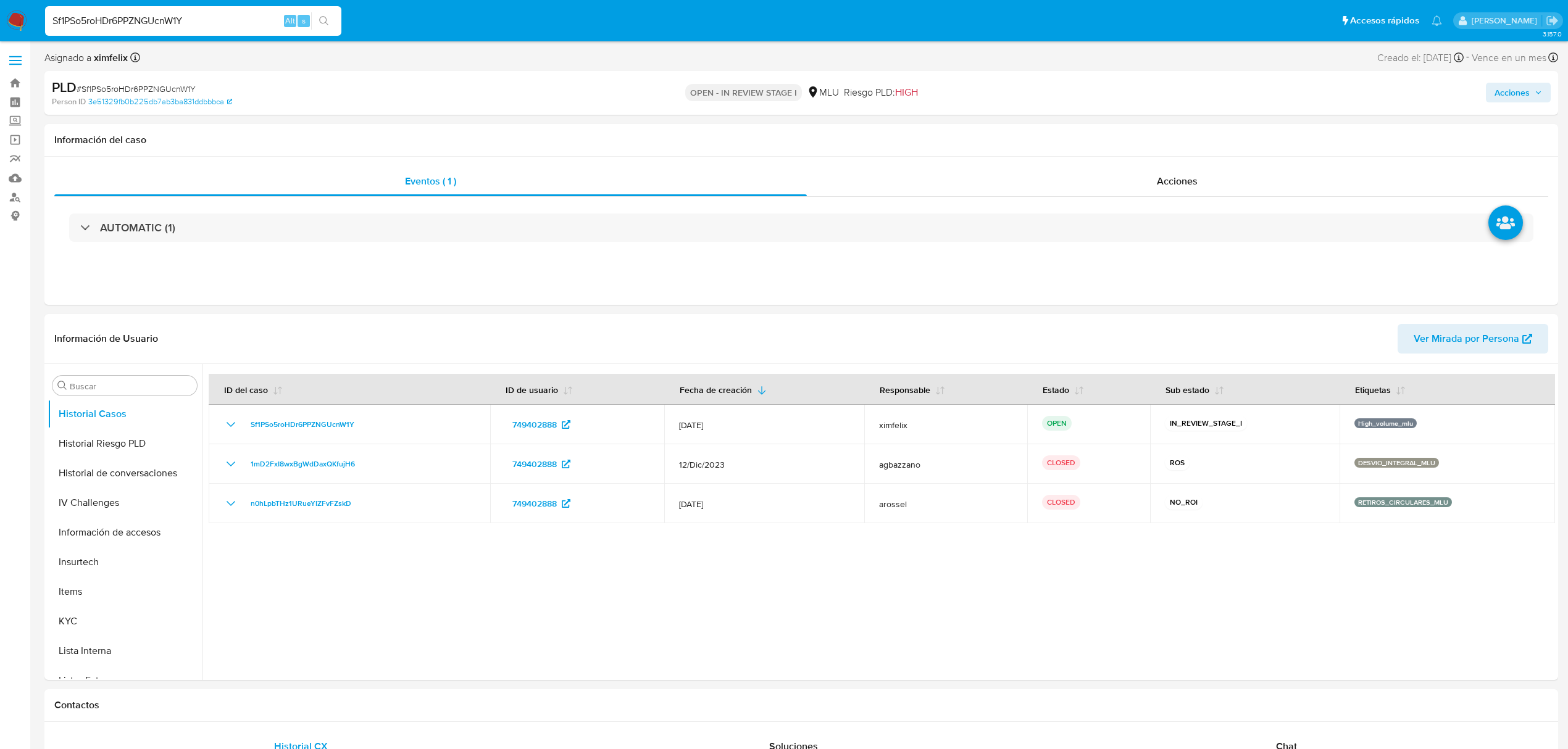
click at [168, 23] on input "Sf1PSo5roHDr6PPZNGUcnW1Y" at bounding box center [193, 20] width 296 height 16
paste input "ac5lQwvODpK9kLRq0uaCjkx5"
type input "ac5lQwvODpK9kLRq0uaCjkx5"
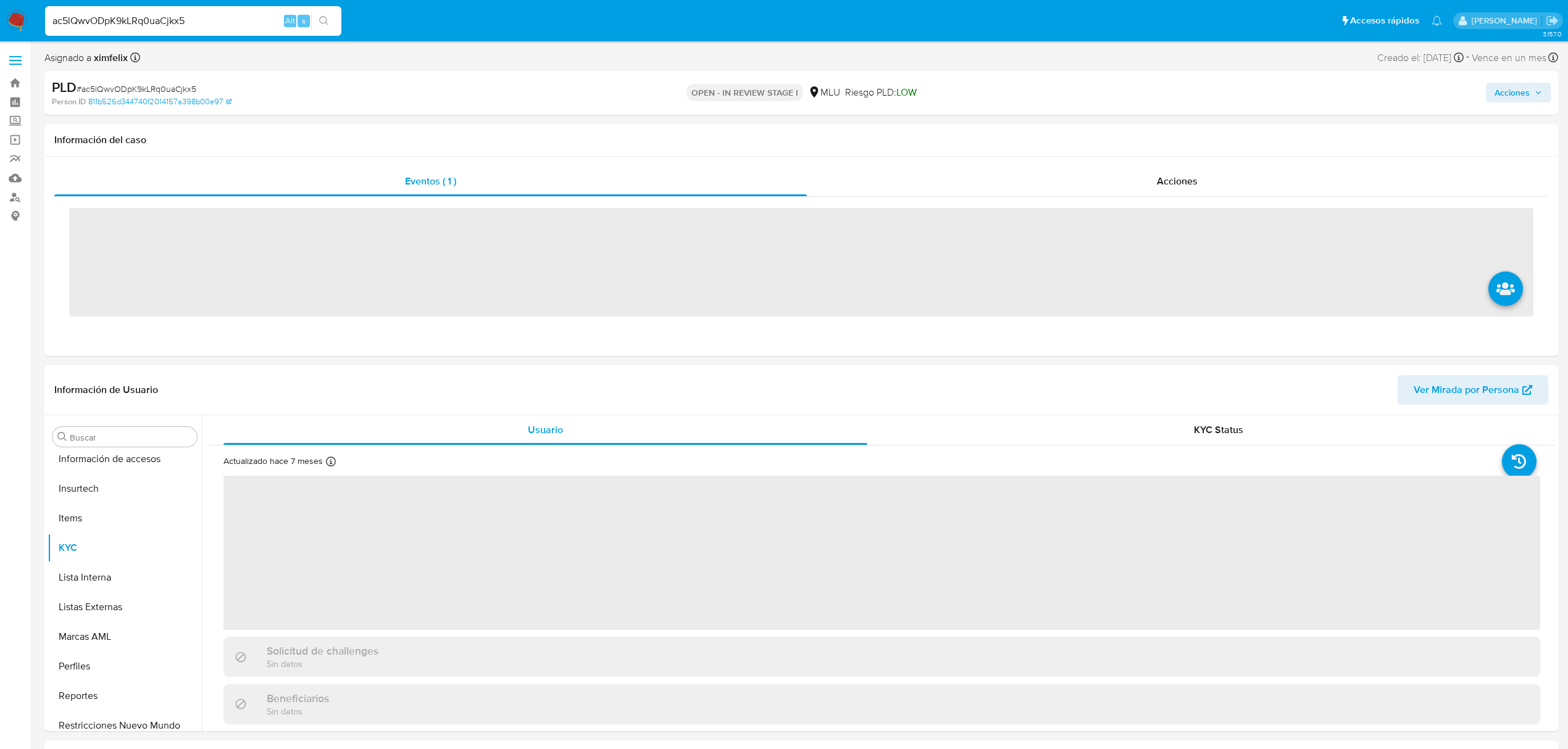
scroll to position [551, 0]
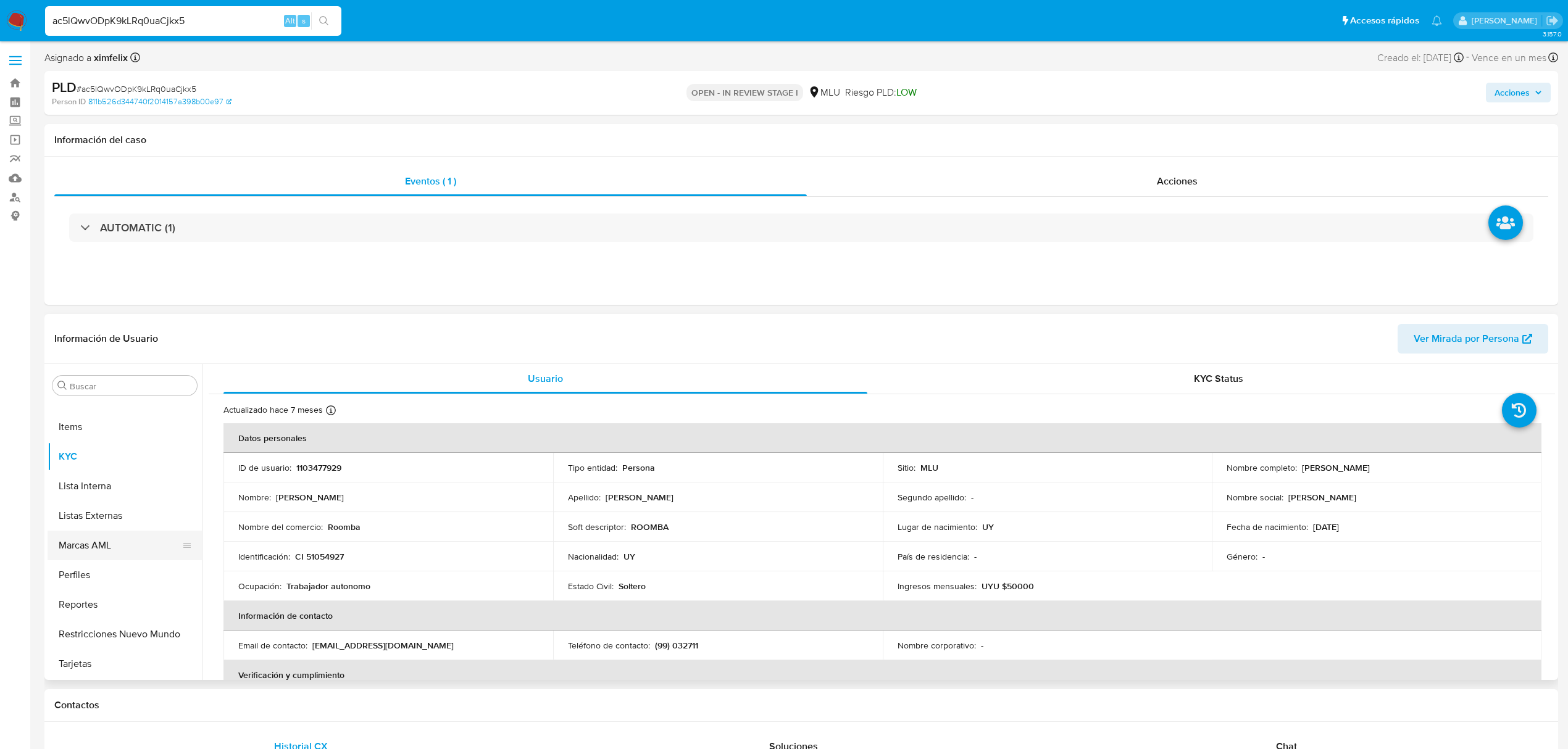
select select "10"
click at [124, 499] on button "Historial Casos" at bounding box center [119, 497] width 144 height 30
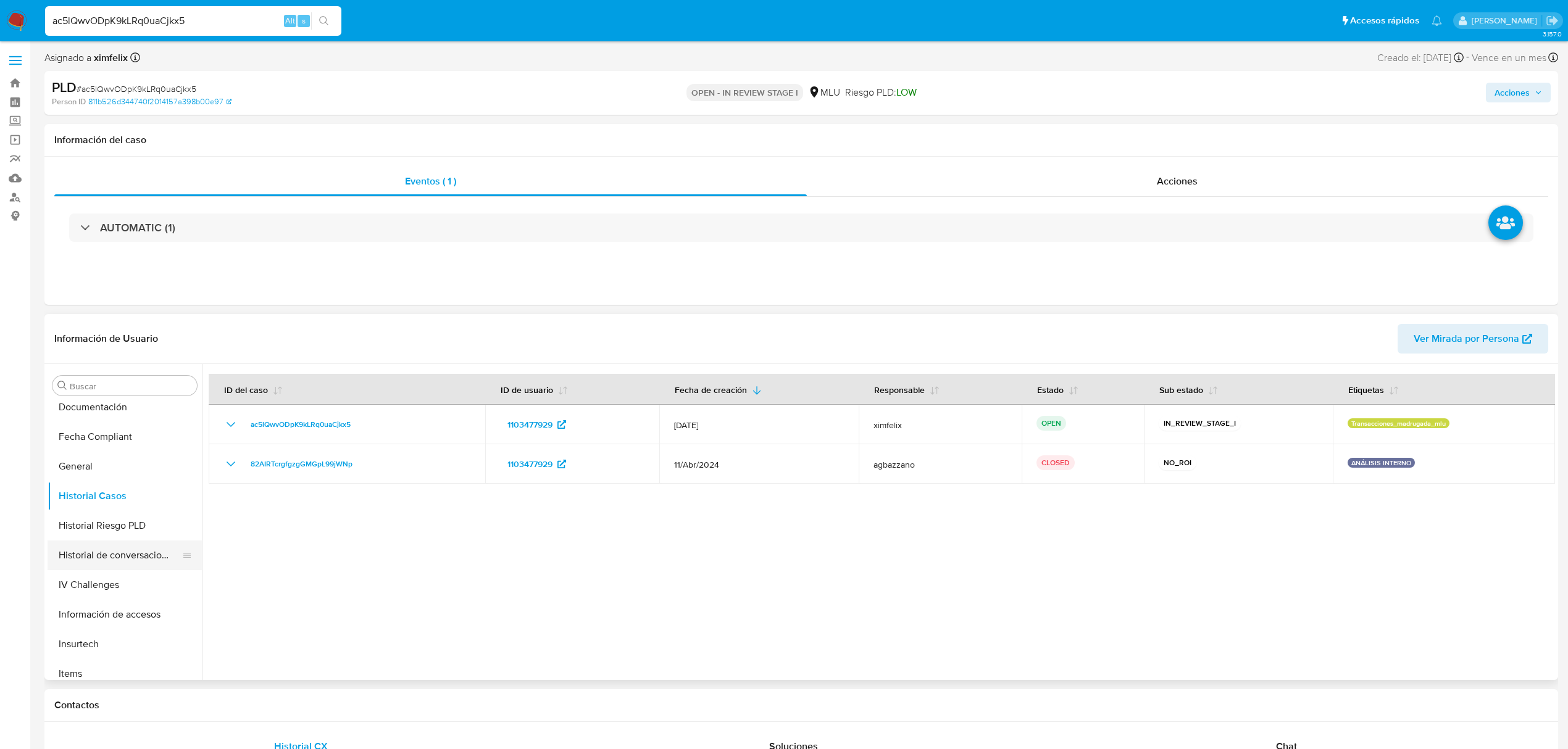
scroll to position [551, 0]
drag, startPoint x: 100, startPoint y: 443, endPoint x: 104, endPoint y: 448, distance: 6.4
click at [101, 443] on button "KYC" at bounding box center [119, 457] width 144 height 30
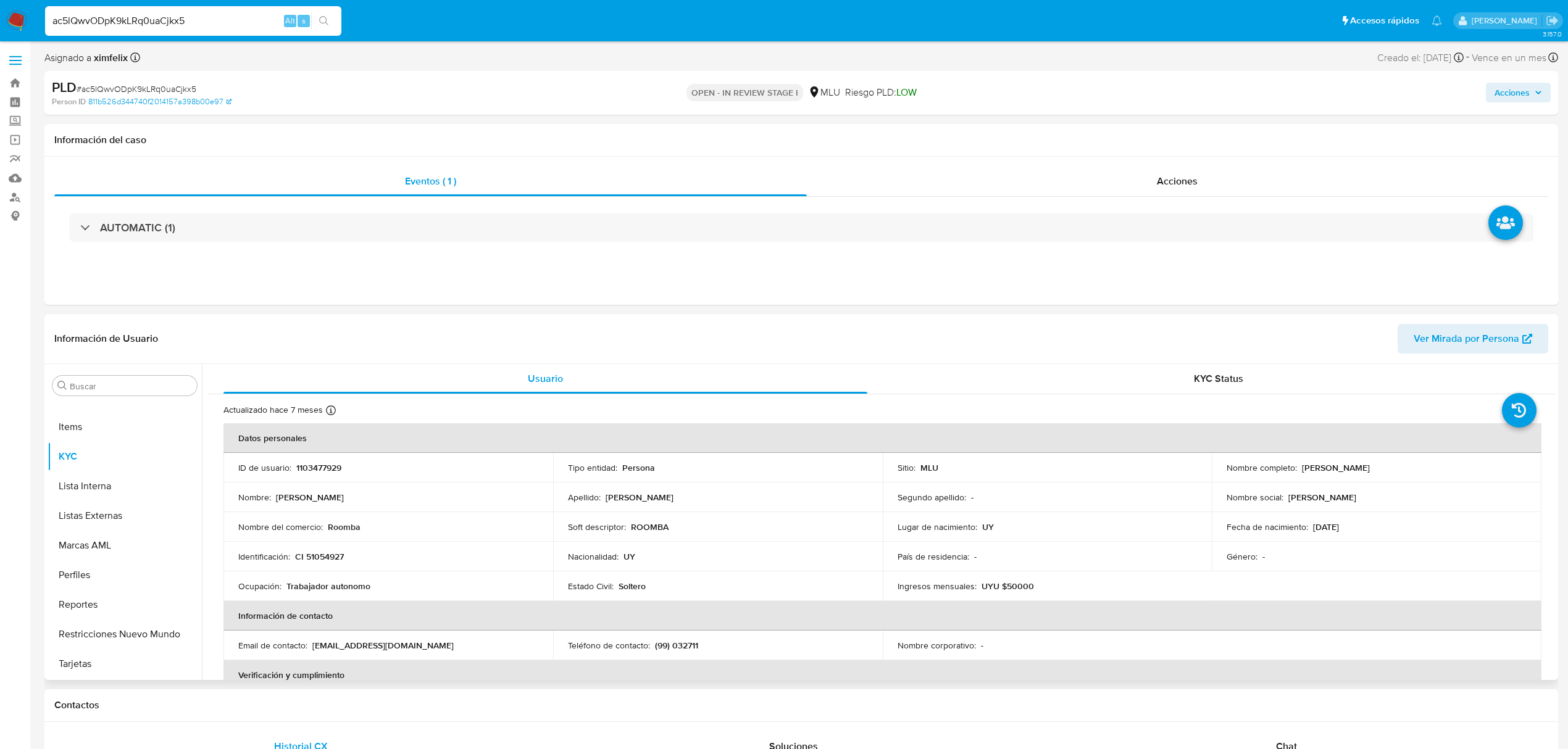
drag, startPoint x: 1413, startPoint y: 465, endPoint x: 1298, endPoint y: 470, distance: 115.1
click at [1298, 470] on div "Nombre completo : [PERSON_NAME]" at bounding box center [1376, 468] width 300 height 11
copy p "[PERSON_NAME]"
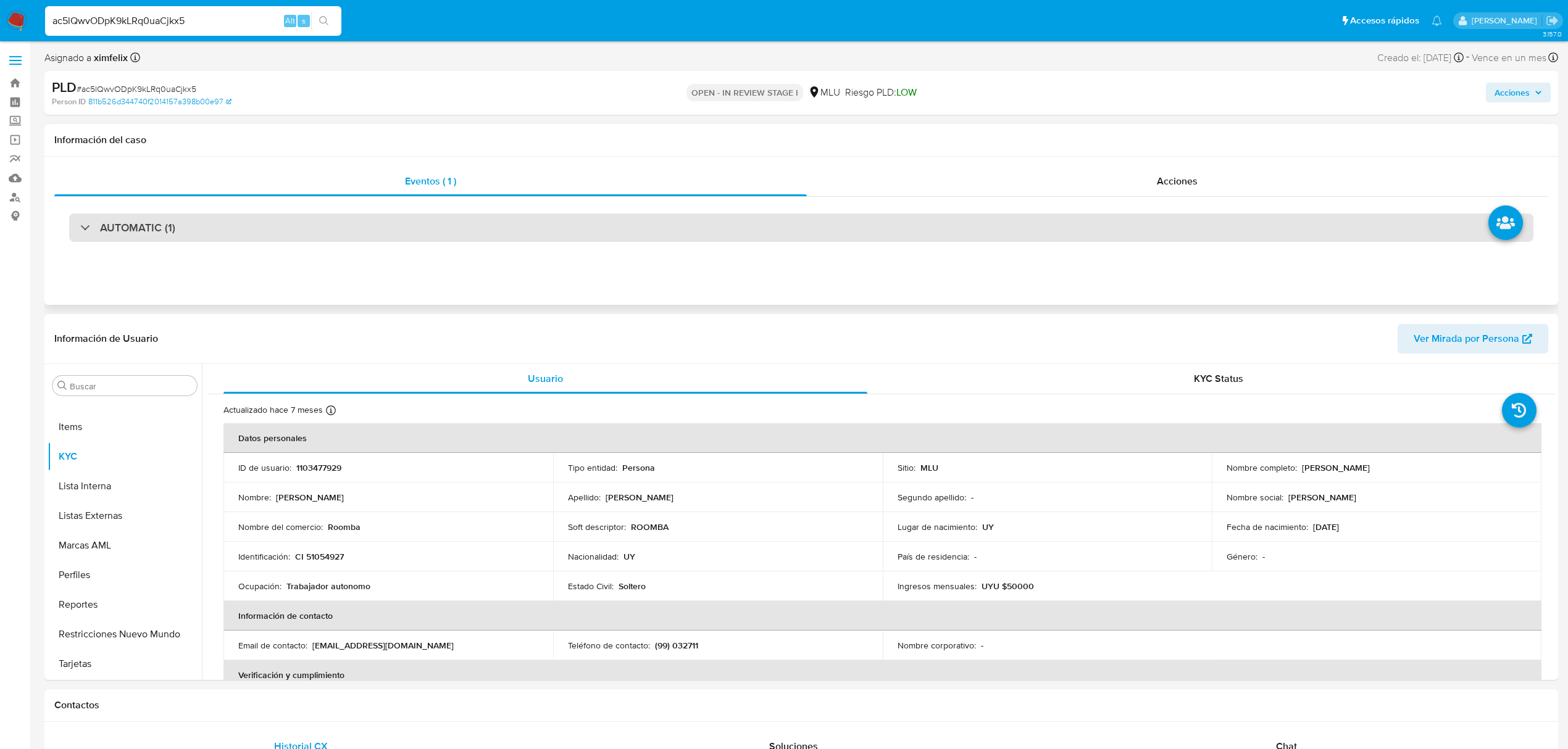
click at [137, 236] on div "AUTOMATIC (1)" at bounding box center [801, 227] width 1464 height 29
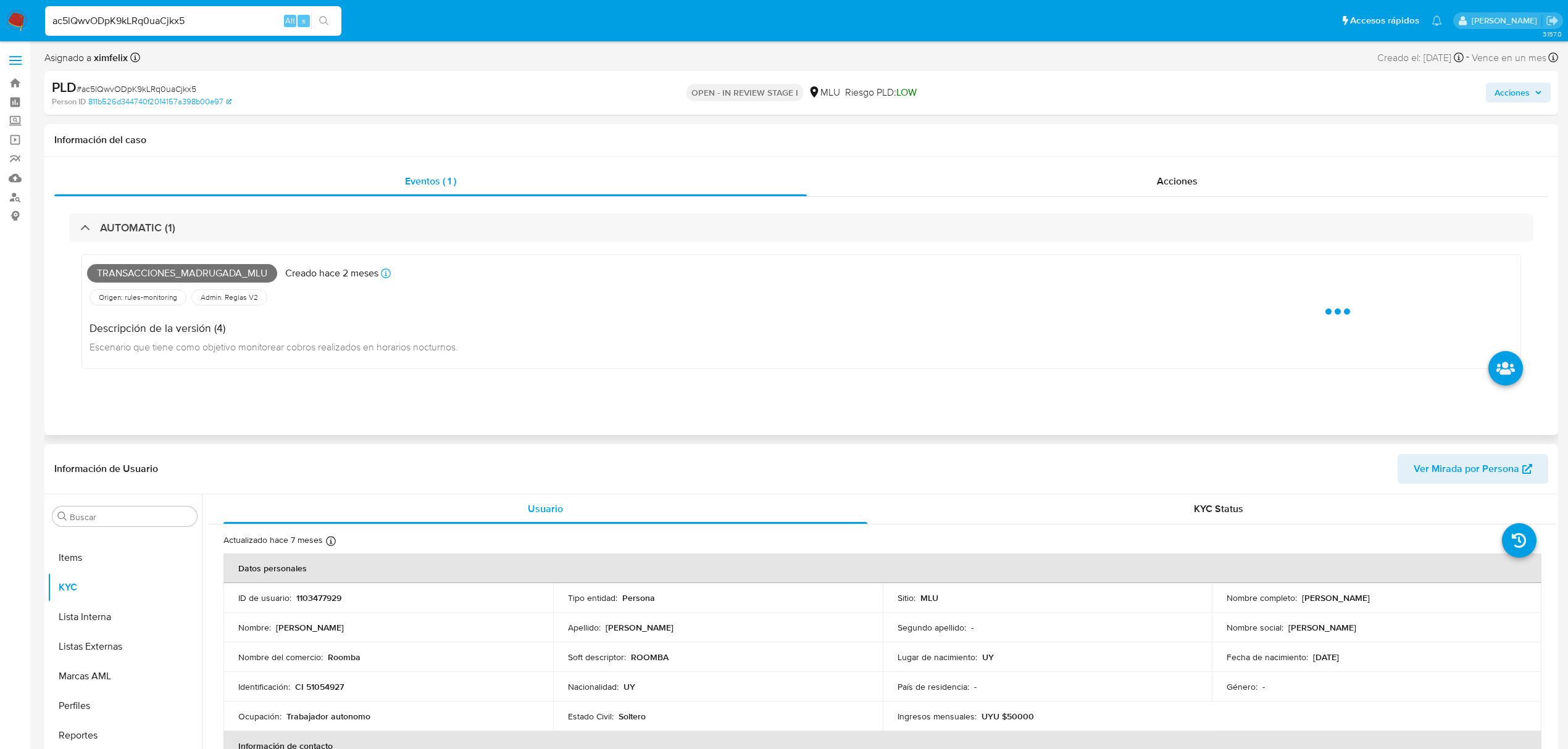
click at [178, 268] on span "Transacciones_madrugada_mlu" at bounding box center [182, 274] width 190 height 18
copy span "Transacciones_madrugada_mlu"
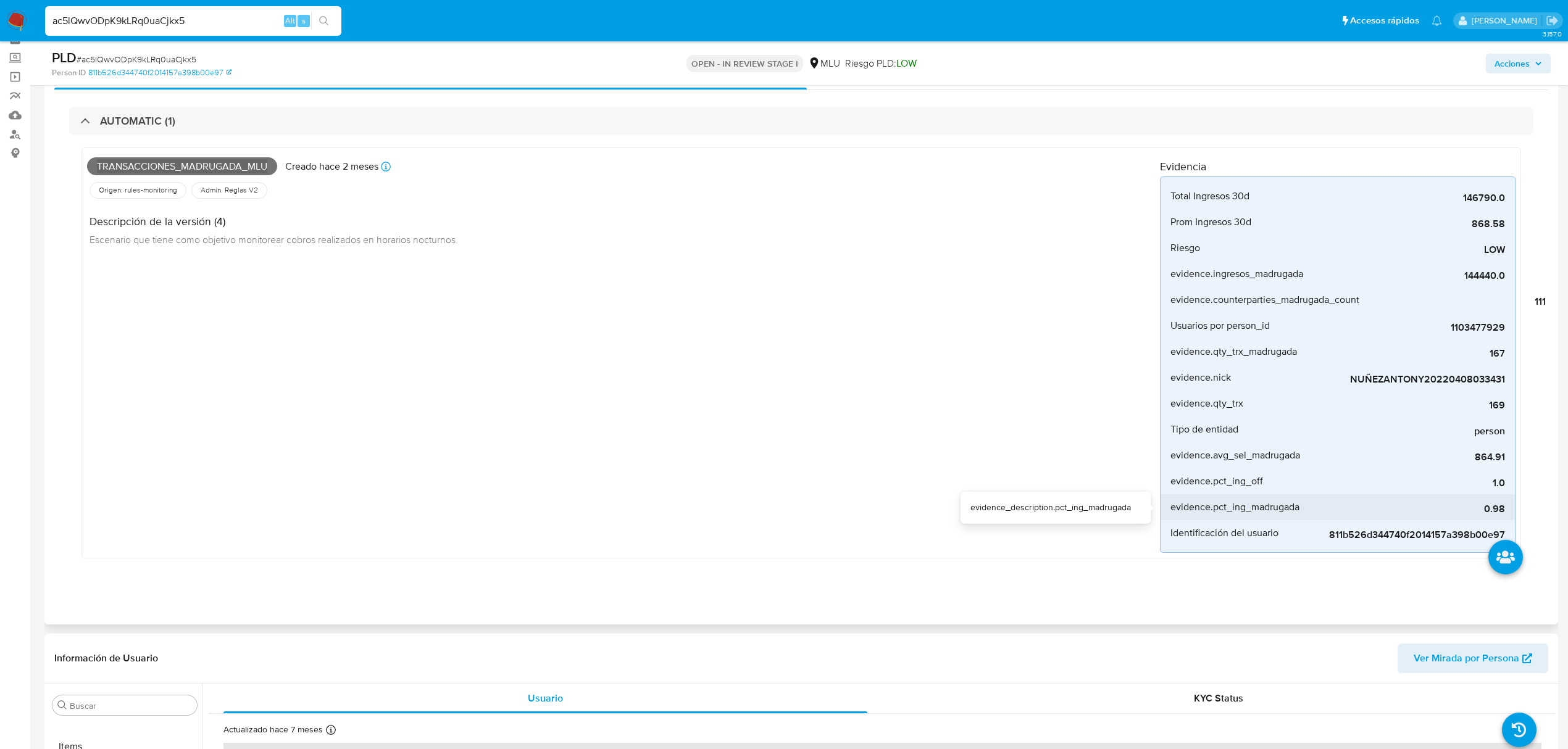
scroll to position [411, 0]
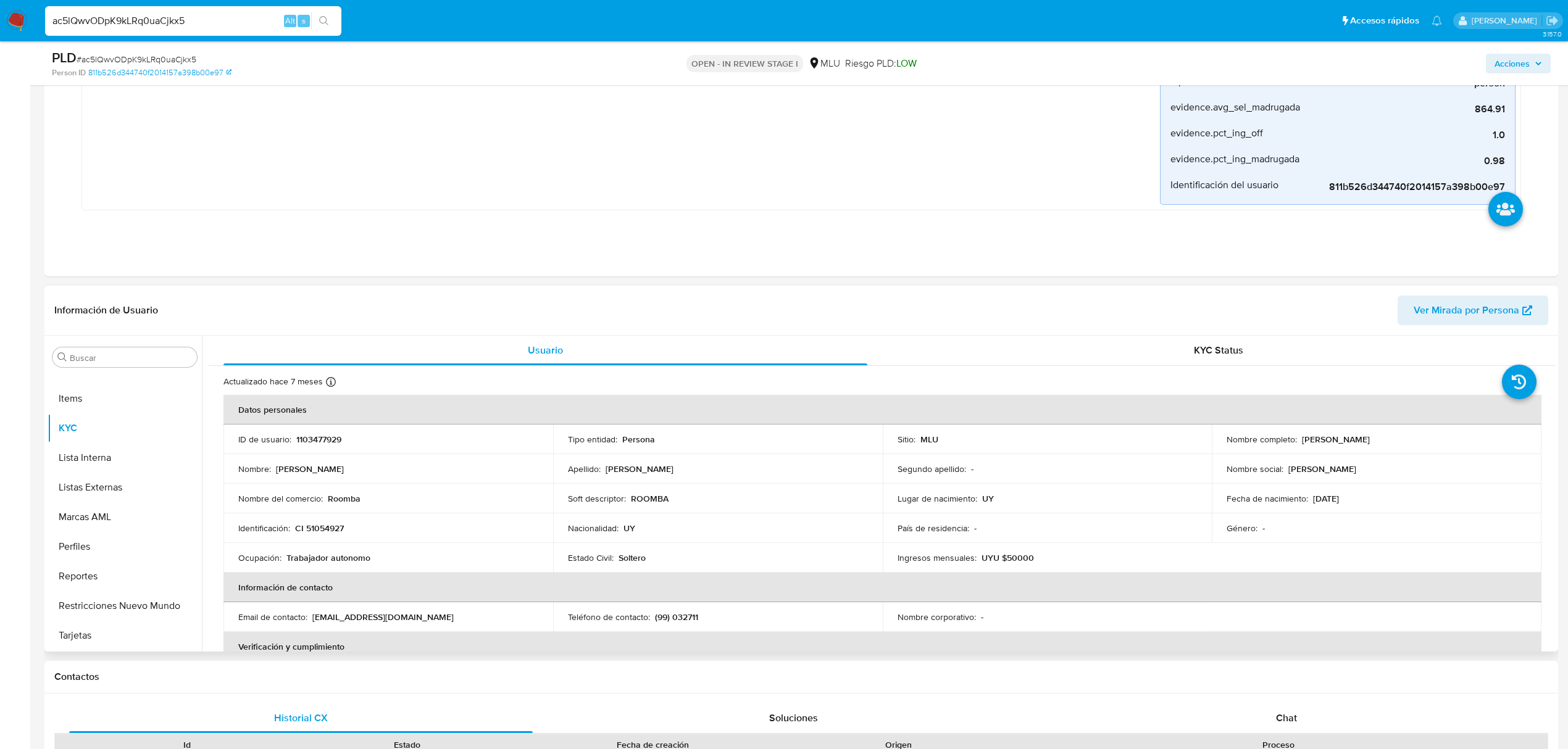
click at [334, 527] on p "CI 51054927" at bounding box center [319, 528] width 49 height 11
copy p "51054927"
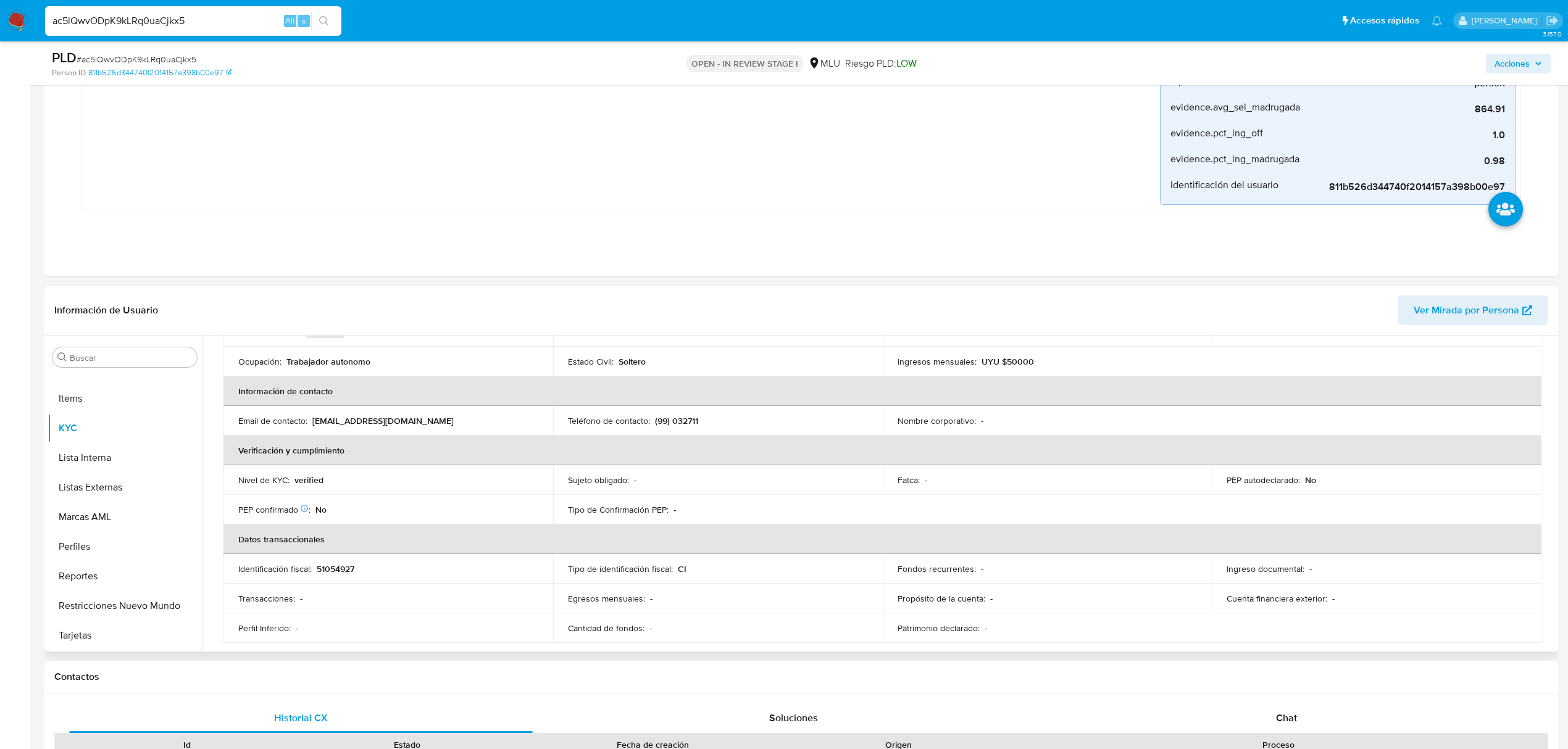
scroll to position [0, 0]
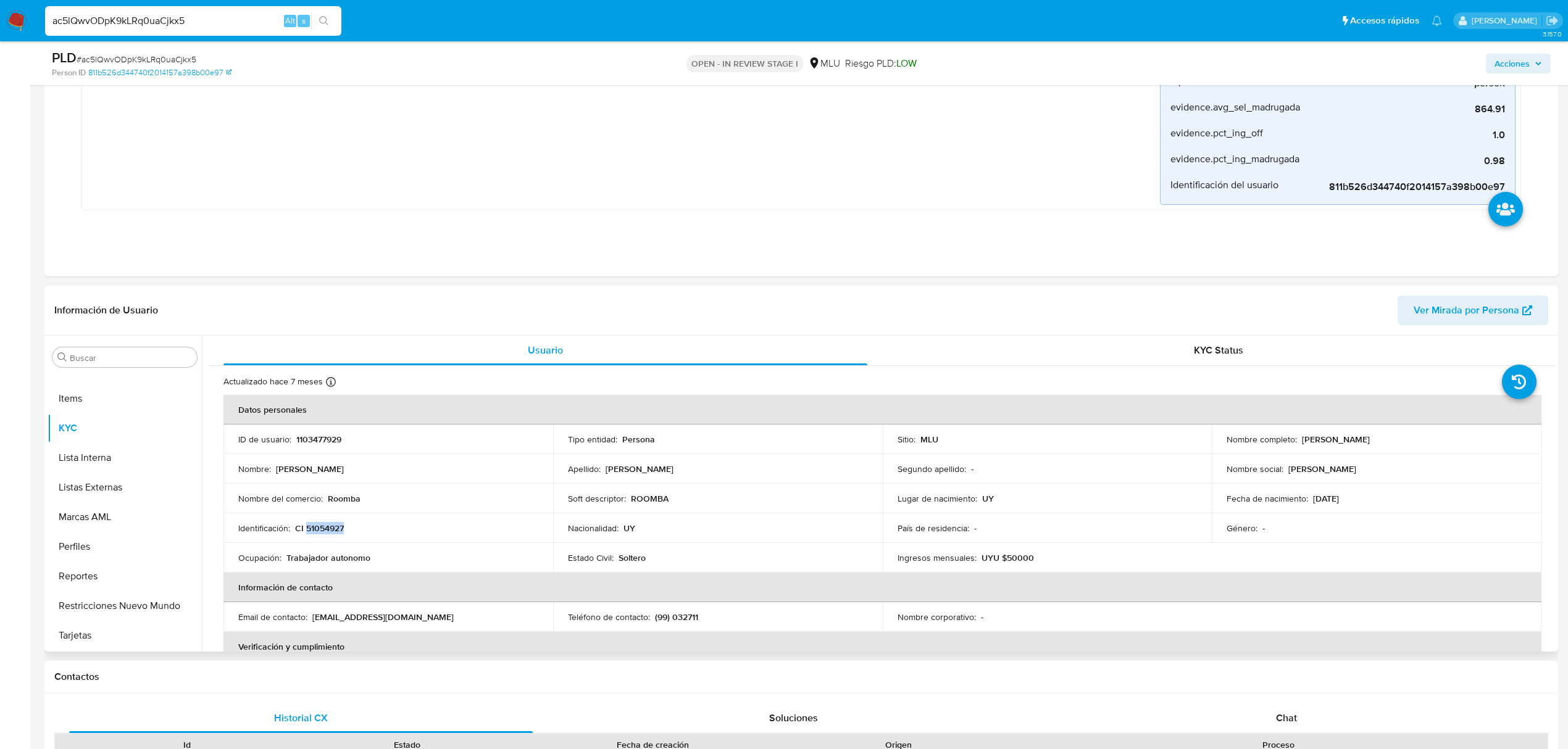
click at [325, 531] on p "CI 51054927" at bounding box center [319, 528] width 49 height 11
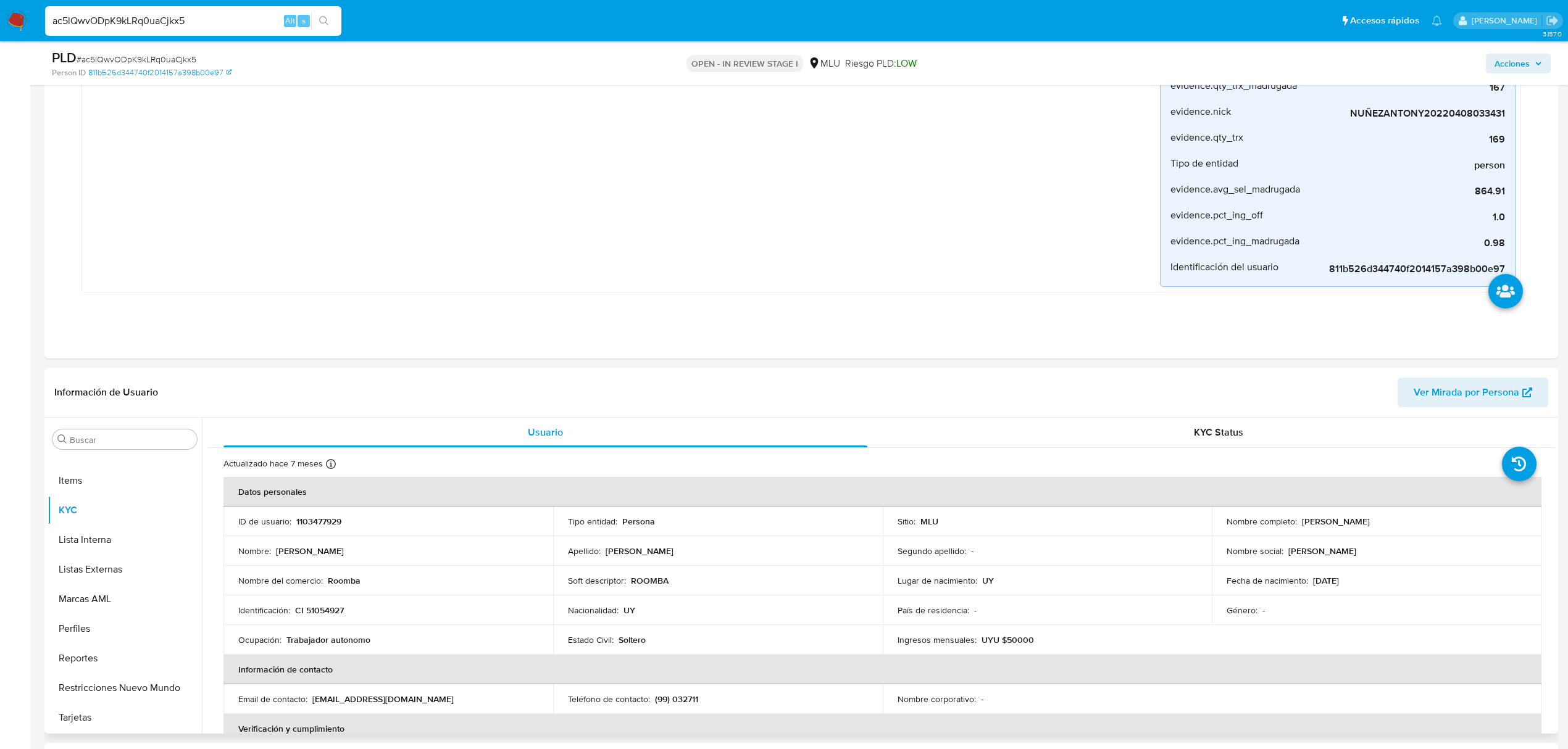
click at [346, 576] on p "Roomba" at bounding box center [343, 581] width 32 height 11
copy p "Roomba"
click at [137, 23] on input "ac5lQwvODpK9kLRq0uaCjkx5" at bounding box center [193, 20] width 296 height 16
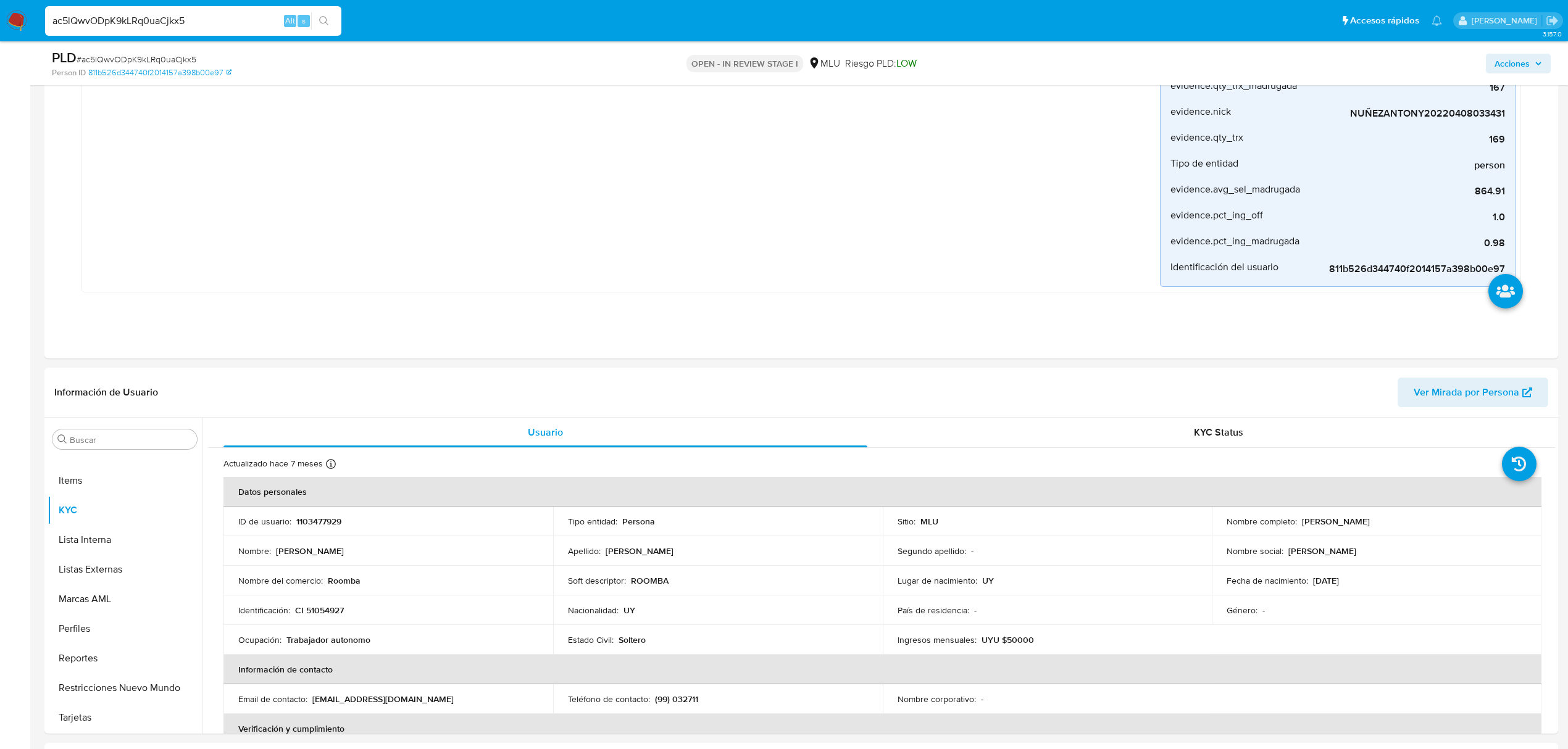
paste input "Ib92g6rdS6Ba7GyqNEPQCdjE"
type input "Ib92g6rdS6Ba7GyqNEPQCdjE"
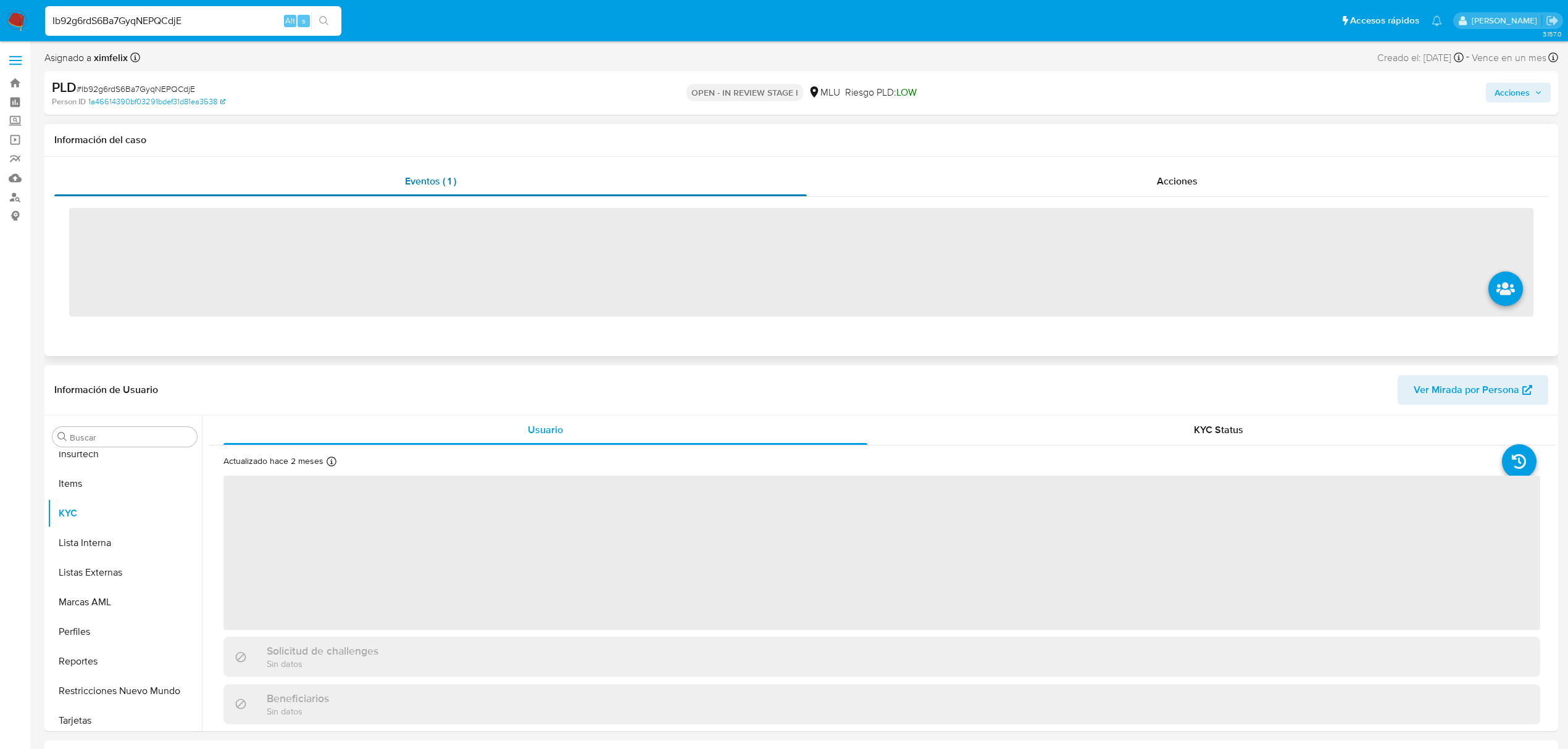
scroll to position [551, 0]
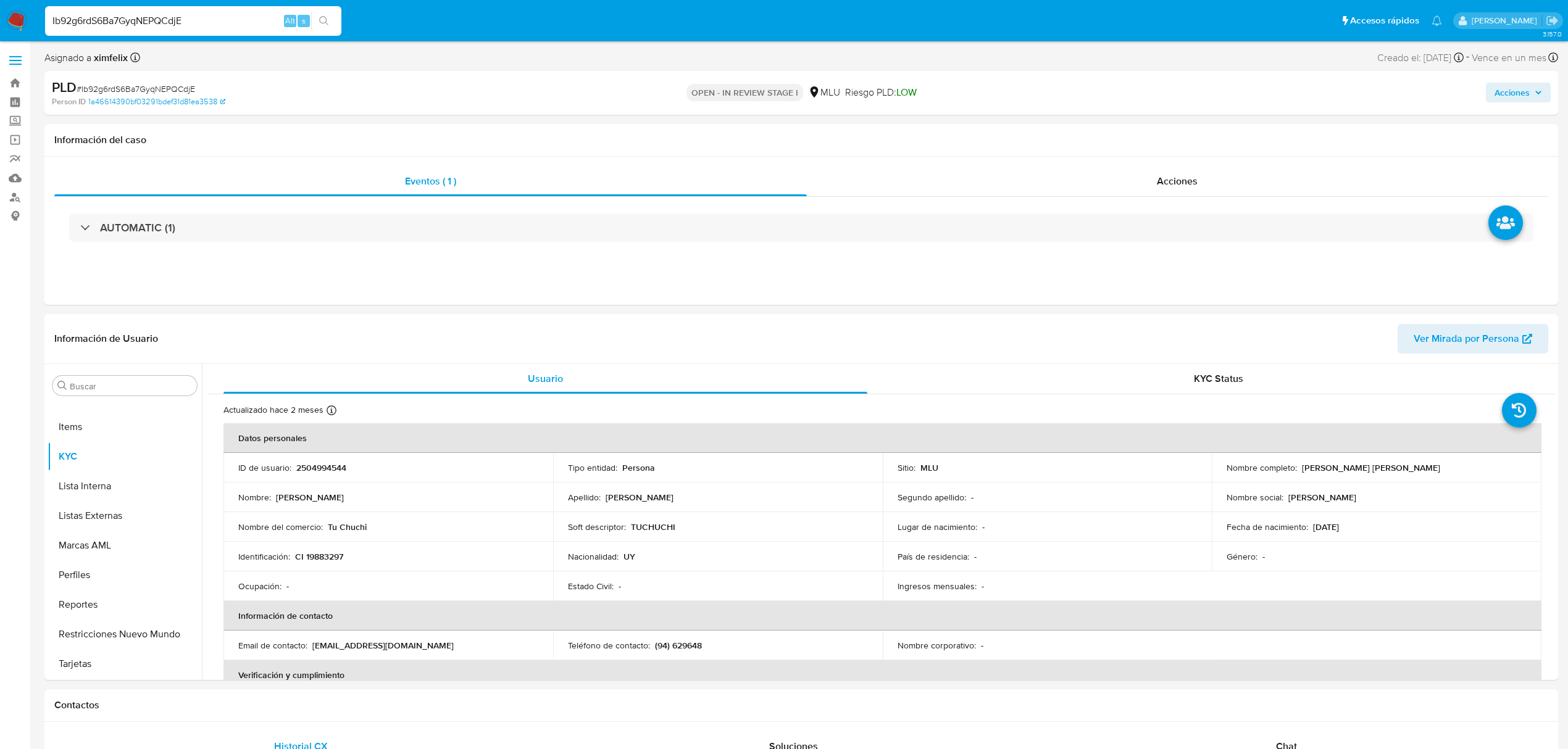
select select "10"
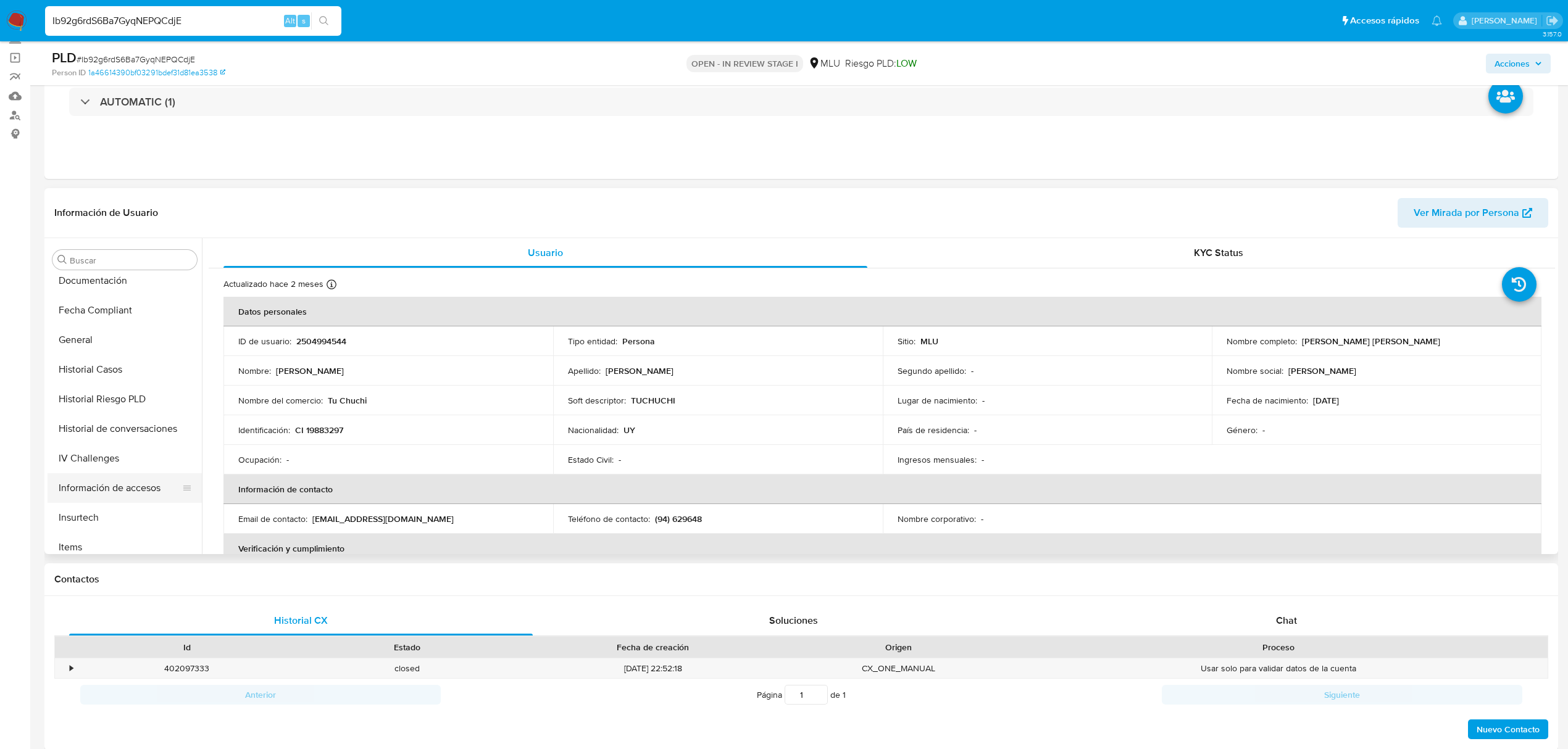
scroll to position [304, 0]
click at [142, 381] on button "Historial Casos" at bounding box center [119, 371] width 144 height 30
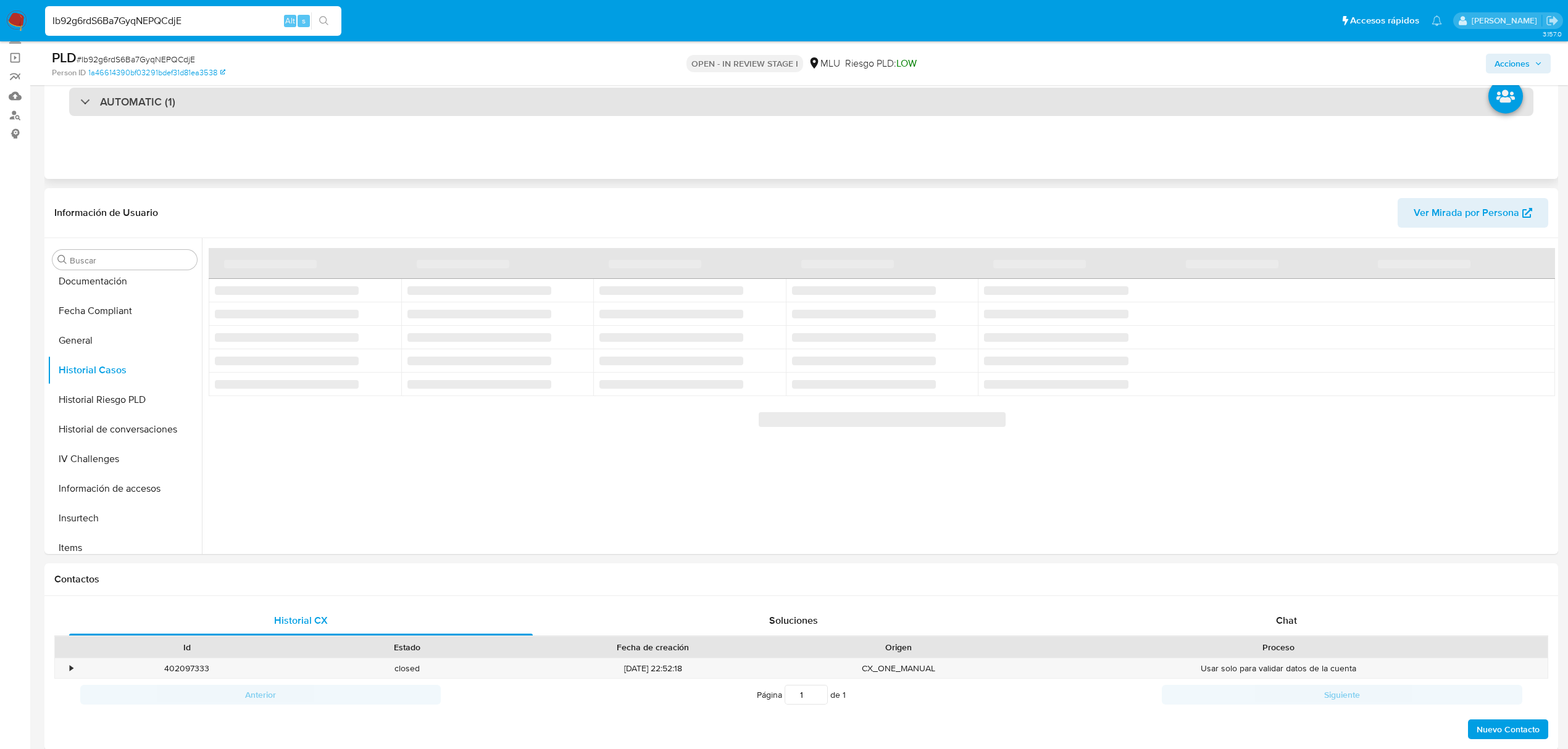
click at [420, 103] on div "AUTOMATIC (1)" at bounding box center [801, 102] width 1464 height 29
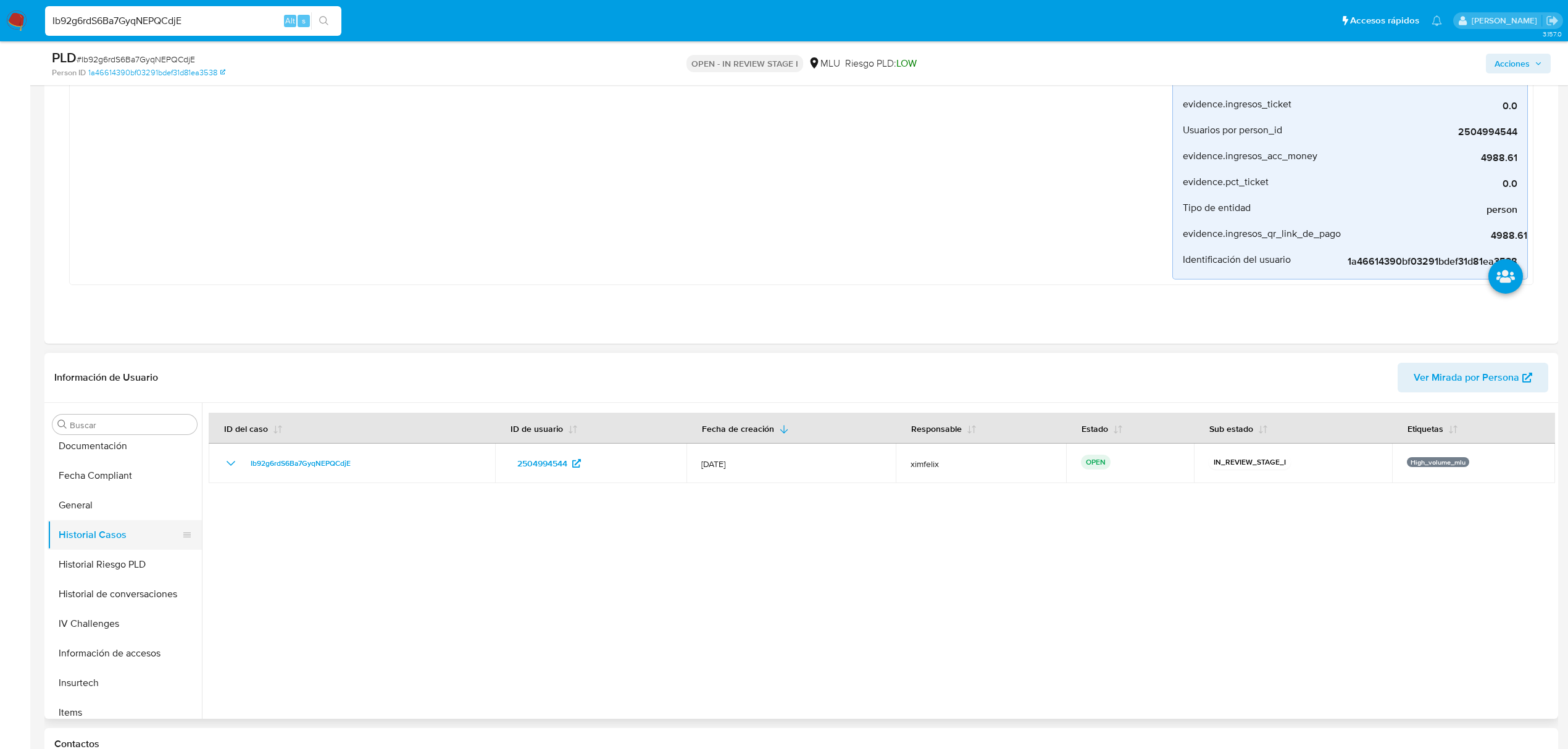
scroll to position [0, 0]
click at [111, 548] on button "Cruces y Relaciones" at bounding box center [119, 543] width 144 height 30
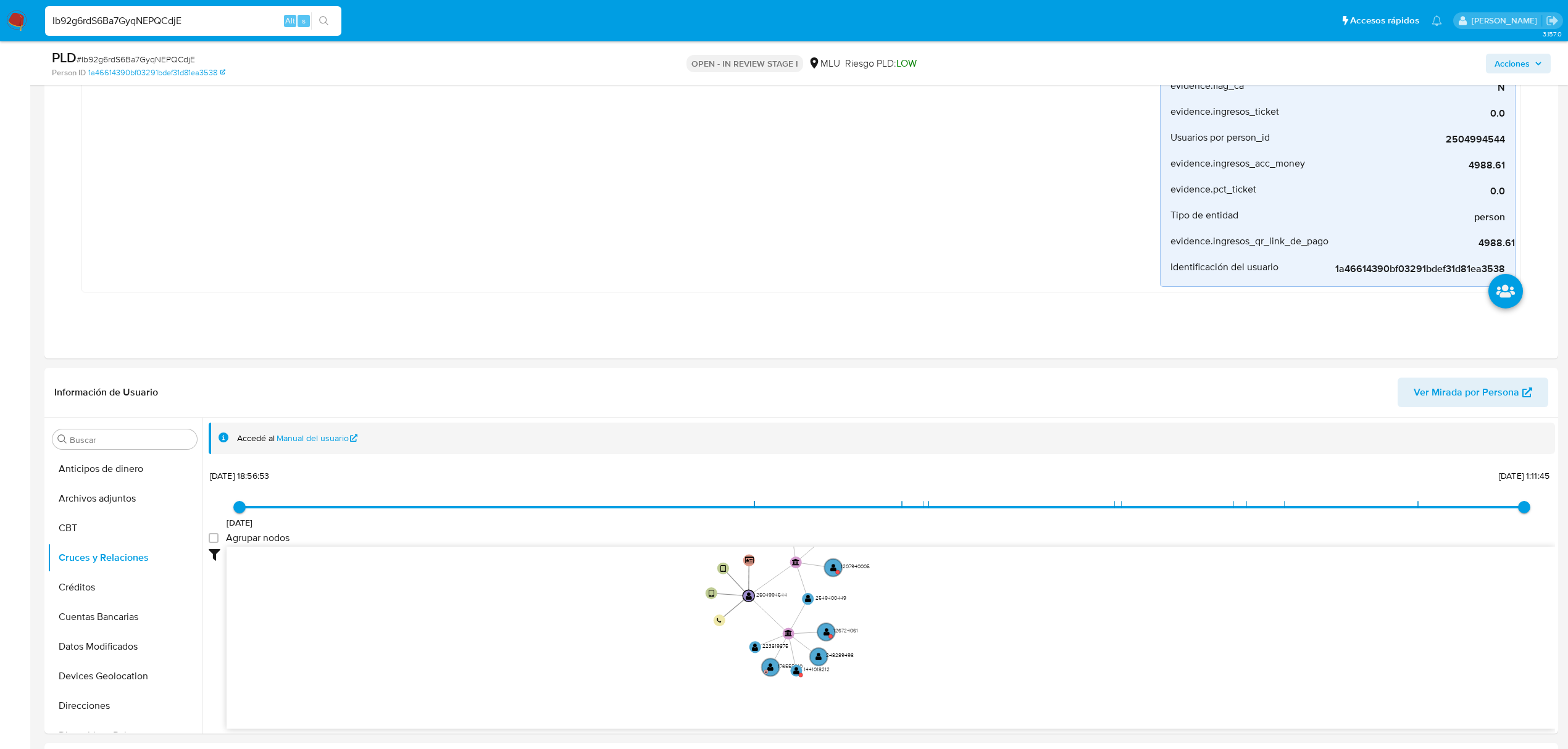
click at [156, 13] on input "Ib92g6rdS6Ba7GyqNEPQCdjE" at bounding box center [193, 20] width 296 height 16
paste input "XA12d0ePfOzS1oaNkUofLnDY"
type input "XA12d0ePfOzS1oaNkUofLnDY"
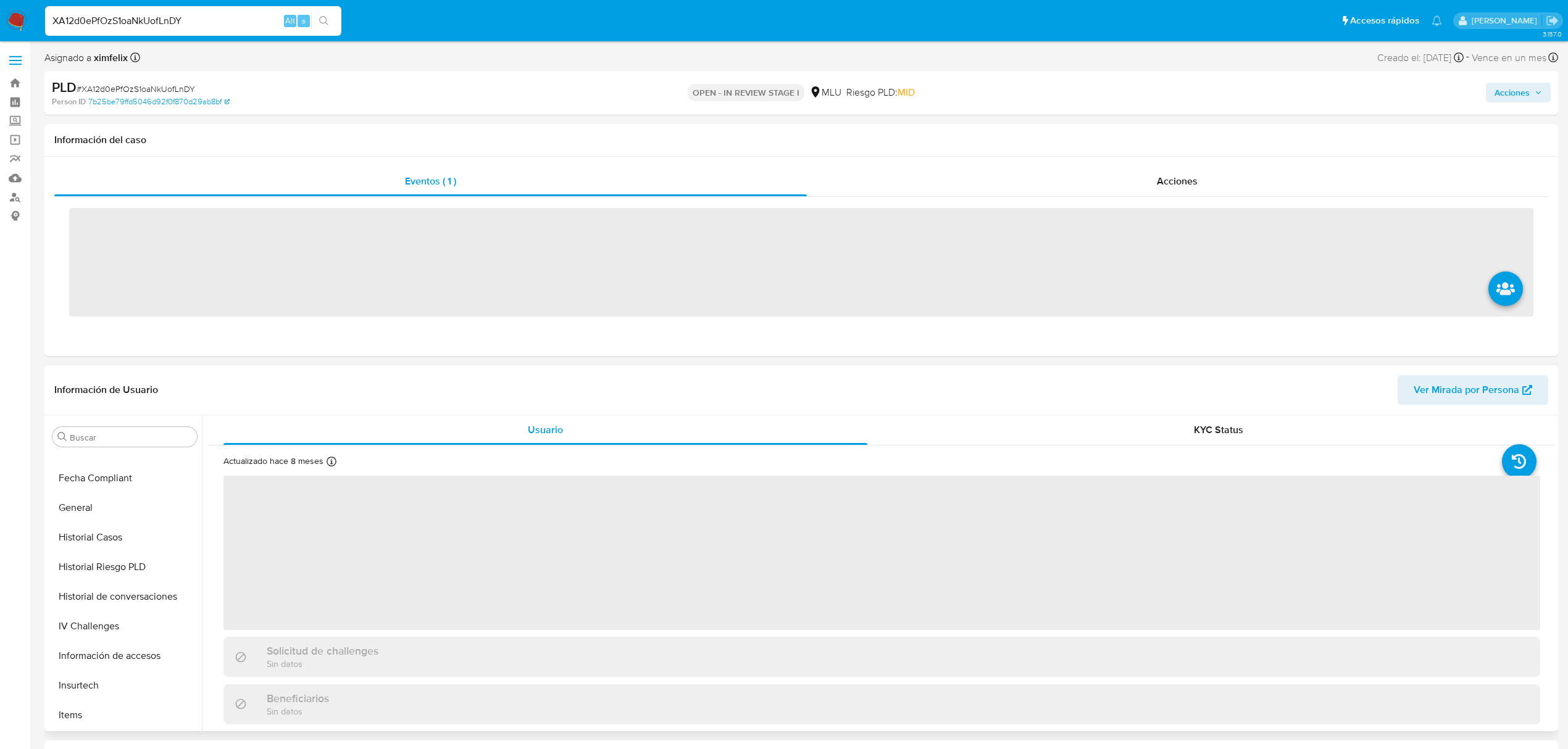
scroll to position [551, 0]
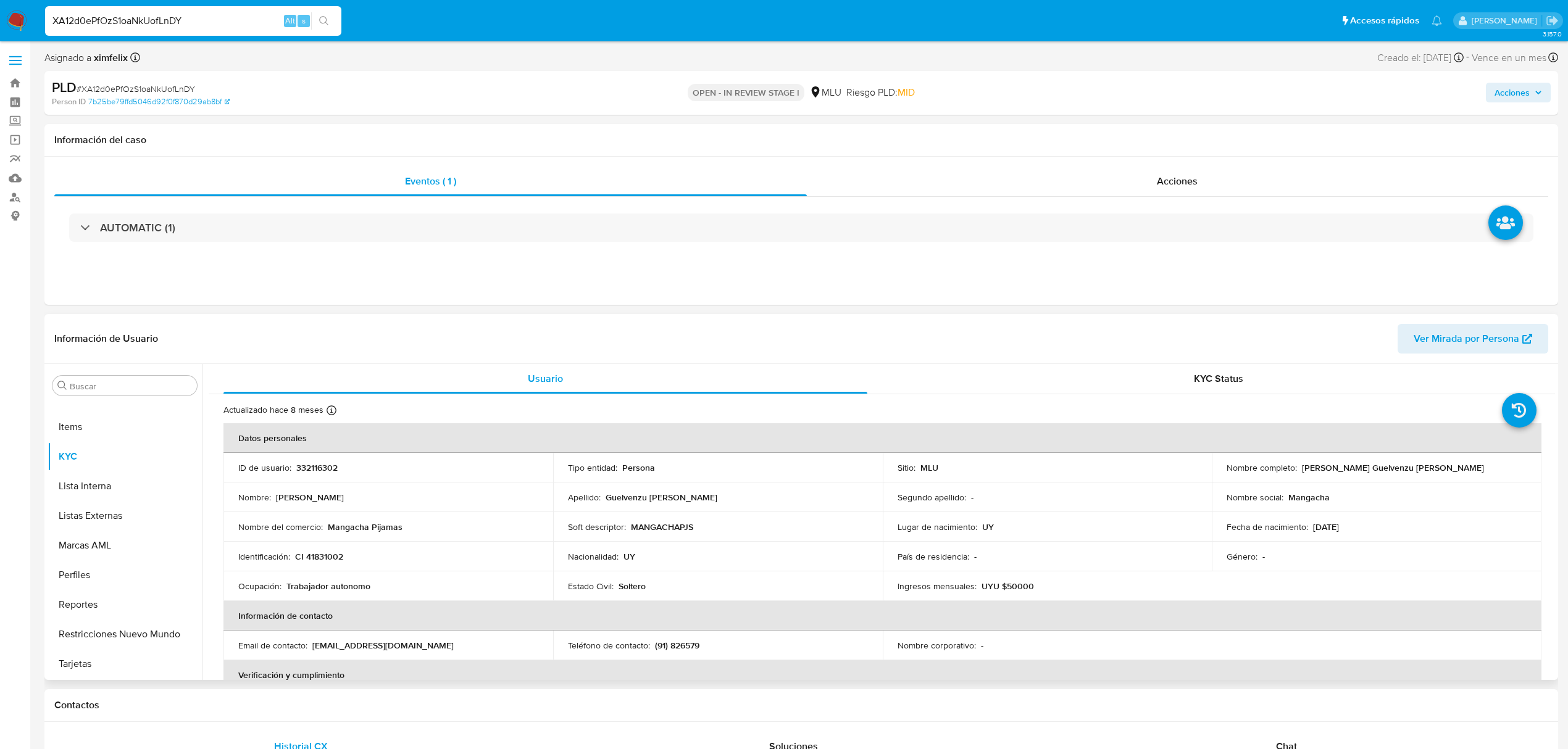
select select "10"
click at [124, 490] on button "Historial Casos" at bounding box center [119, 497] width 144 height 30
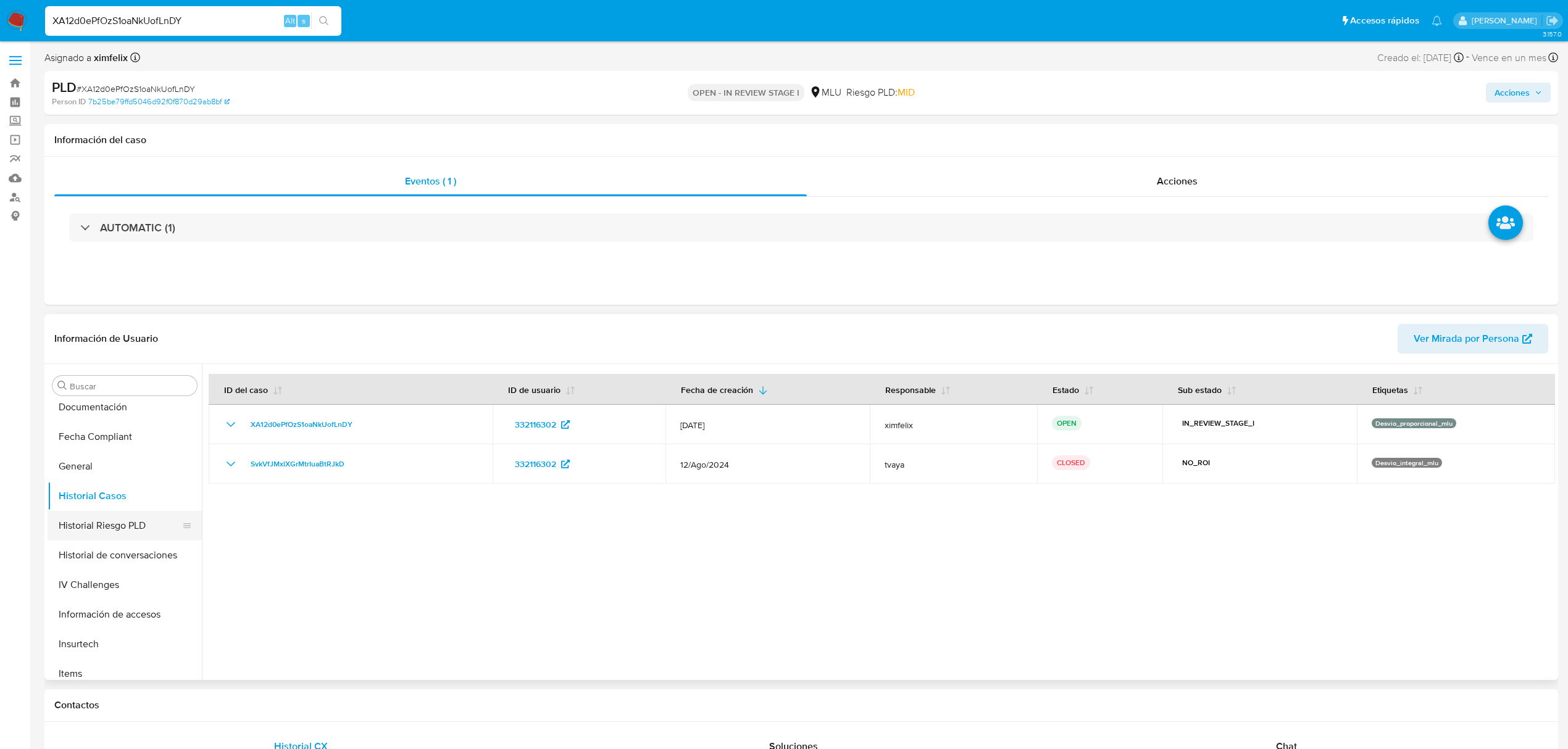
scroll to position [0, 0]
click at [124, 502] on button "Cruces y Relaciones" at bounding box center [119, 504] width 144 height 30
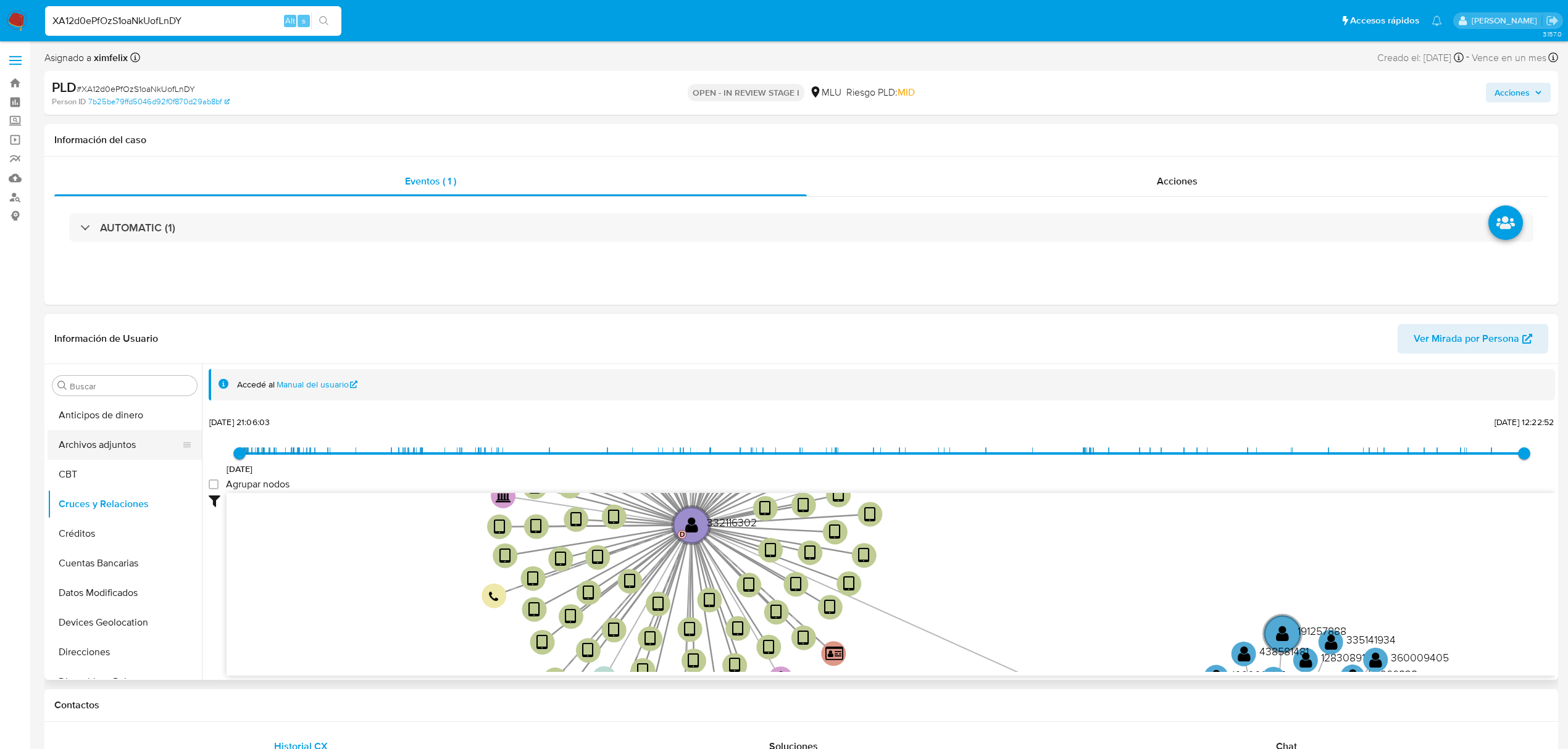
click at [129, 446] on button "Archivos adjuntos" at bounding box center [119, 445] width 144 height 30
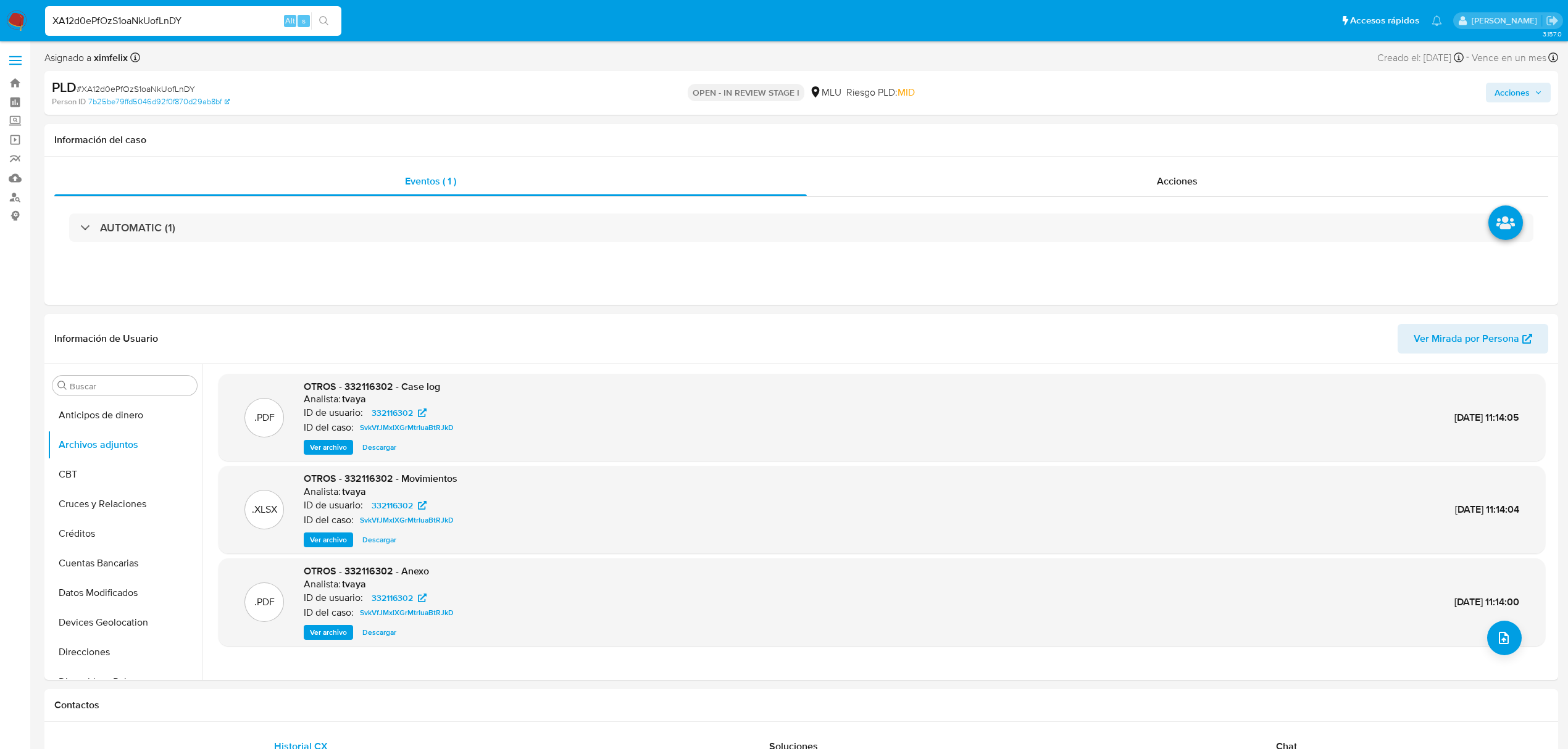
click at [320, 448] on span "Ver archivo" at bounding box center [328, 447] width 37 height 12
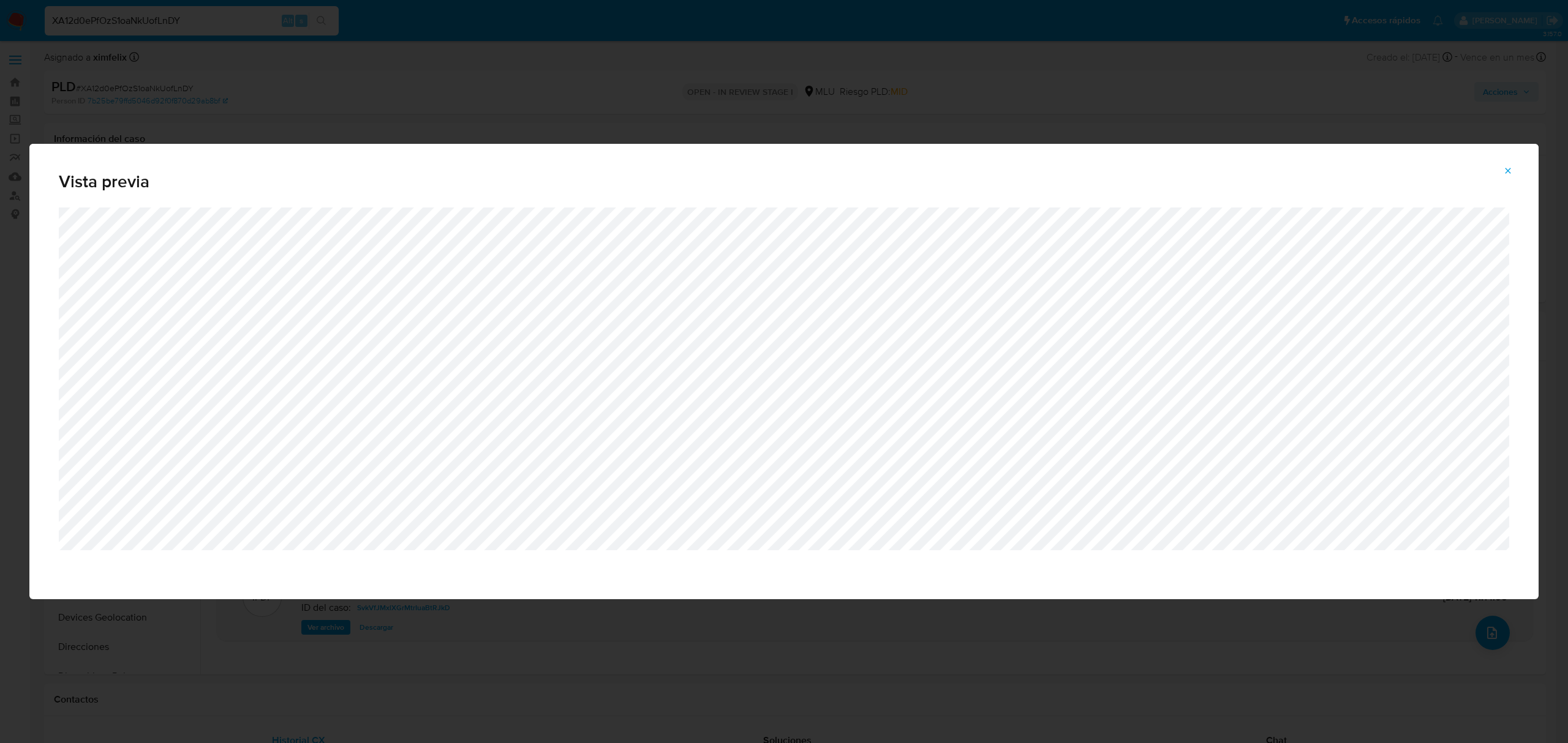
drag, startPoint x: 1504, startPoint y: 175, endPoint x: 1452, endPoint y: 178, distance: 52.1
click at [1504, 175] on icon "Attachment preview" at bounding box center [1507, 171] width 10 height 10
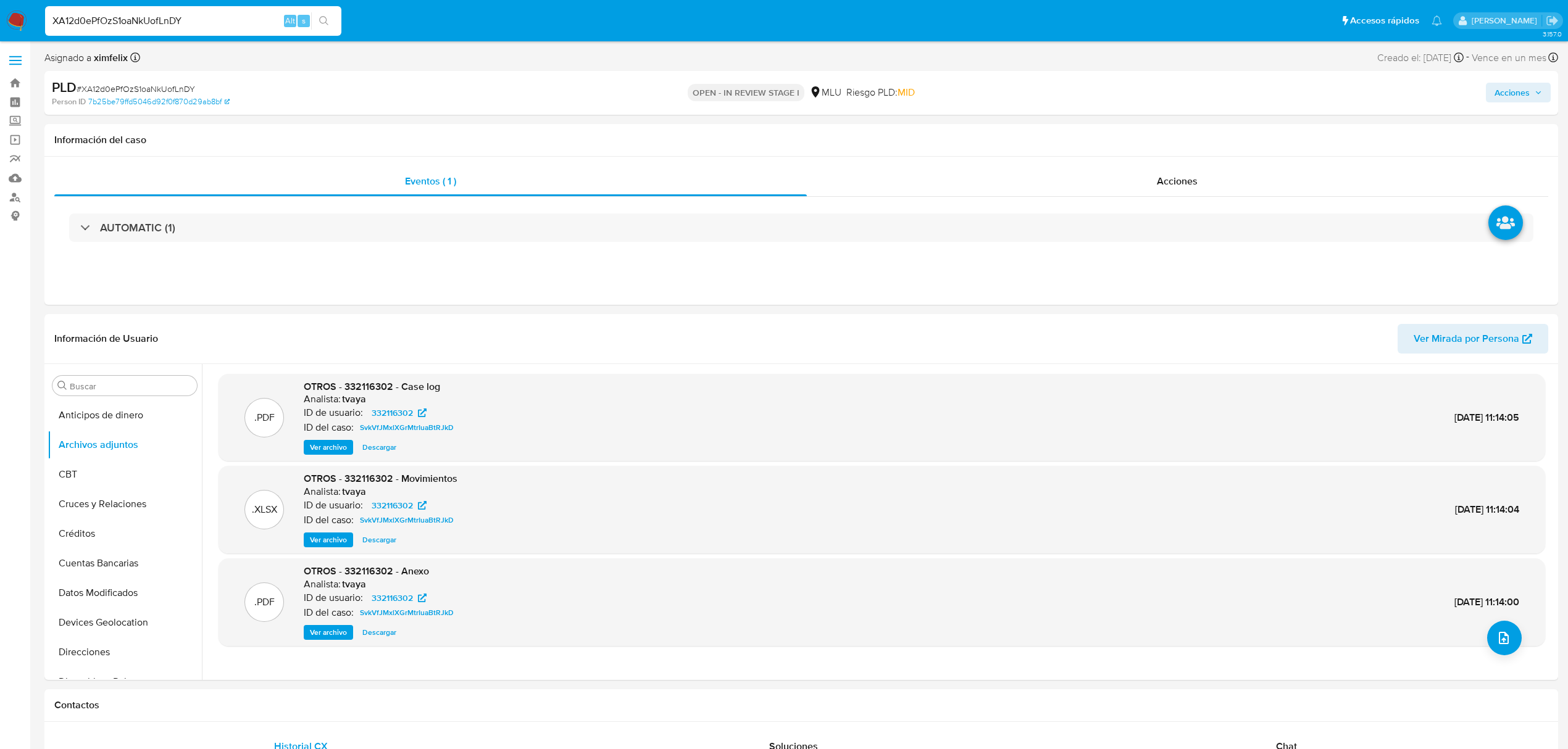
click at [137, 19] on input "XA12d0ePfOzS1oaNkUofLnDY" at bounding box center [193, 20] width 296 height 16
paste input "MqJbgCnQkpPGfnPvfA8tSyc9"
type input "MqJbgCnQkpPGfnPvfA8tSyc9"
click at [324, 21] on icon "search-icon" at bounding box center [324, 20] width 10 height 10
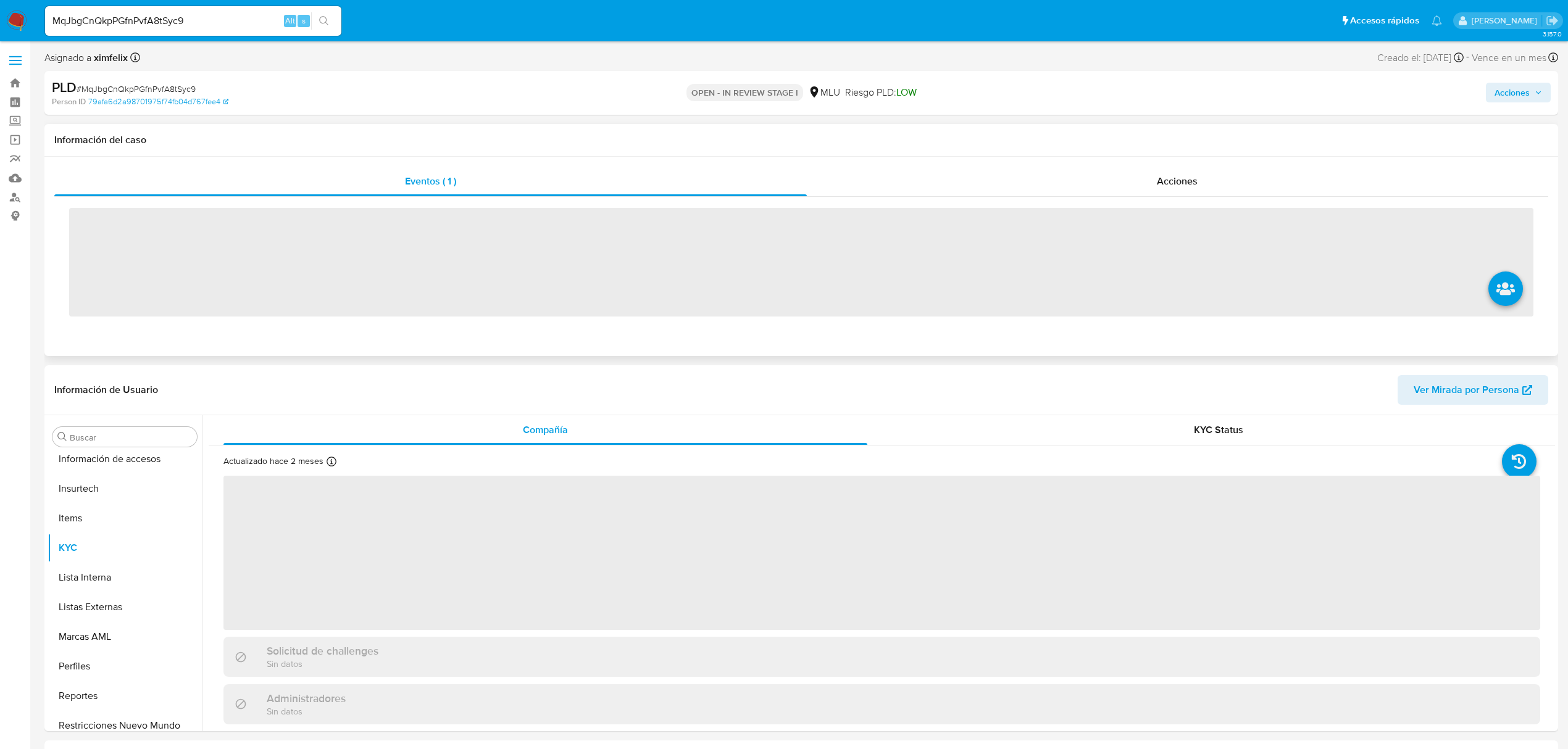
scroll to position [551, 0]
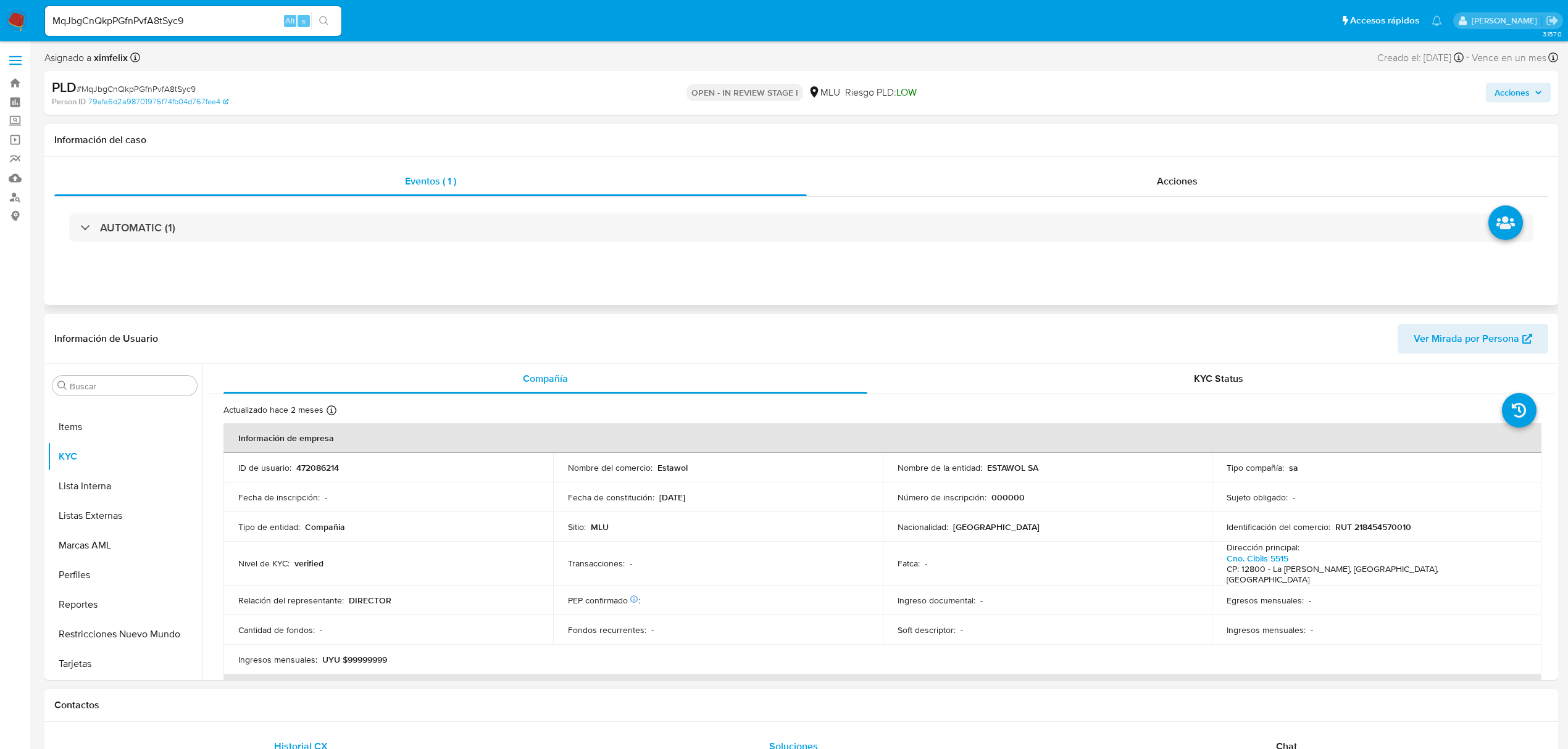
select select "10"
click at [1356, 524] on p "RUT 218454570010" at bounding box center [1373, 527] width 76 height 11
copy p "218454570010"
drag, startPoint x: 1039, startPoint y: 471, endPoint x: 986, endPoint y: 467, distance: 53.2
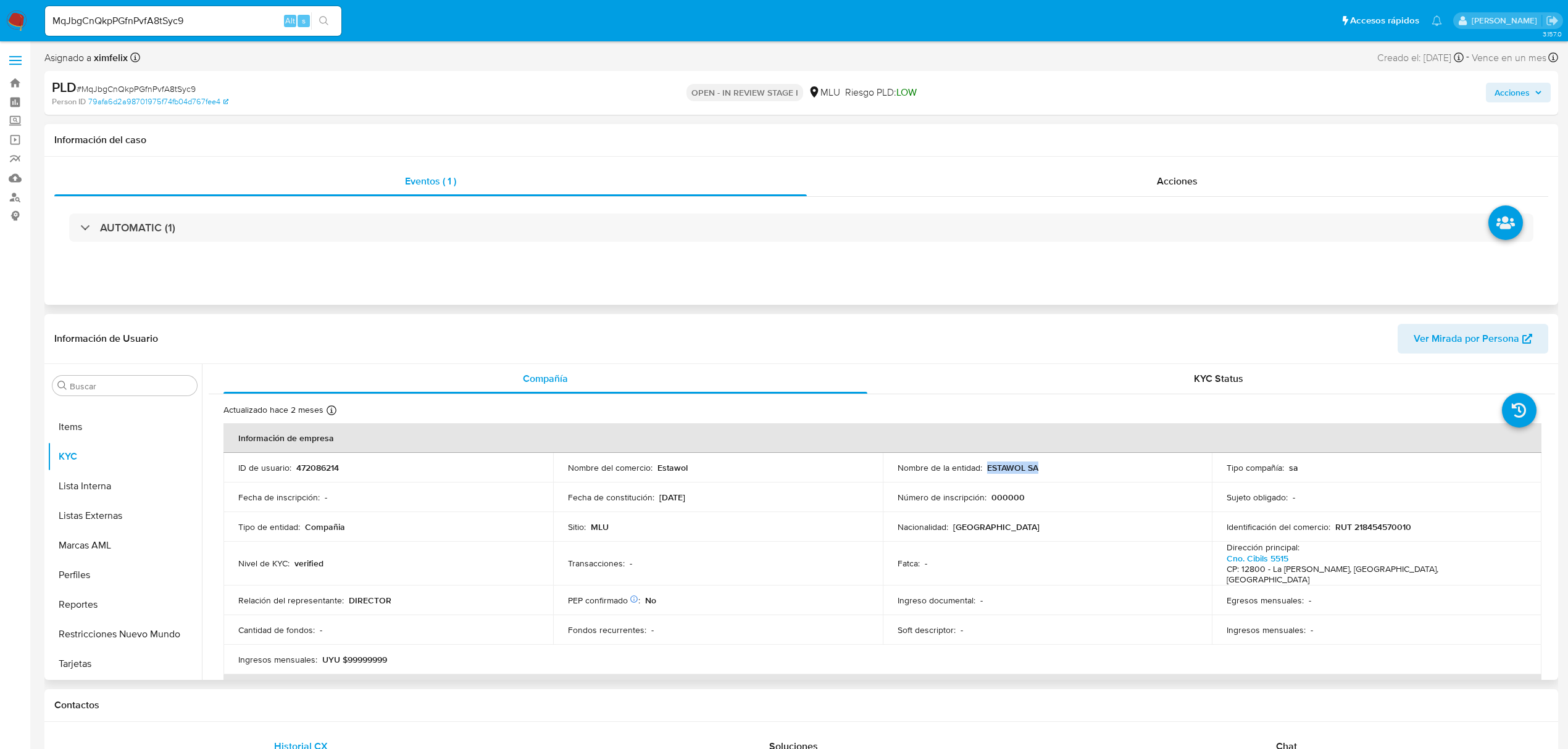
click at [986, 467] on div "Nombre de la entidad : ESTAWOL SA" at bounding box center [1047, 468] width 300 height 11
copy p "ESTAWOL SA"
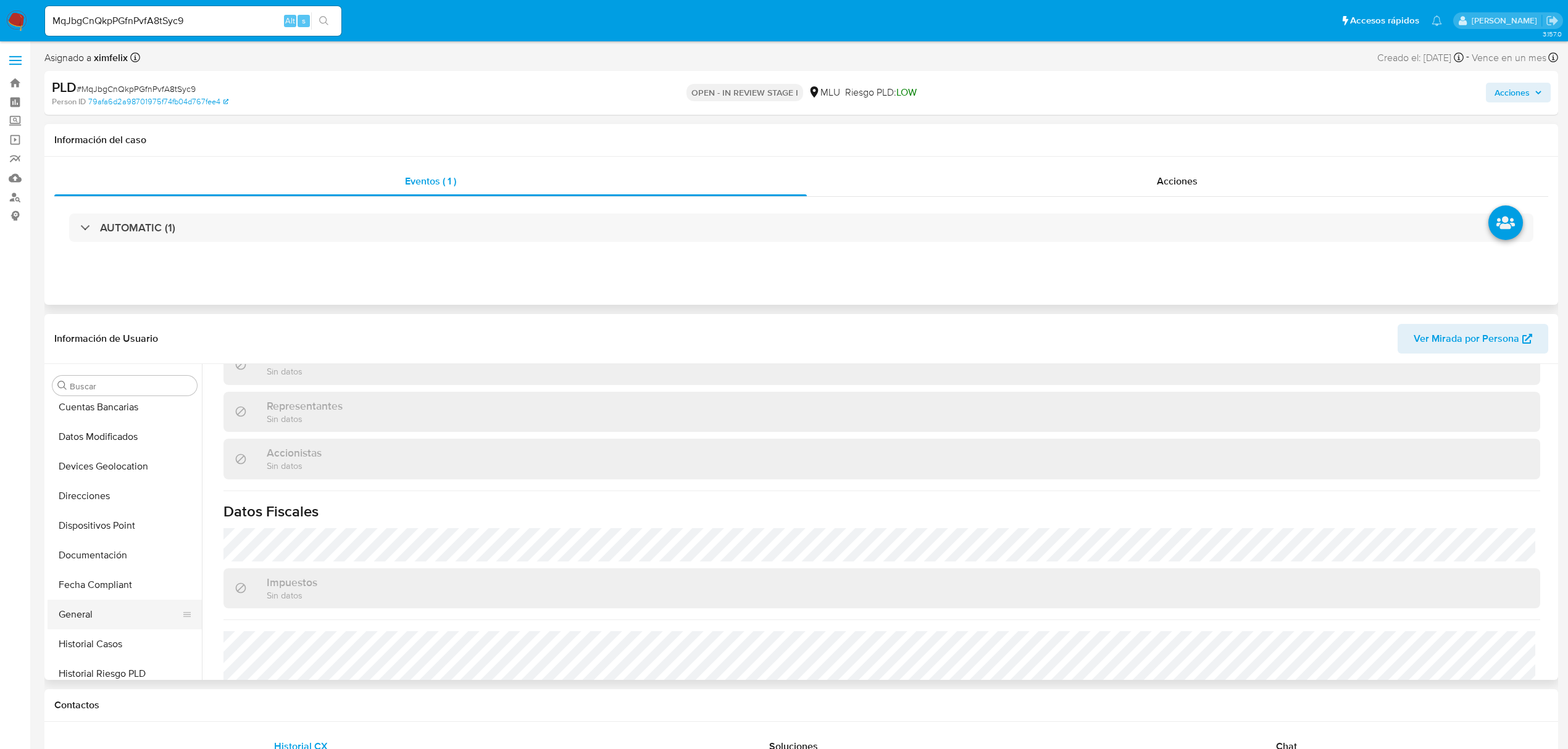
scroll to position [0, 0]
click at [111, 445] on button "Archivos adjuntos" at bounding box center [119, 445] width 144 height 30
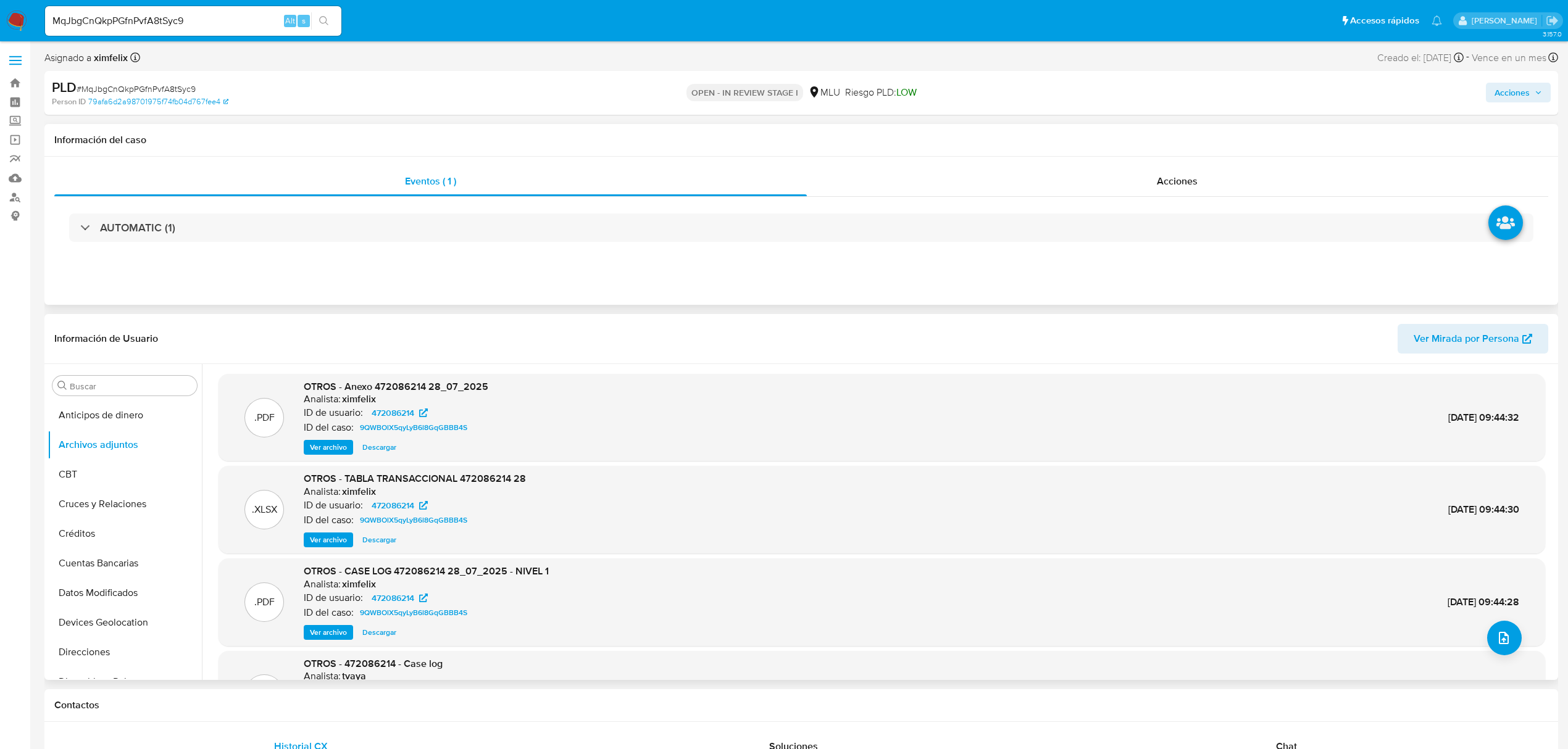
click at [329, 631] on span "Ver archivo" at bounding box center [328, 632] width 37 height 12
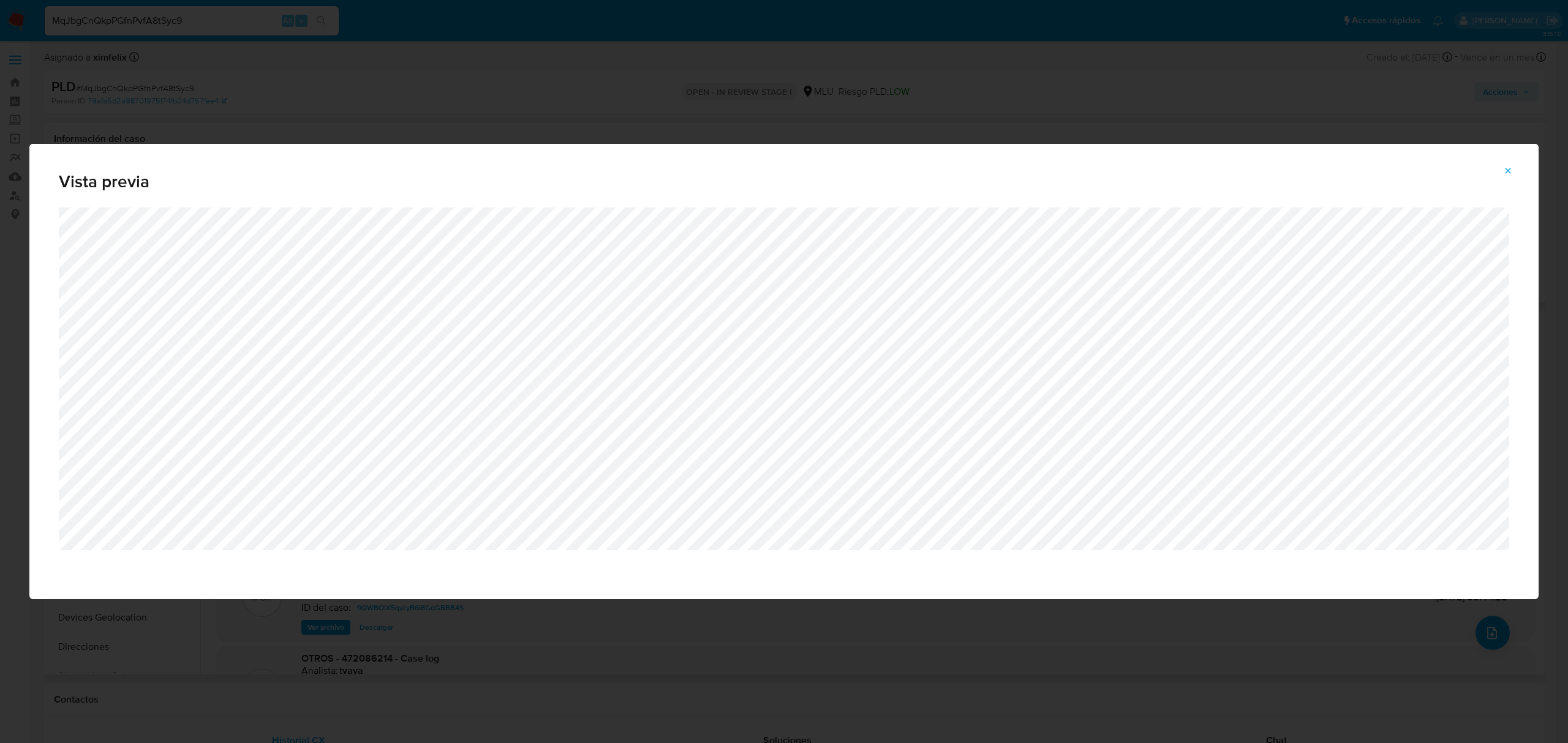
drag, startPoint x: 1509, startPoint y: 171, endPoint x: 1469, endPoint y: 187, distance: 43.1
click at [1509, 171] on icon "Attachment preview" at bounding box center [1508, 171] width 6 height 6
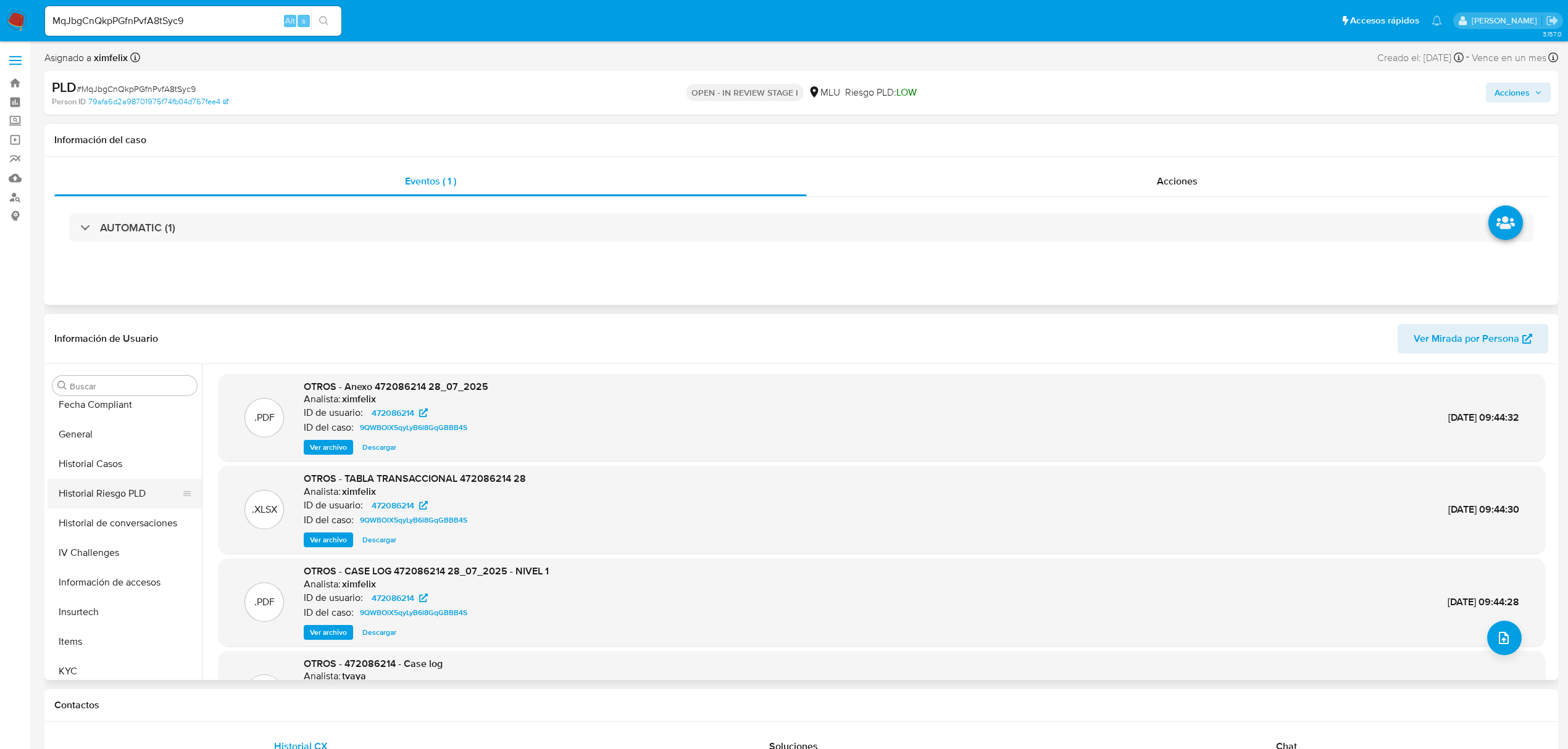
scroll to position [329, 0]
click at [84, 463] on button "Historial Casos" at bounding box center [119, 472] width 144 height 30
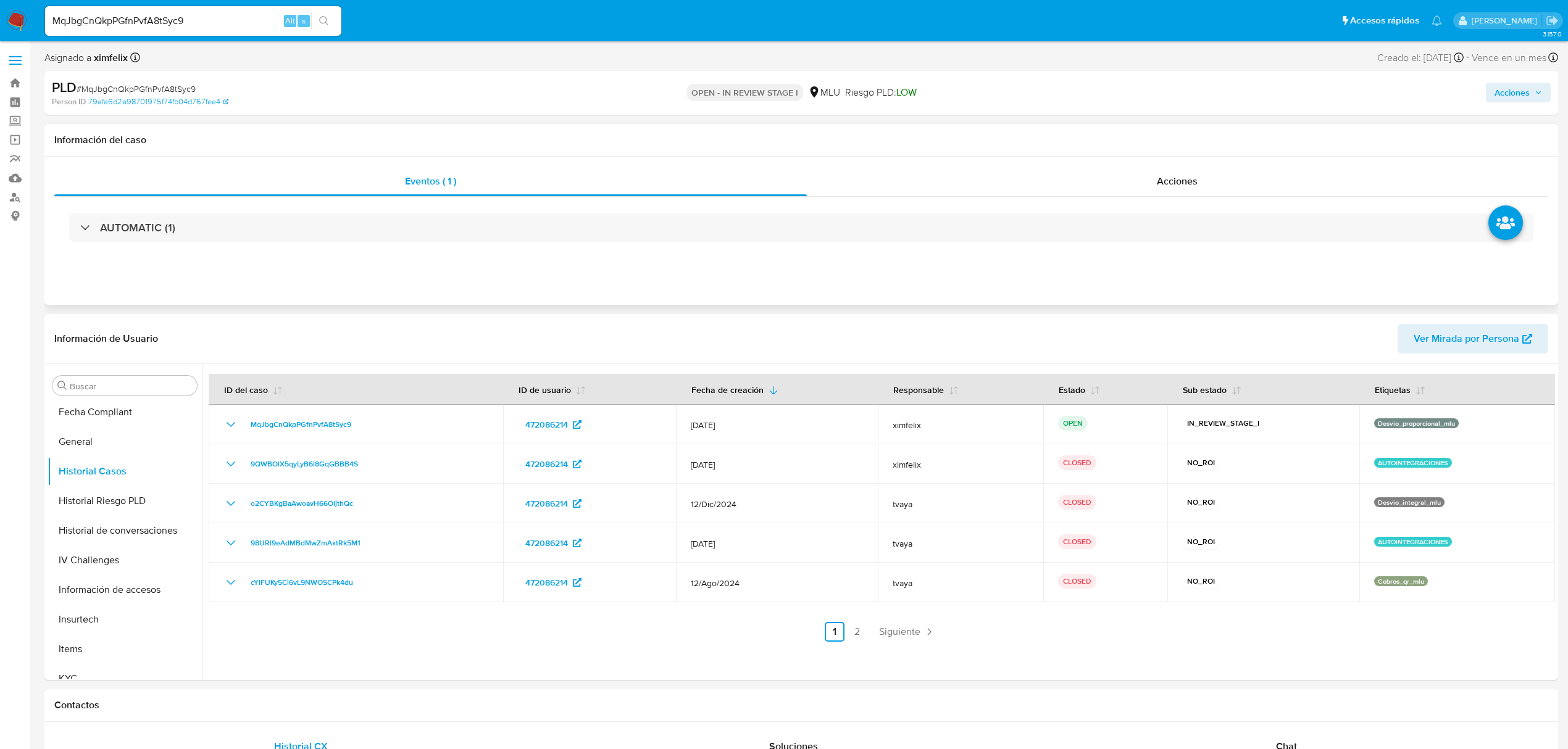
click at [141, 18] on input "MqJbgCnQkpPGfnPvfA8tSyc9" at bounding box center [193, 20] width 296 height 16
paste input "KHjTyubRZKBdoJRqL0iVNhKu"
type input "KHjTyubRZKBdoJRqL0iVNhKu"
click at [325, 19] on icon "search-icon" at bounding box center [324, 20] width 10 height 10
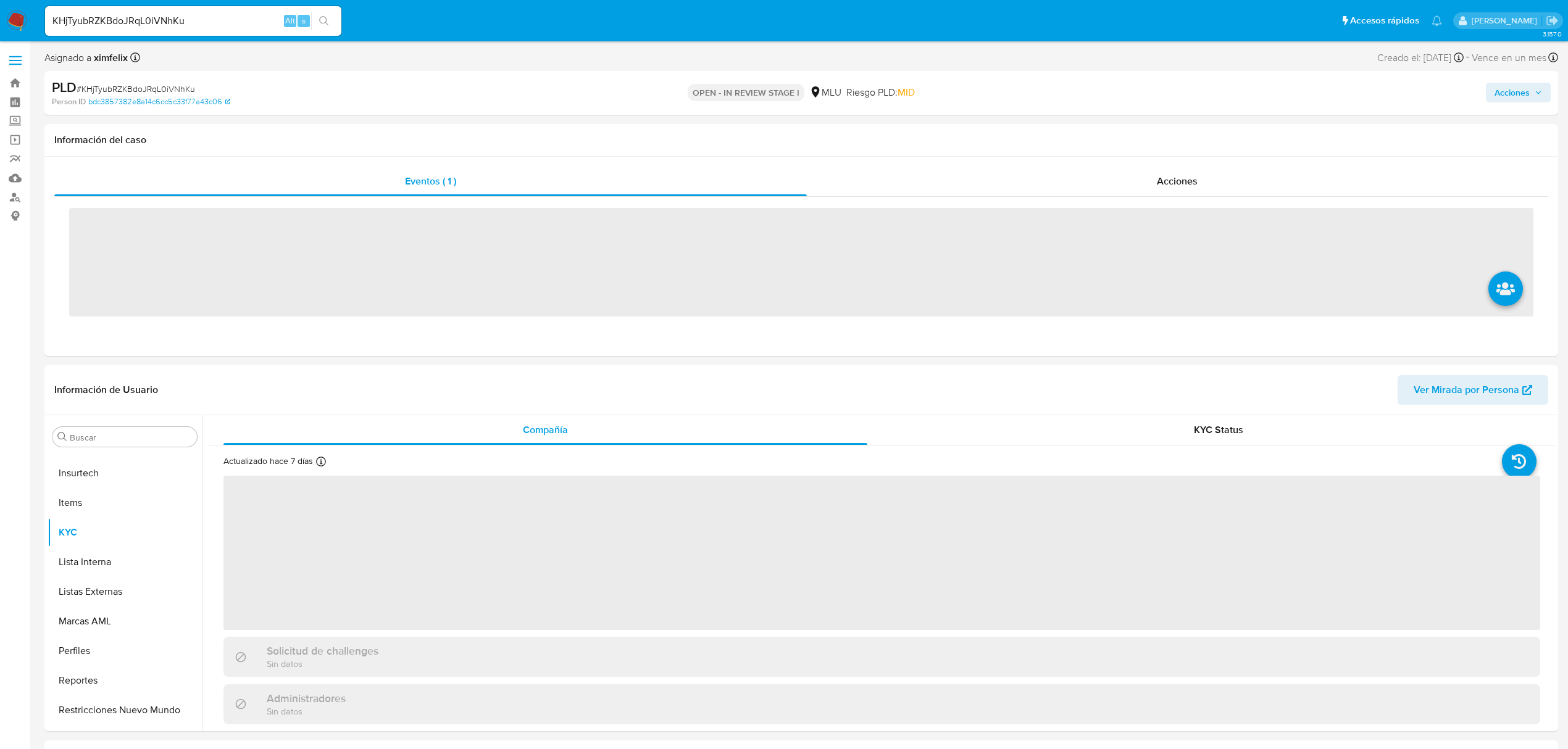
scroll to position [551, 0]
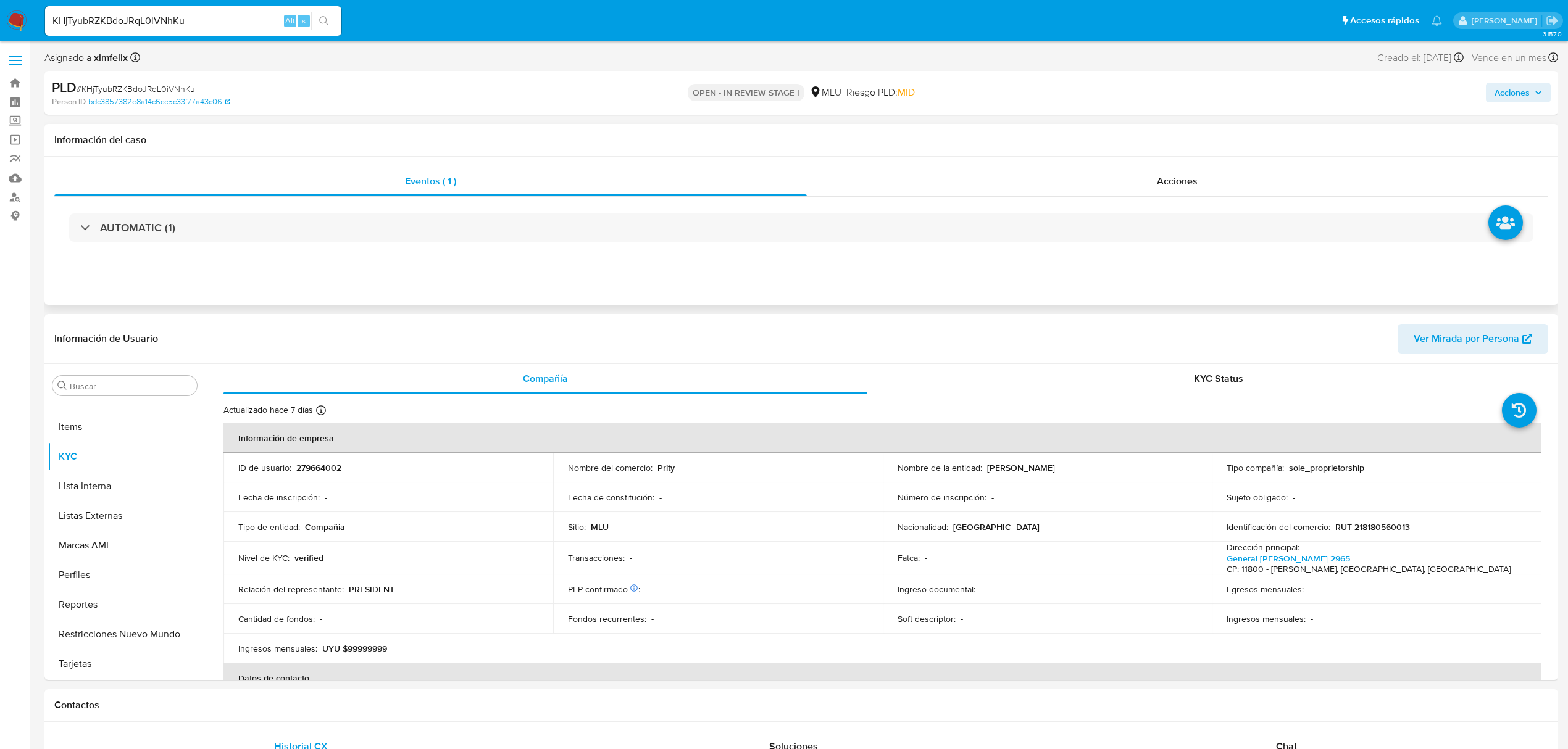
select select "10"
click at [1364, 524] on p "RUT 218180560013" at bounding box center [1372, 527] width 75 height 11
copy p "218180560013"
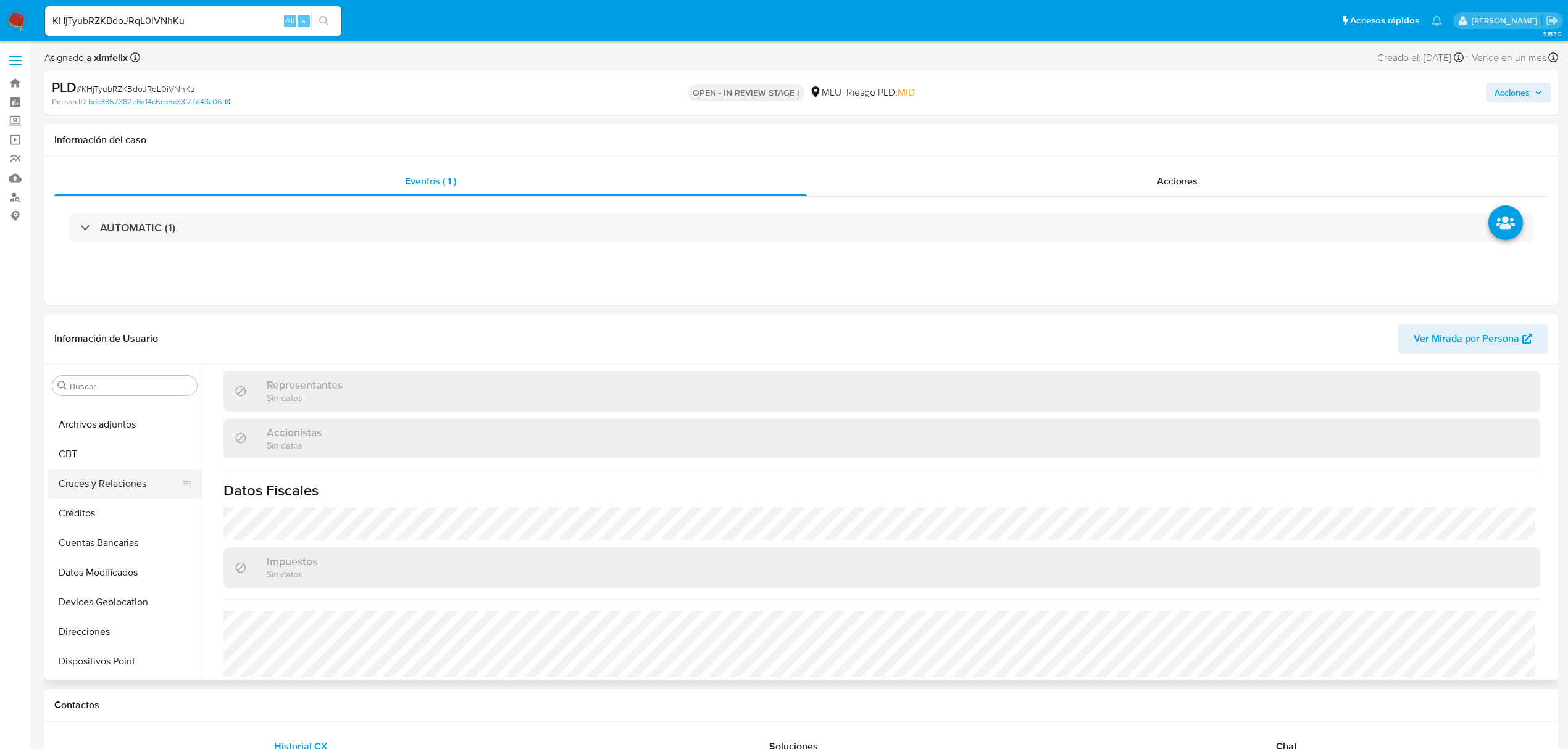
scroll to position [0, 0]
click at [129, 447] on button "Archivos adjuntos" at bounding box center [119, 445] width 144 height 30
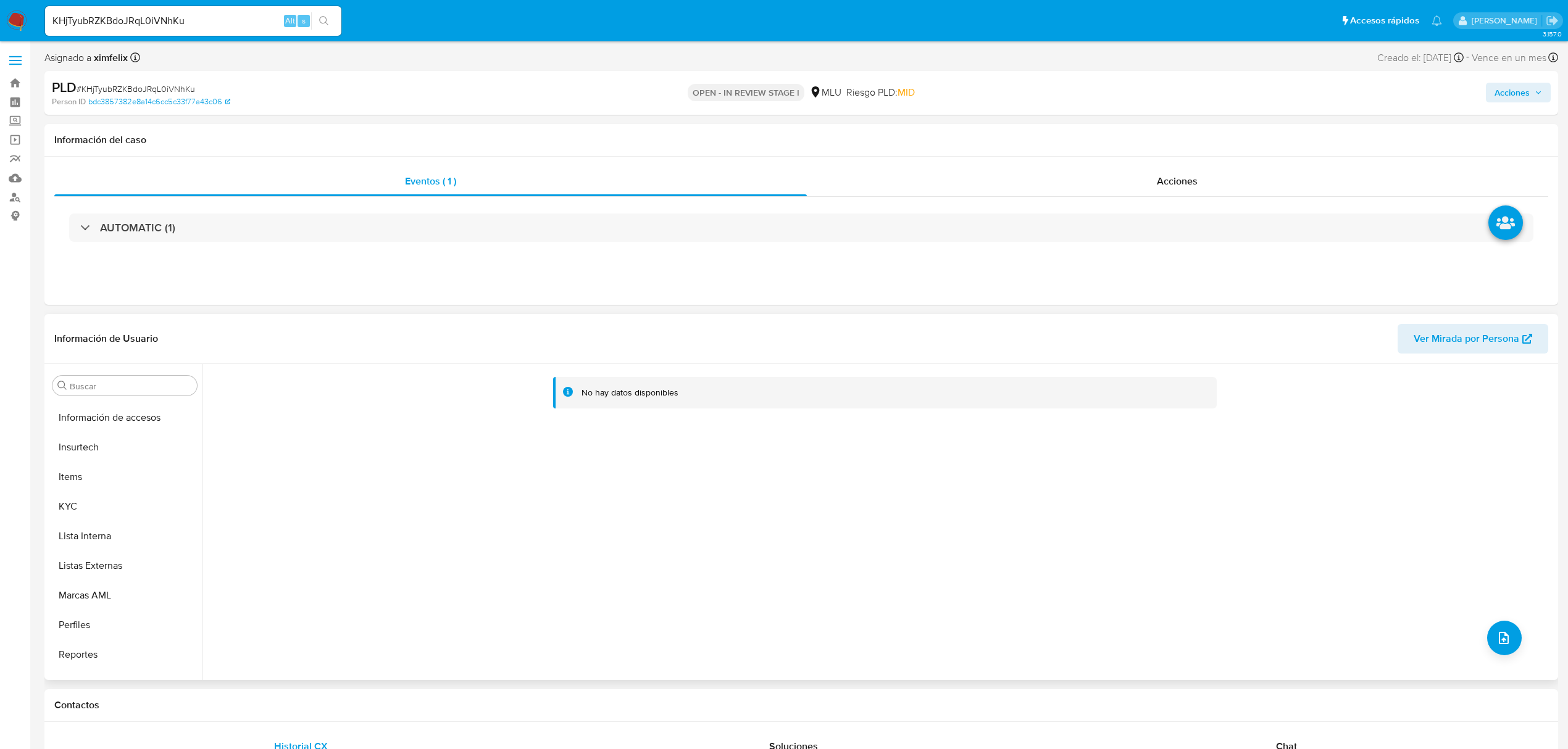
scroll to position [551, 0]
click at [1445, 343] on span "Ver Mirada por Persona" at bounding box center [1466, 338] width 105 height 30
click at [126, 457] on button "KYC" at bounding box center [119, 457] width 144 height 30
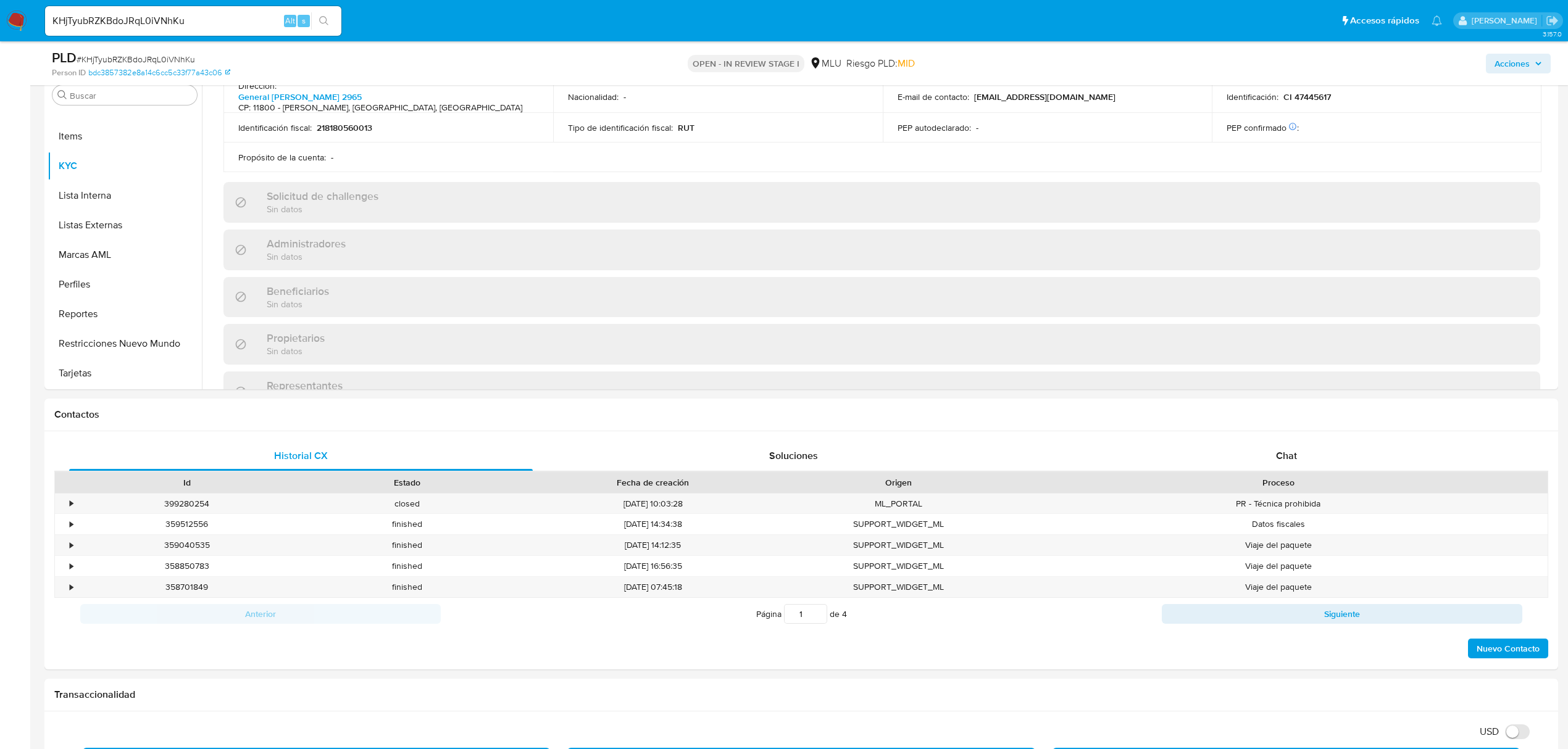
scroll to position [703, 0]
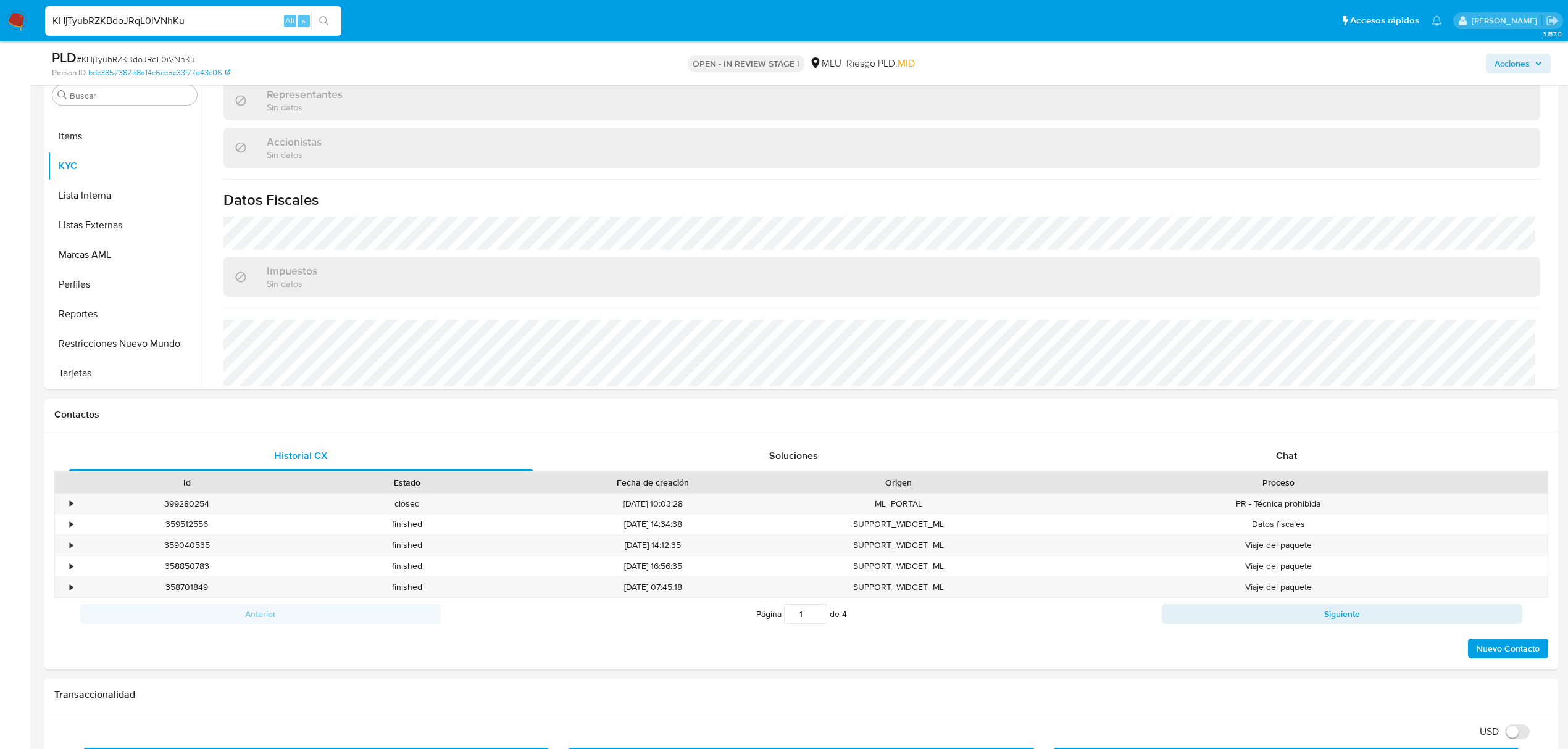
click at [157, 25] on input "KHjTyubRZKBdoJRqL0iVNhKu" at bounding box center [193, 20] width 296 height 16
click at [156, 25] on input "KHjTyubRZKBdoJRqL0iVNhKu" at bounding box center [193, 20] width 296 height 16
paste input "T9bp8zCeZ4tLW8RbCOLWitsn"
type input "T9bp8zCeZ4tLW8RbCOLWitsn"
drag, startPoint x: 324, startPoint y: 20, endPoint x: 365, endPoint y: 5, distance: 43.7
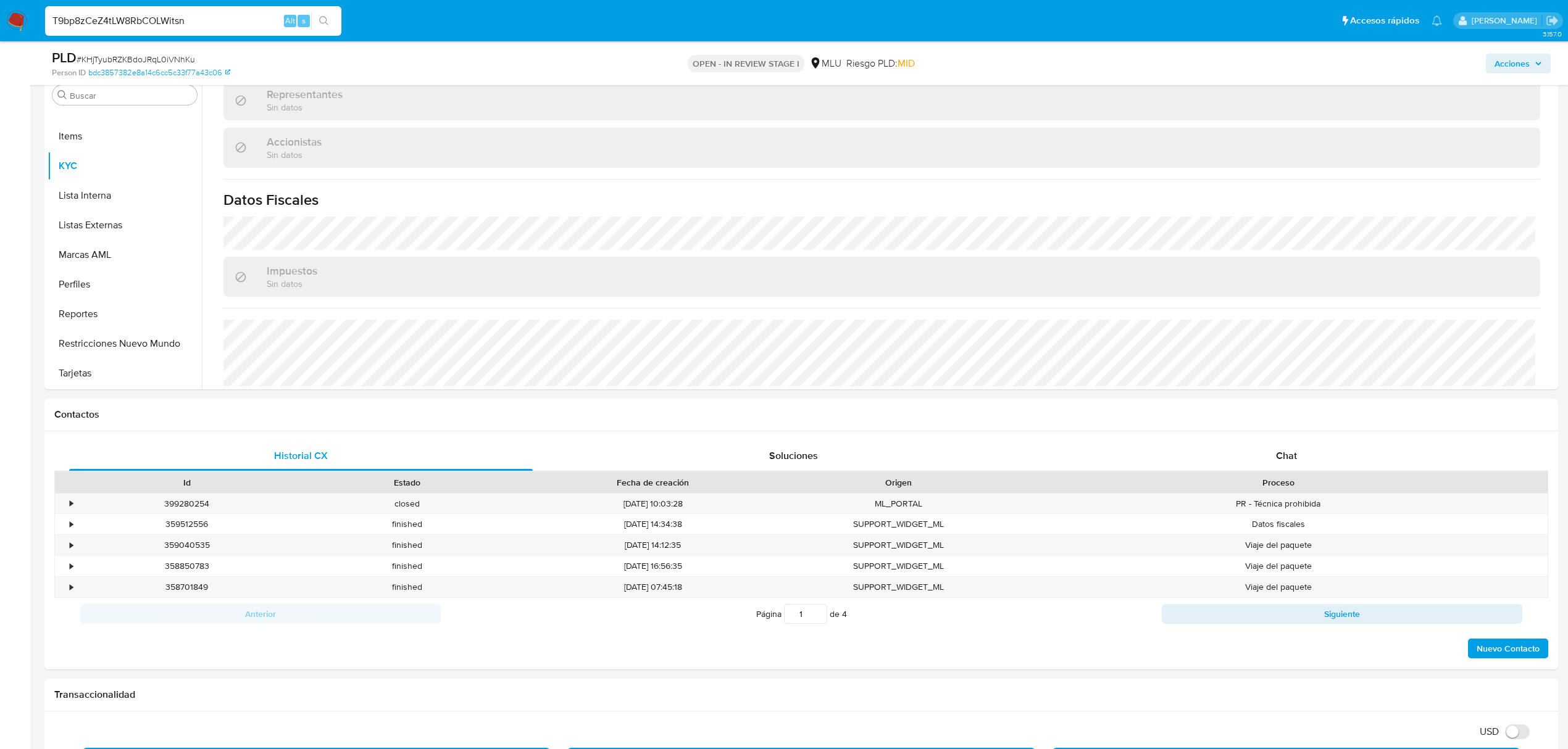
click at [335, 20] on button "search-icon" at bounding box center [323, 20] width 25 height 18
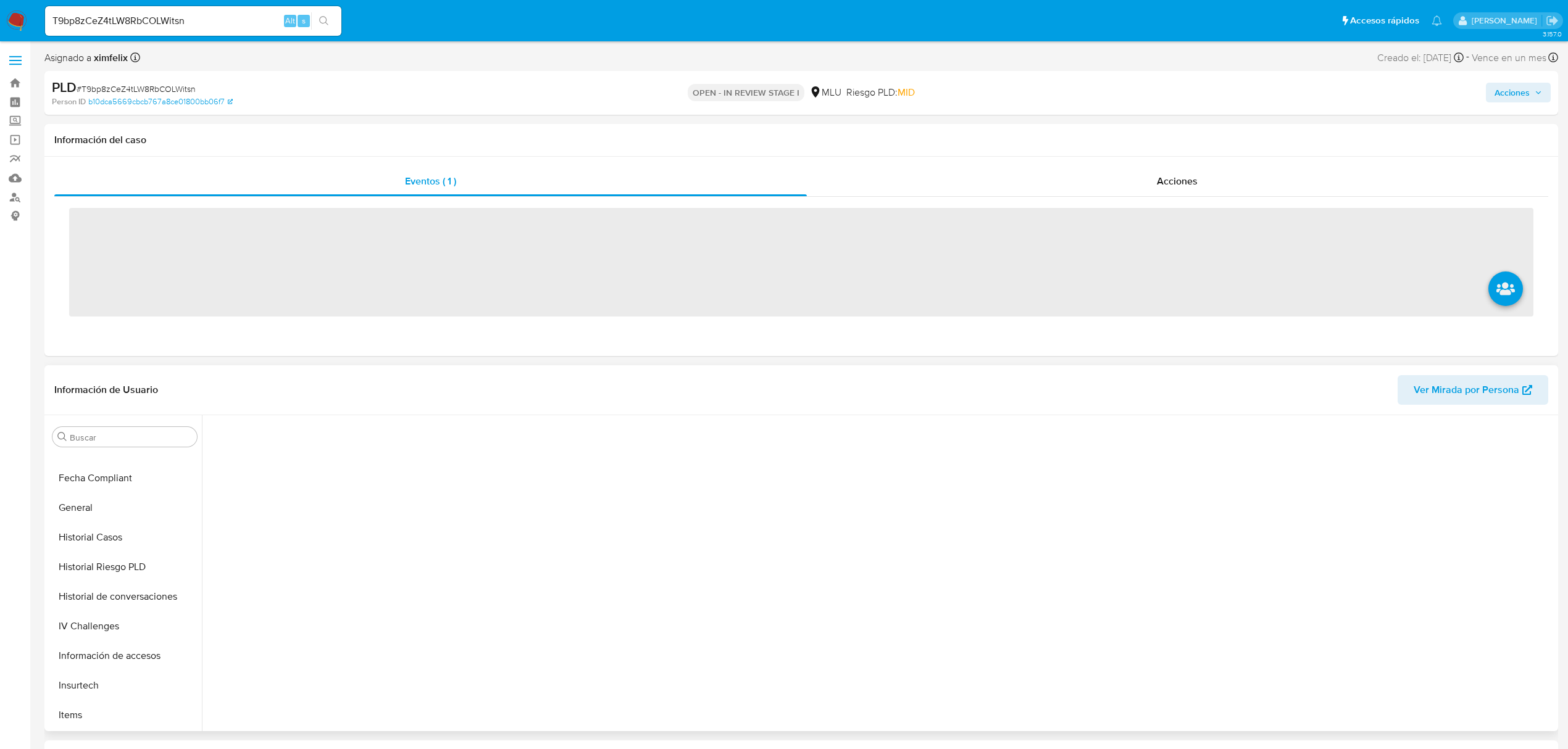
scroll to position [551, 0]
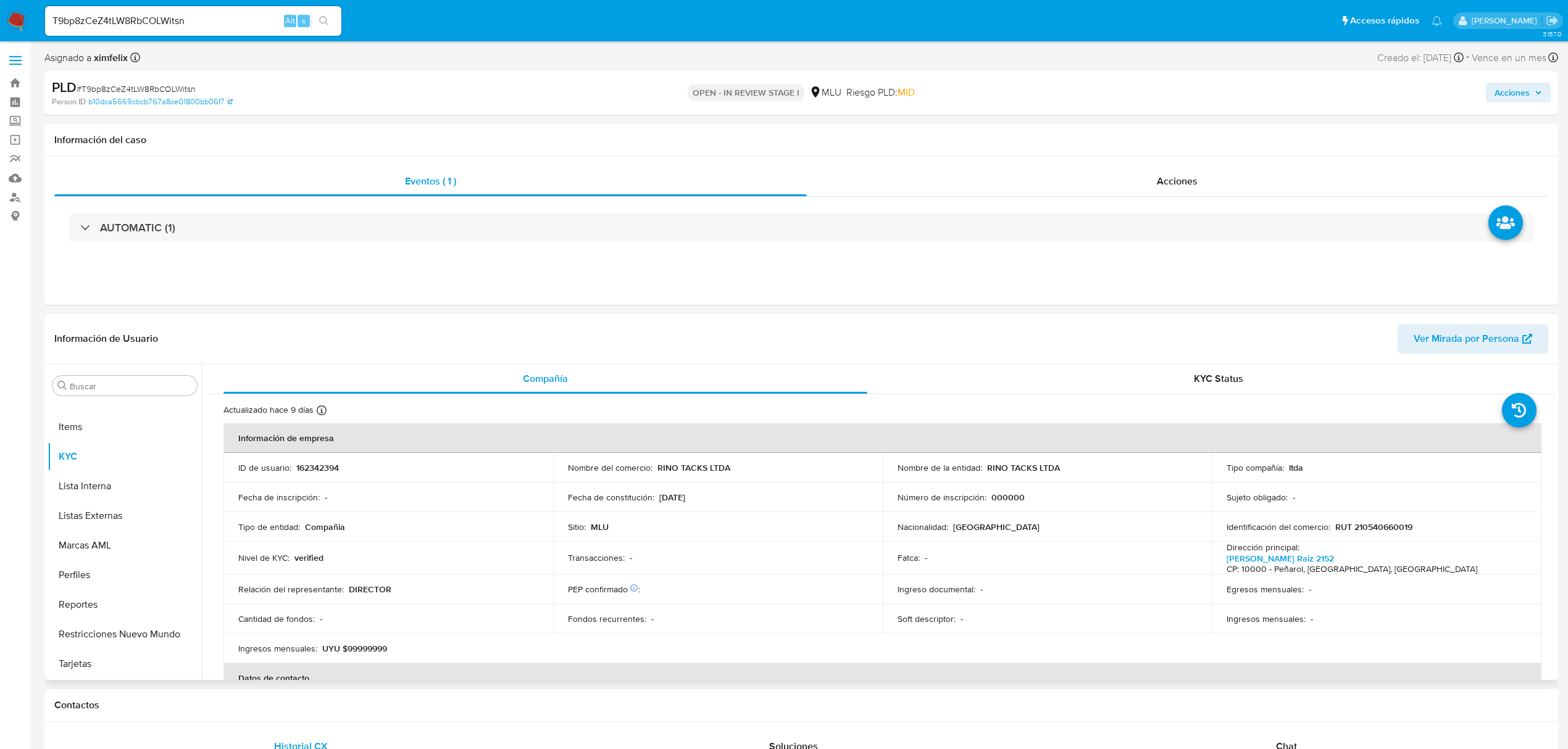
select select "10"
drag, startPoint x: 1060, startPoint y: 469, endPoint x: 985, endPoint y: 473, distance: 75.1
click at [985, 473] on div "Nombre de la entidad : RINO TACKS LTDA" at bounding box center [1047, 468] width 300 height 11
copy p "RINO TACKS LTDA"
click at [1389, 524] on p "RUT 210540660019" at bounding box center [1373, 527] width 77 height 11
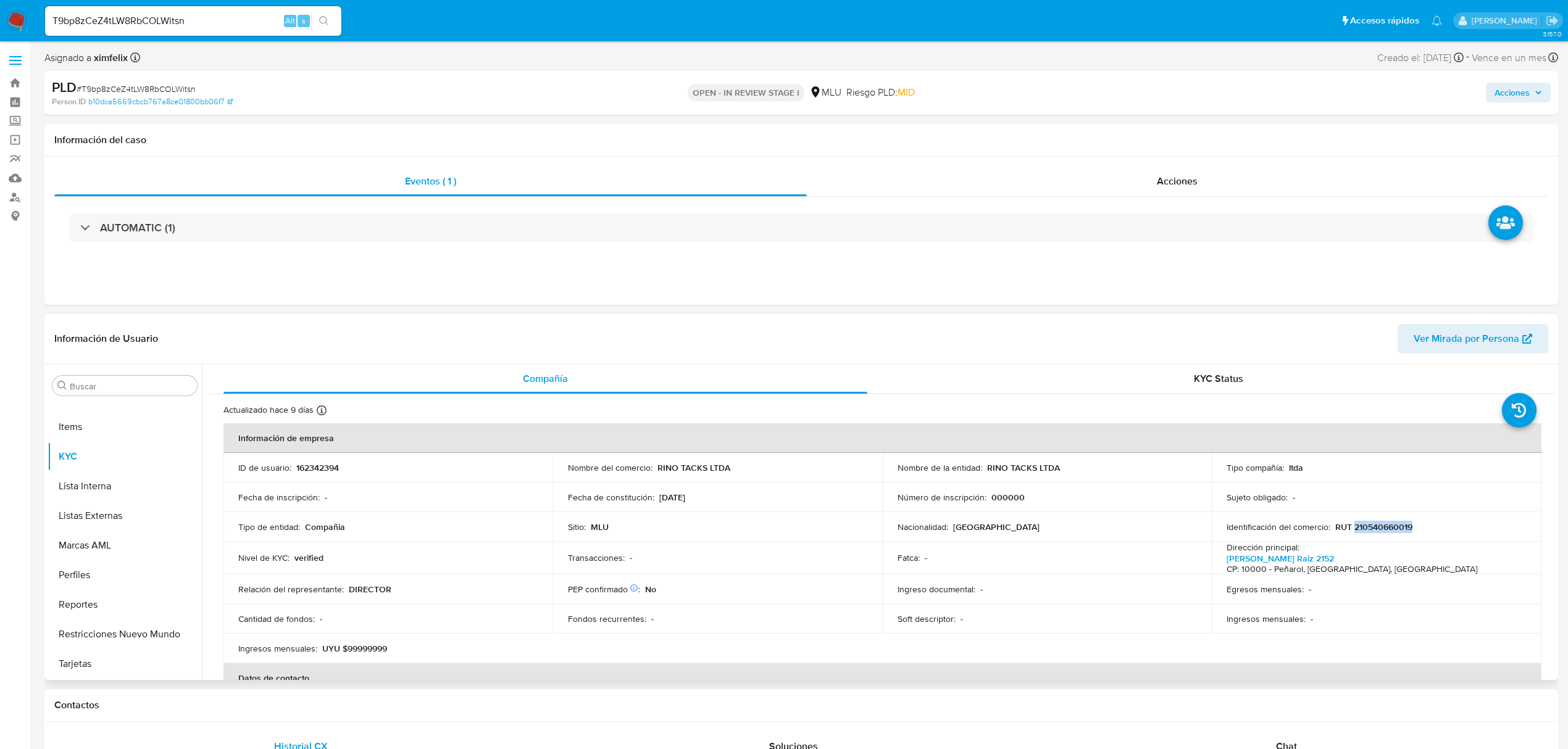
click at [1389, 524] on p "RUT 210540660019" at bounding box center [1373, 527] width 77 height 11
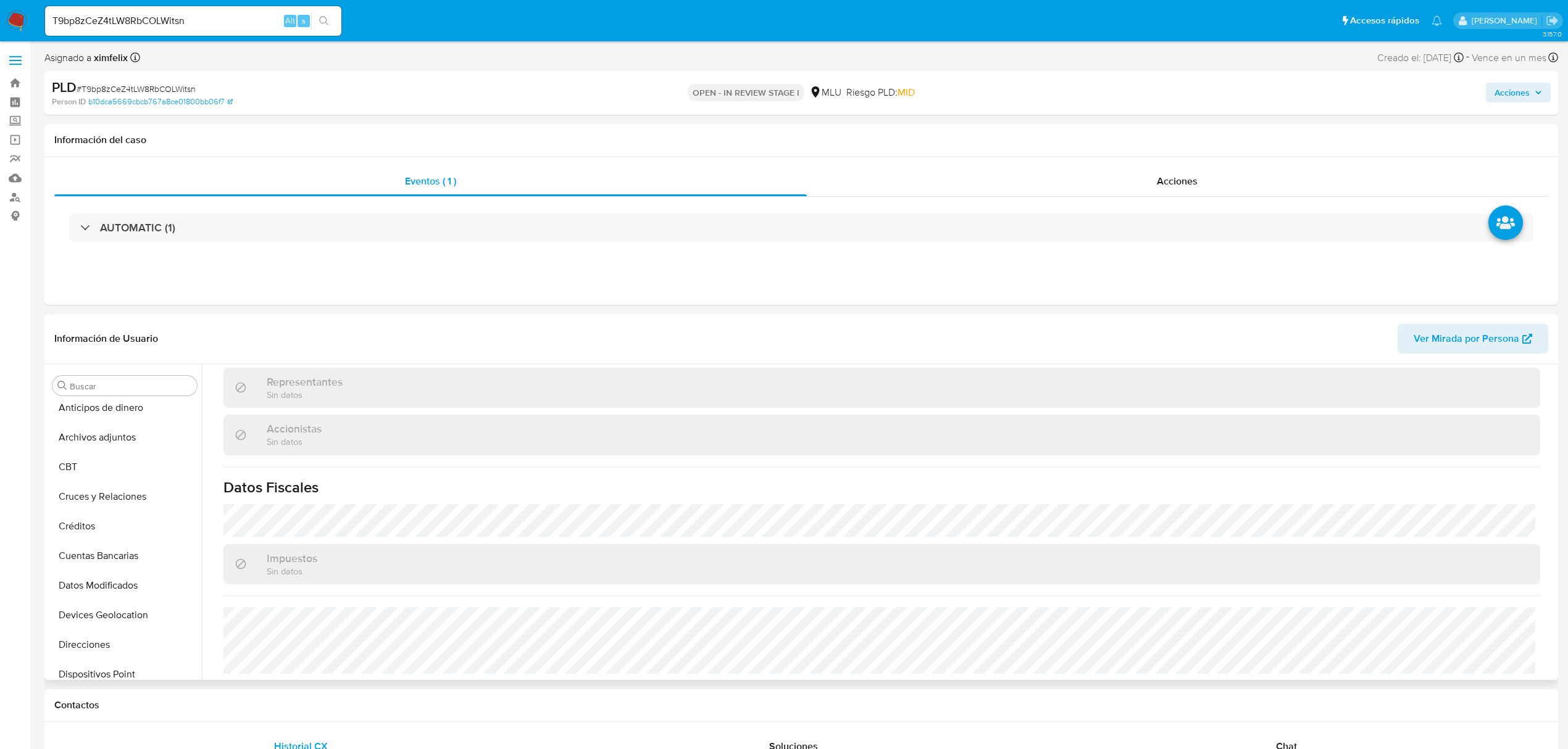
scroll to position [0, 0]
click at [129, 442] on button "Archivos adjuntos" at bounding box center [119, 445] width 144 height 30
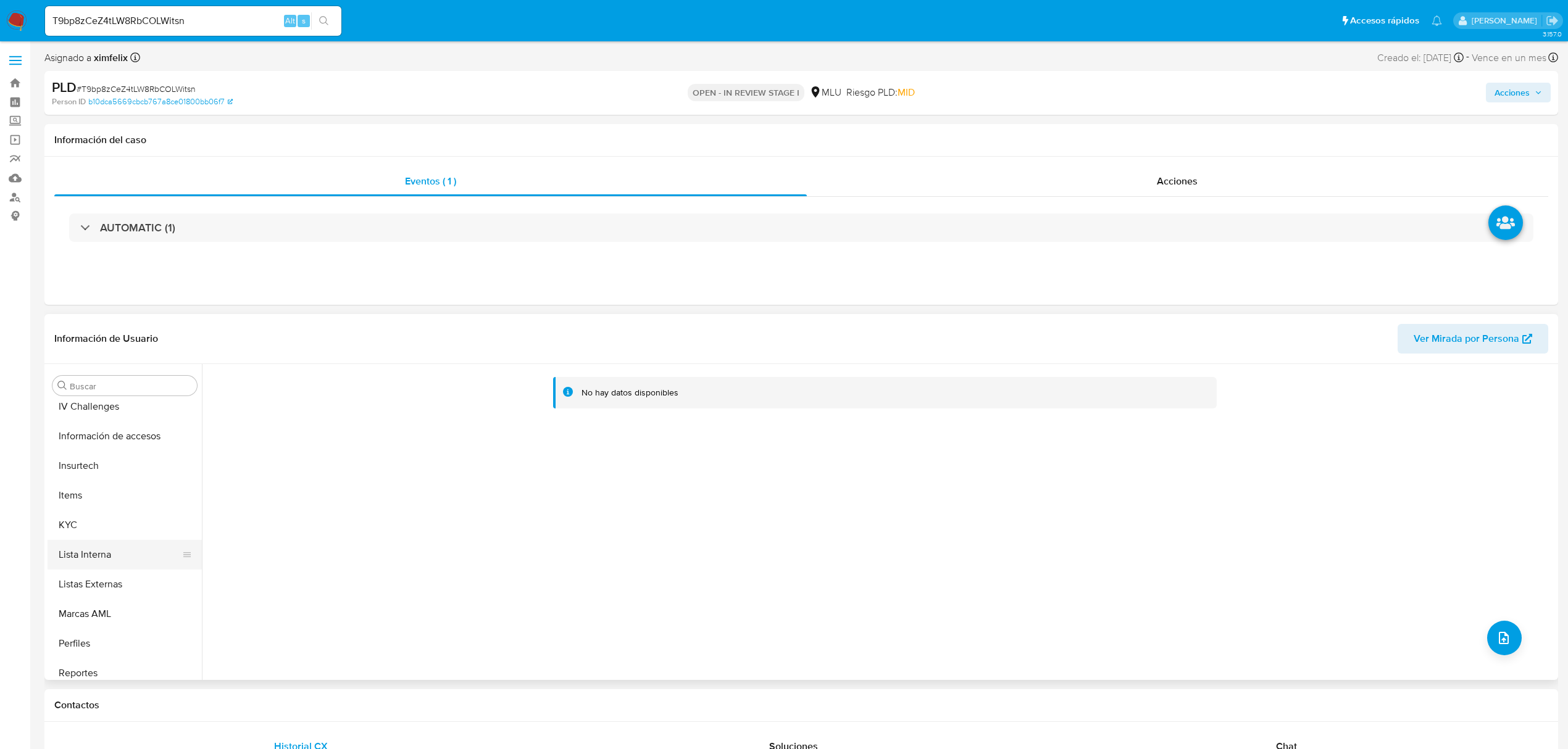
scroll to position [494, 0]
click at [96, 512] on button "KYC" at bounding box center [119, 514] width 144 height 30
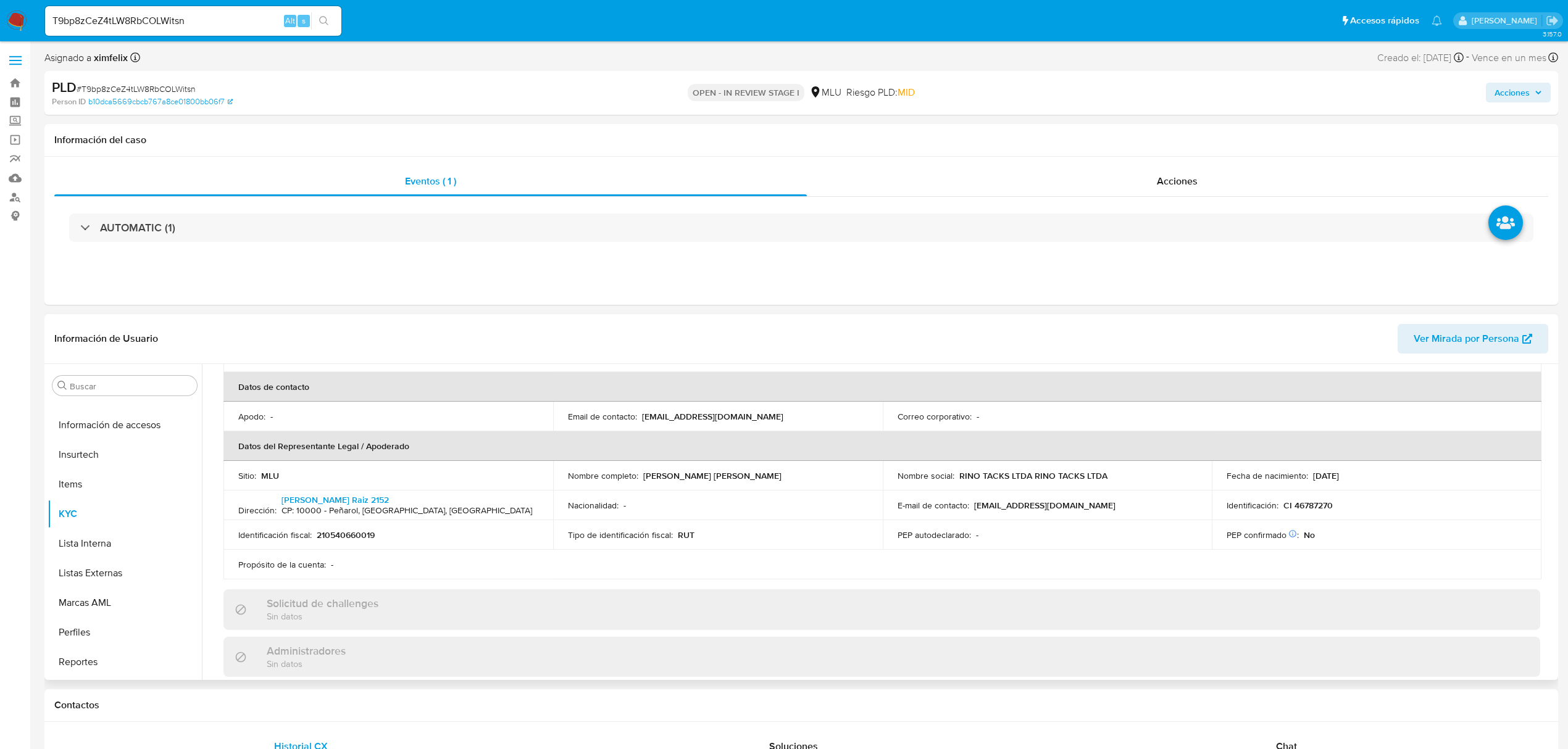
scroll to position [0, 0]
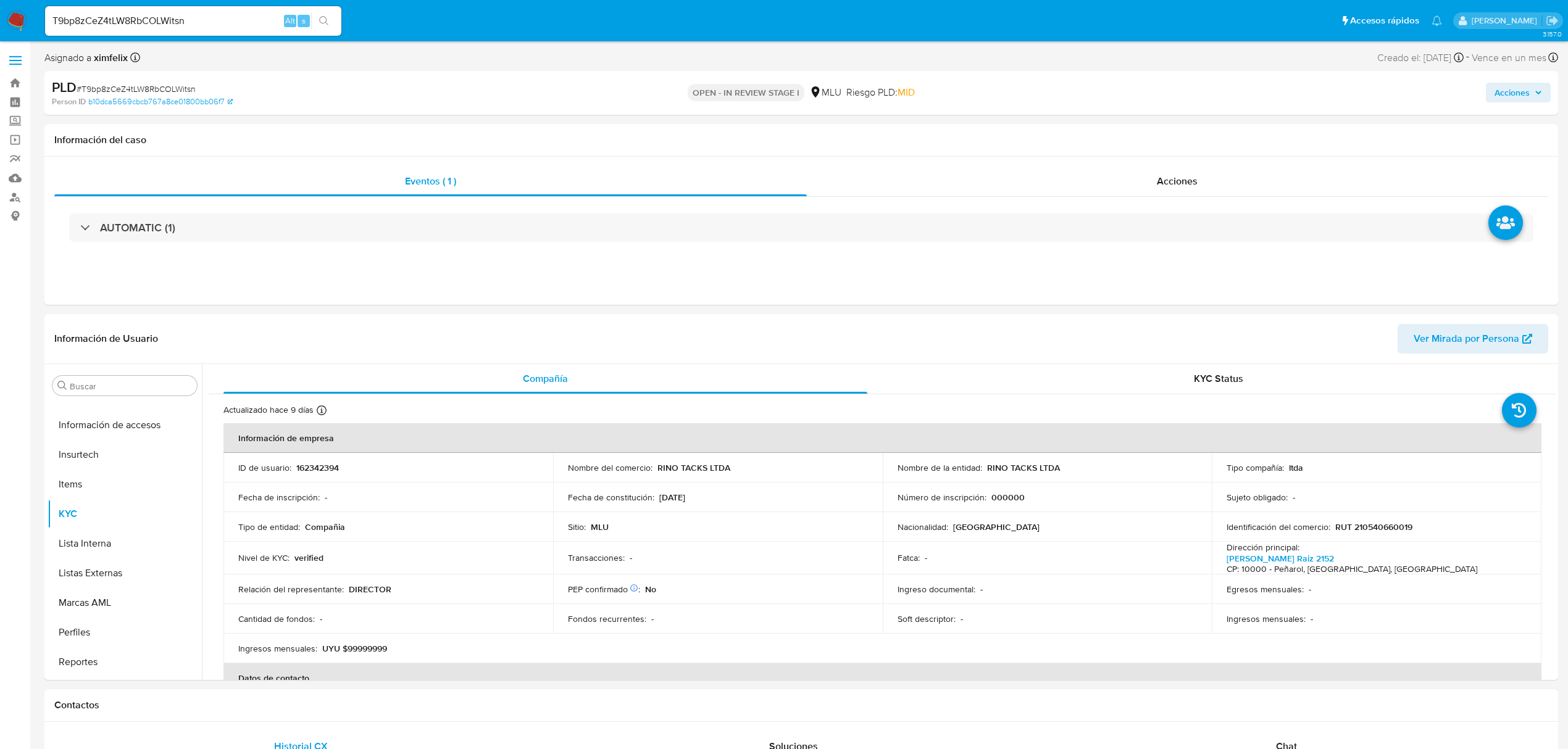
click at [165, 25] on input "T9bp8zCeZ4tLW8RbCOLWitsn" at bounding box center [193, 20] width 296 height 16
paste input "NHPaFBfnxDyoq3kTNGCXt8D9"
type input "NHPaFBfnxDyoq3kTNGCXt8D9"
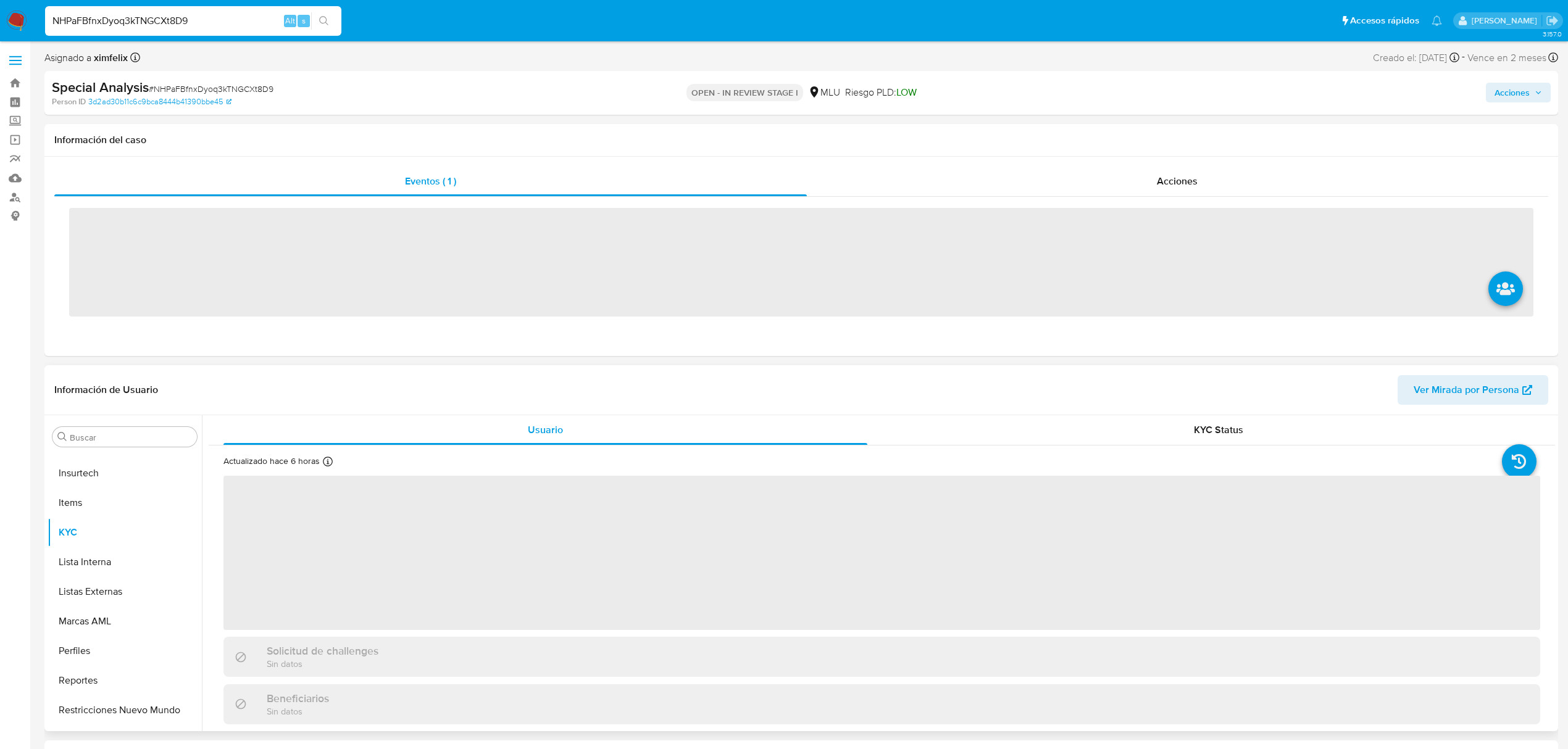
scroll to position [551, 0]
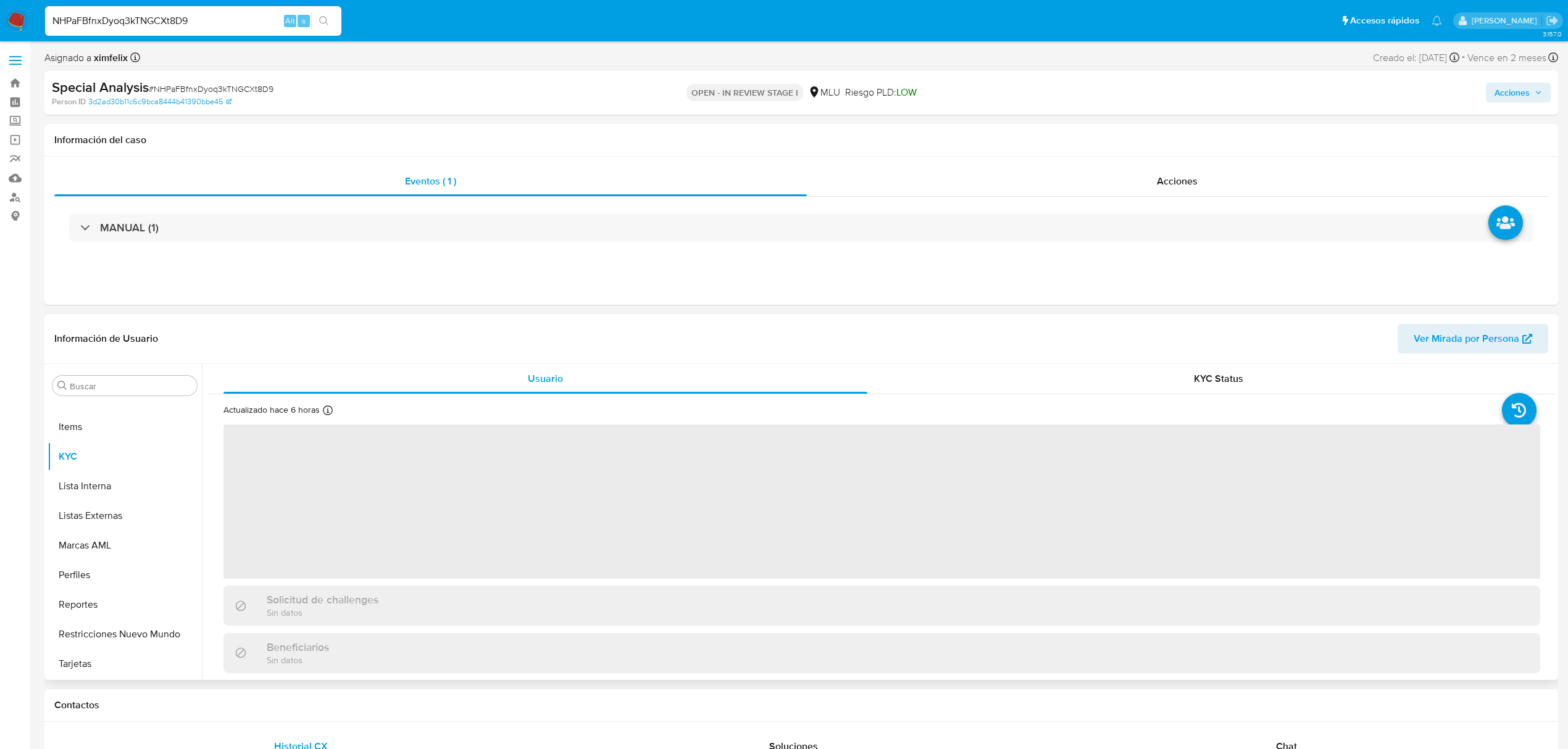
select select "10"
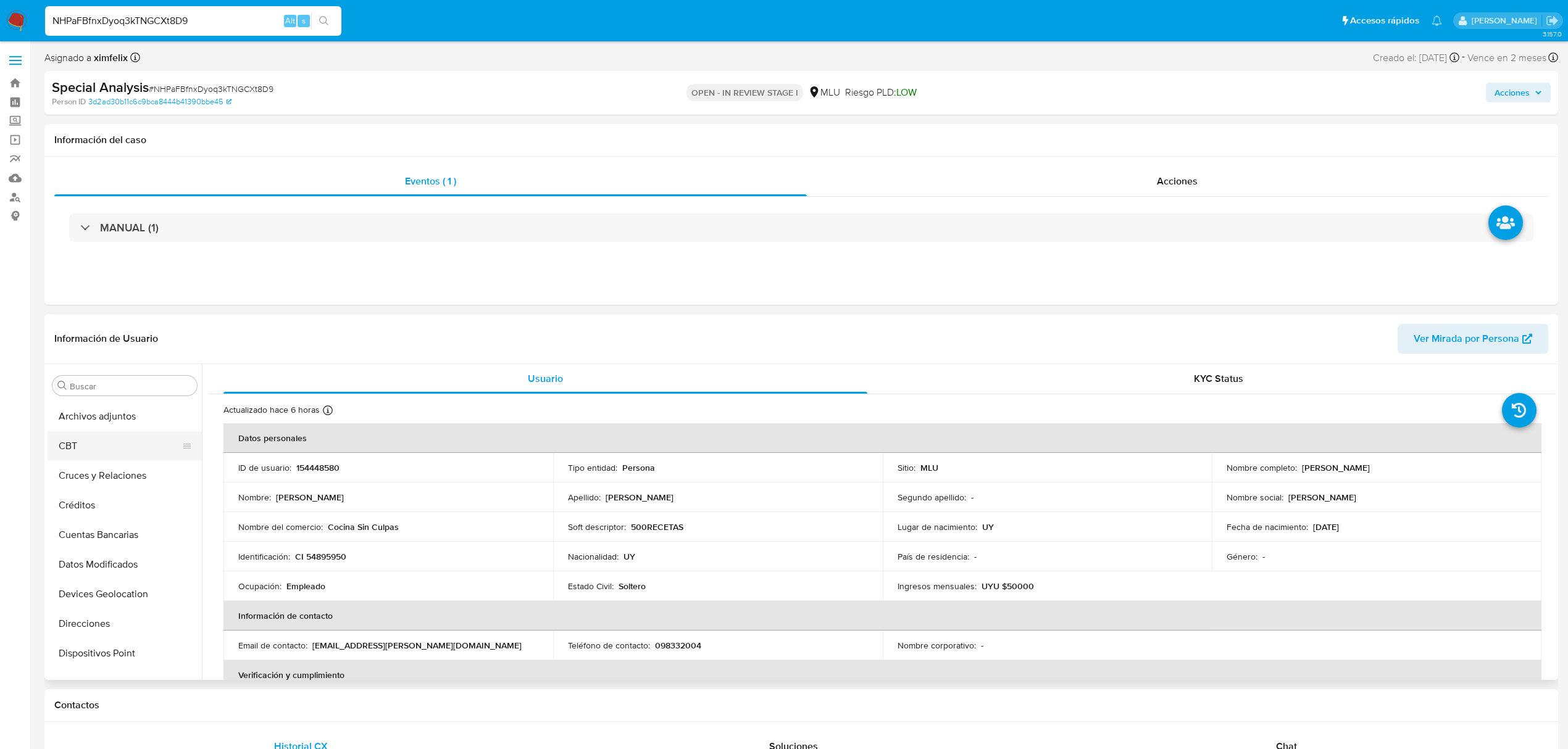
scroll to position [0, 0]
click at [111, 439] on button "Archivos adjuntos" at bounding box center [119, 445] width 144 height 30
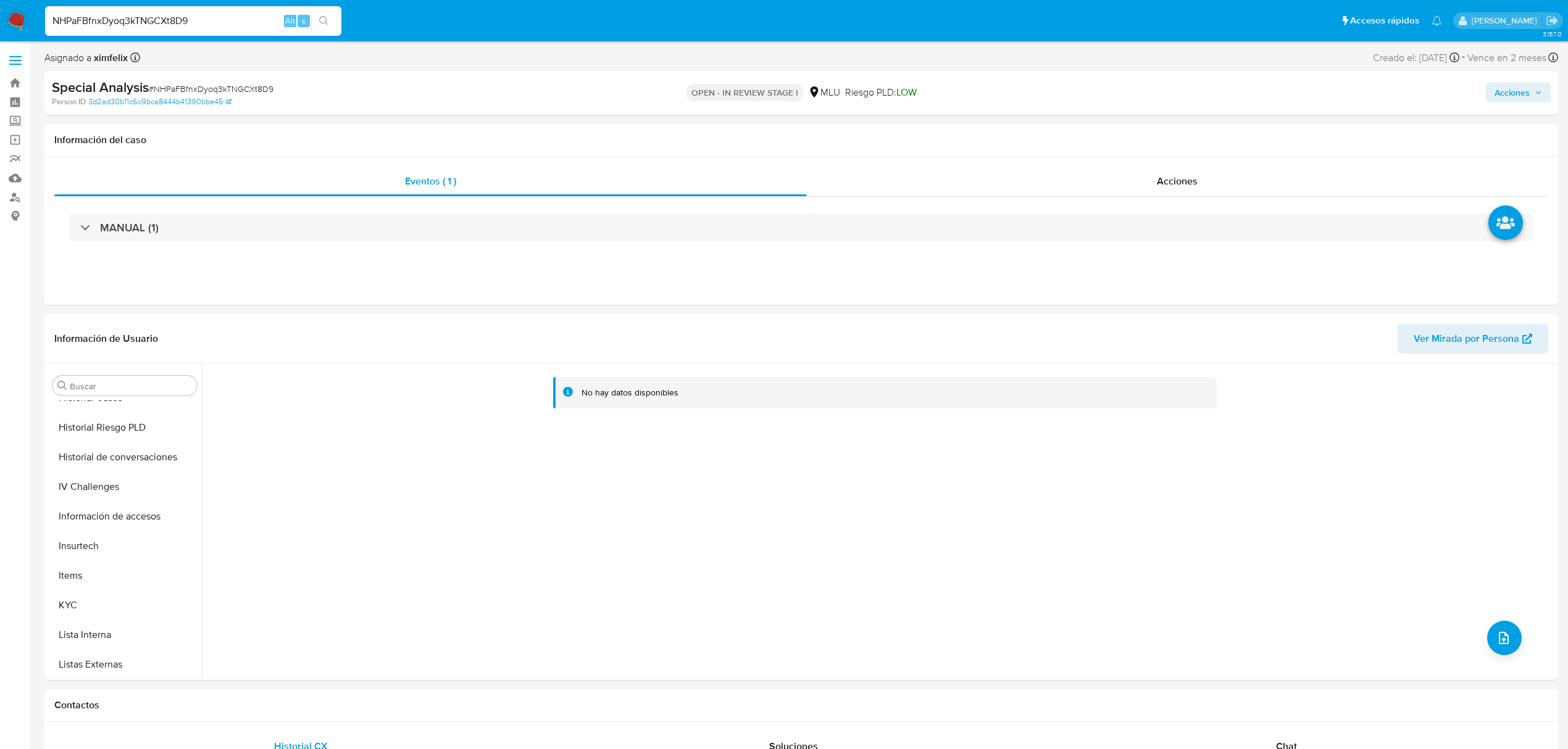
scroll to position [411, 0]
click at [1426, 349] on span "Ver Mirada por Persona" at bounding box center [1466, 338] width 105 height 30
drag, startPoint x: 63, startPoint y: 593, endPoint x: 131, endPoint y: 625, distance: 75.2
click at [64, 593] on button "KYC" at bounding box center [124, 596] width 154 height 30
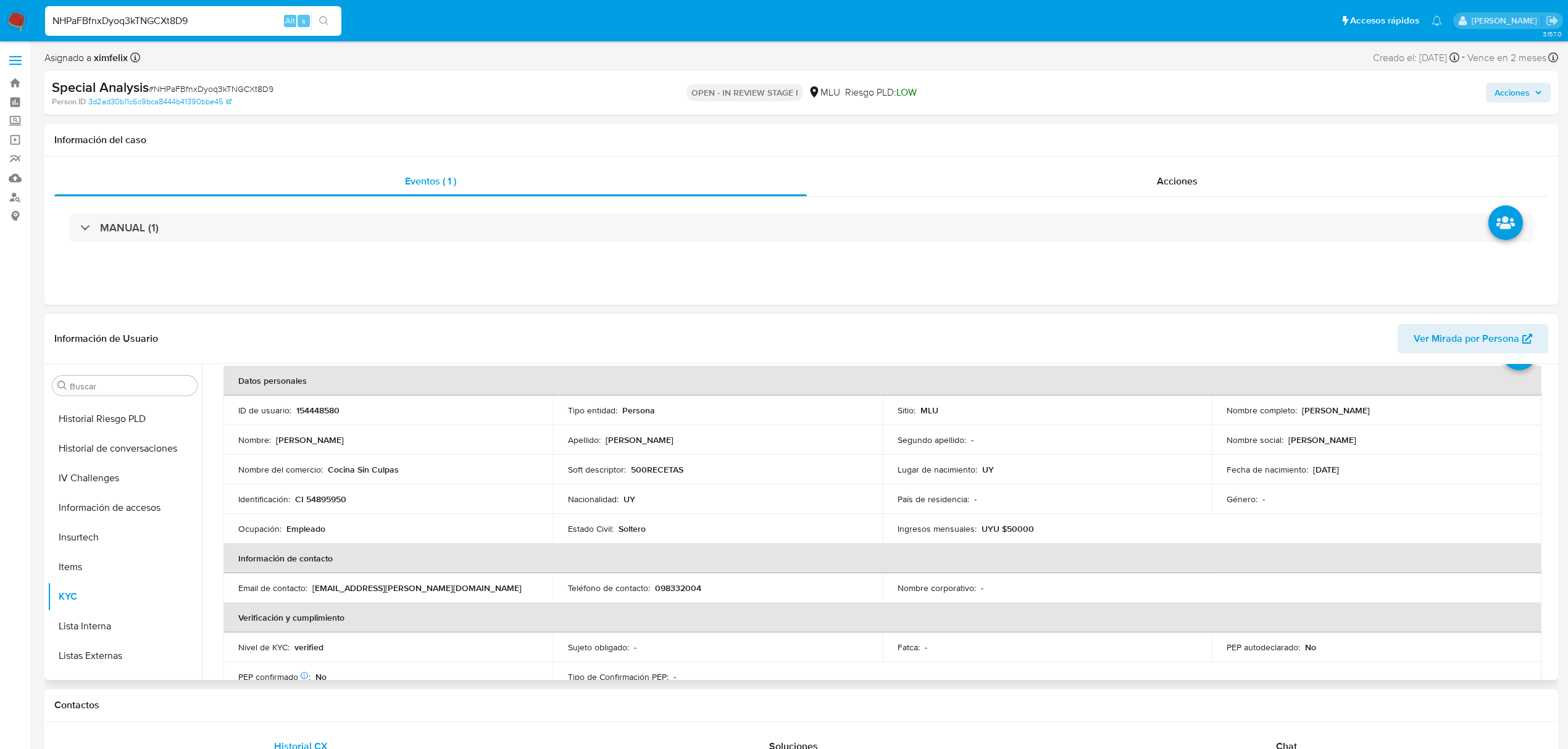
scroll to position [32, 0]
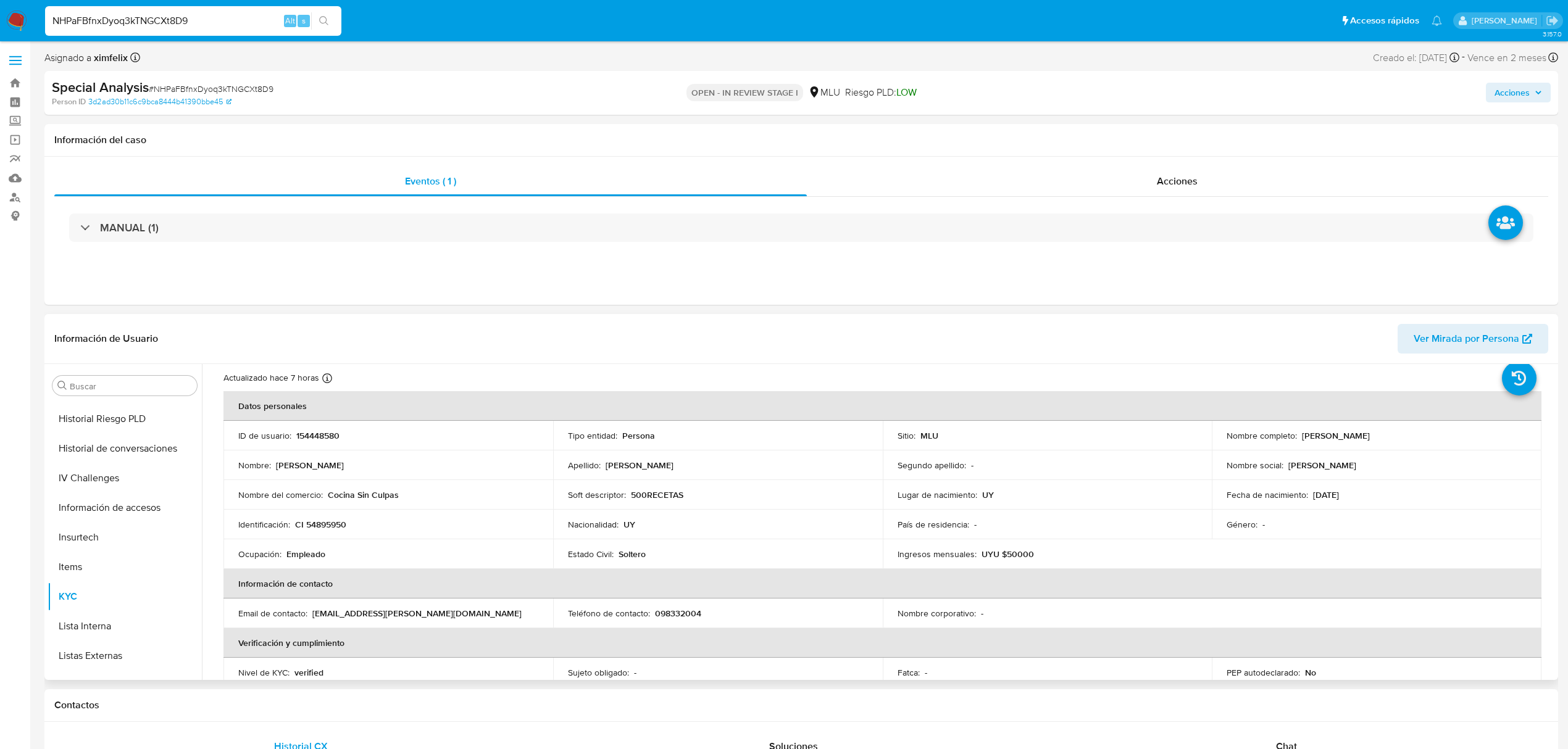
click at [655, 495] on p "500RECETAS" at bounding box center [656, 495] width 53 height 11
click at [226, 25] on input "NHPaFBfnxDyoq3kTNGCXt8D9" at bounding box center [193, 20] width 296 height 16
paste input "v6Y7awQBNgVNRc8gJEnOTjoe"
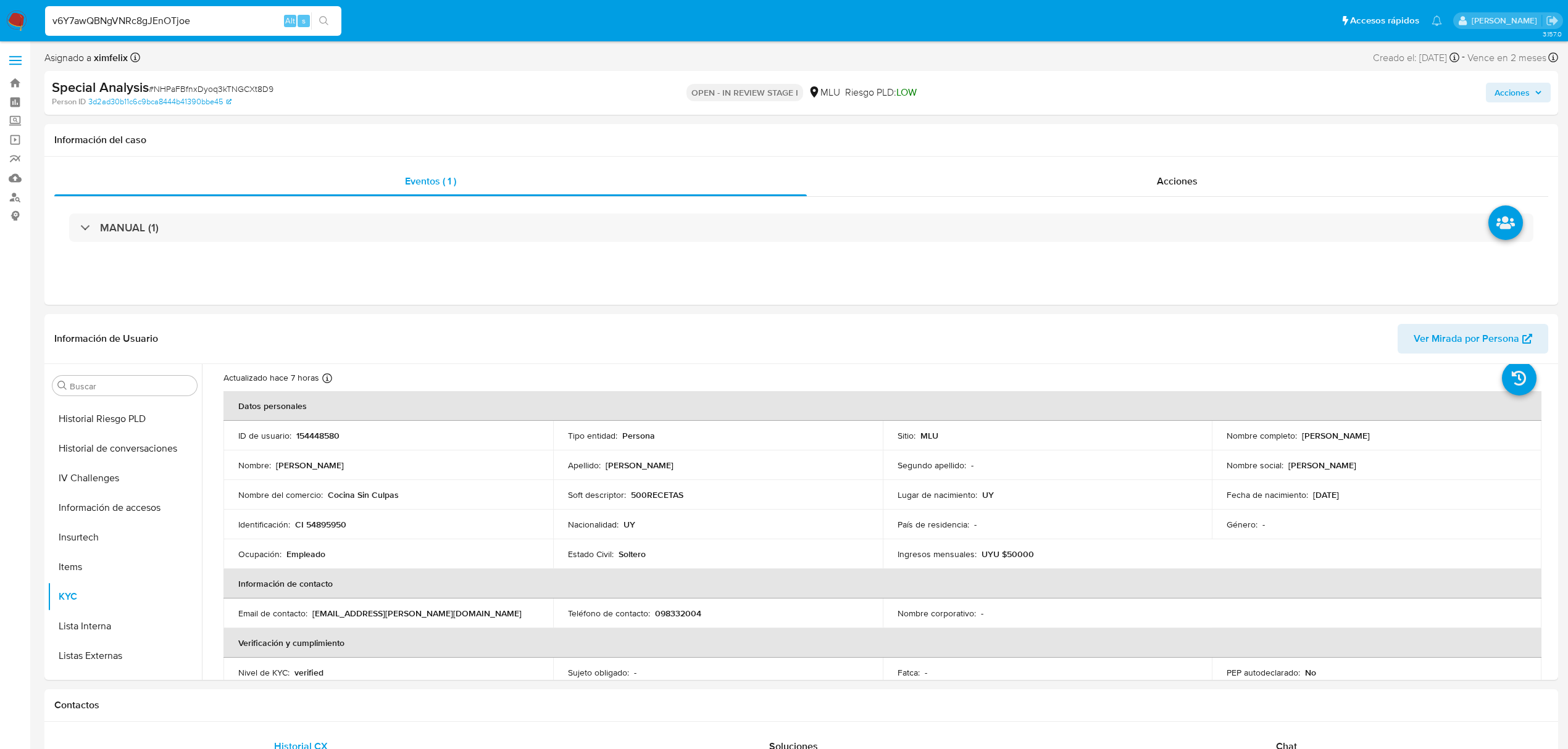
type input "v6Y7awQBNgVNRc8gJEnOTjoe"
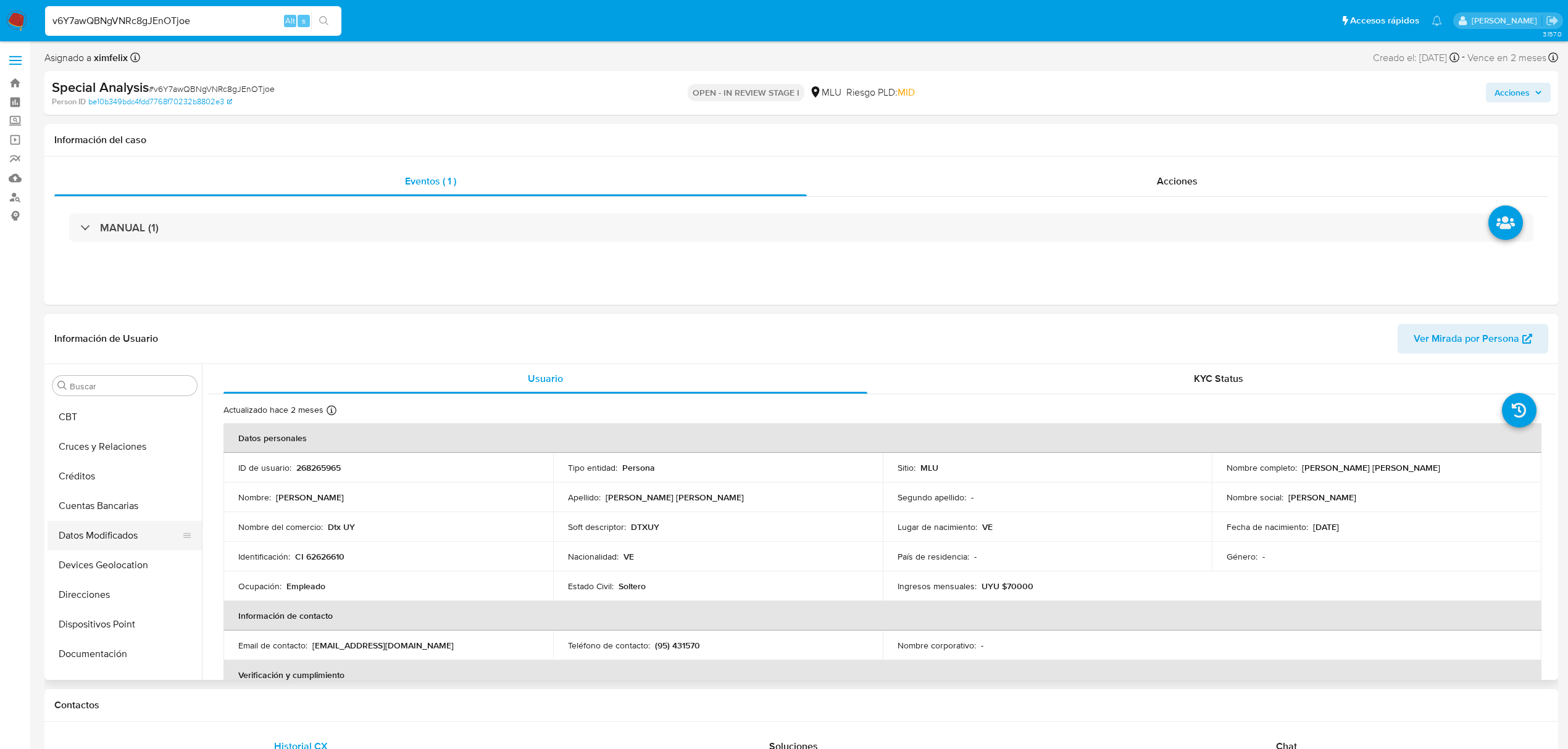
select select "10"
click at [117, 495] on button "Historial Casos" at bounding box center [119, 497] width 144 height 30
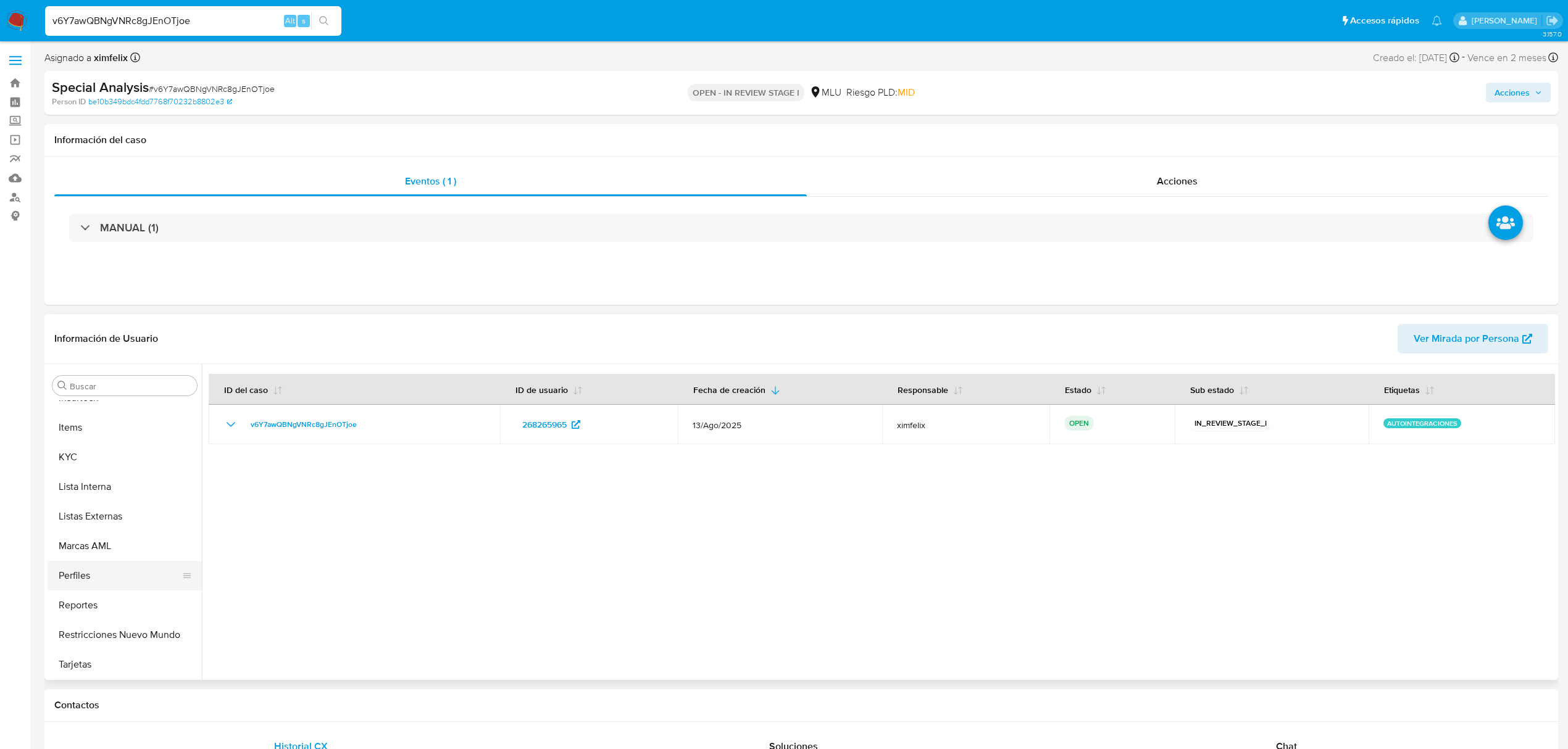
scroll to position [551, 0]
click at [100, 446] on button "KYC" at bounding box center [119, 457] width 144 height 30
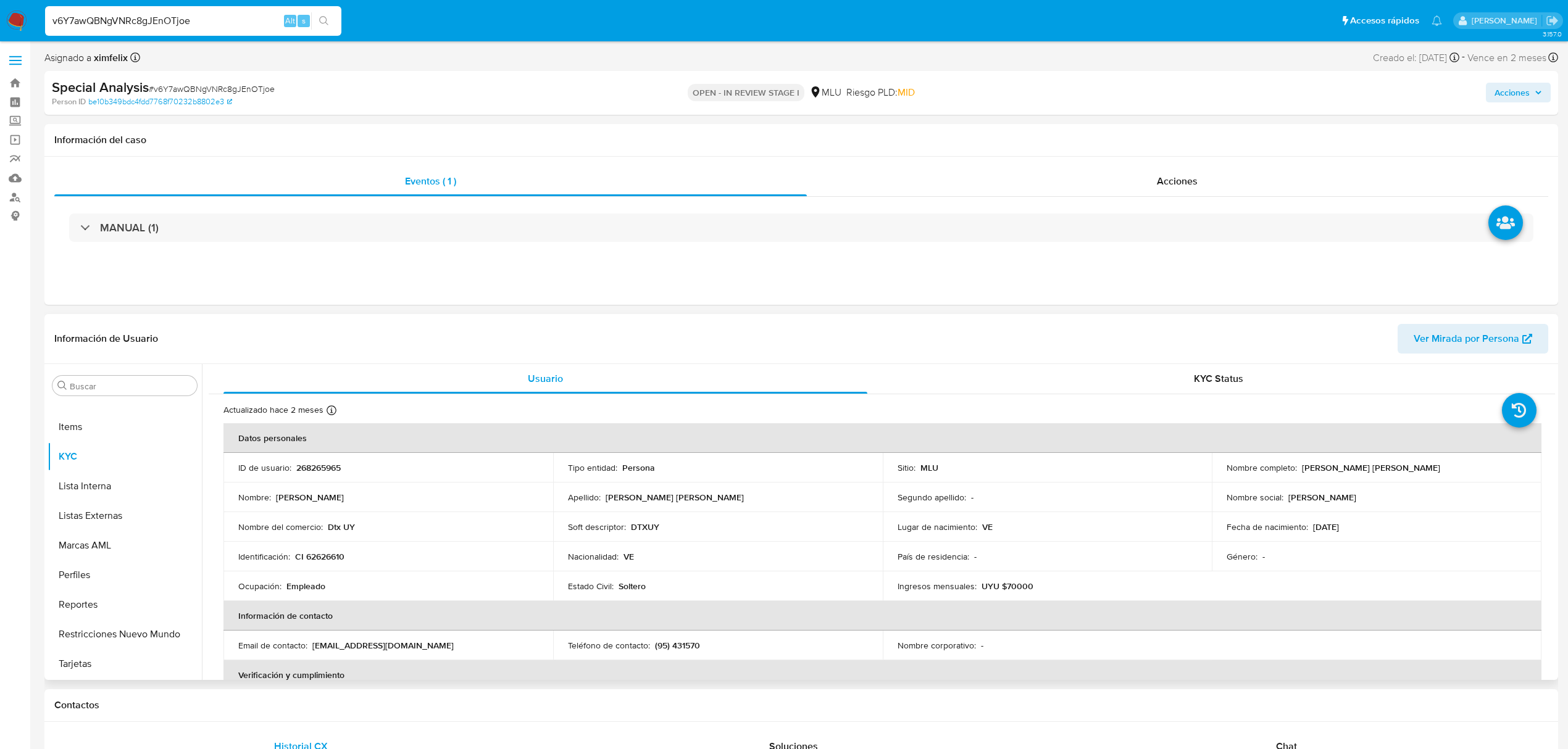
drag, startPoint x: 1430, startPoint y: 467, endPoint x: 1298, endPoint y: 465, distance: 132.0
click at [1298, 465] on div "Nombre completo : William Eduardo Bastidas Fuentes" at bounding box center [1376, 468] width 300 height 11
click at [317, 559] on p "CI 62626610" at bounding box center [319, 557] width 49 height 11
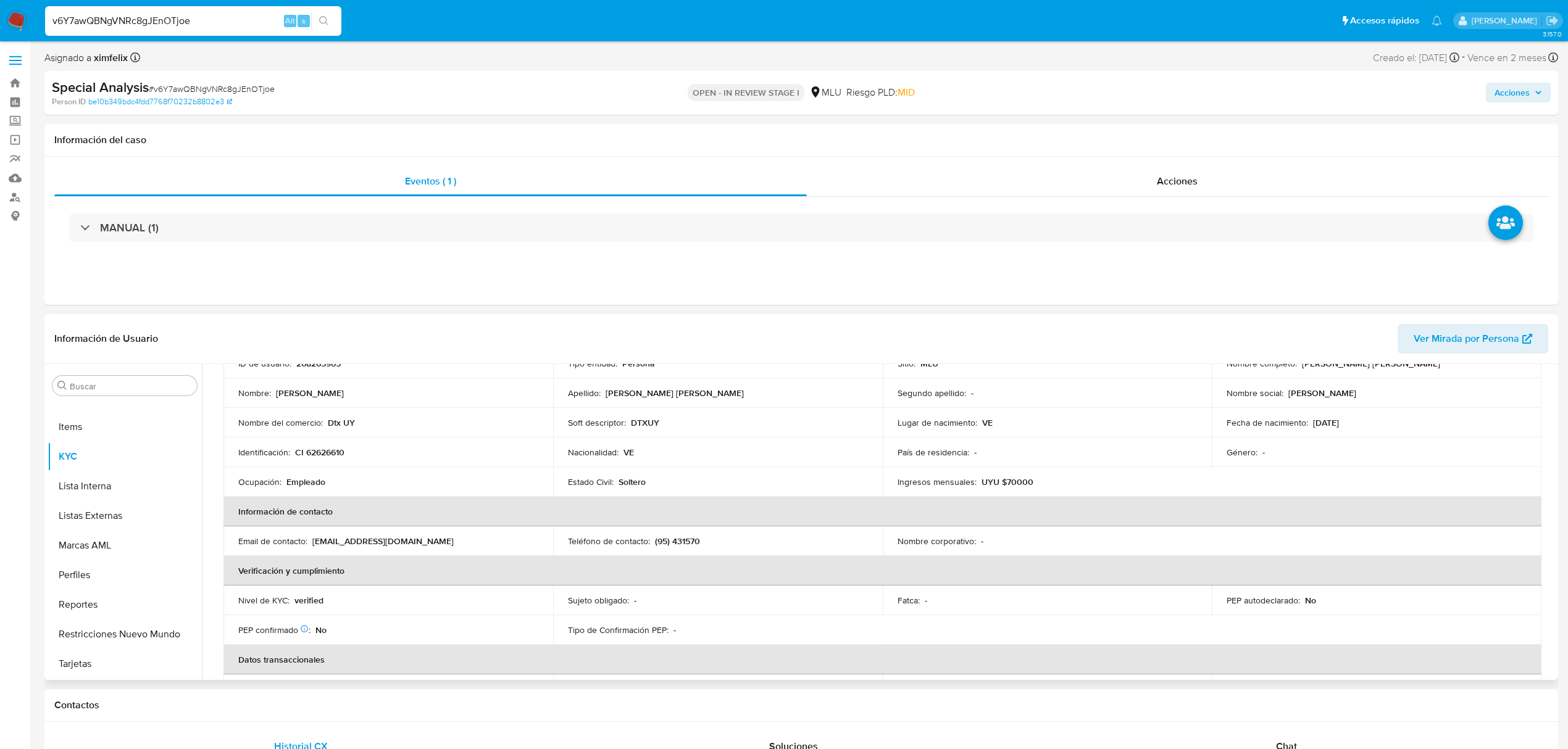
scroll to position [0, 0]
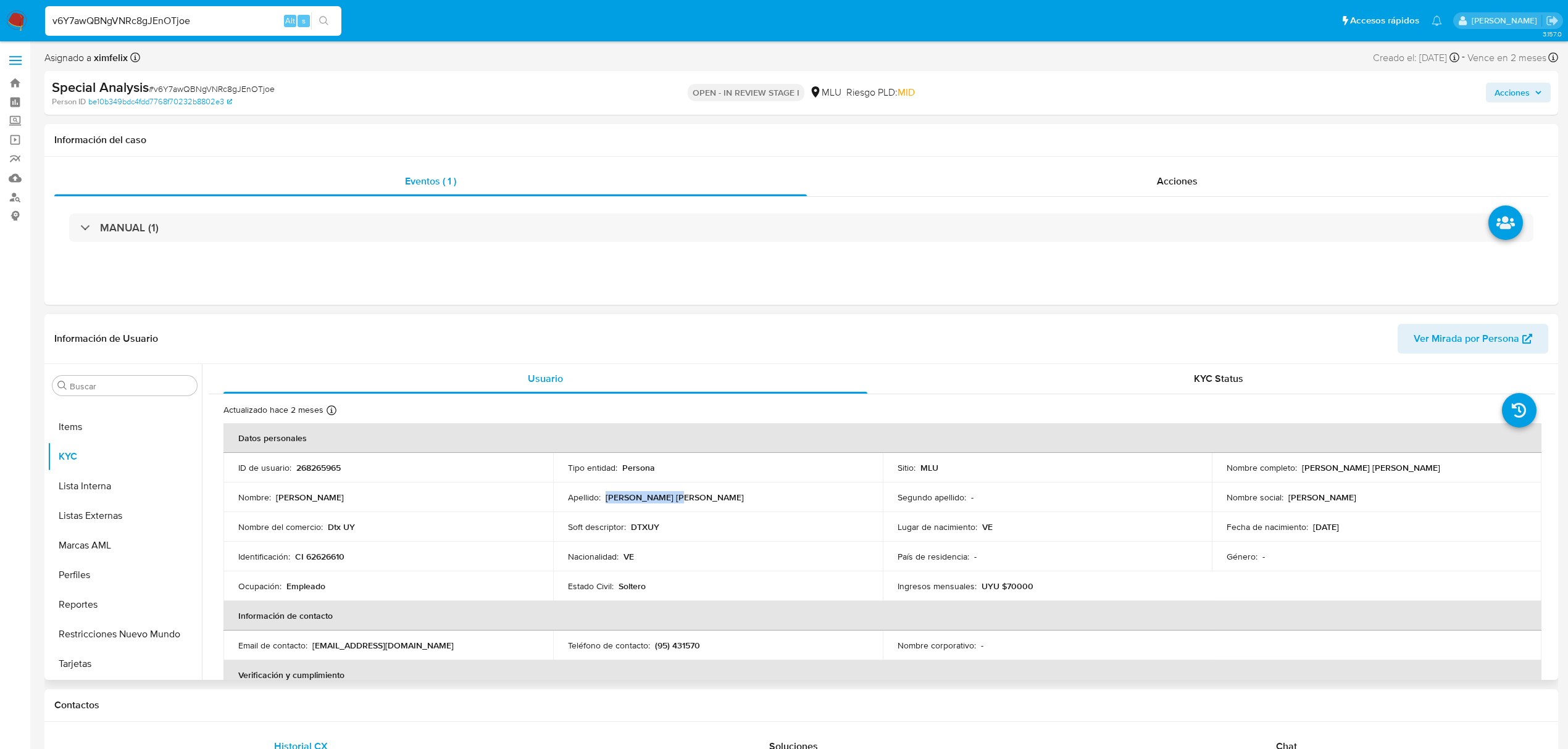
drag, startPoint x: 682, startPoint y: 500, endPoint x: 604, endPoint y: 498, distance: 78.0
click at [604, 498] on div "Apellido : Bastidas Fuentes" at bounding box center [717, 497] width 300 height 11
drag, startPoint x: 351, startPoint y: 524, endPoint x: 325, endPoint y: 526, distance: 26.1
click at [325, 526] on div "Nombre del comercio : Dtx UY" at bounding box center [388, 527] width 300 height 11
click at [1484, 347] on span "Ver Mirada por Persona" at bounding box center [1466, 338] width 105 height 30
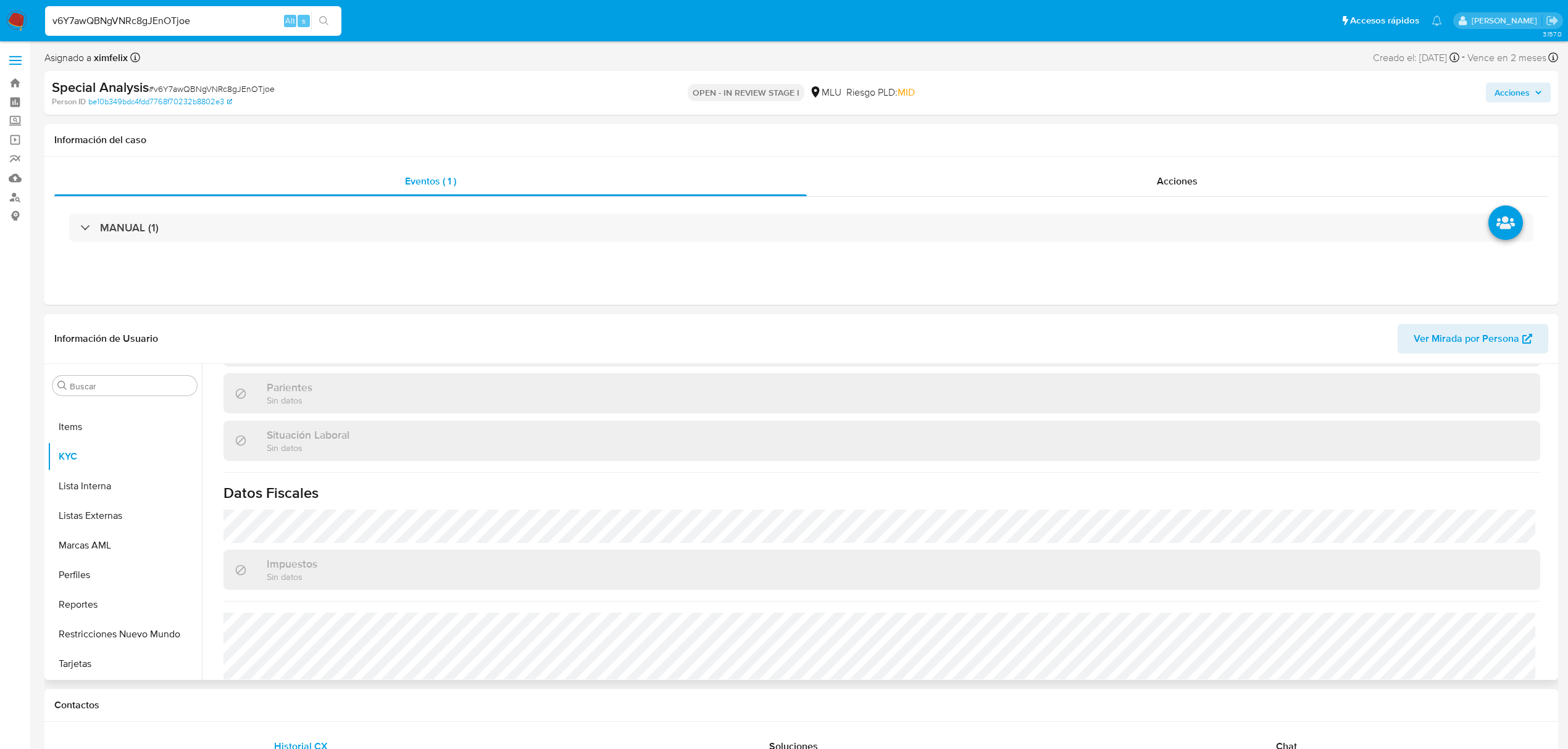
scroll to position [608, 0]
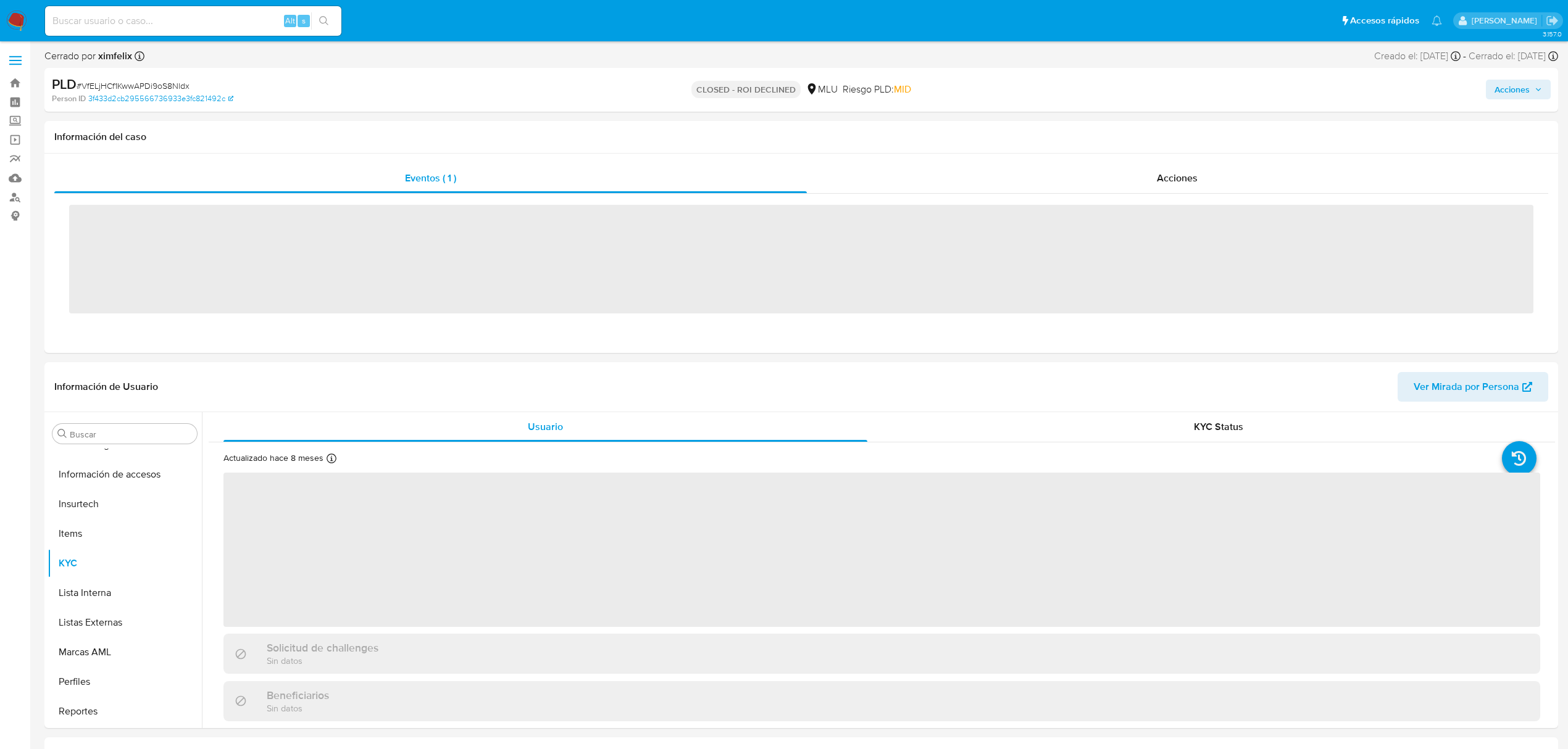
scroll to position [551, 0]
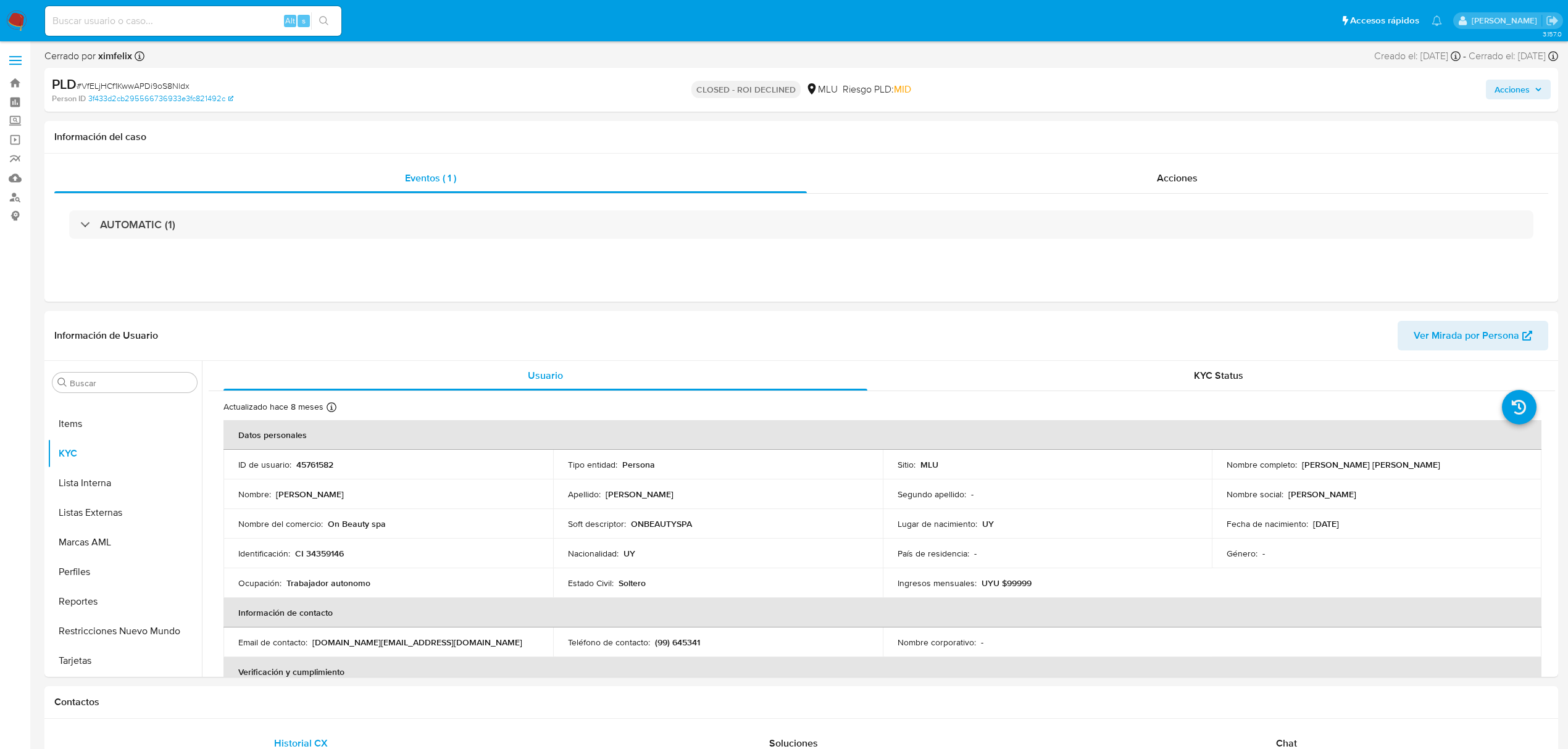
select select "10"
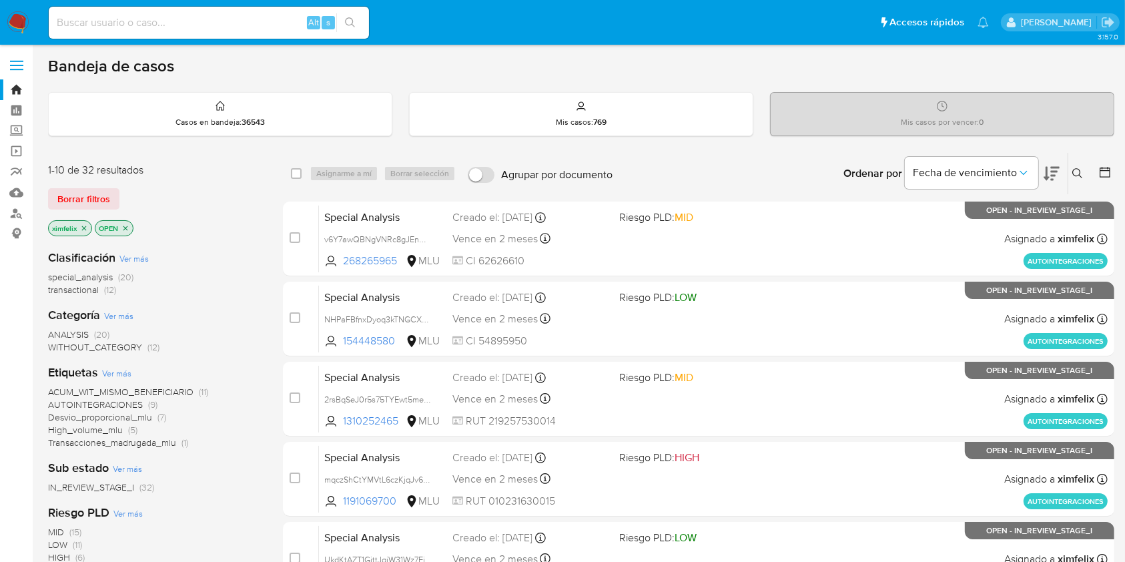
click at [83, 226] on icon "close-filter" at bounding box center [84, 228] width 8 height 8
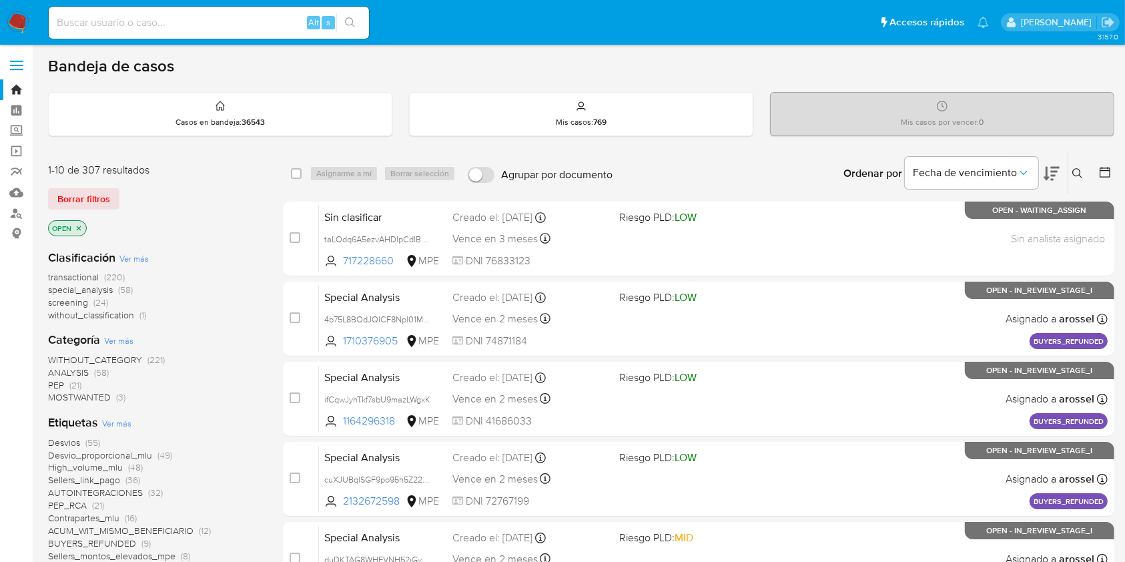
click at [79, 227] on icon "close-filter" at bounding box center [79, 228] width 5 height 5
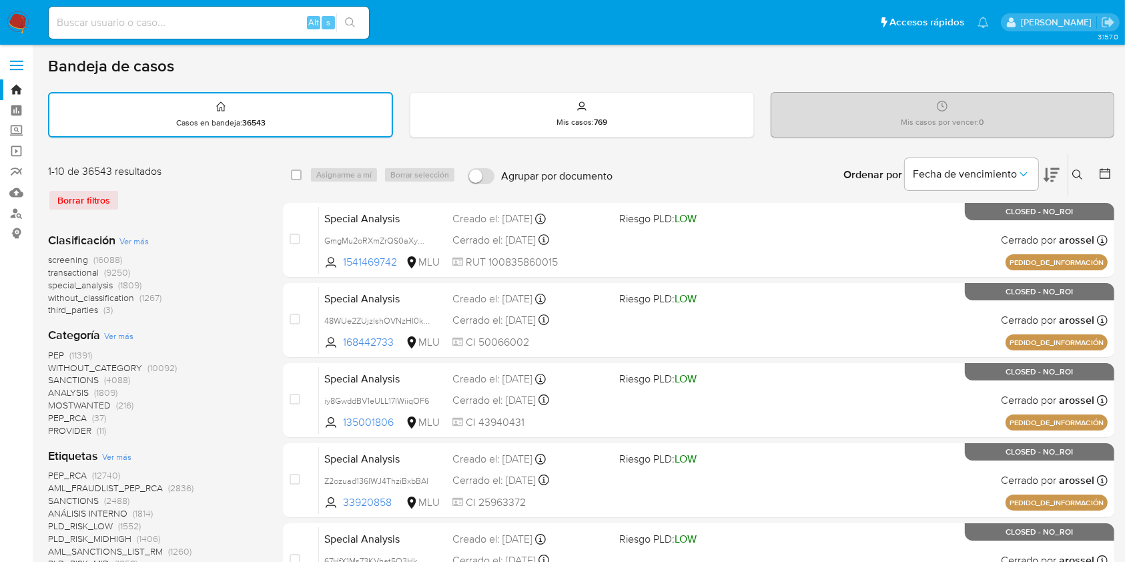
click at [1105, 167] on icon at bounding box center [1105, 173] width 13 height 13
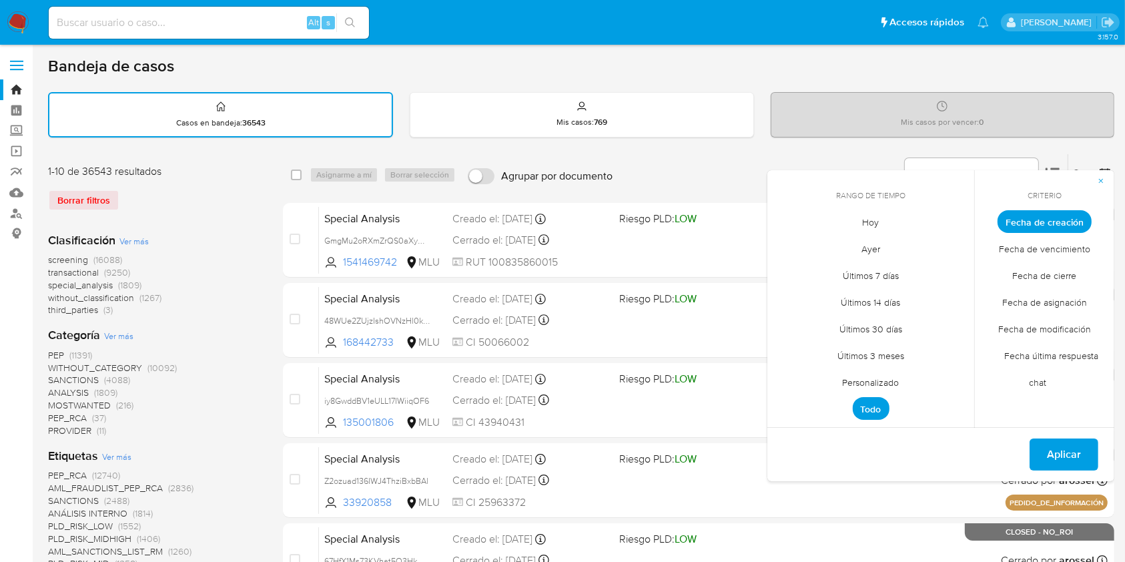
click at [897, 377] on span "Personalizado" at bounding box center [871, 382] width 85 height 27
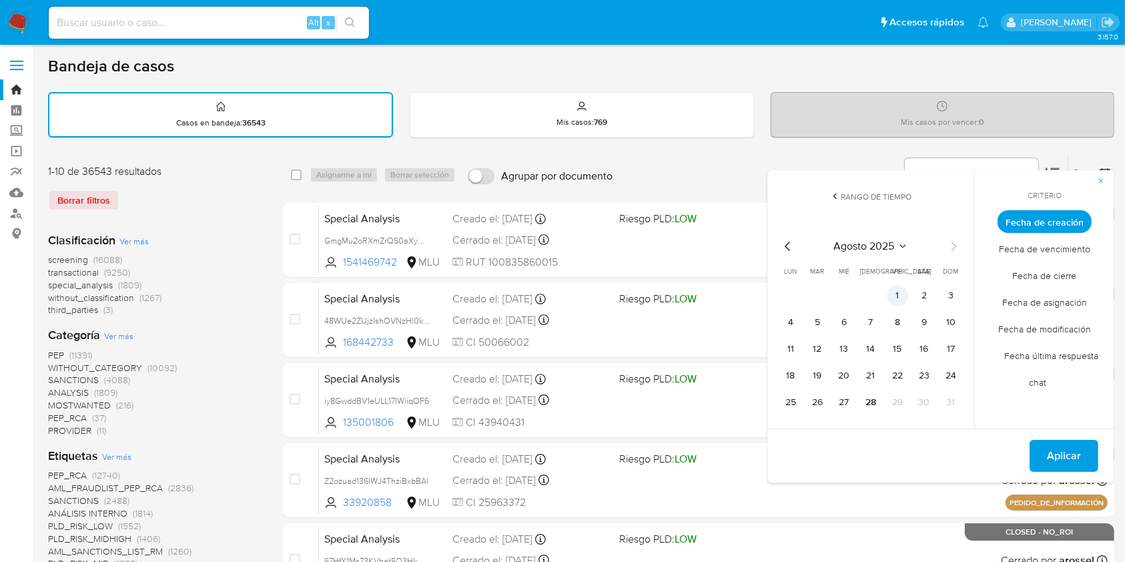
click at [901, 292] on button "1" at bounding box center [897, 295] width 21 height 21
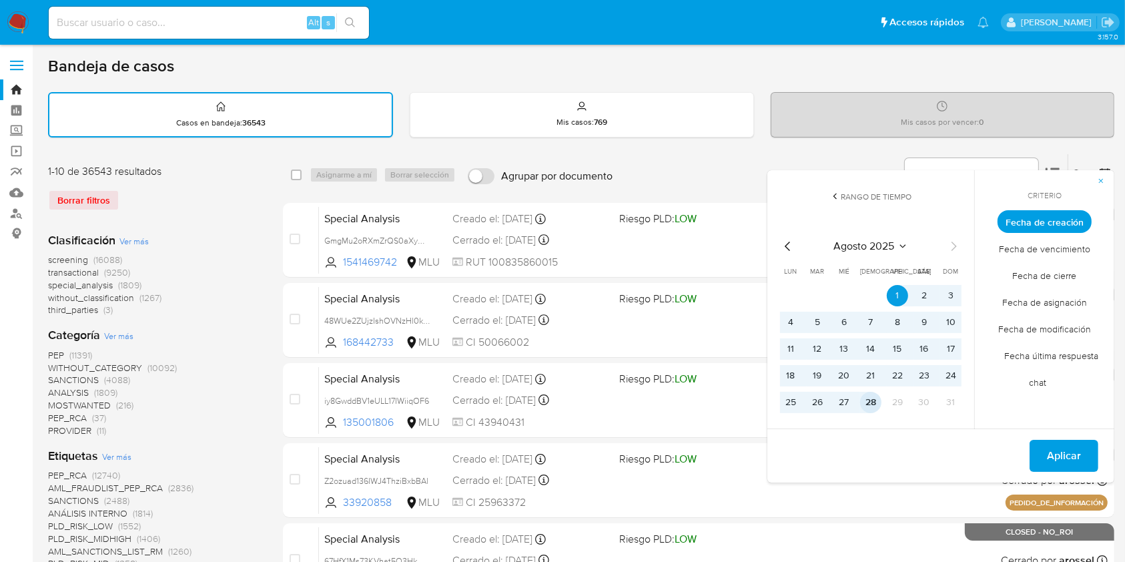
click at [867, 401] on button "28" at bounding box center [870, 402] width 21 height 21
click at [1061, 275] on span "Fecha de cierre" at bounding box center [1045, 275] width 92 height 27
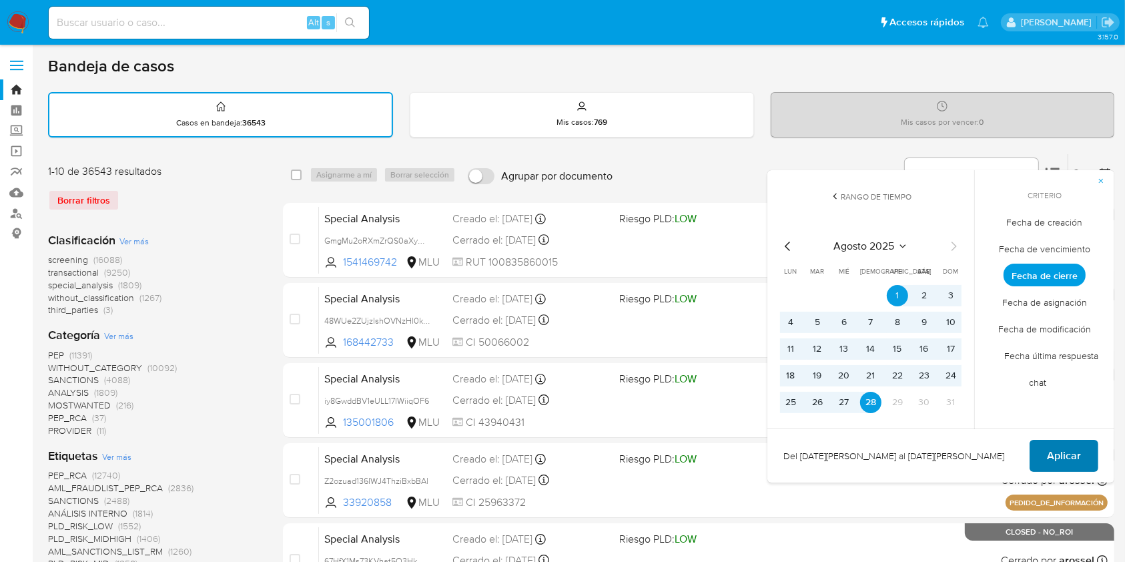
click at [1065, 449] on span "Aplicar" at bounding box center [1064, 455] width 34 height 29
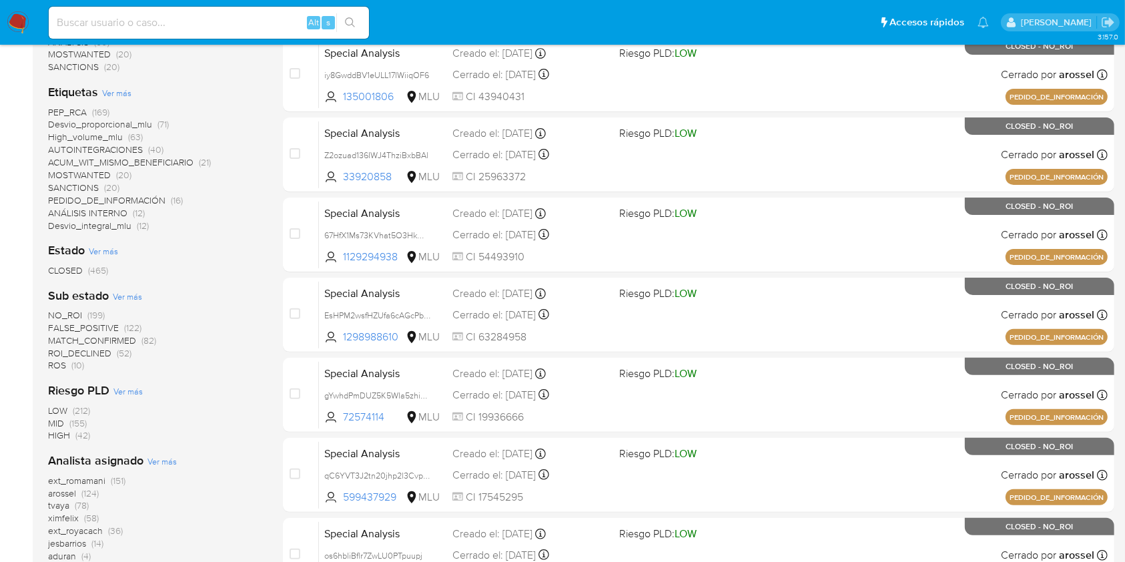
scroll to position [445, 0]
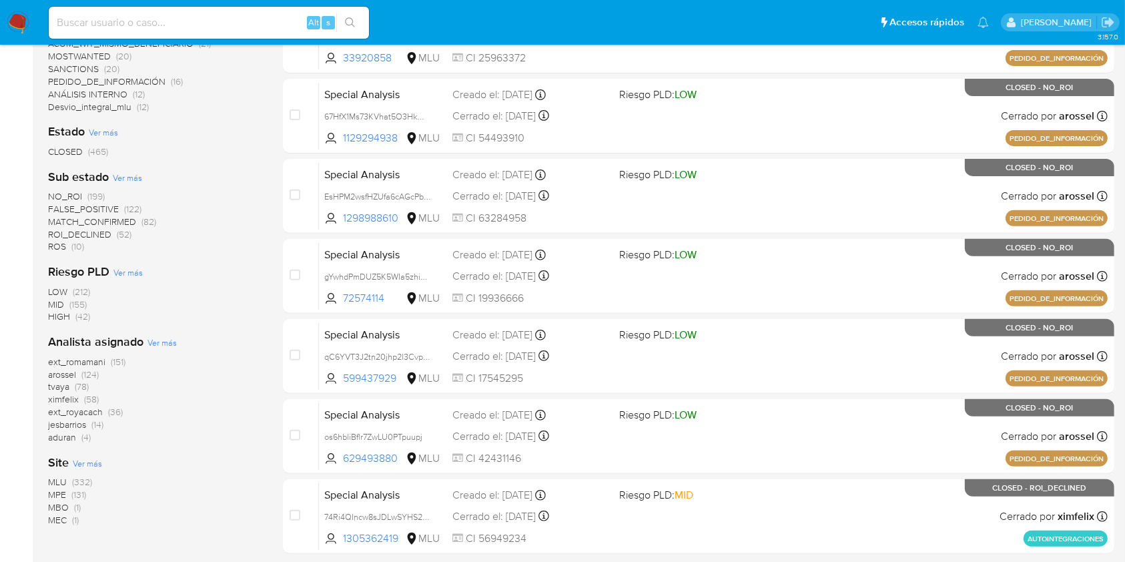
click at [0, 204] on aside "Bandeja Tablero Screening Búsqueda en Listas Watchlist Herramientas Operaciones…" at bounding box center [16, 82] width 33 height 1055
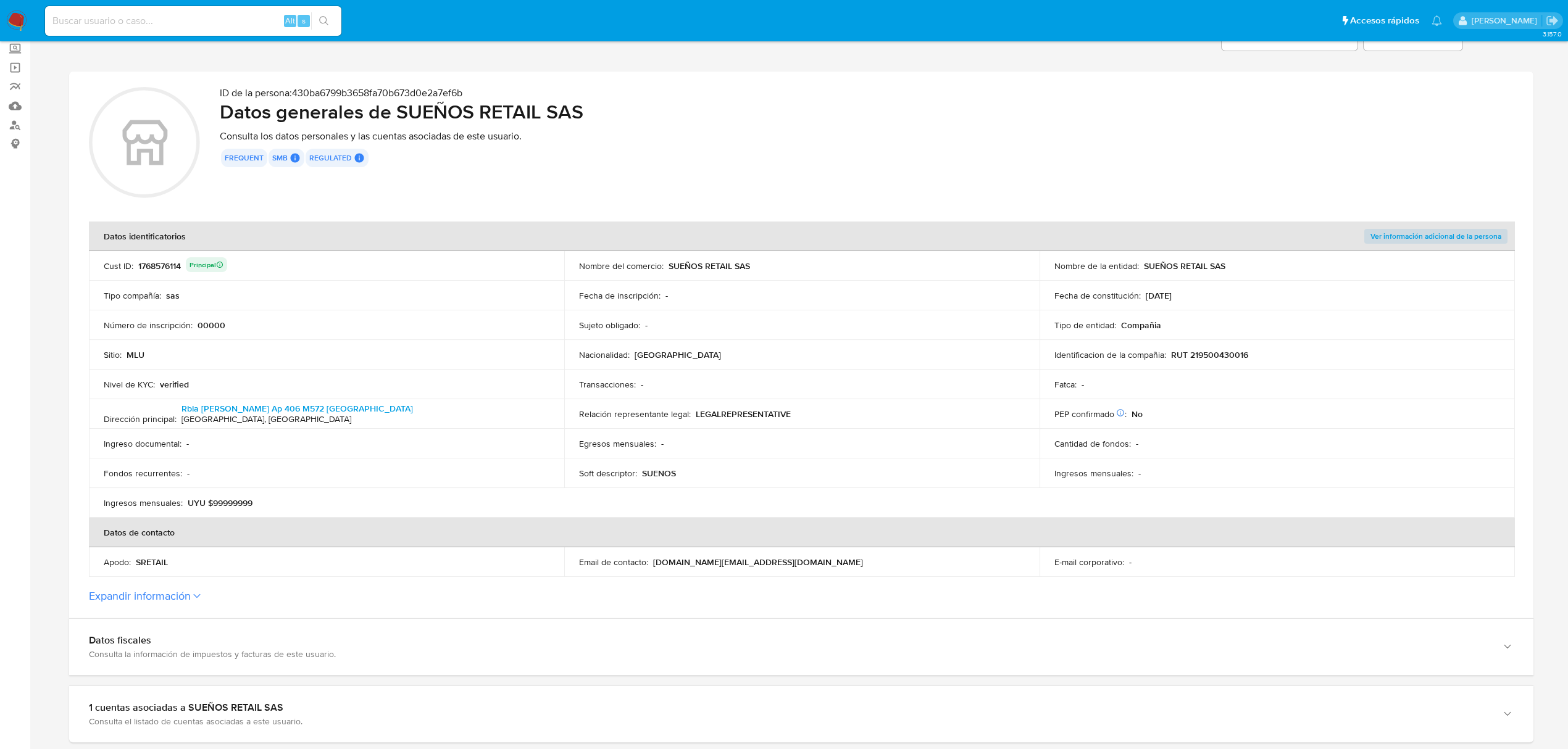
scroll to position [165, 0]
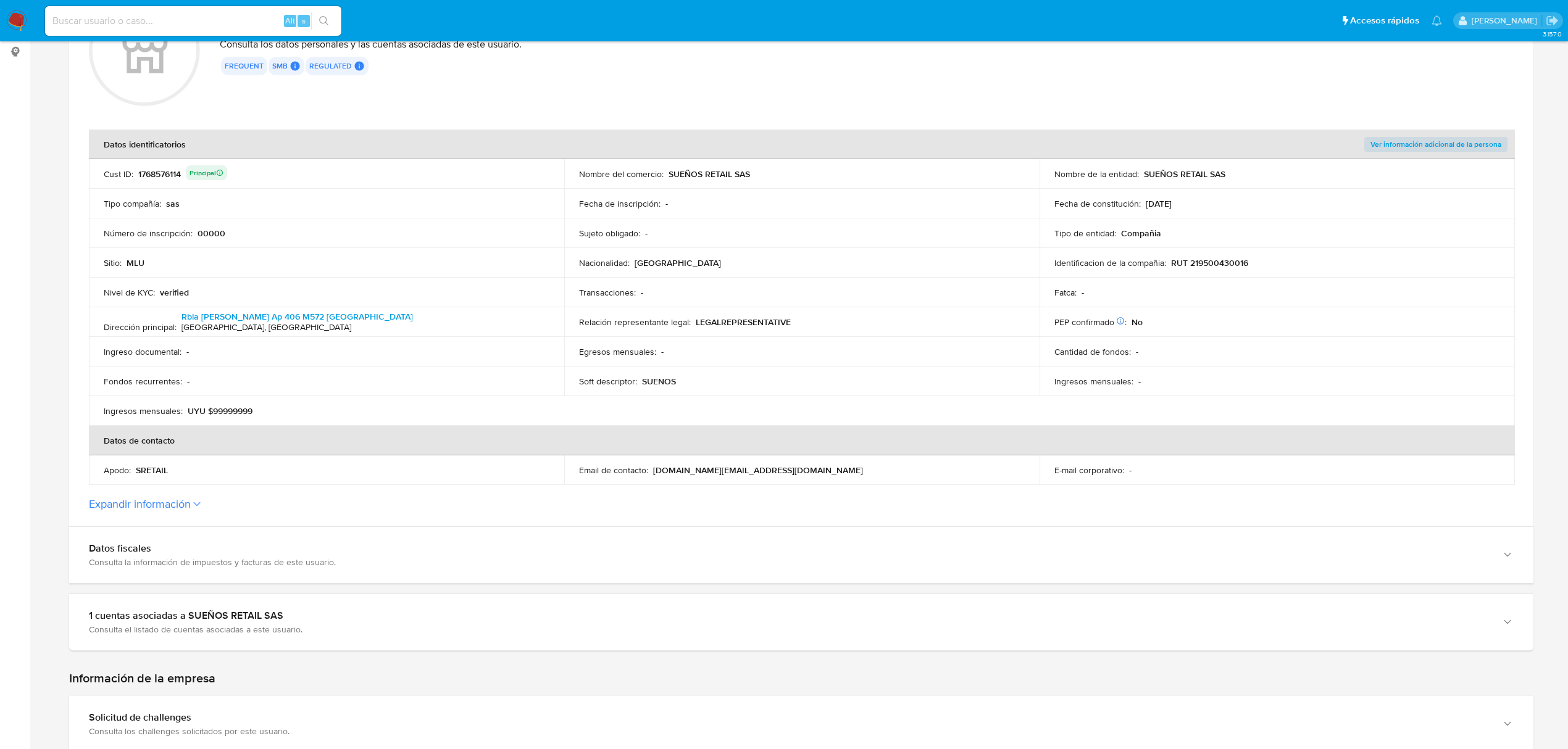
click at [225, 29] on div "Alt s" at bounding box center [193, 21] width 296 height 30
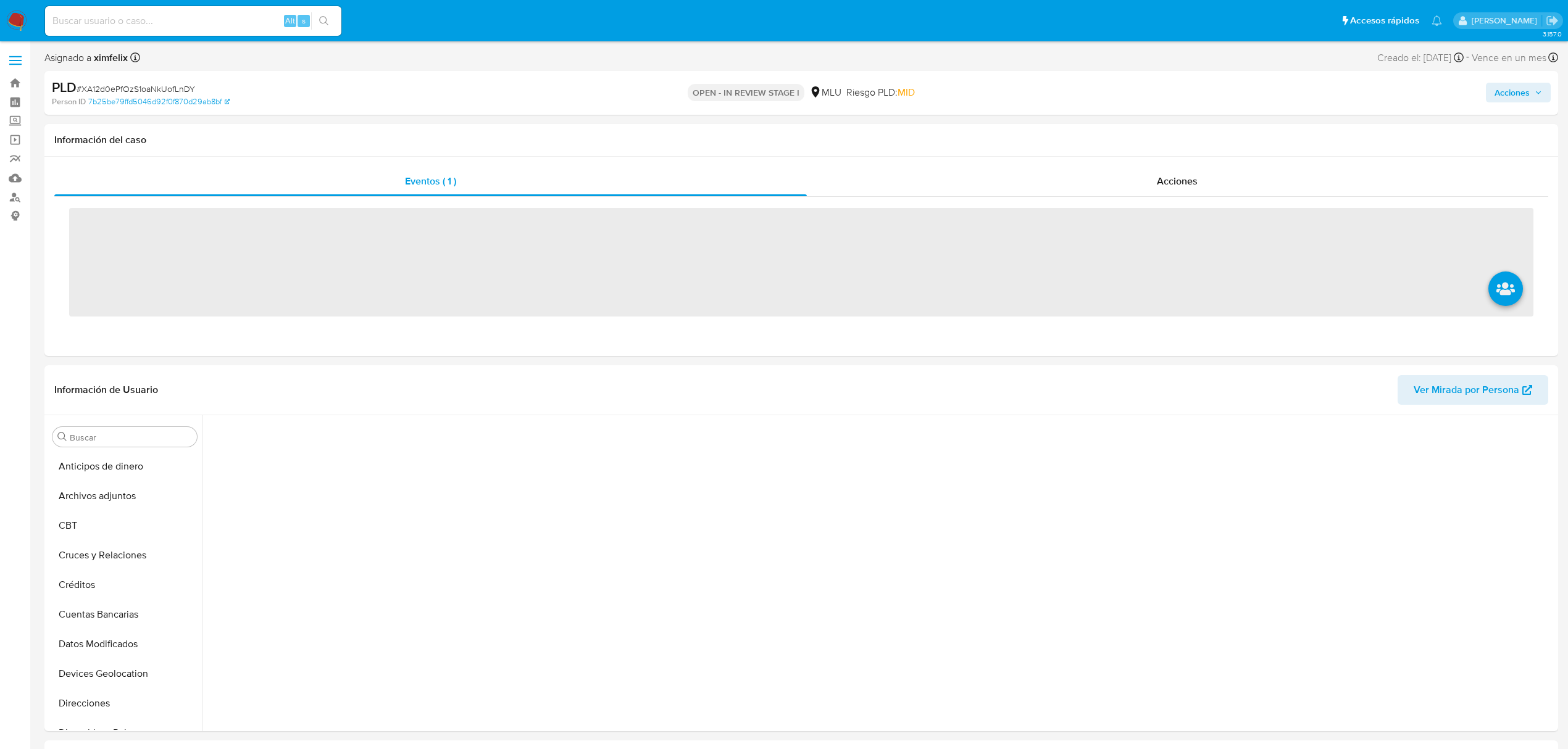
scroll to position [240, 0]
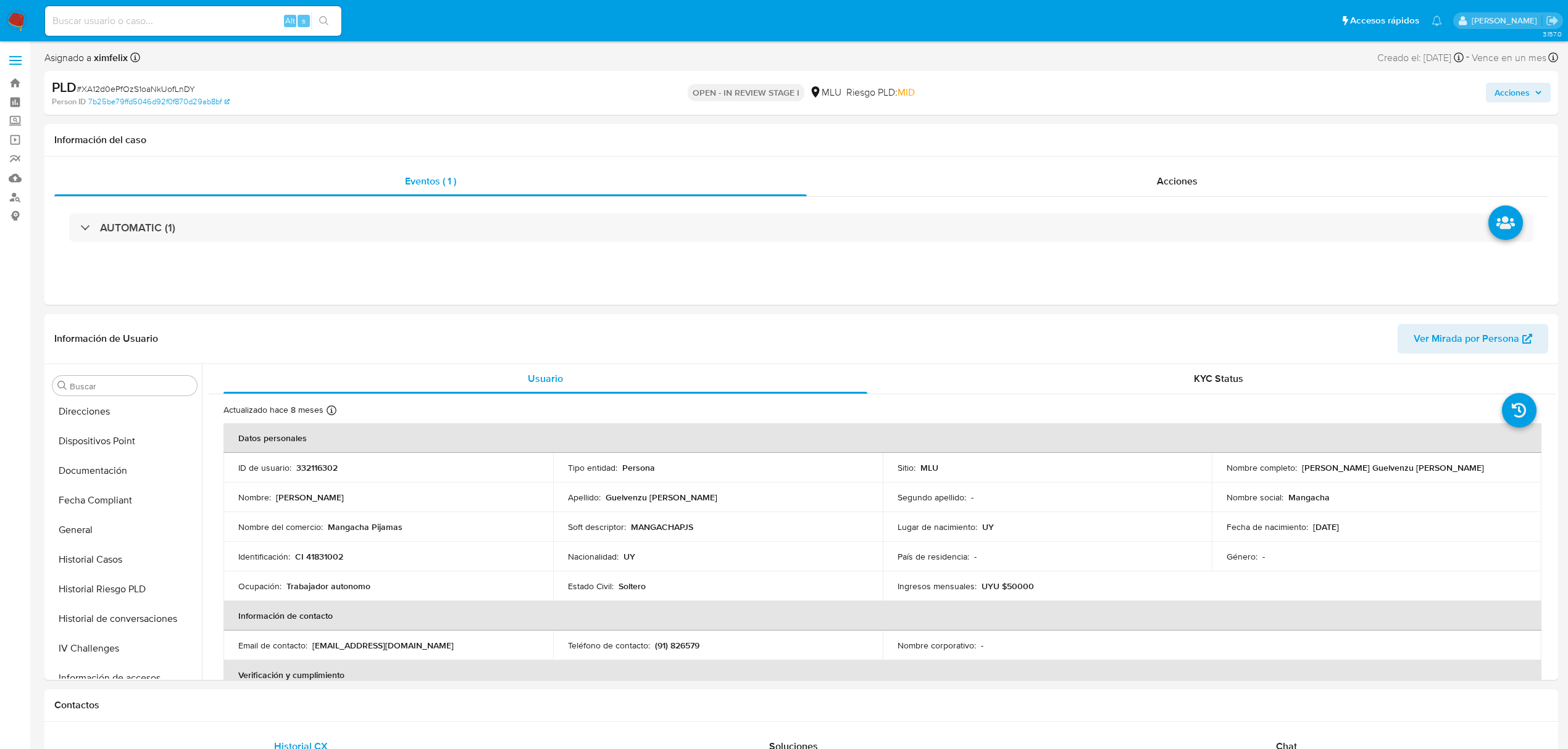
select select "10"
click at [328, 559] on p "CI 41831002" at bounding box center [319, 557] width 48 height 11
copy p "41831002"
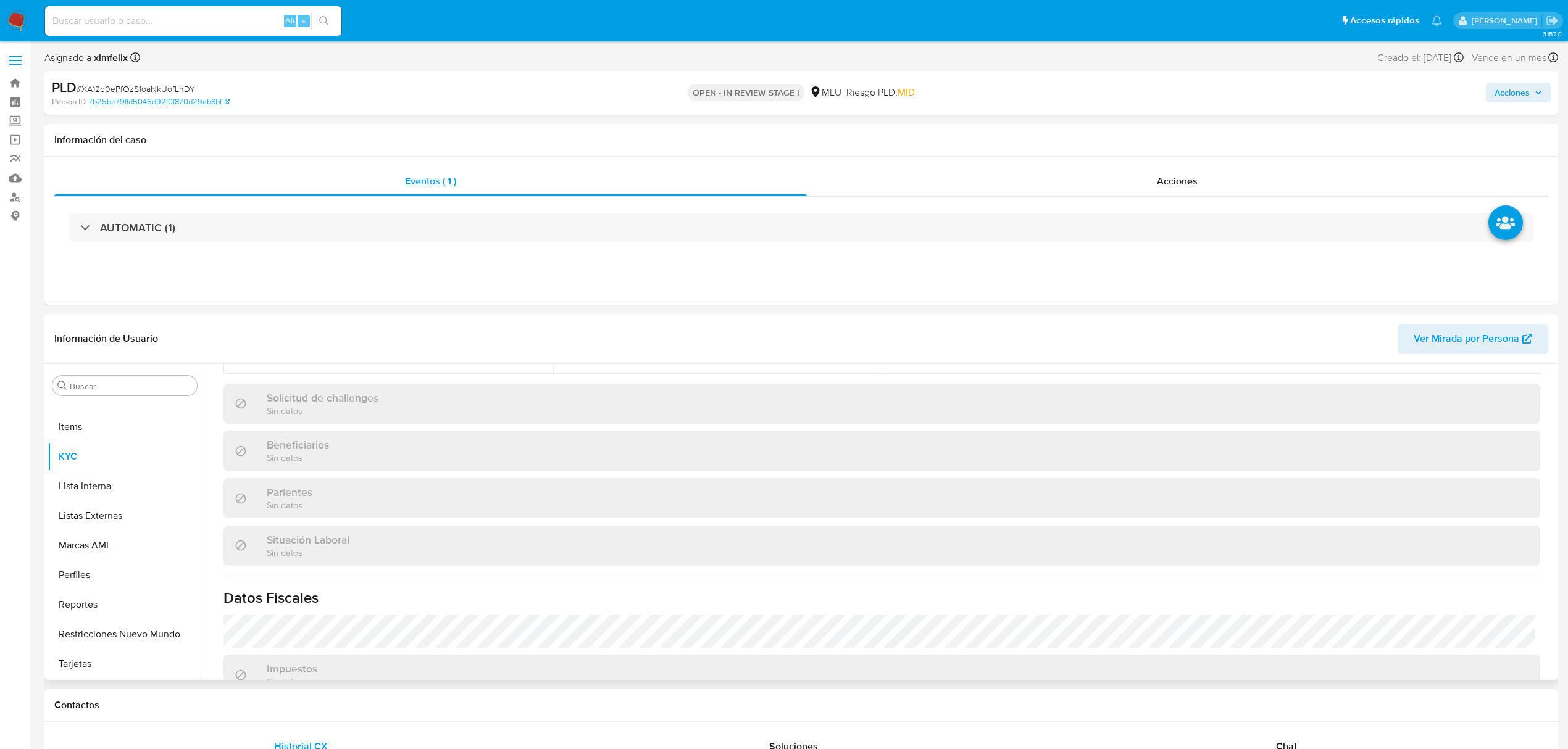
scroll to position [608, 0]
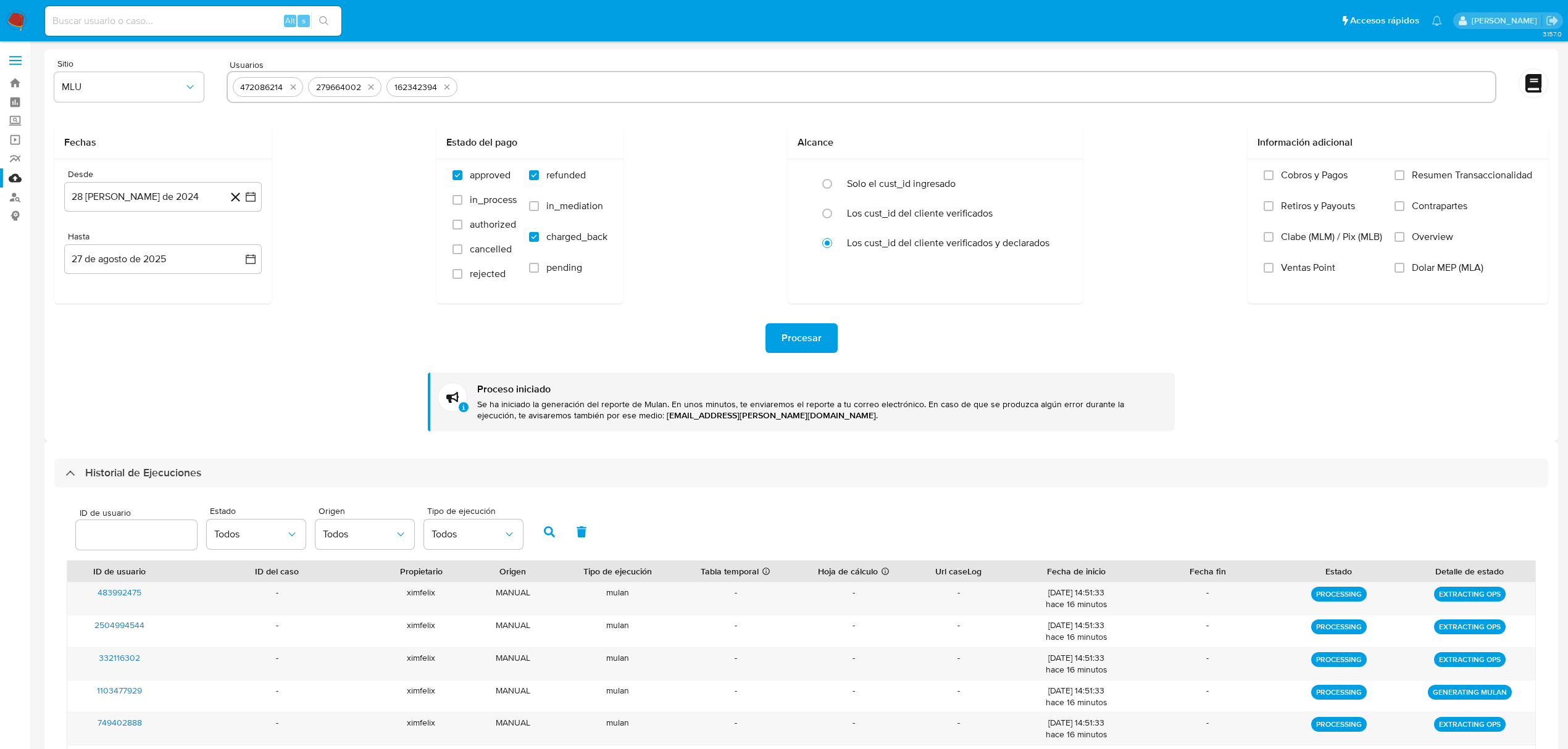
select select "10"
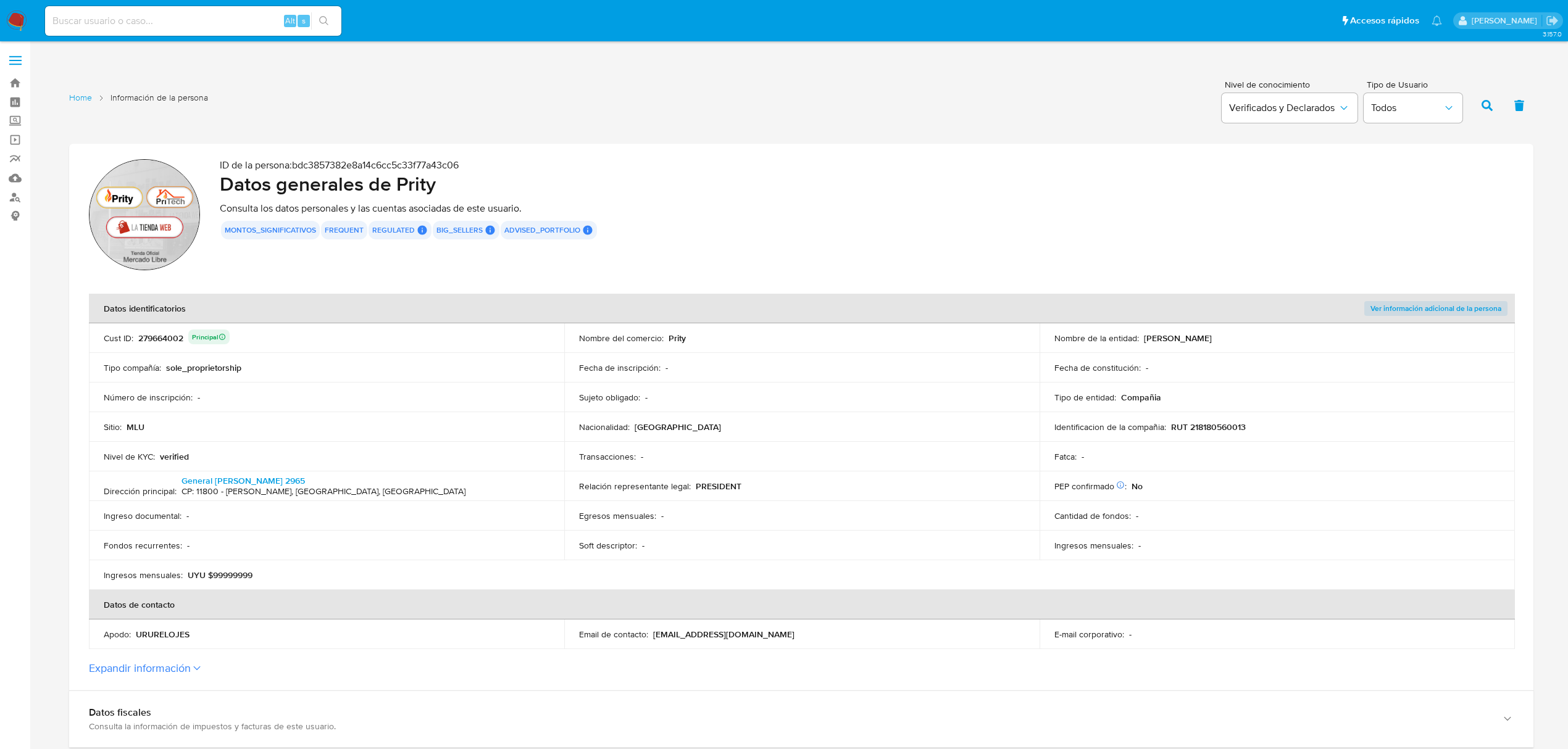
click at [621, 353] on td "Fecha de inscripción : -" at bounding box center [802, 368] width 475 height 30
click at [682, 335] on p "Prity" at bounding box center [677, 338] width 18 height 11
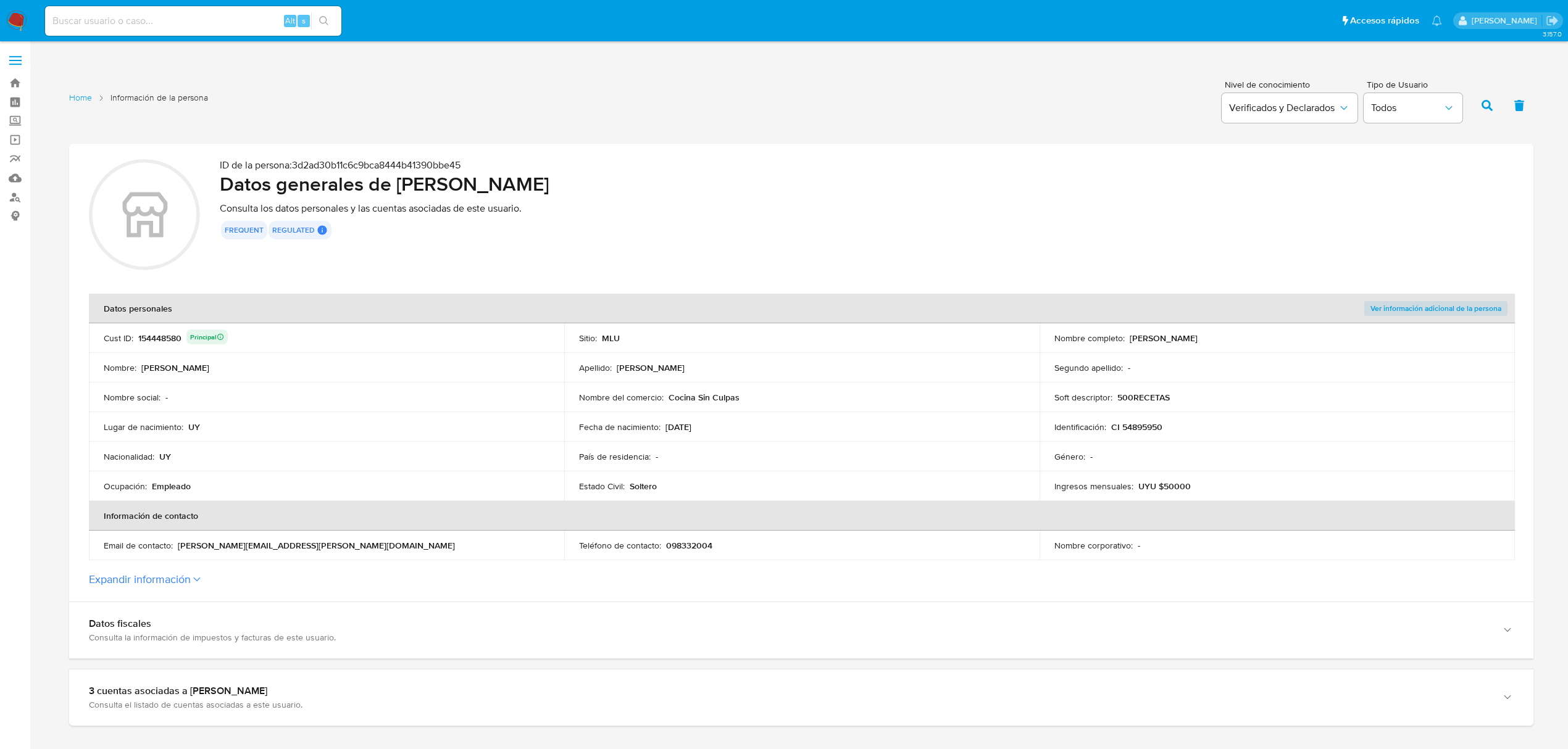
drag, startPoint x: 740, startPoint y: 399, endPoint x: 672, endPoint y: 399, distance: 68.0
click at [668, 399] on div "Nombre del comercio : Cocina Sin Culpas" at bounding box center [802, 398] width 446 height 11
click at [722, 384] on td "Nombre del comercio : Cocina Sin Culpas" at bounding box center [802, 398] width 475 height 30
drag, startPoint x: 748, startPoint y: 393, endPoint x: 667, endPoint y: 399, distance: 81.2
click at [667, 399] on div "Nombre del comercio : Cocina Sin Culpas" at bounding box center [802, 398] width 446 height 11
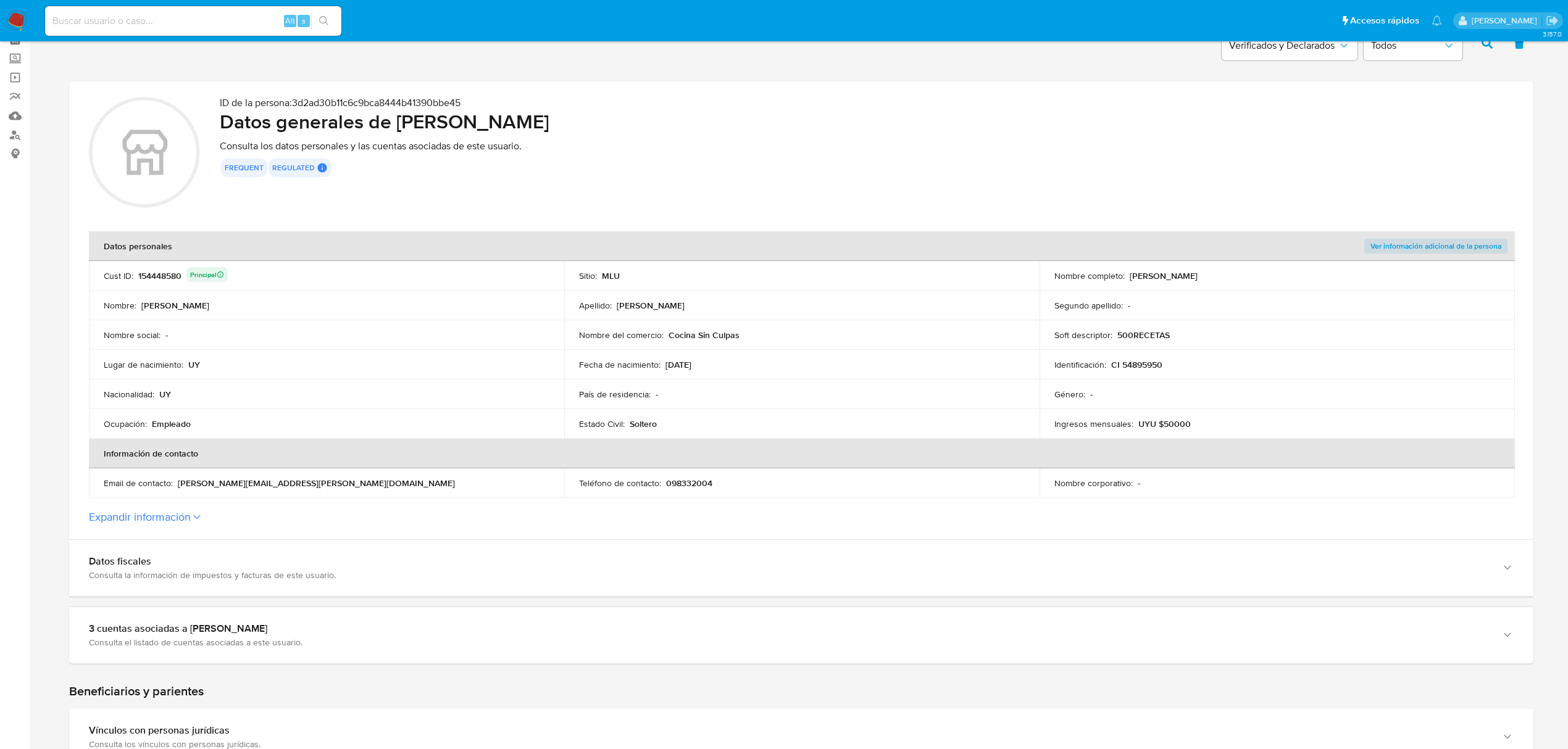
scroll to position [165, 0]
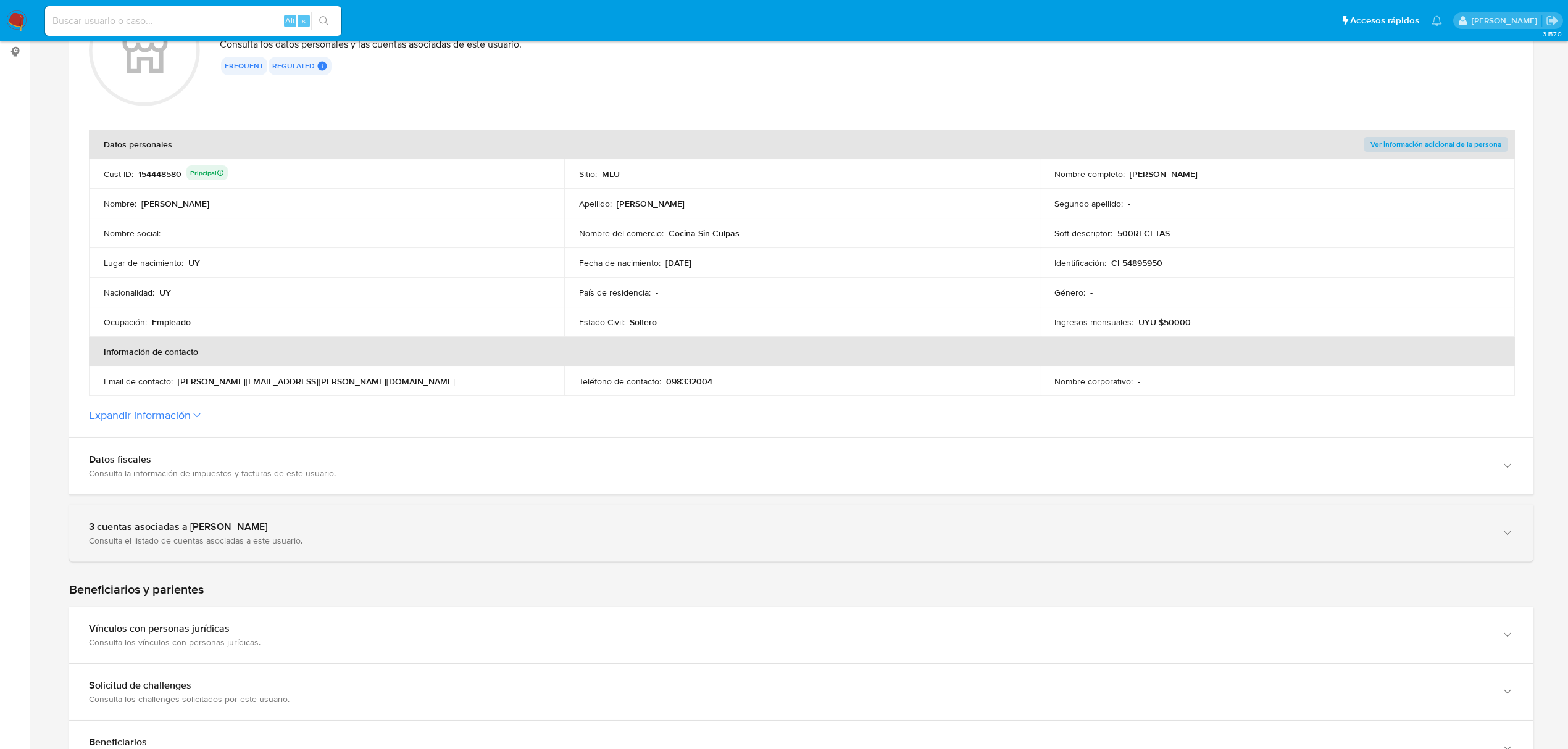
click at [509, 528] on div "3 cuentas asociadas a [PERSON_NAME]" at bounding box center [789, 526] width 1400 height 12
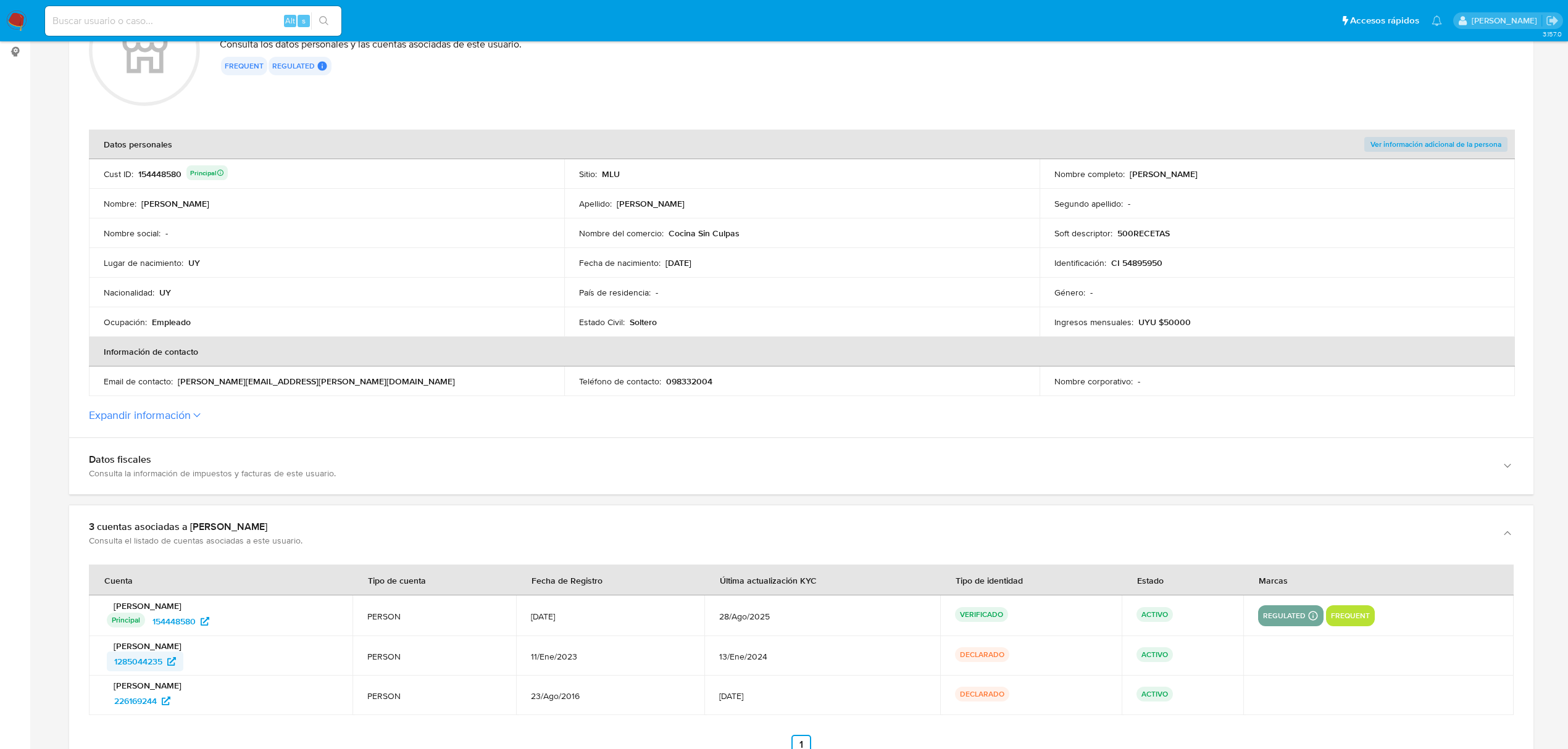
drag, startPoint x: 231, startPoint y: 667, endPoint x: 107, endPoint y: 670, distance: 124.0
click at [107, 670] on div "1285044235" at bounding box center [222, 661] width 231 height 19
drag, startPoint x: 174, startPoint y: 706, endPoint x: 112, endPoint y: 705, distance: 62.0
click at [112, 705] on div "226169244" at bounding box center [222, 701] width 231 height 19
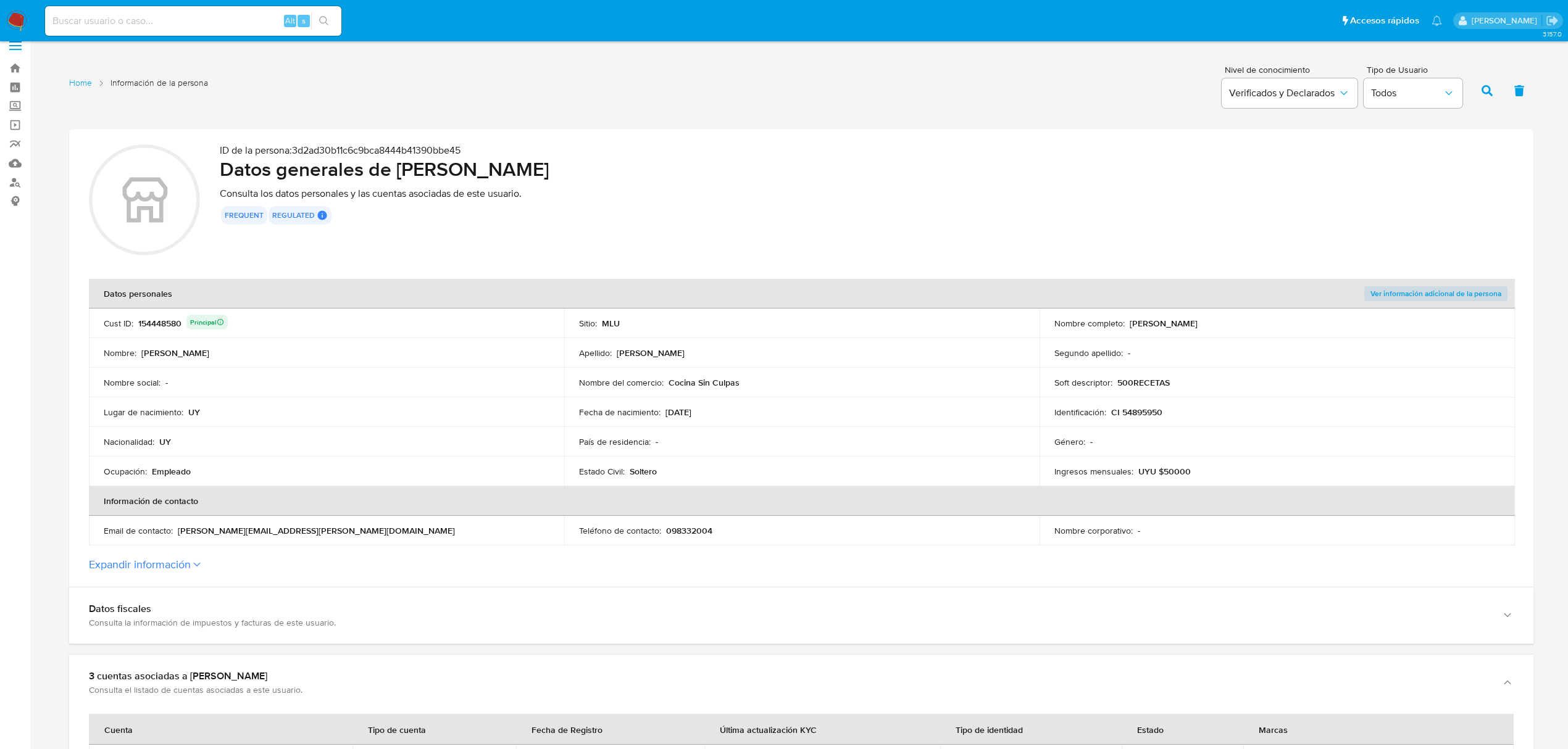
scroll to position [0, 0]
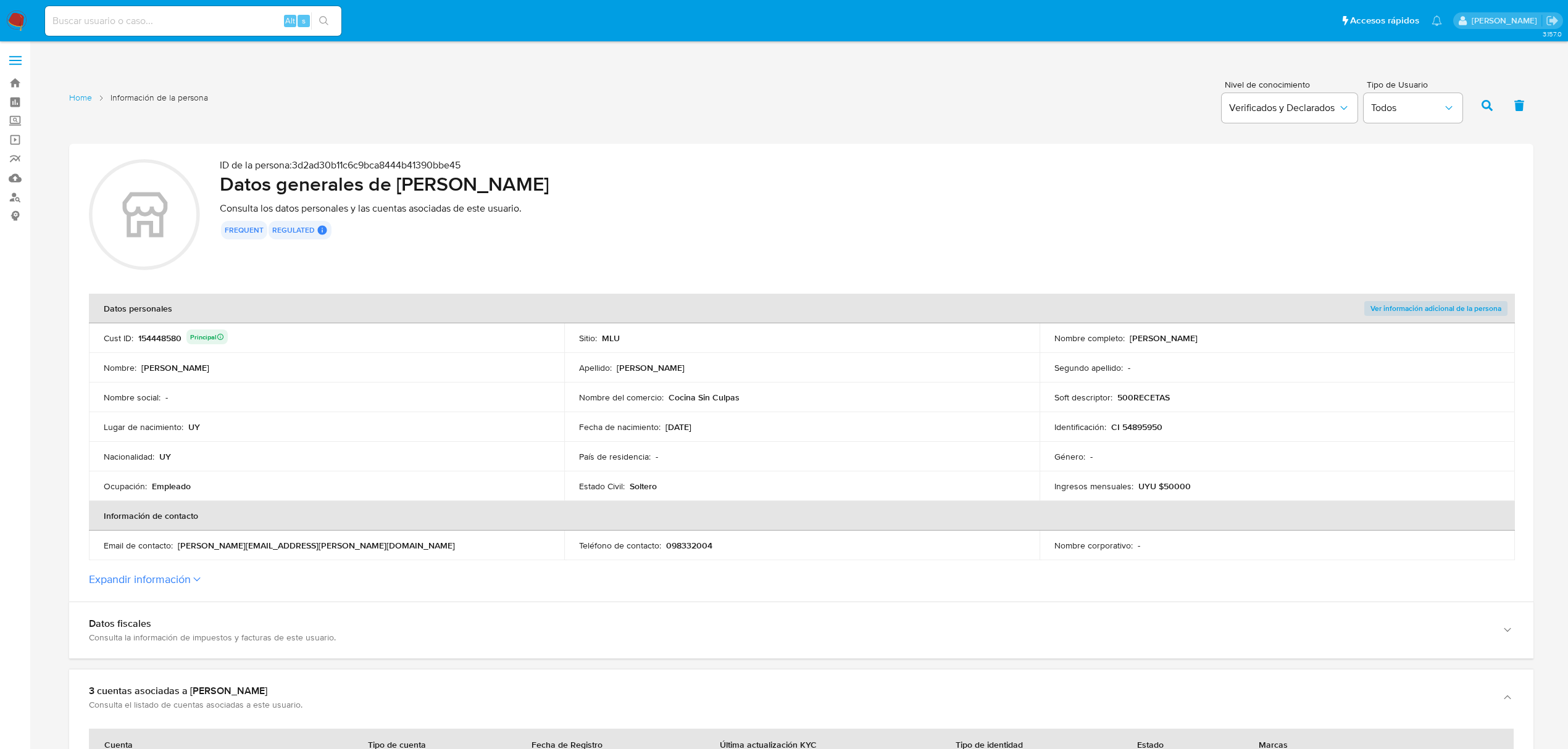
drag, startPoint x: 1265, startPoint y: 336, endPoint x: 1128, endPoint y: 339, distance: 137.0
click at [1128, 339] on div "Nombre completo : [PERSON_NAME]" at bounding box center [1277, 338] width 446 height 11
click at [1143, 426] on p "CI 54895950" at bounding box center [1136, 427] width 51 height 11
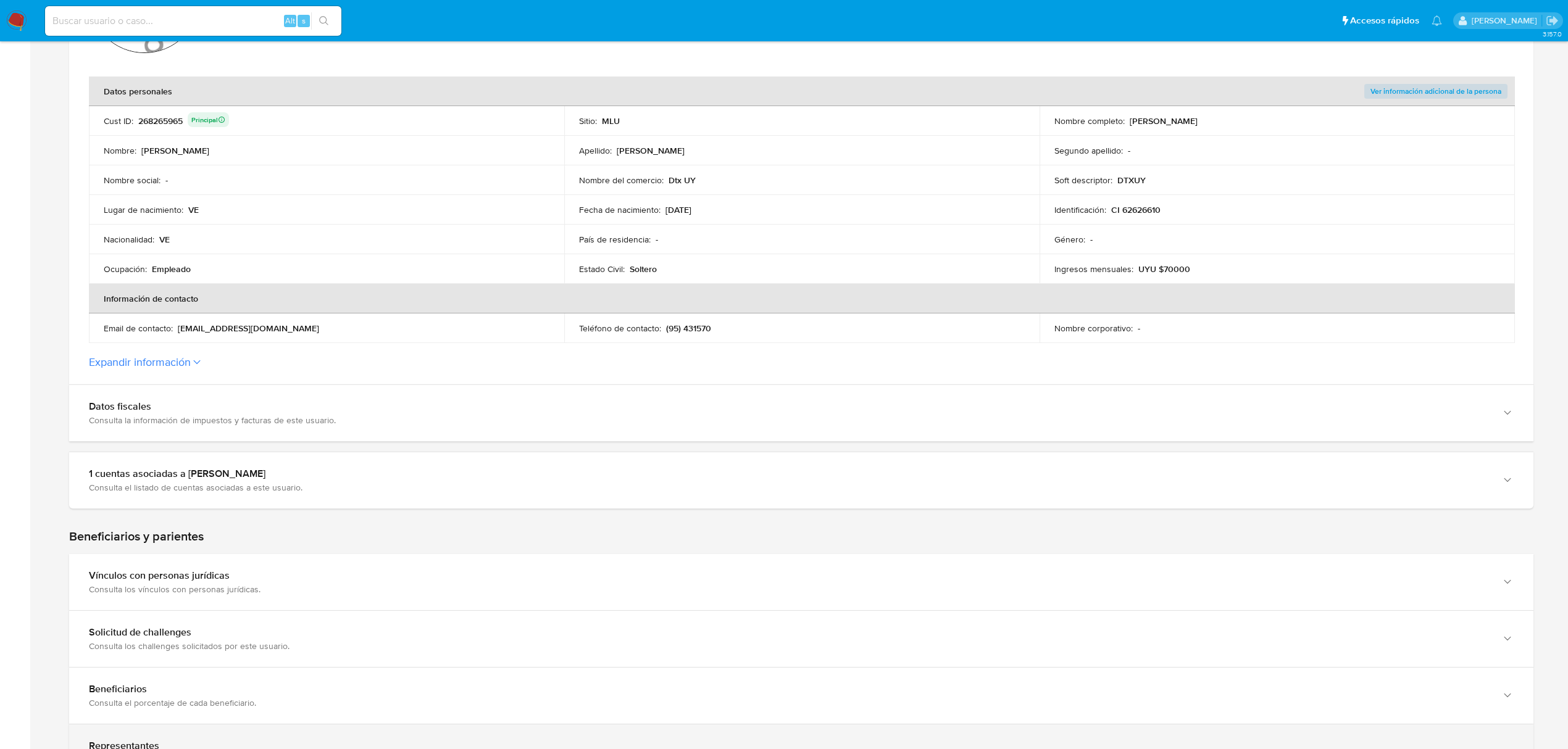
scroll to position [247, 0]
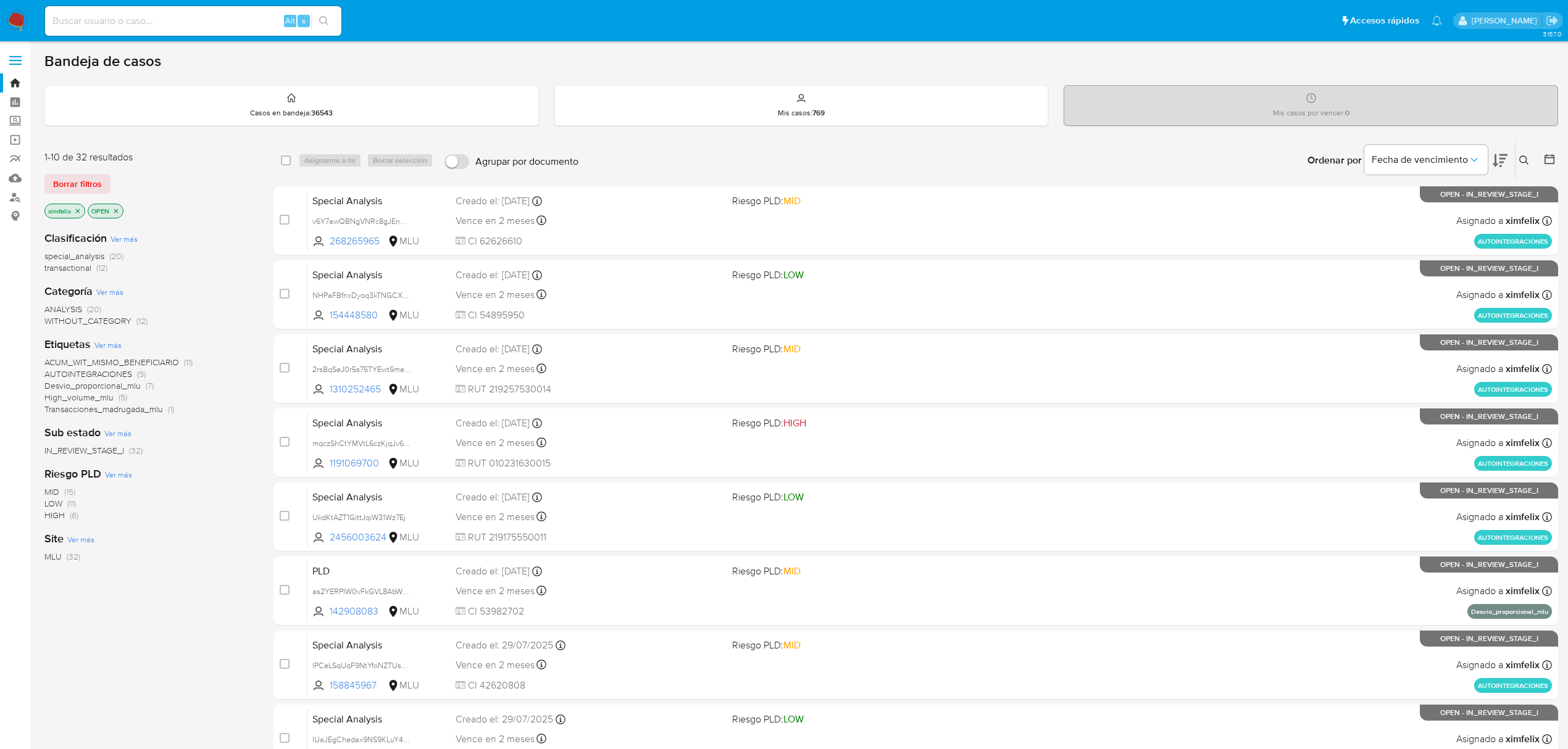
drag, startPoint x: 0, startPoint y: 0, endPoint x: 25, endPoint y: 20, distance: 32.0
click at [18, 25] on img at bounding box center [17, 20] width 21 height 21
